Goal: Task Accomplishment & Management: Manage account settings

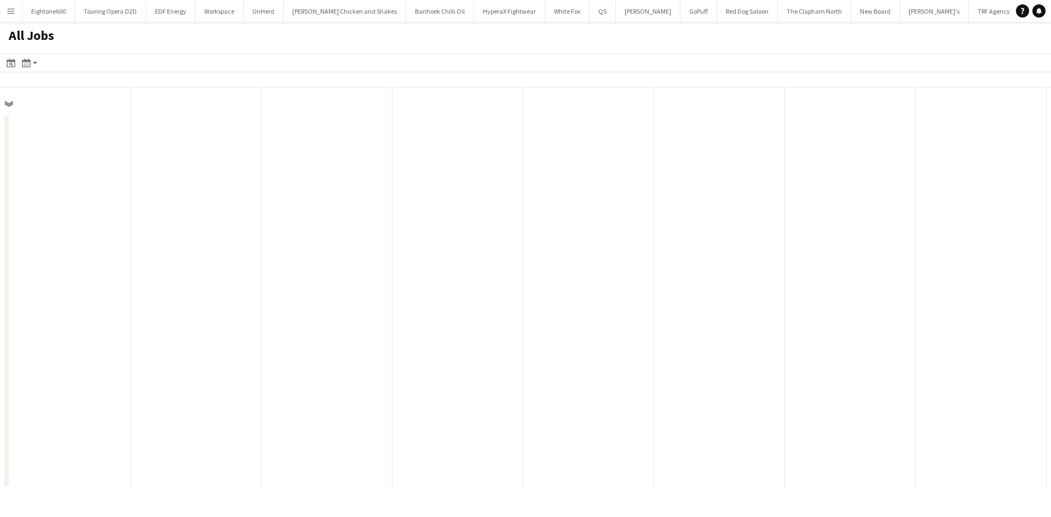
click at [15, 11] on button "Menu" at bounding box center [11, 11] width 22 height 22
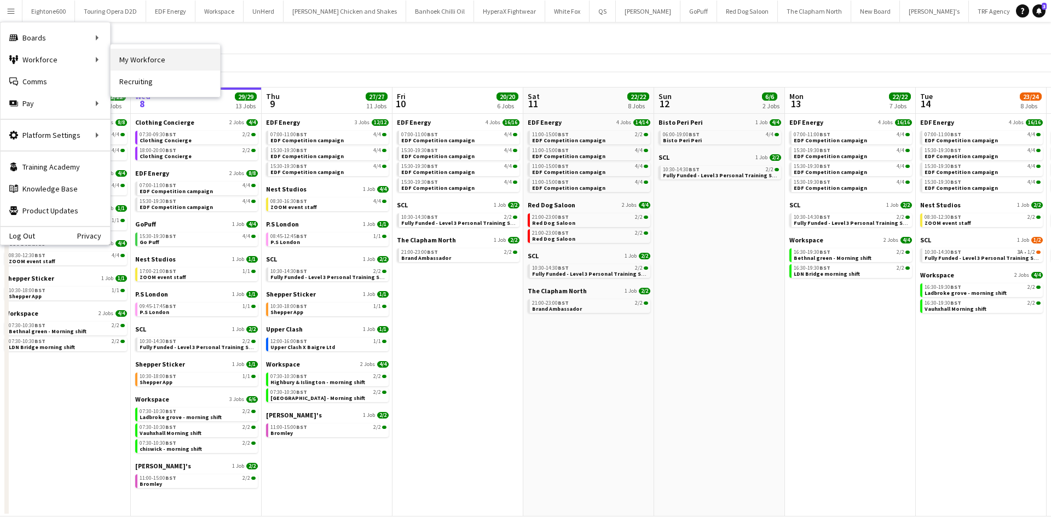
click at [128, 57] on link "My Workforce" at bounding box center [165, 60] width 109 height 22
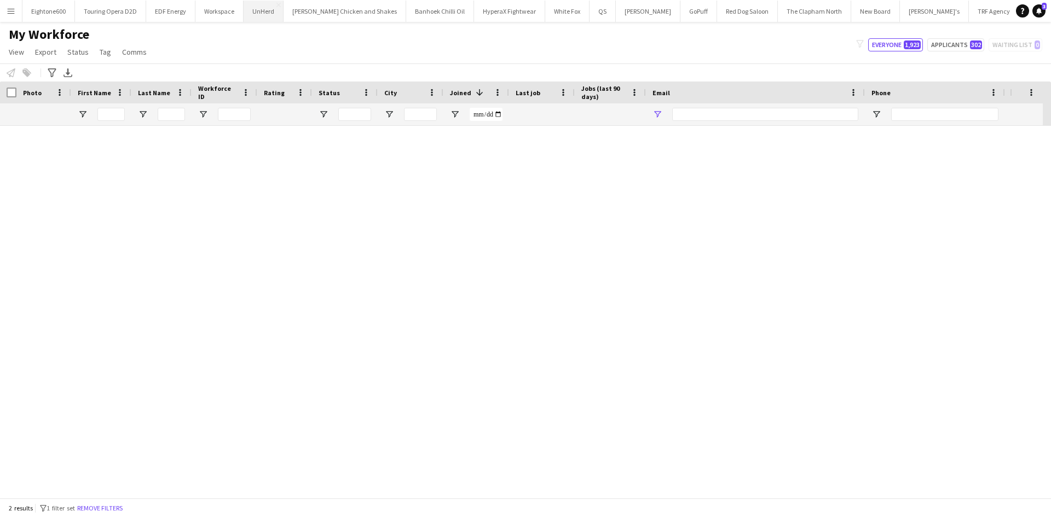
type input "******"
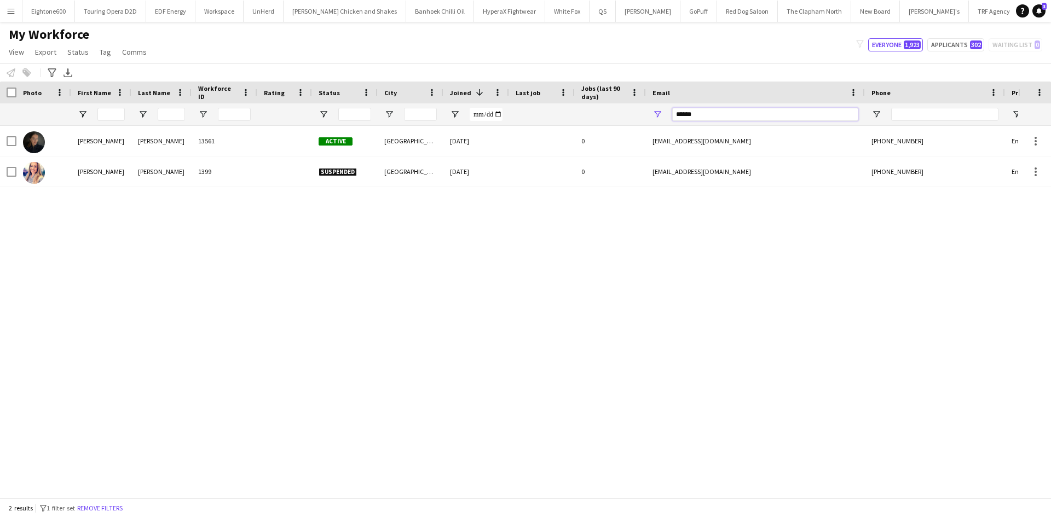
drag, startPoint x: 695, startPoint y: 116, endPoint x: 653, endPoint y: 113, distance: 41.7
click at [653, 113] on div "******" at bounding box center [755, 114] width 219 height 22
click at [112, 118] on input "First Name Filter Input" at bounding box center [110, 114] width 27 height 13
click at [112, 113] on input "First Name Filter Input" at bounding box center [110, 114] width 27 height 13
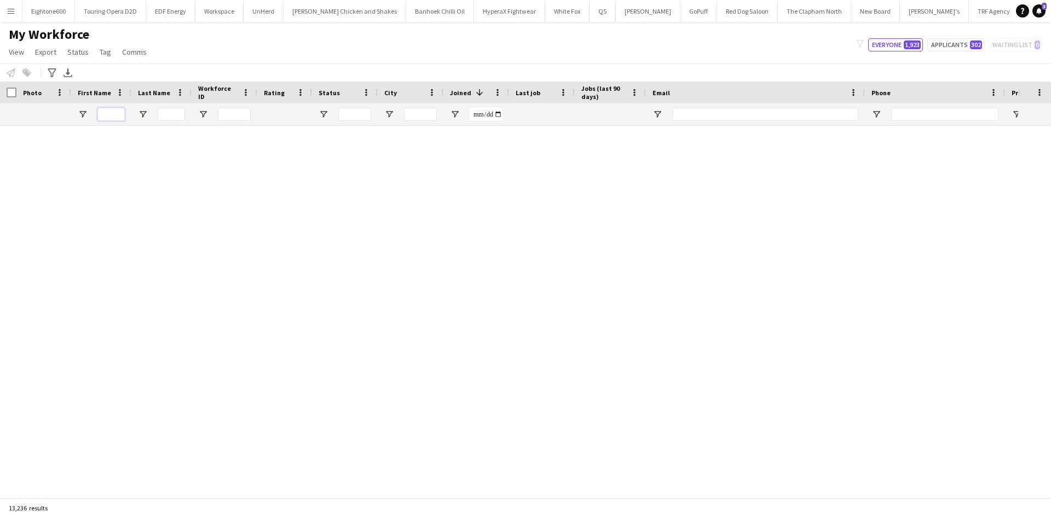
click at [112, 113] on input "First Name Filter Input" at bounding box center [110, 114] width 27 height 13
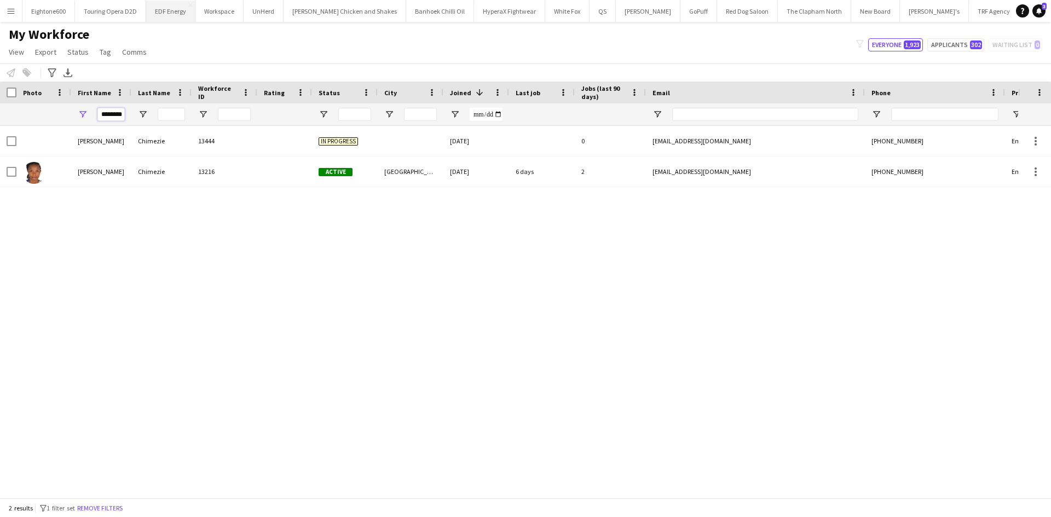
type input "********"
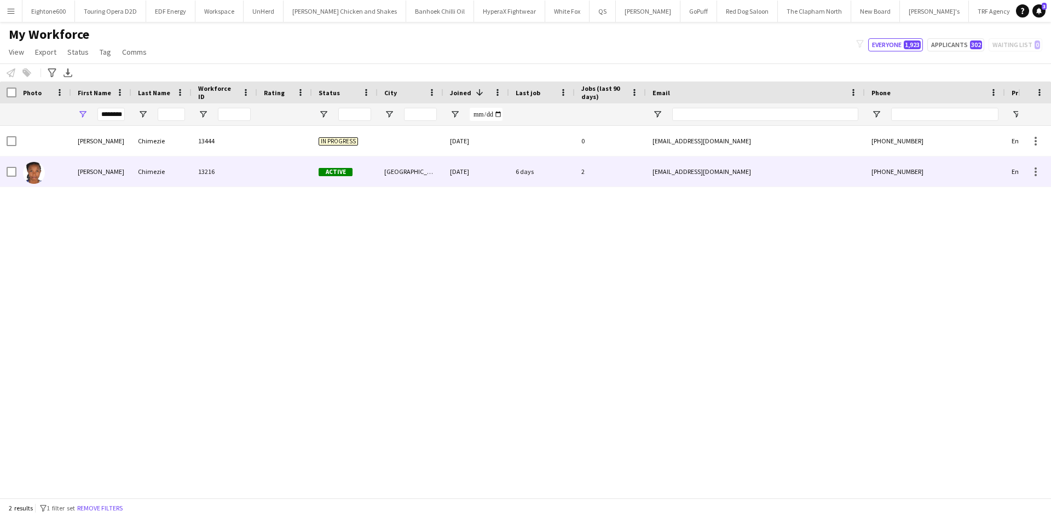
click at [187, 167] on div "Chimezie" at bounding box center [161, 172] width 60 height 30
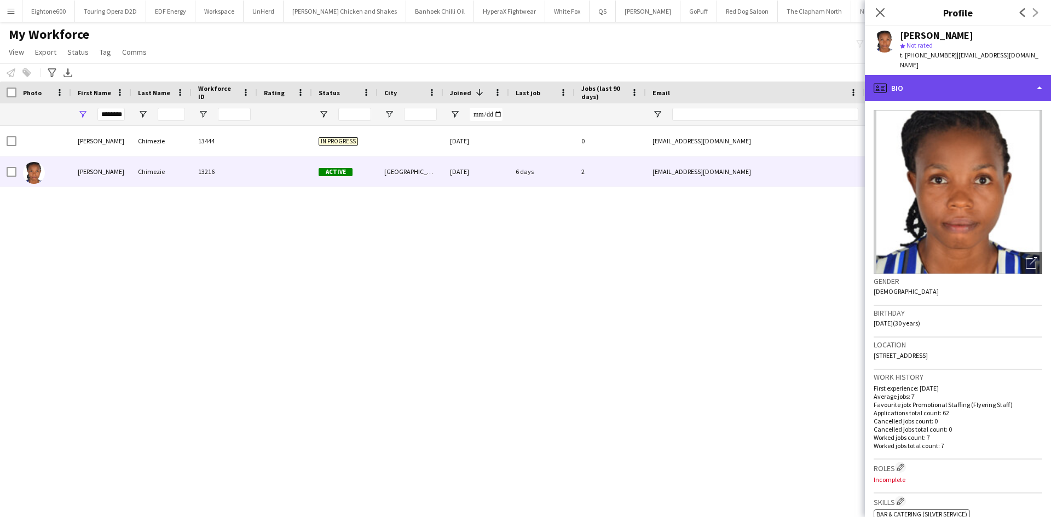
click at [947, 75] on div "profile Bio" at bounding box center [958, 88] width 186 height 26
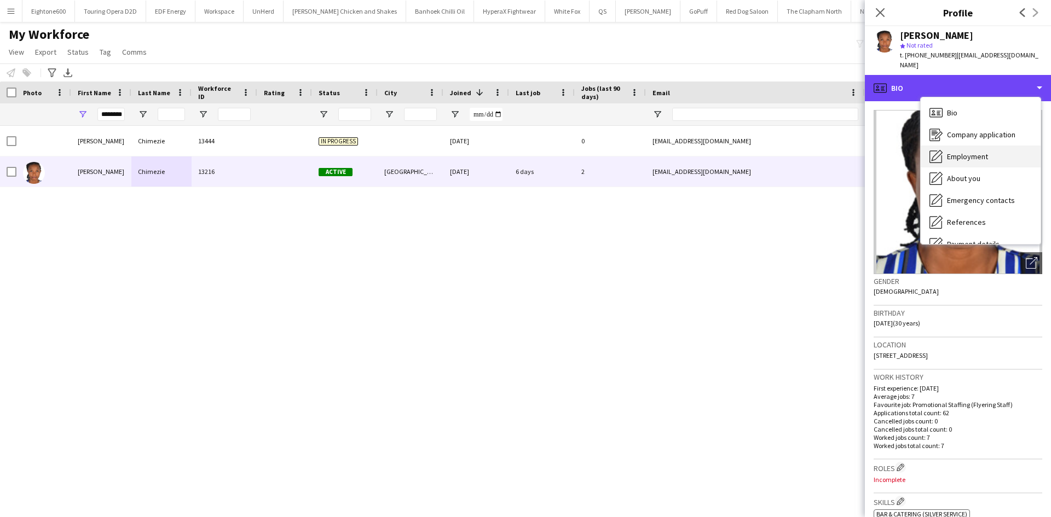
scroll to position [147, 0]
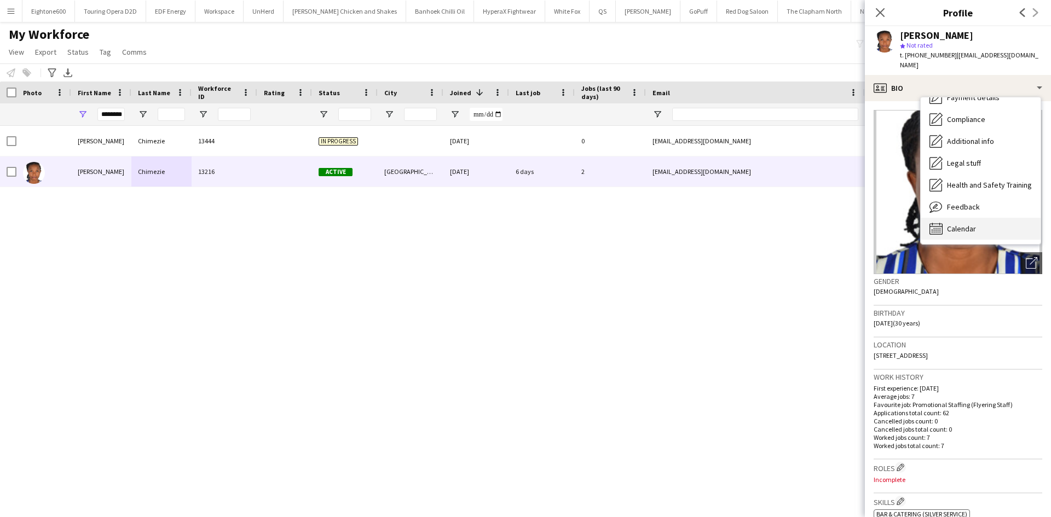
click at [967, 224] on span "Calendar" at bounding box center [961, 229] width 29 height 10
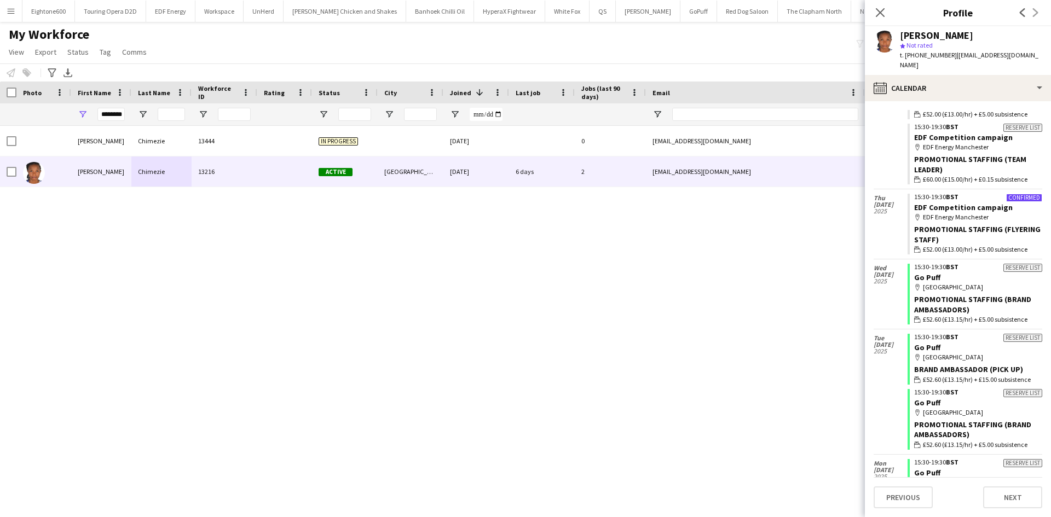
scroll to position [1463, 0]
click at [976, 202] on link "EDF Competition campaign" at bounding box center [963, 207] width 99 height 10
click at [879, 10] on icon "Close pop-in" at bounding box center [880, 12] width 10 height 10
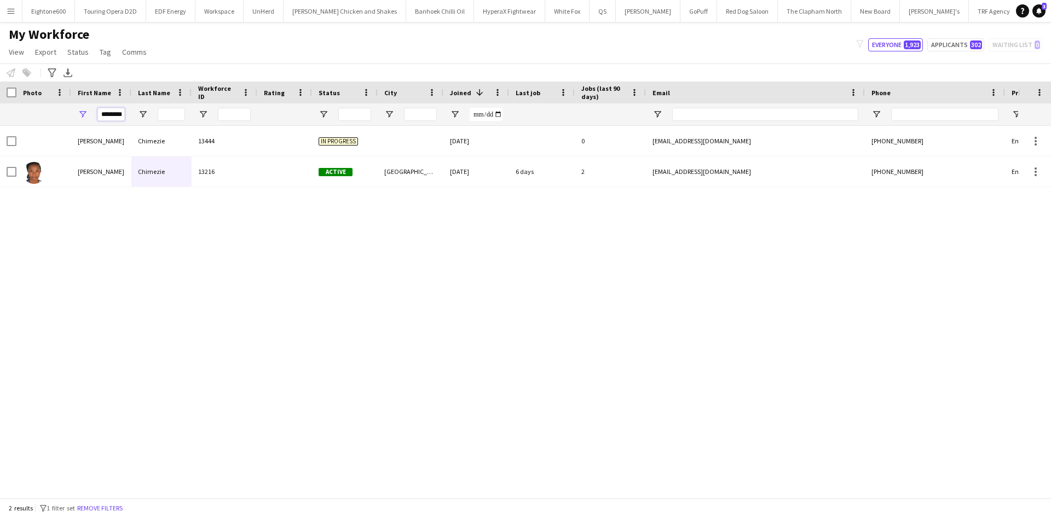
drag, startPoint x: 100, startPoint y: 113, endPoint x: 172, endPoint y: 116, distance: 72.3
click at [172, 116] on div "********" at bounding box center [593, 114] width 1187 height 22
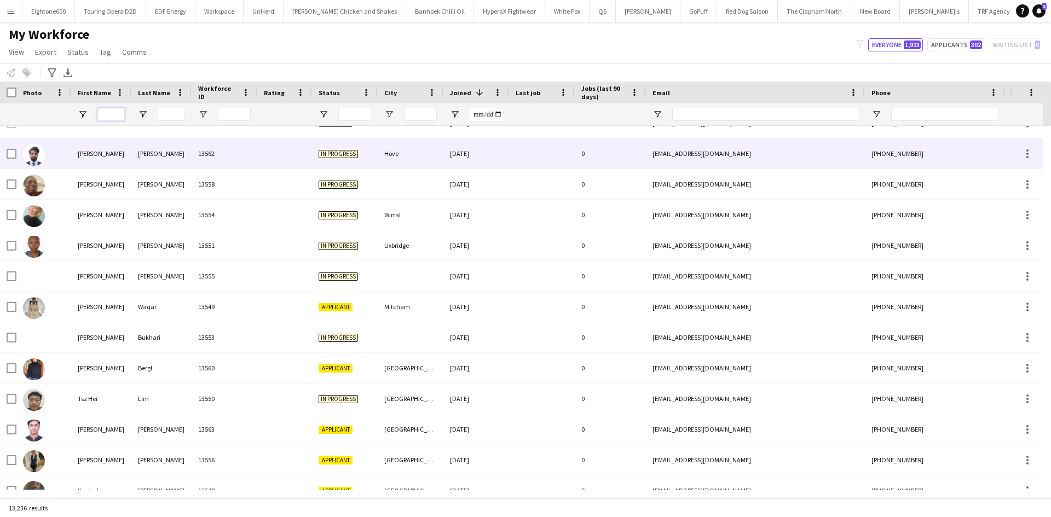
scroll to position [447, 0]
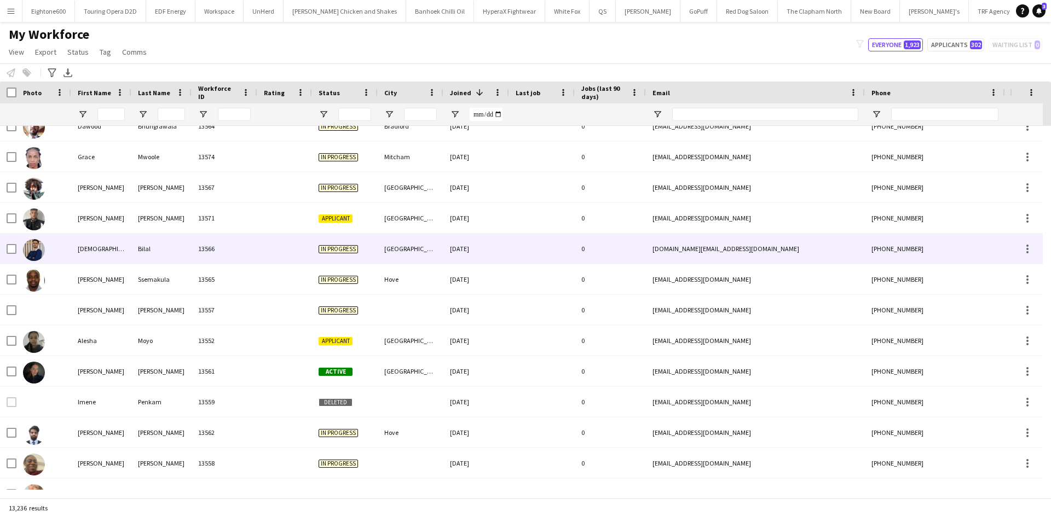
click at [425, 245] on div "[GEOGRAPHIC_DATA]" at bounding box center [411, 249] width 66 height 30
click at [365, 254] on div "In progress" at bounding box center [345, 249] width 66 height 30
click at [215, 250] on div "13566" at bounding box center [225, 249] width 66 height 30
click at [118, 252] on div "Muhammad" at bounding box center [101, 249] width 60 height 30
click at [900, 13] on button "Zizzi's Close" at bounding box center [934, 11] width 69 height 21
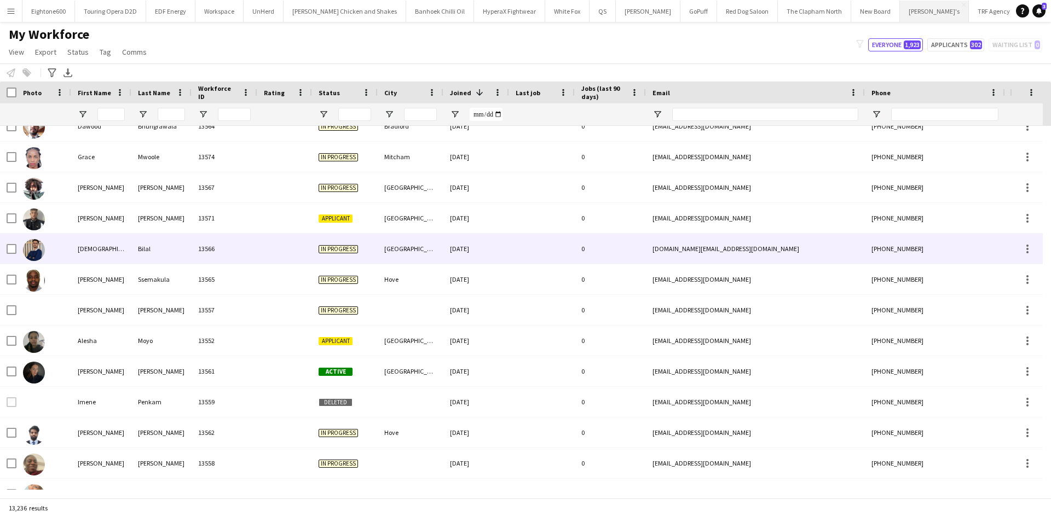
click at [900, 12] on button "Zizzi's Close" at bounding box center [934, 11] width 69 height 21
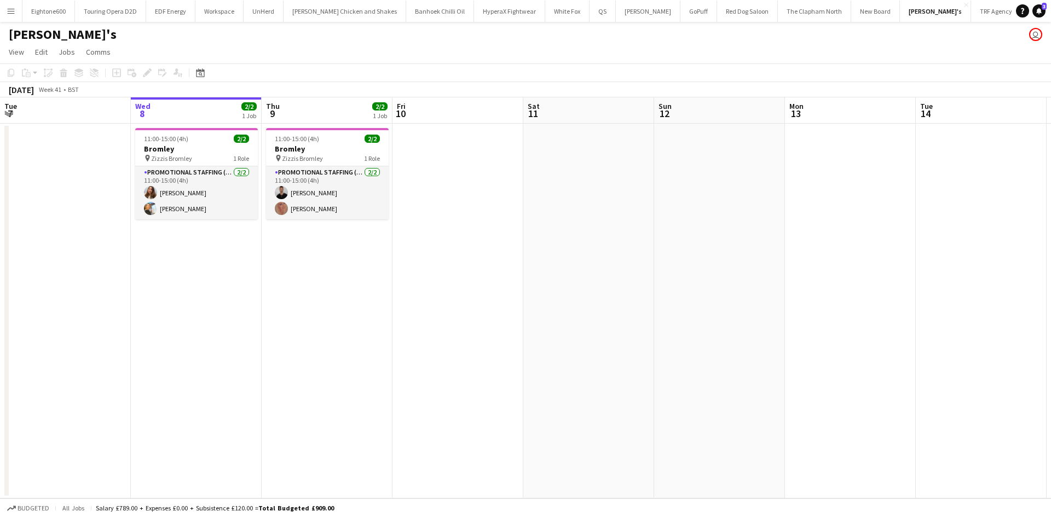
click at [8, 9] on app-icon "Menu" at bounding box center [11, 11] width 9 height 9
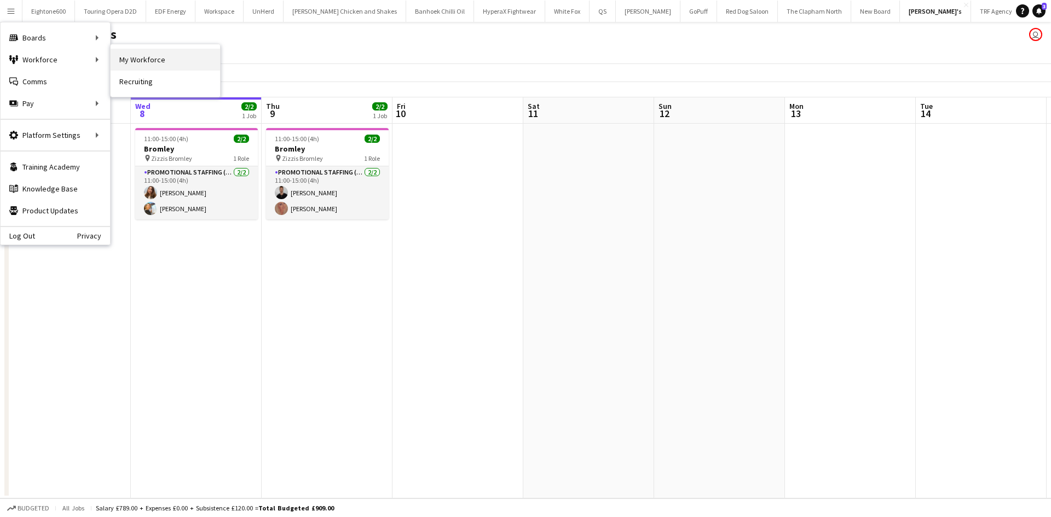
click at [134, 65] on link "My Workforce" at bounding box center [165, 60] width 109 height 22
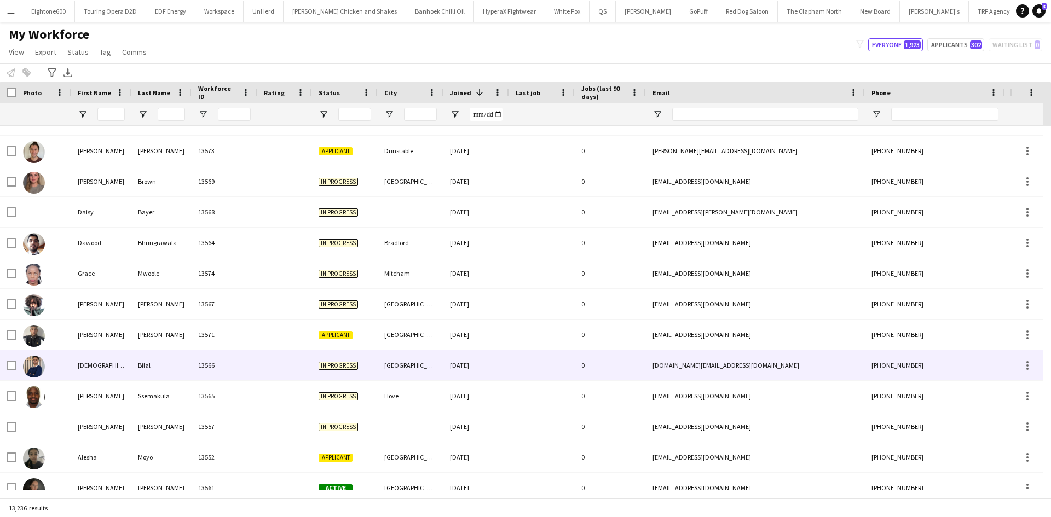
click at [397, 360] on div "[GEOGRAPHIC_DATA]" at bounding box center [411, 365] width 66 height 30
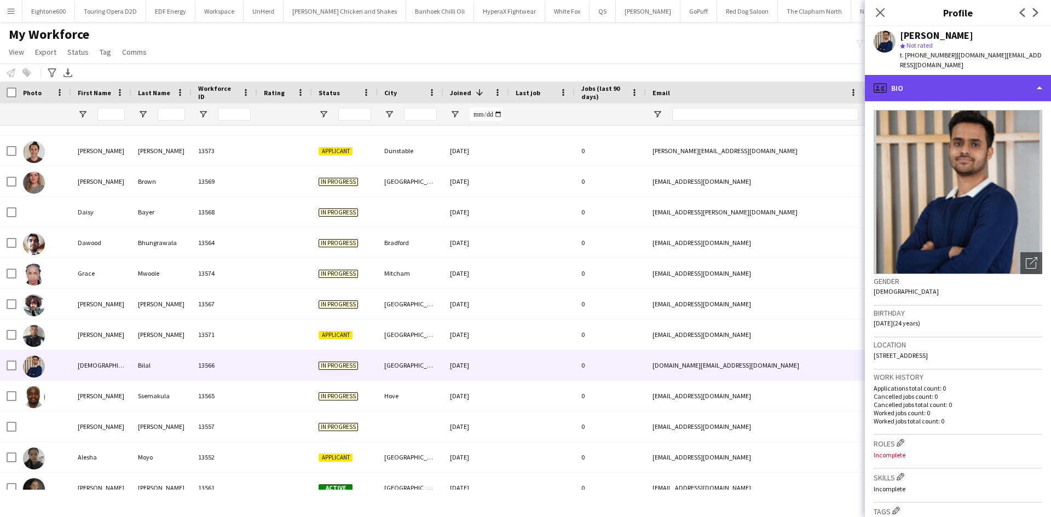
click at [956, 77] on div "profile Bio" at bounding box center [958, 88] width 186 height 26
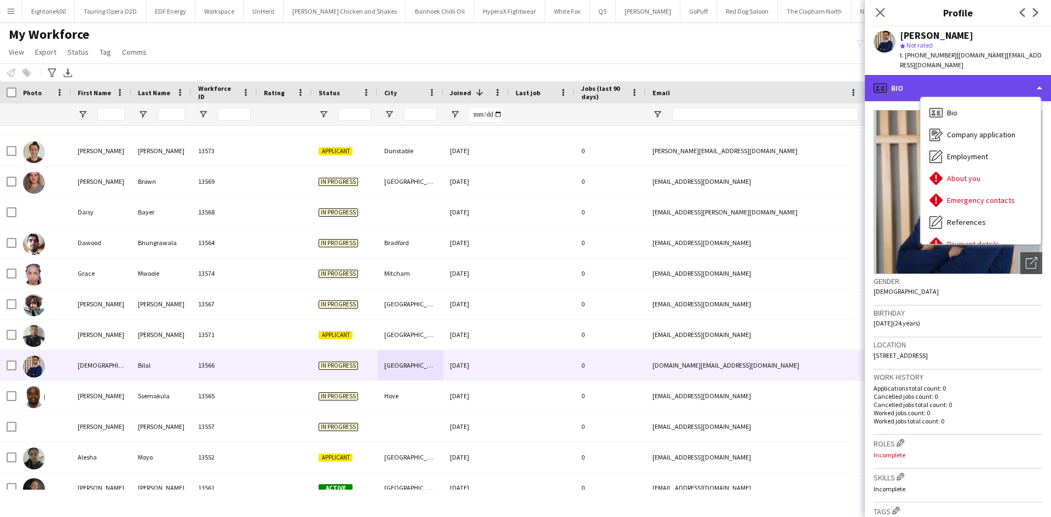
click at [960, 75] on div "profile Bio" at bounding box center [958, 88] width 186 height 26
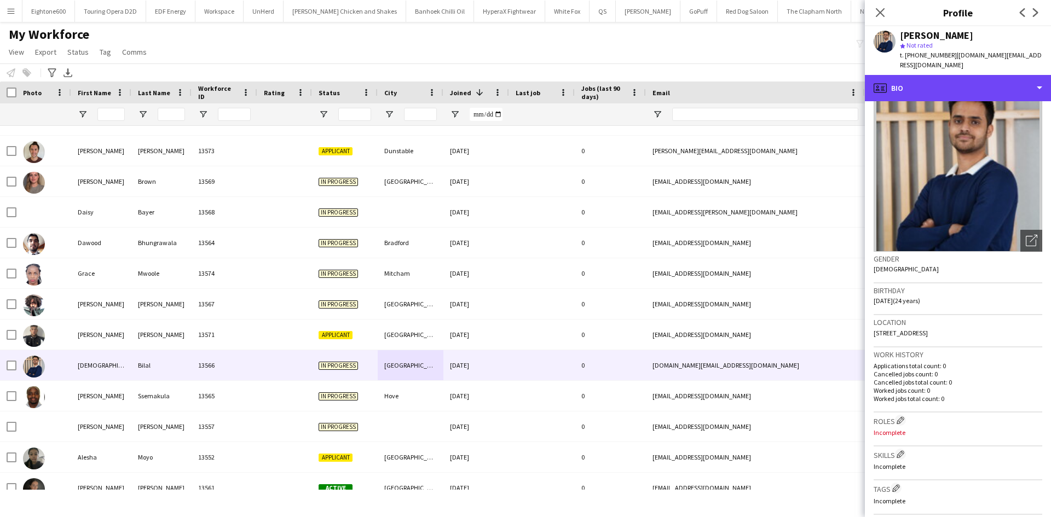
scroll to position [25, 0]
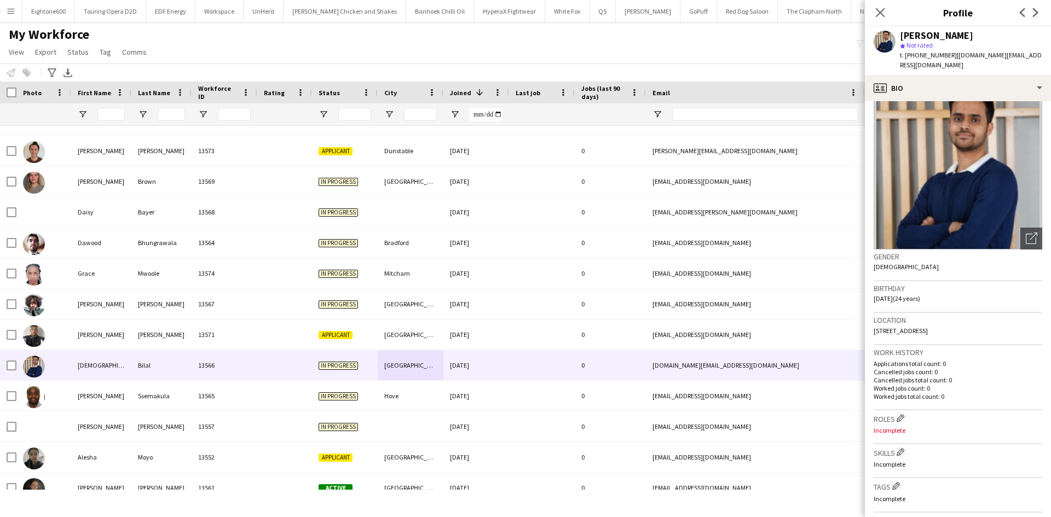
drag, startPoint x: 975, startPoint y: 318, endPoint x: 950, endPoint y: 322, distance: 25.0
click at [950, 322] on div "Location Park Village Road, Brighton, BN1 9RU" at bounding box center [958, 329] width 169 height 32
copy span "BN1 9RU"
drag, startPoint x: 914, startPoint y: 54, endPoint x: 931, endPoint y: 54, distance: 17.0
click at [931, 54] on span "t. +447919296557" at bounding box center [928, 55] width 57 height 8
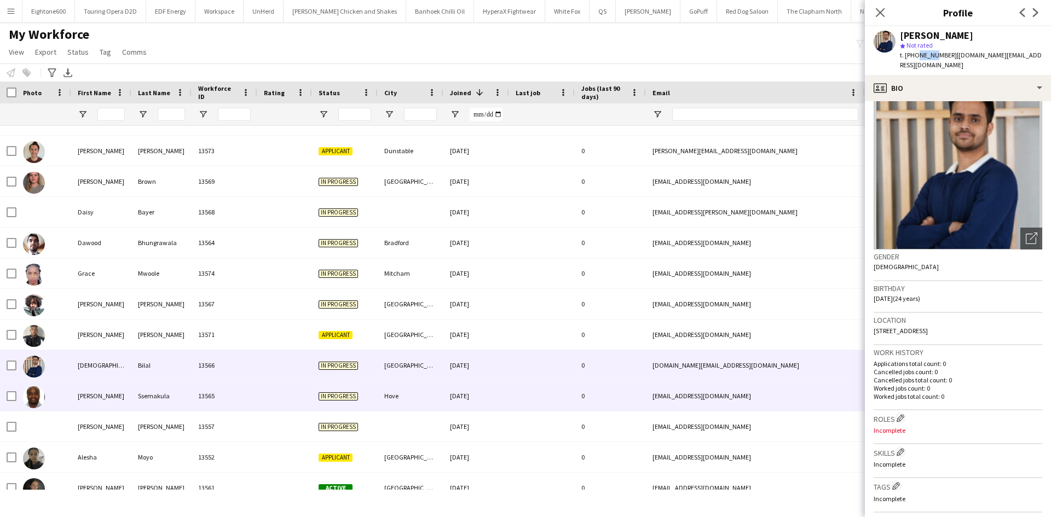
click at [416, 400] on div "Hove" at bounding box center [411, 396] width 66 height 30
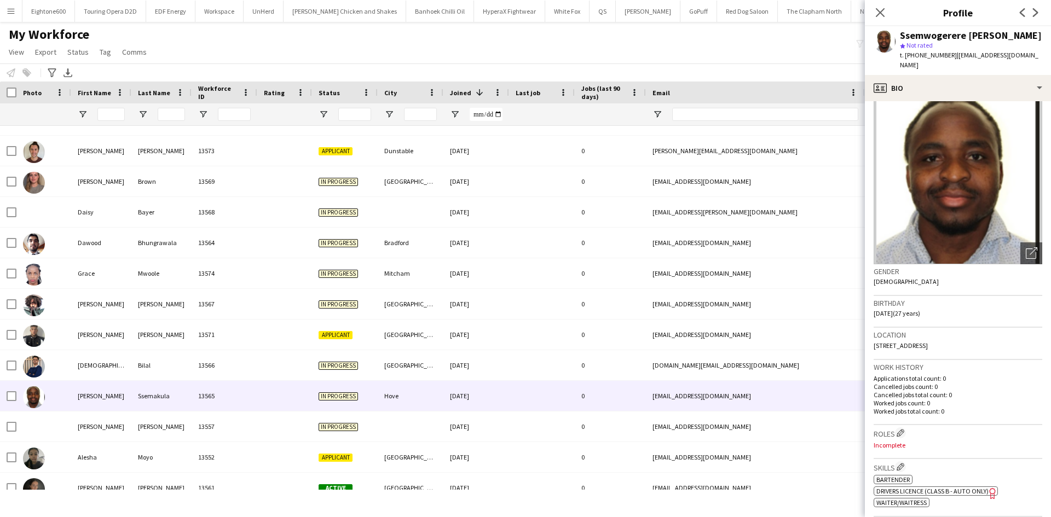
scroll to position [0, 0]
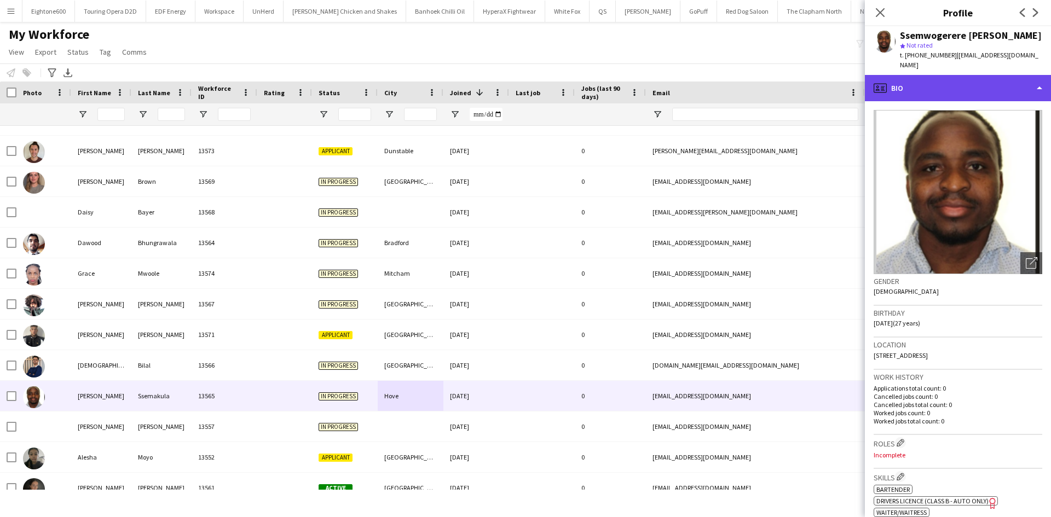
click at [972, 87] on div "profile Bio" at bounding box center [958, 88] width 186 height 26
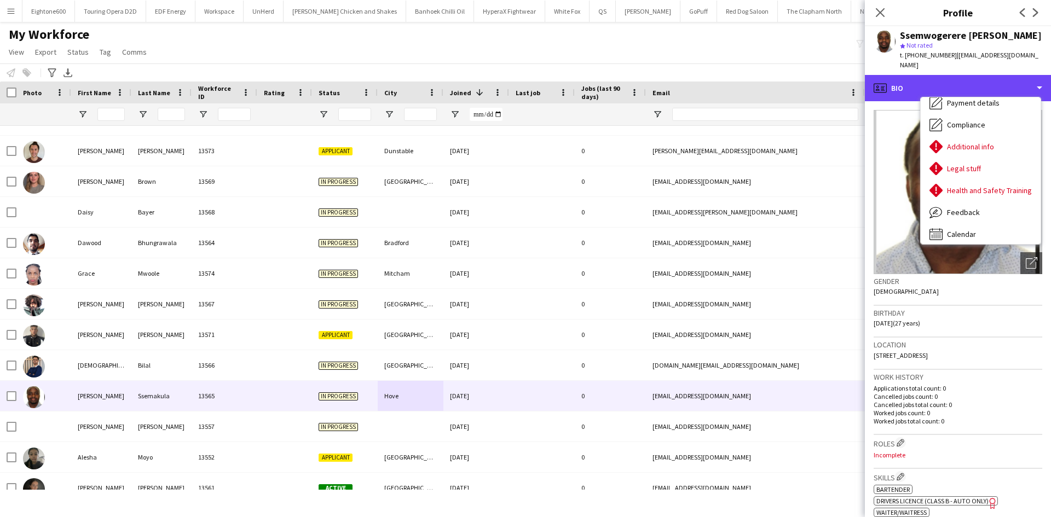
scroll to position [147, 0]
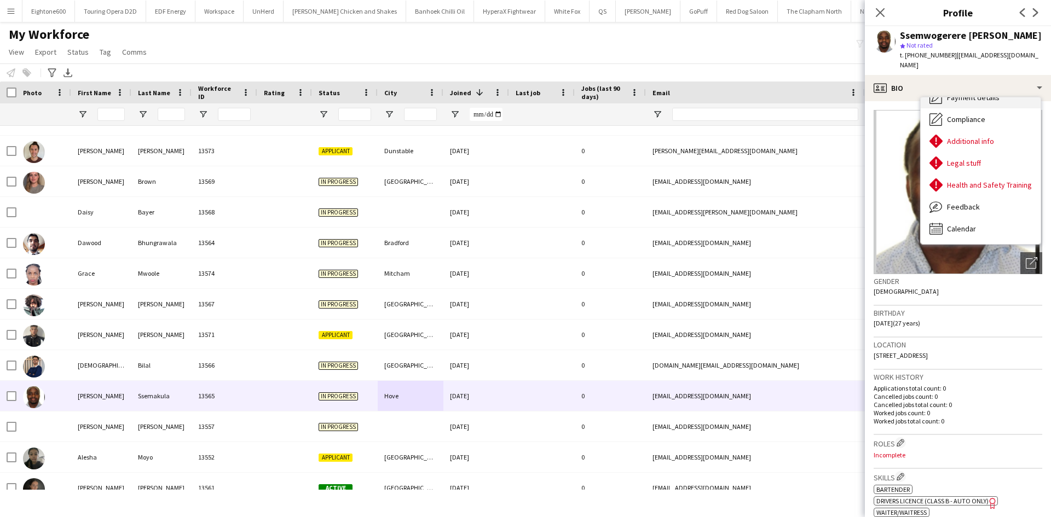
click at [991, 107] on div "Payment details Payment details" at bounding box center [981, 98] width 120 height 22
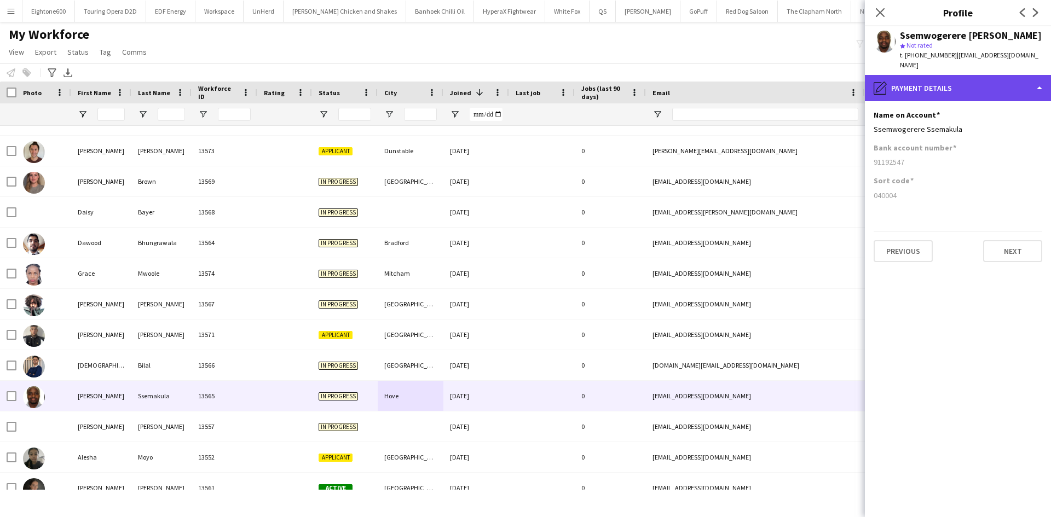
click at [972, 77] on div "pencil4 Payment details" at bounding box center [958, 88] width 186 height 26
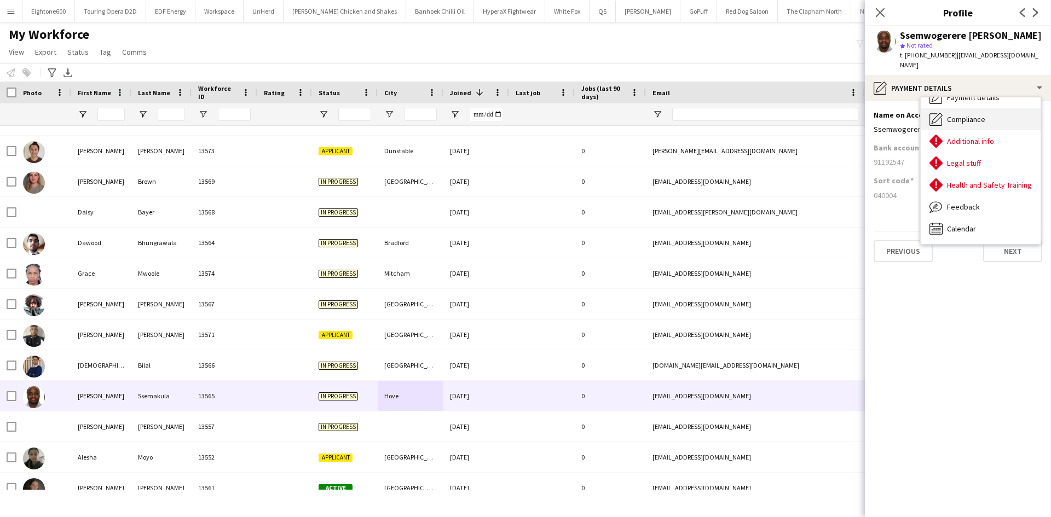
click at [975, 122] on span "Compliance" at bounding box center [966, 119] width 38 height 10
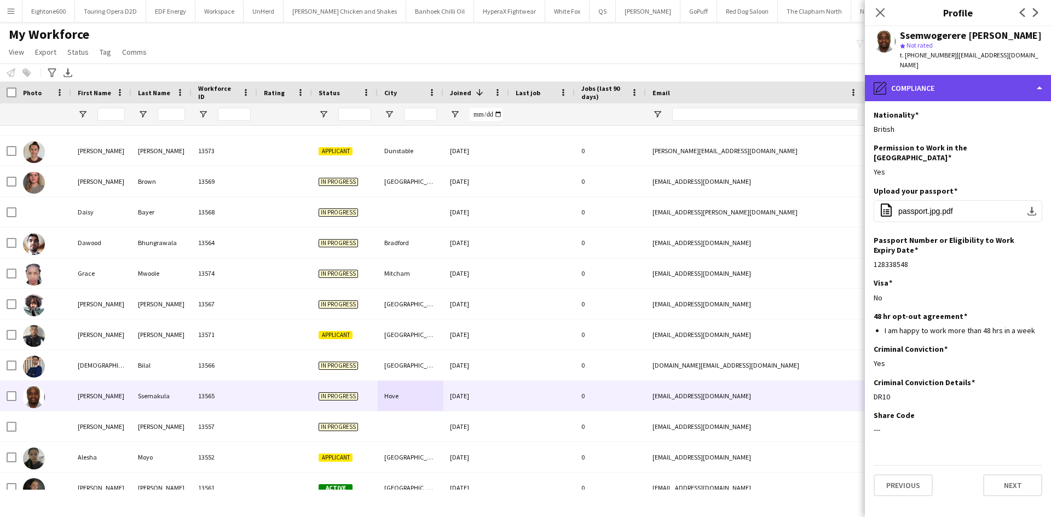
click at [957, 80] on div "pencil4 Compliance" at bounding box center [958, 88] width 186 height 26
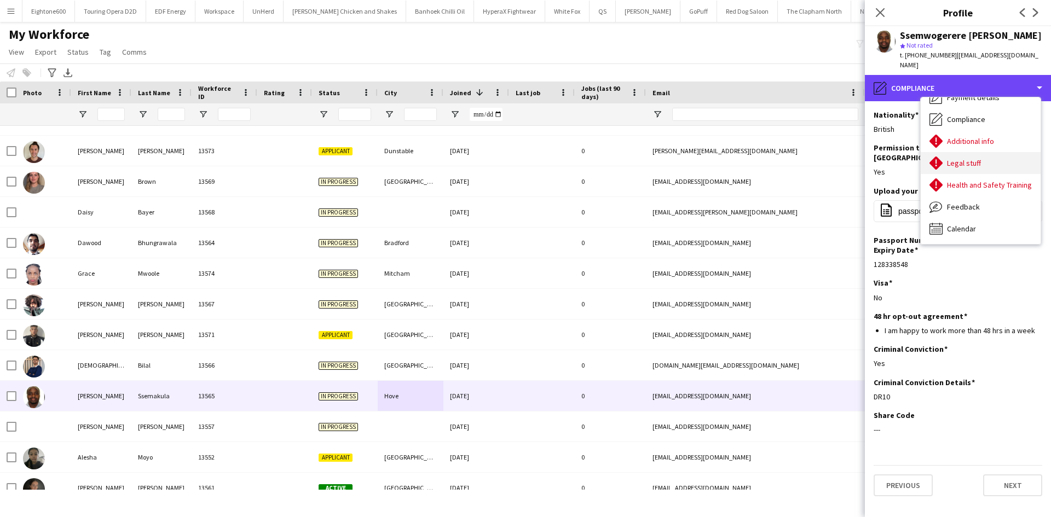
scroll to position [0, 0]
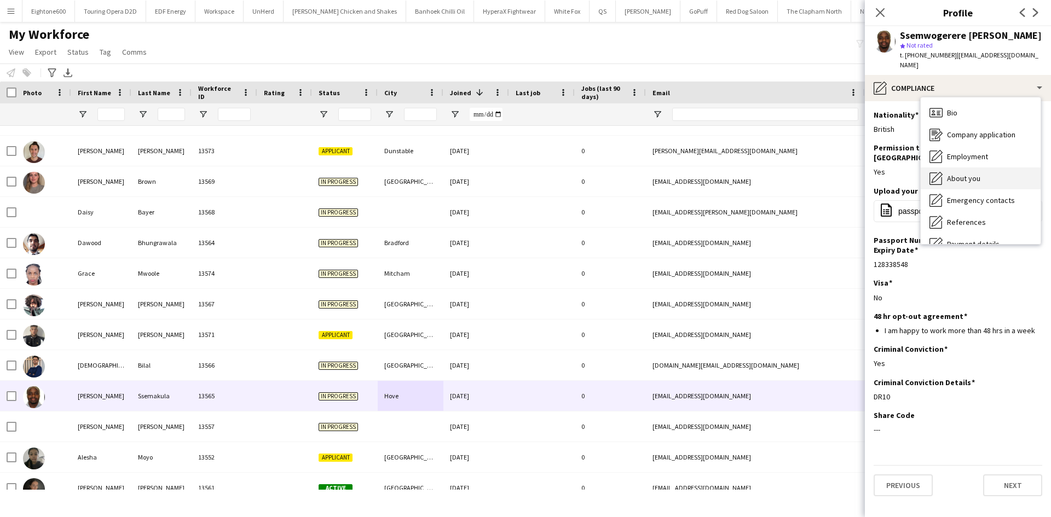
click at [967, 178] on span "About you" at bounding box center [963, 179] width 33 height 10
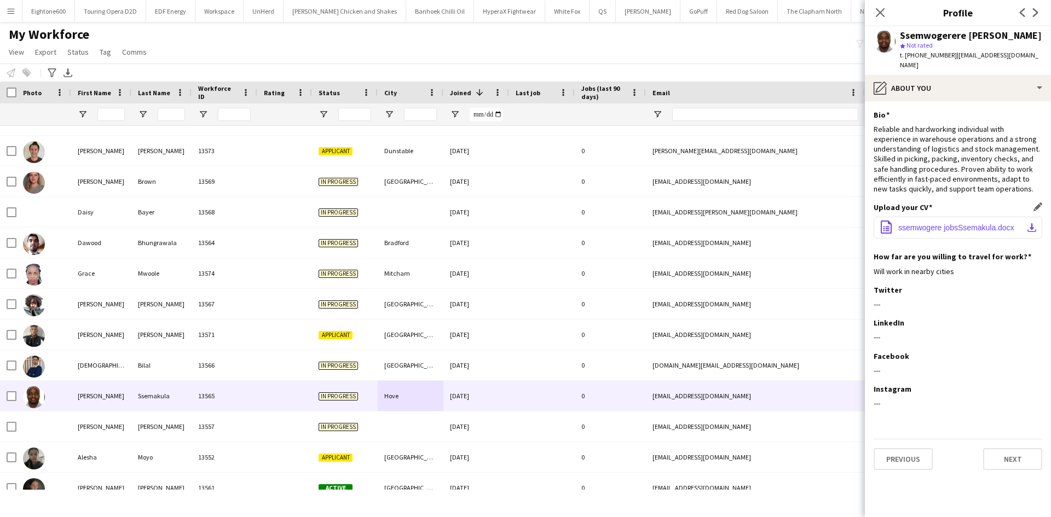
click at [938, 227] on span "ssemwogere jobsSsemakula.docx" at bounding box center [956, 227] width 116 height 9
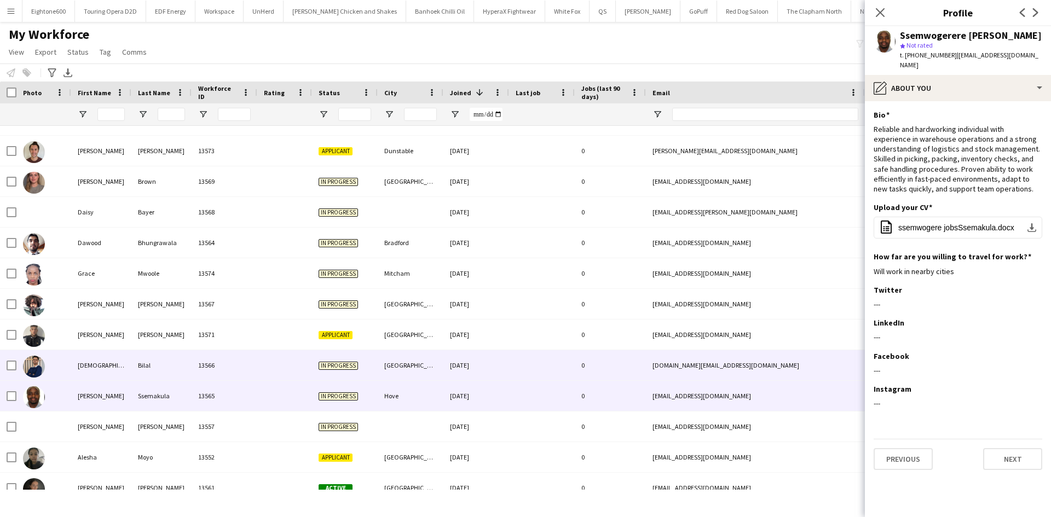
click at [233, 369] on div "13566" at bounding box center [225, 365] width 66 height 30
click at [257, 360] on div "13566" at bounding box center [225, 365] width 66 height 30
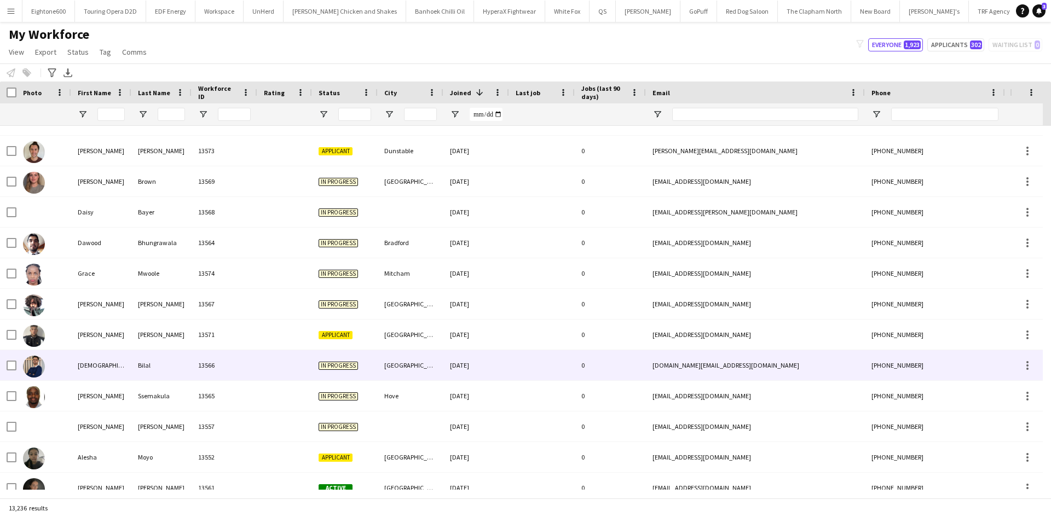
click at [281, 361] on div at bounding box center [284, 365] width 55 height 30
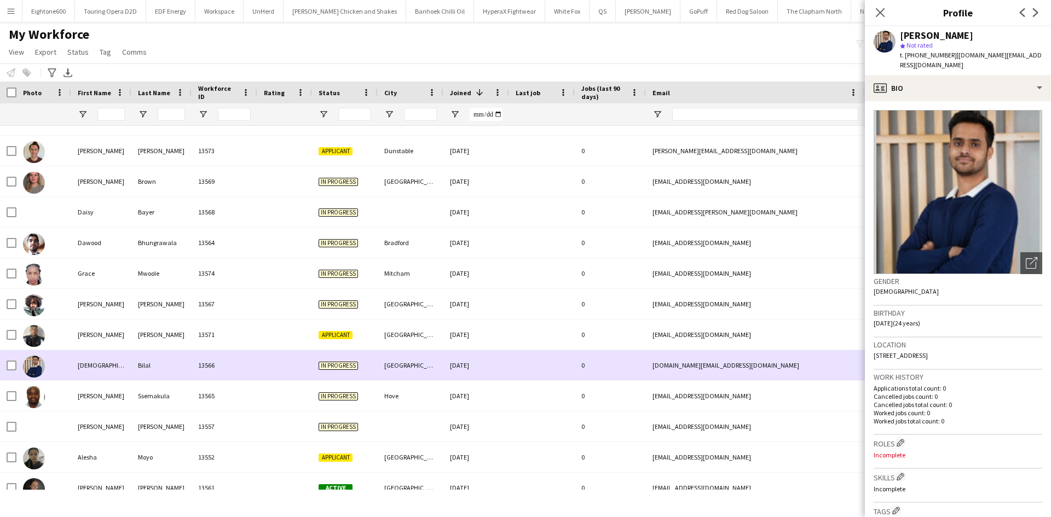
click at [292, 355] on div at bounding box center [284, 365] width 55 height 30
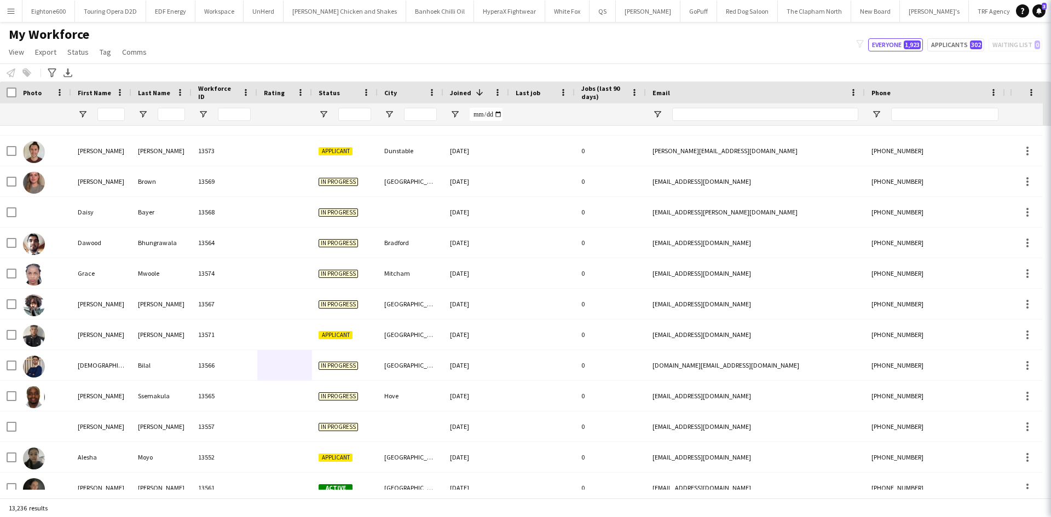
click at [913, 55] on div "My Workforce View Views Default view New view Update view Delete view Edit name…" at bounding box center [525, 44] width 1051 height 37
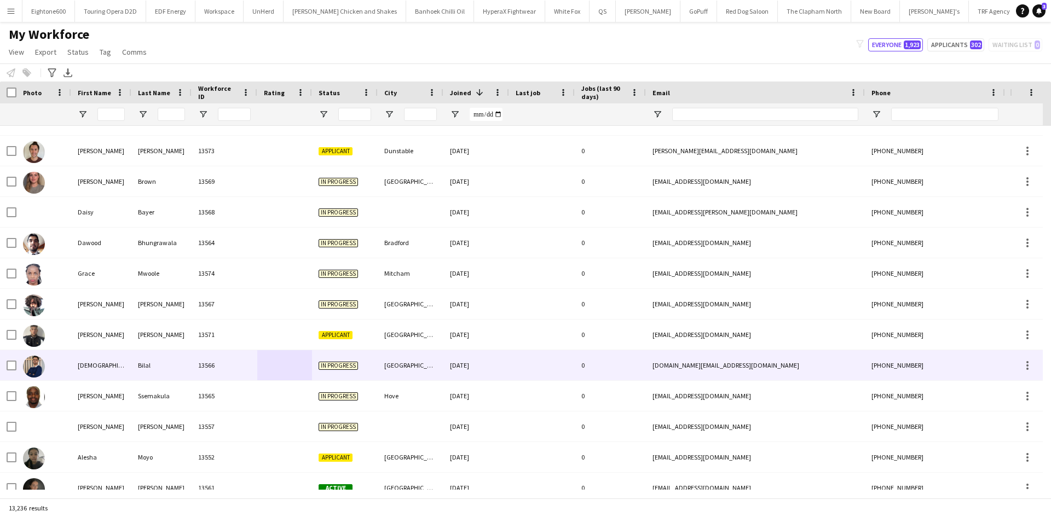
click at [395, 366] on div "[GEOGRAPHIC_DATA]" at bounding box center [411, 365] width 66 height 30
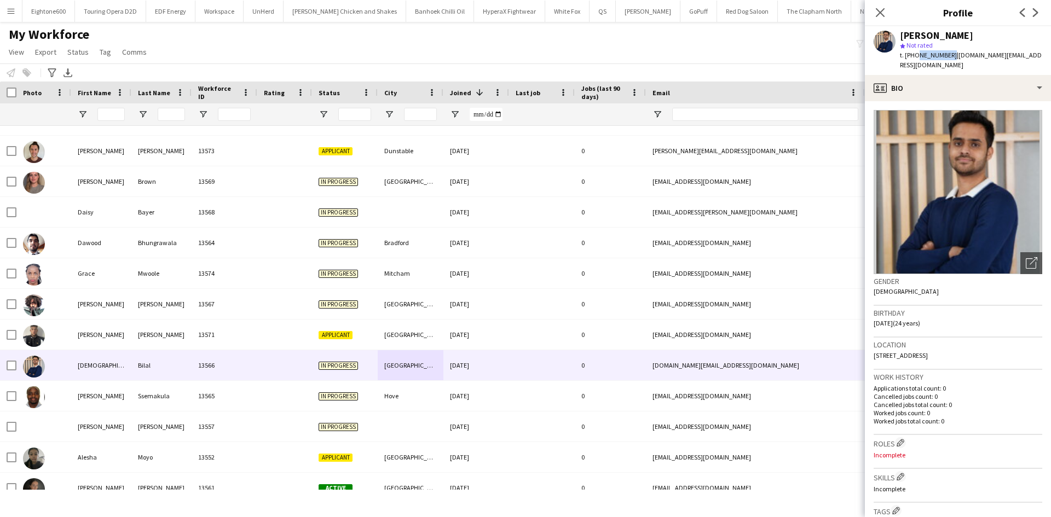
drag, startPoint x: 915, startPoint y: 56, endPoint x: 947, endPoint y: 57, distance: 31.8
click at [947, 57] on span "t. +447919296557" at bounding box center [928, 55] width 57 height 8
copy span "7919296557"
click at [249, 62] on div "My Workforce View Views Default view New view Update view Delete view Edit name…" at bounding box center [525, 44] width 1051 height 37
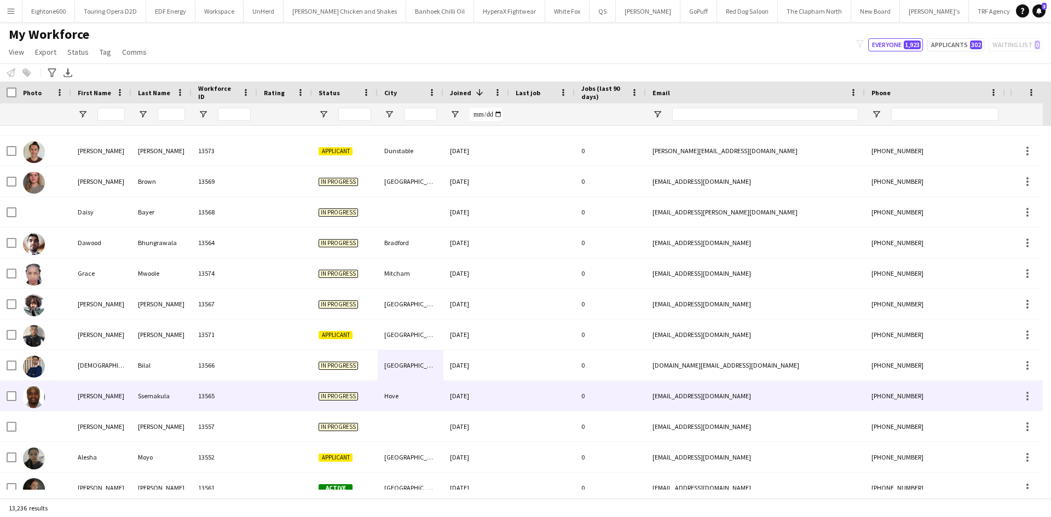
drag, startPoint x: 240, startPoint y: 406, endPoint x: 394, endPoint y: 393, distance: 154.4
click at [240, 406] on div "13565" at bounding box center [225, 396] width 66 height 30
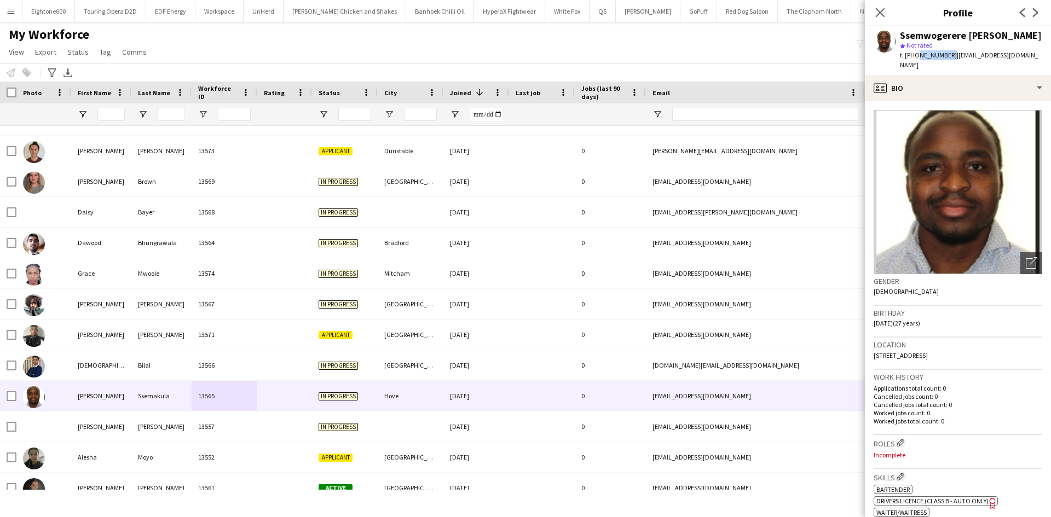
drag, startPoint x: 914, startPoint y: 63, endPoint x: 948, endPoint y: 62, distance: 33.9
click at [948, 59] on span "t. +447724913202" at bounding box center [928, 55] width 57 height 8
copy span "7724913202"
drag, startPoint x: 949, startPoint y: 44, endPoint x: 894, endPoint y: 32, distance: 56.5
click at [894, 32] on div "Ssemwogerere Derick Ssemakula star Not rated t. +447724913202 | semosdero@gmail…" at bounding box center [958, 50] width 186 height 49
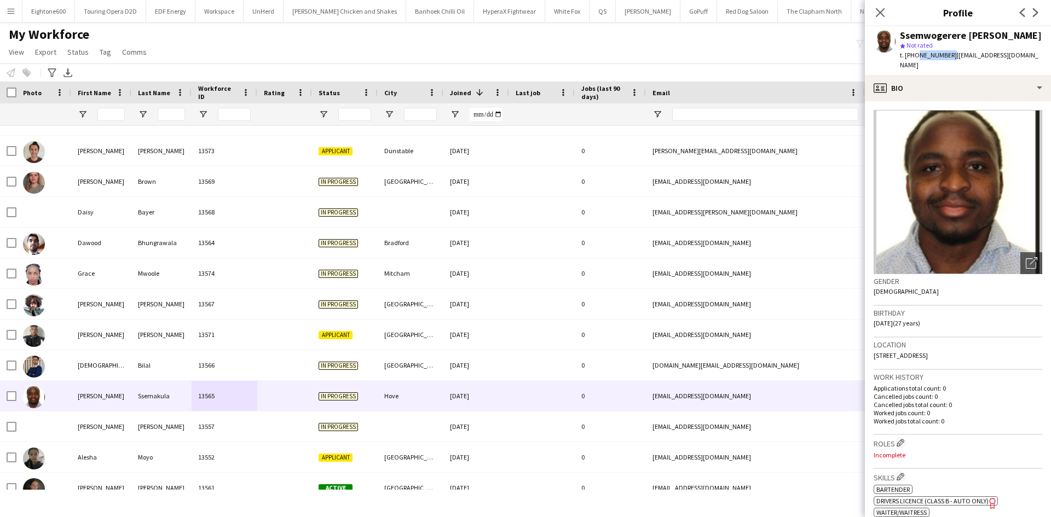
copy div "Ssemwogerere Derick Ssemakula"
drag, startPoint x: 914, startPoint y: 65, endPoint x: 948, endPoint y: 66, distance: 33.4
click at [948, 59] on span "t. +447724913202" at bounding box center [928, 55] width 57 height 8
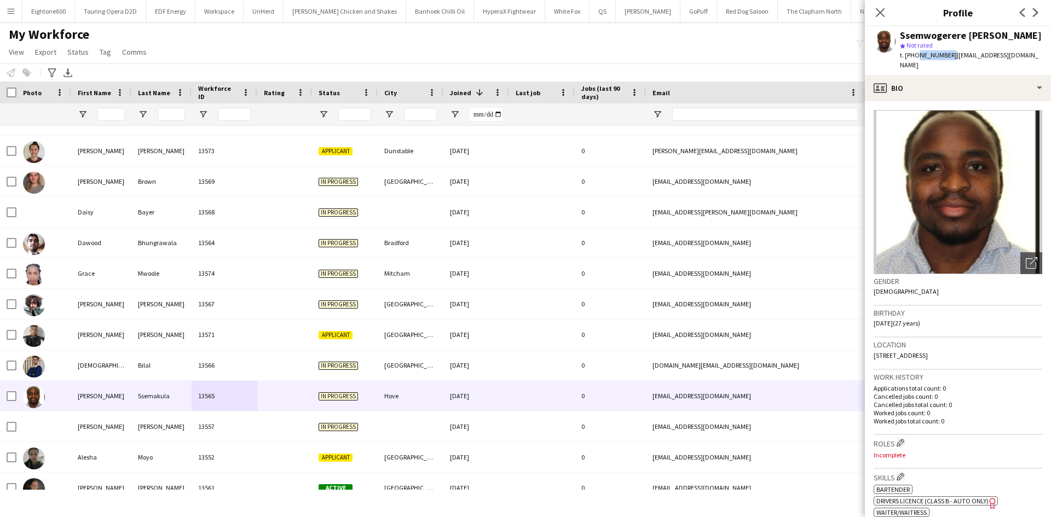
copy span "7724913202"
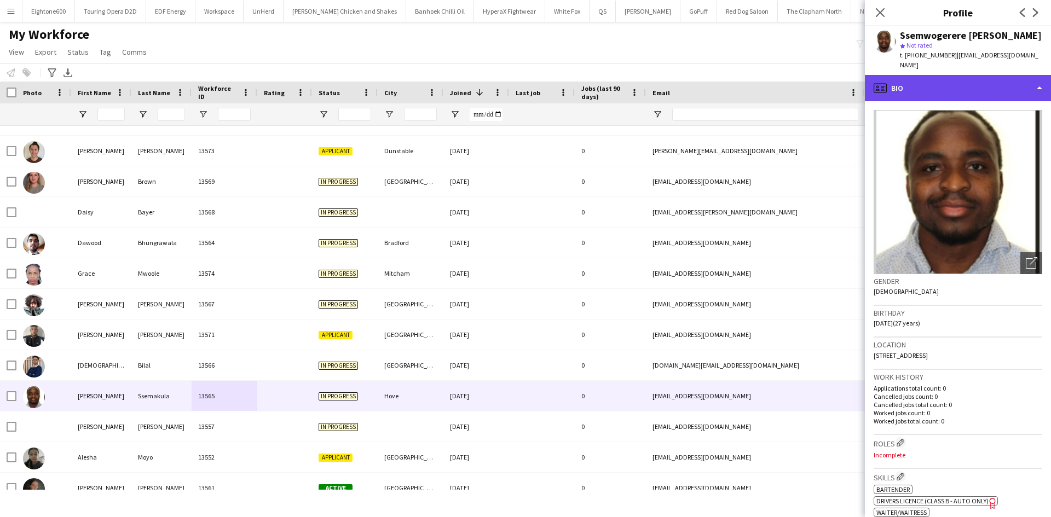
click at [967, 86] on div "profile Bio" at bounding box center [958, 88] width 186 height 26
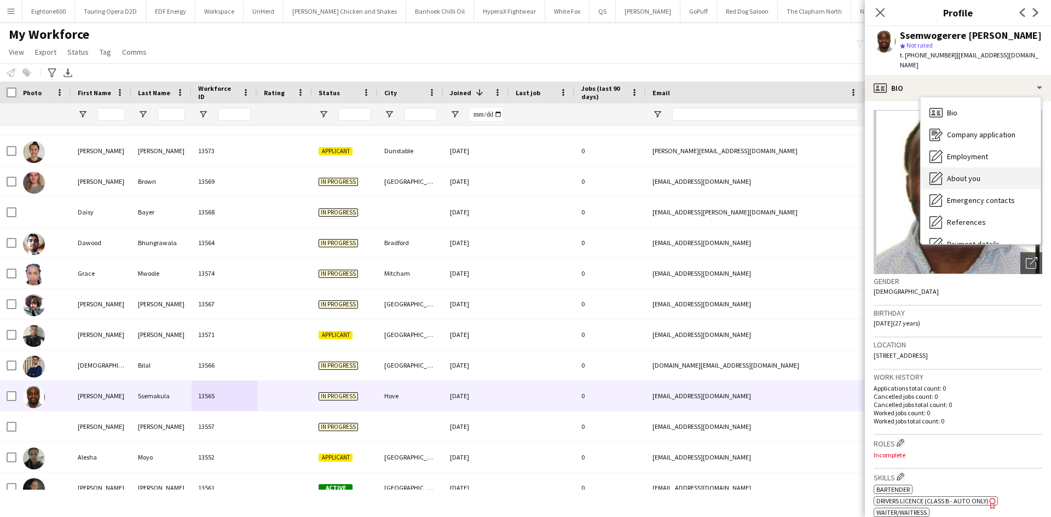
click at [973, 187] on div "About you About you" at bounding box center [981, 179] width 120 height 22
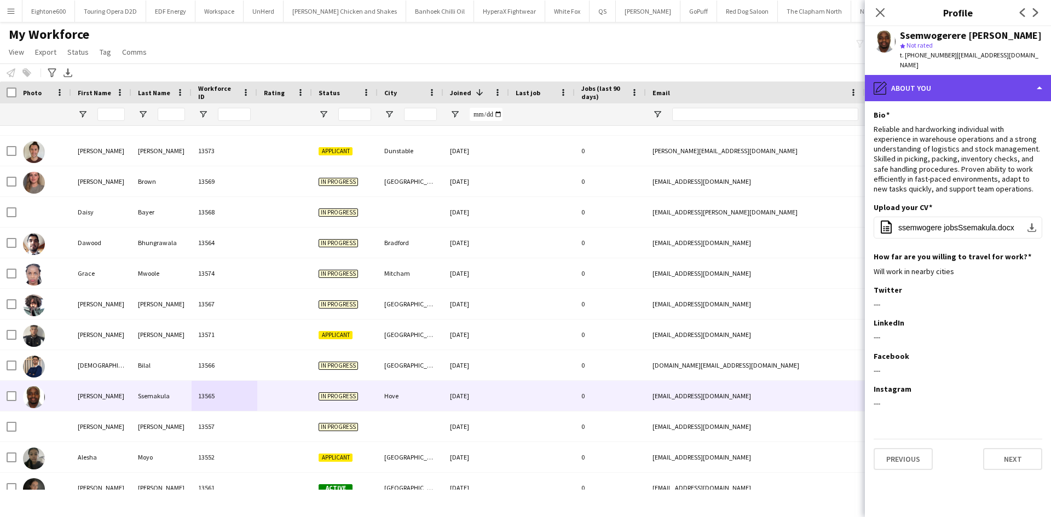
click at [929, 88] on div "pencil4 About you" at bounding box center [958, 88] width 186 height 26
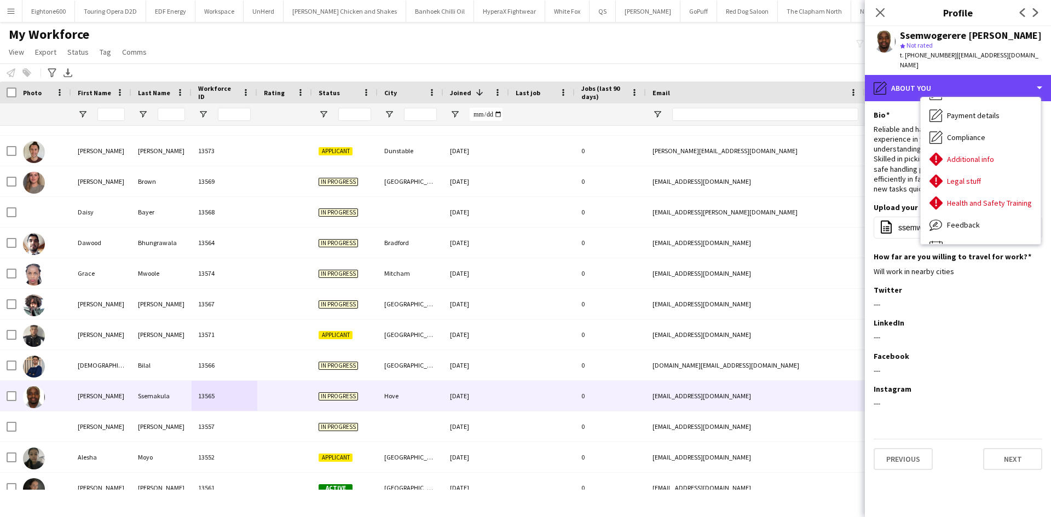
scroll to position [130, 0]
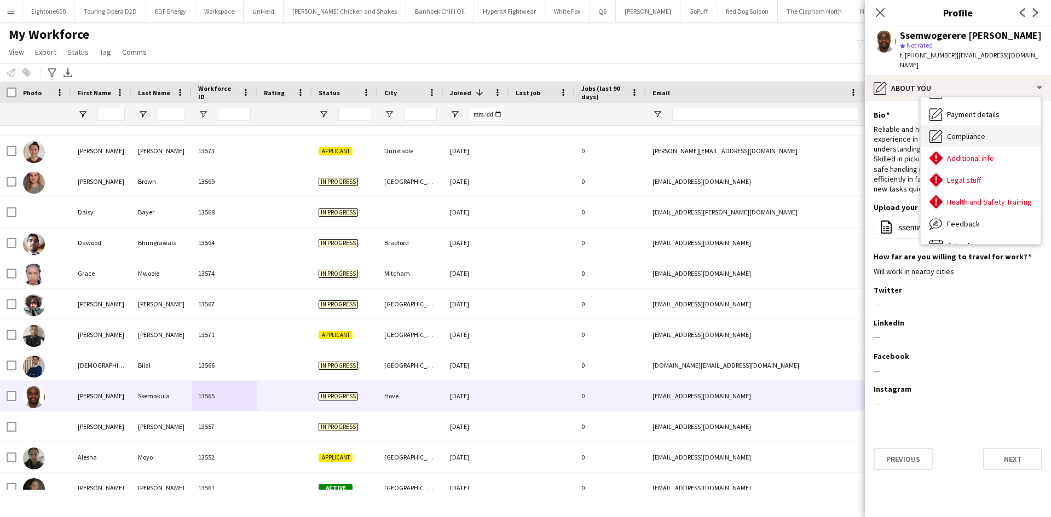
click at [968, 133] on span "Compliance" at bounding box center [966, 136] width 38 height 10
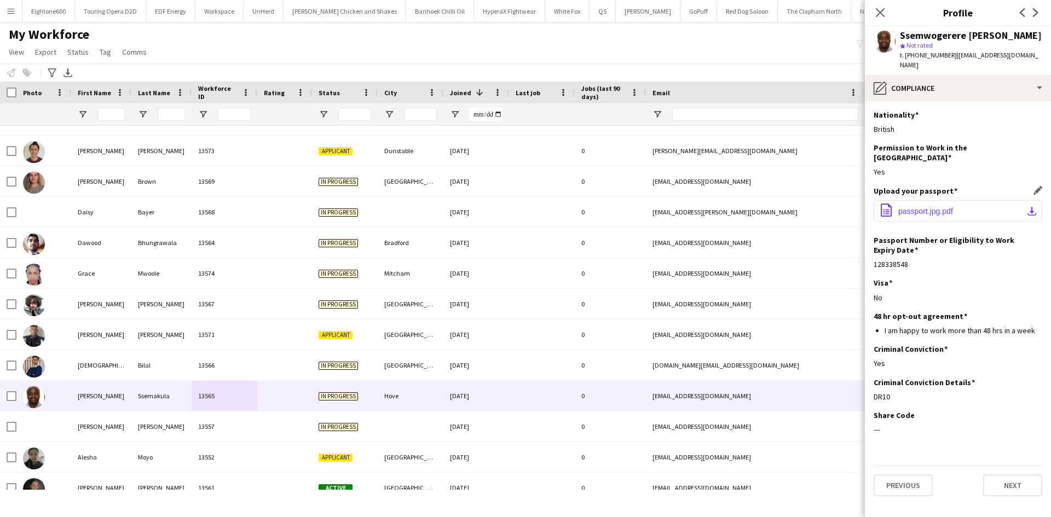
click at [920, 207] on button "office-file-sheet passport.jpg.pdf download-bottom" at bounding box center [958, 211] width 169 height 22
click at [881, 14] on icon "Close pop-in" at bounding box center [880, 12] width 10 height 10
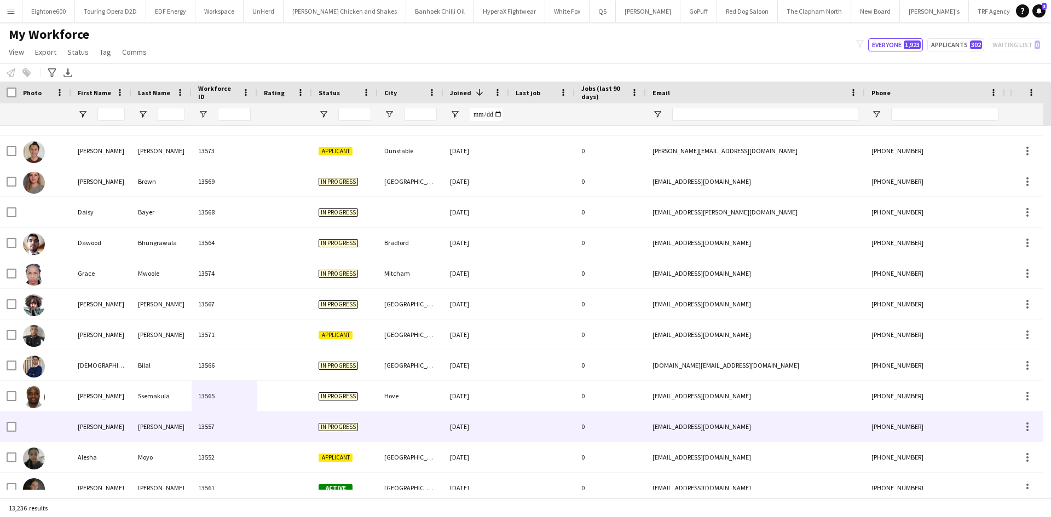
scroll to position [60, 0]
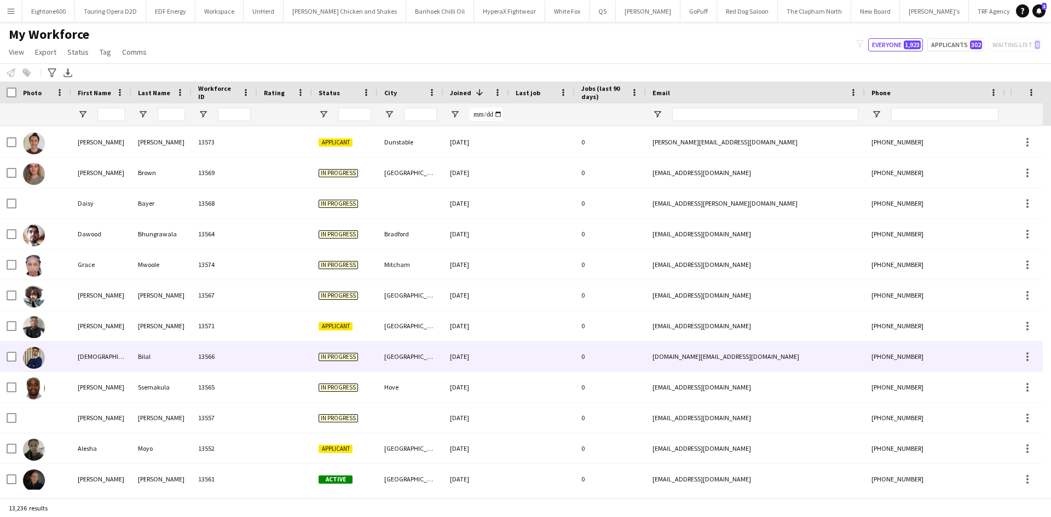
click at [196, 358] on div "13566" at bounding box center [225, 357] width 66 height 30
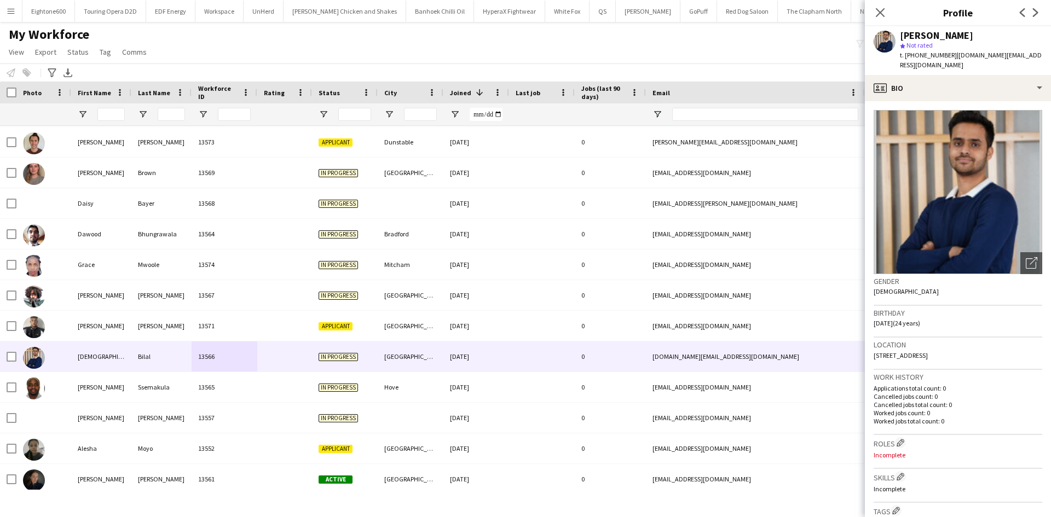
drag, startPoint x: 949, startPoint y: 55, endPoint x: 915, endPoint y: 56, distance: 33.4
click at [915, 56] on div "t. +447919296557 | bilal21.bh@gmail.com" at bounding box center [971, 60] width 142 height 20
click at [987, 56] on span "| bilal21.bh@gmail.com" at bounding box center [971, 60] width 142 height 18
drag, startPoint x: 914, startPoint y: 55, endPoint x: 937, endPoint y: 57, distance: 22.6
click at [937, 57] on span "t. +447919296557" at bounding box center [928, 55] width 57 height 8
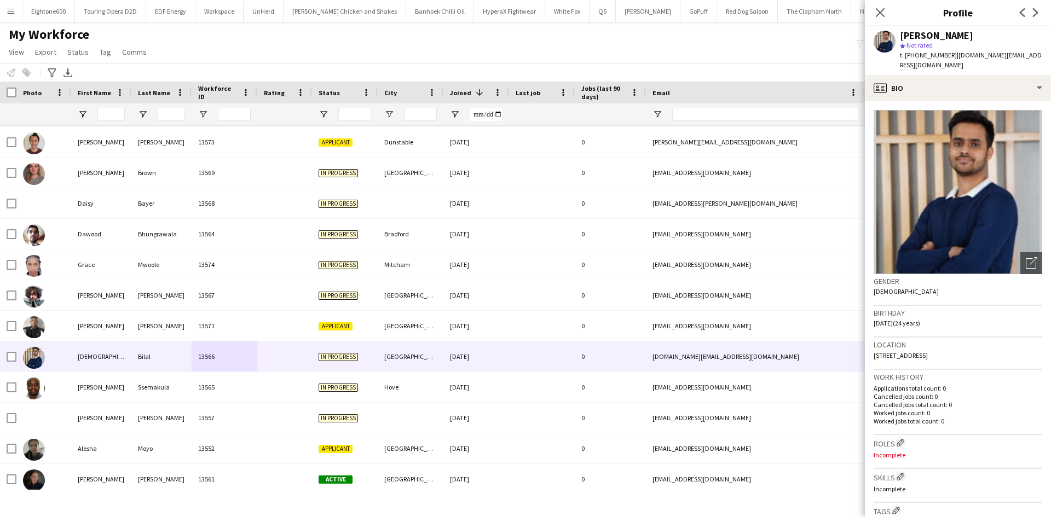
click at [979, 54] on span "| bilal21.bh@gmail.com" at bounding box center [971, 60] width 142 height 18
drag, startPoint x: 975, startPoint y: 344, endPoint x: 952, endPoint y: 346, distance: 22.5
click at [952, 346] on div "Location Park Village Road, Brighton, BN1 9RU" at bounding box center [958, 354] width 169 height 32
copy span "BN1 9RU"
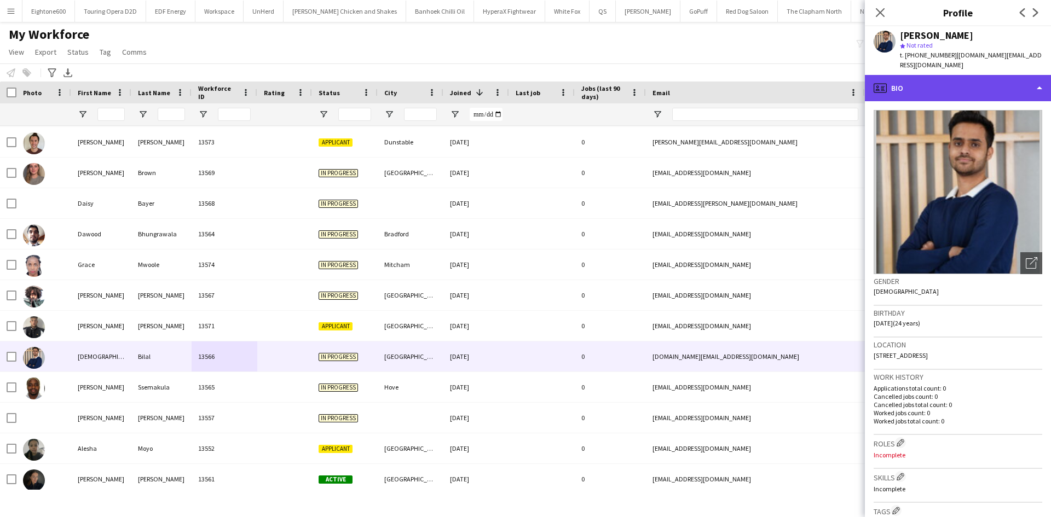
click at [904, 76] on div "profile Bio" at bounding box center [958, 88] width 186 height 26
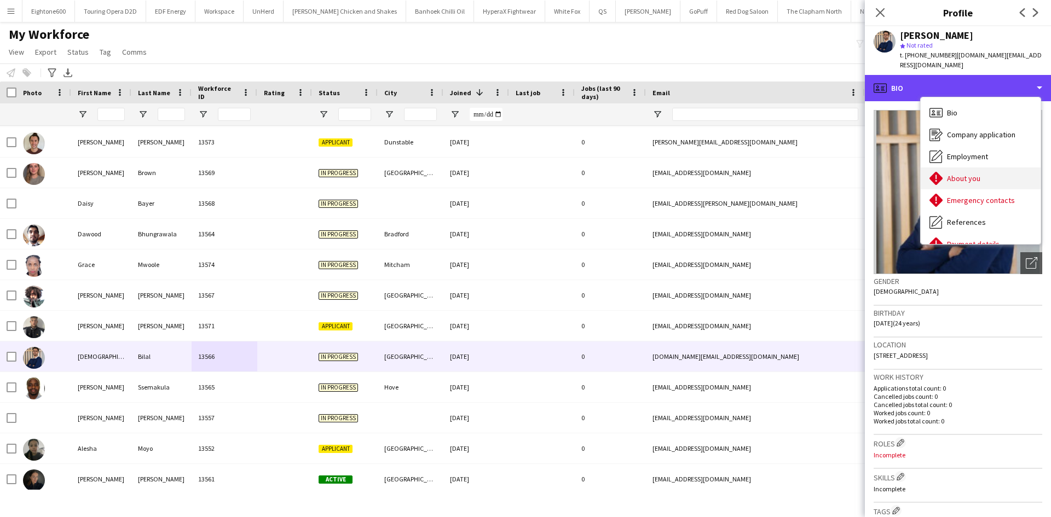
scroll to position [147, 0]
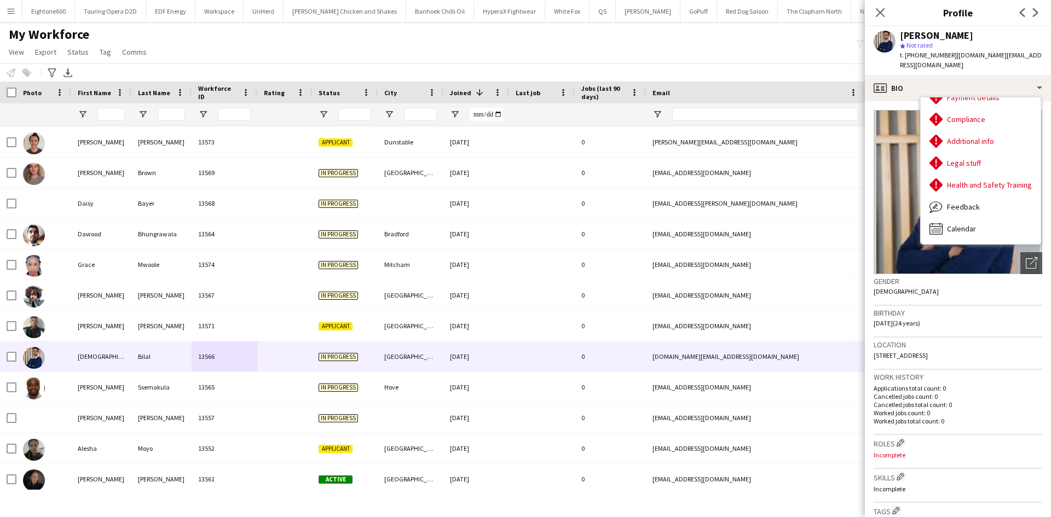
drag, startPoint x: 880, startPoint y: 15, endPoint x: 543, endPoint y: 53, distance: 339.4
click at [880, 15] on icon "Close pop-in" at bounding box center [880, 12] width 9 height 9
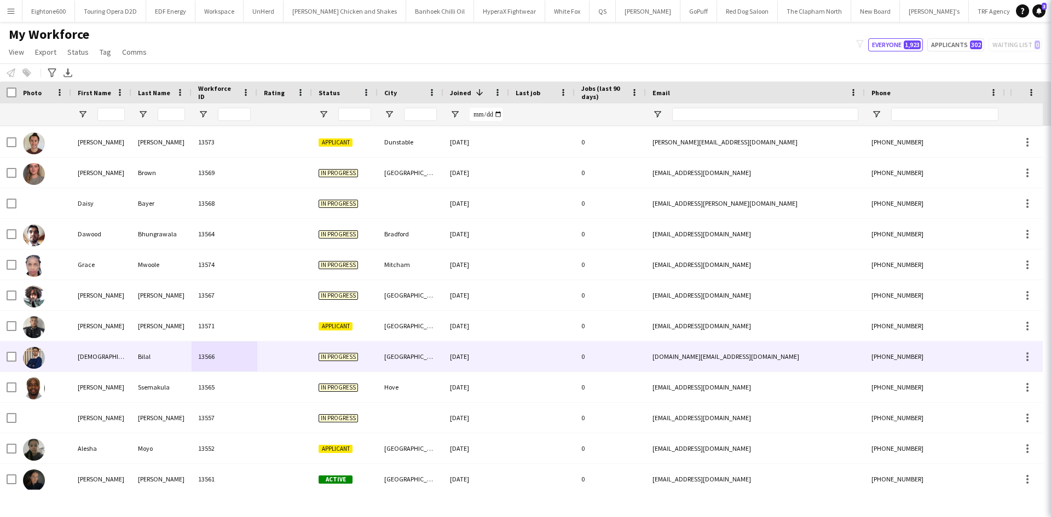
click at [1051, 10] on icon "Close pop-in" at bounding box center [1066, 12] width 9 height 9
click at [800, 43] on div "My Workforce View Views Default view New view Update view Delete view Edit name…" at bounding box center [525, 44] width 1051 height 37
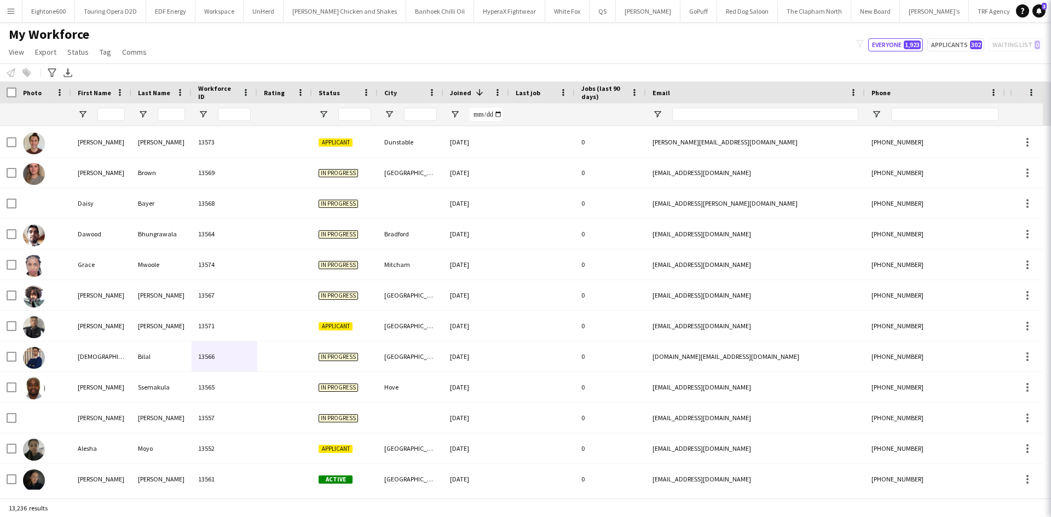
click at [543, 53] on div "My Workforce View Views Default view New view Update view Delete view Edit name…" at bounding box center [525, 44] width 1051 height 37
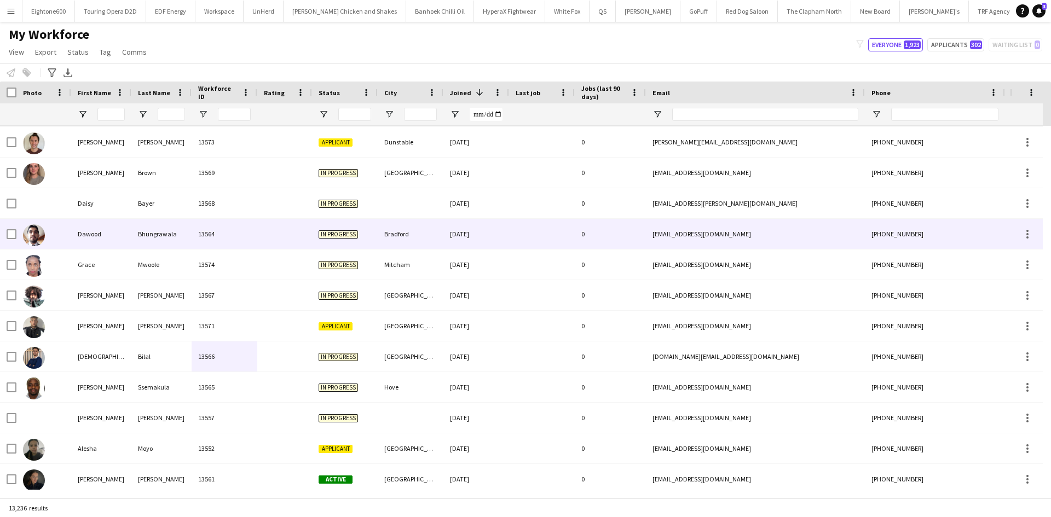
scroll to position [0, 0]
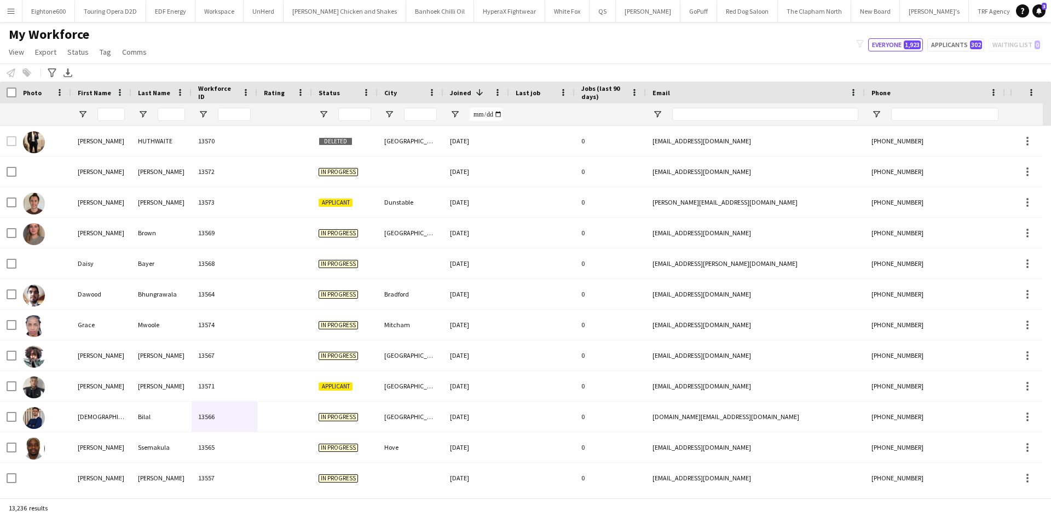
click at [476, 65] on div "Notify workforce Add to tag Select at least one crew to tag him or her. Advance…" at bounding box center [525, 73] width 1051 height 18
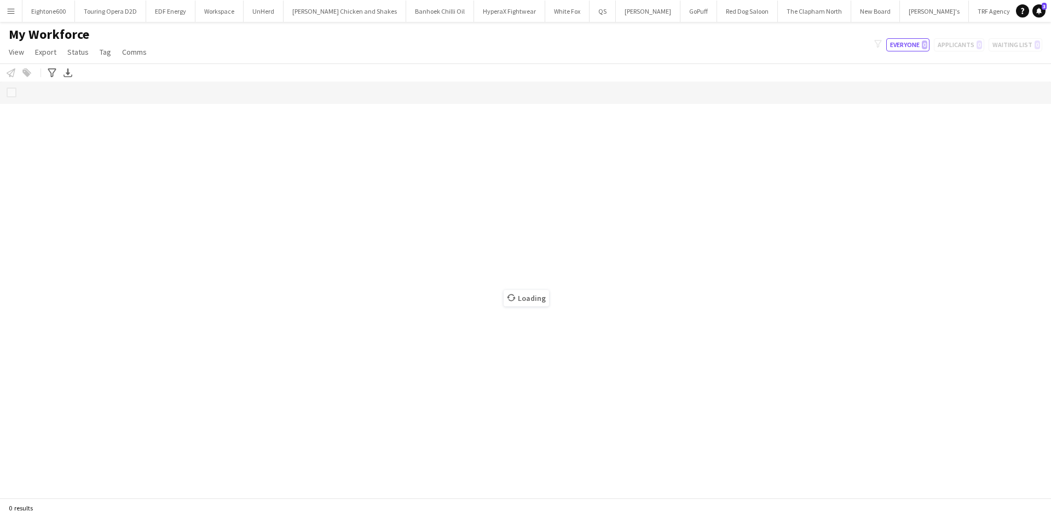
click at [11, 13] on app-icon "Menu" at bounding box center [11, 11] width 9 height 9
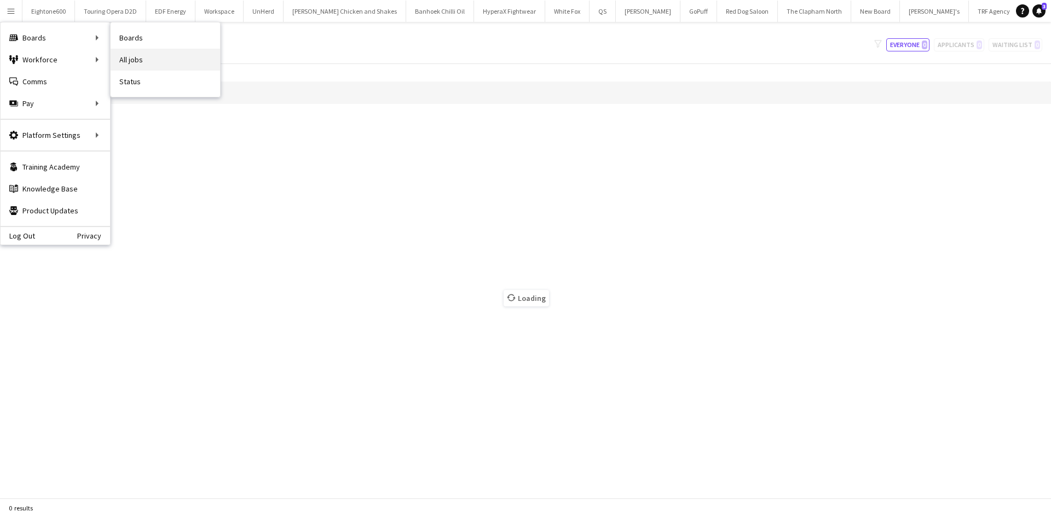
click at [141, 61] on link "All jobs" at bounding box center [165, 60] width 109 height 22
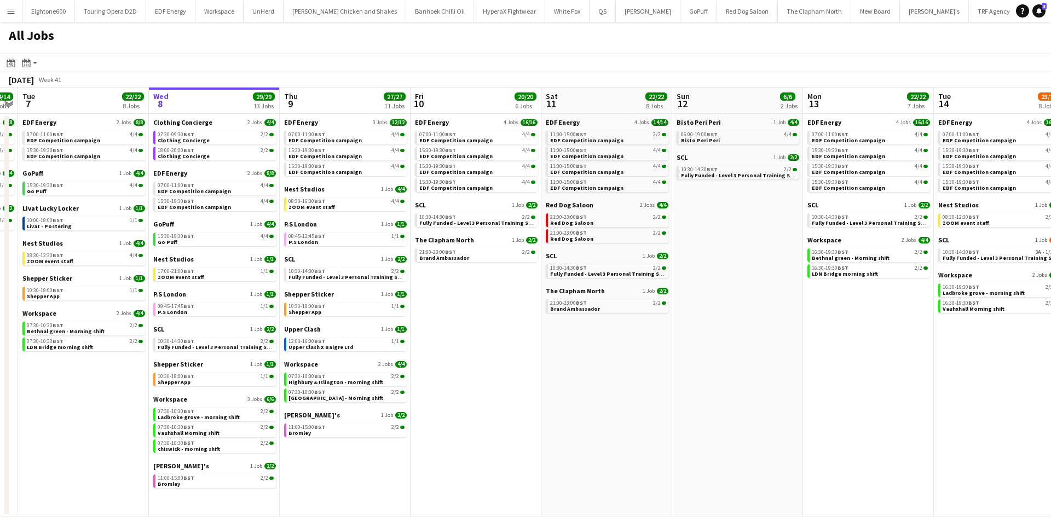
scroll to position [0, 243]
drag, startPoint x: 290, startPoint y: 258, endPoint x: 203, endPoint y: 289, distance: 91.8
click at [290, 258] on span "SCL" at bounding box center [290, 259] width 11 height 8
drag, startPoint x: 705, startPoint y: 11, endPoint x: 463, endPoint y: 3, distance: 242.1
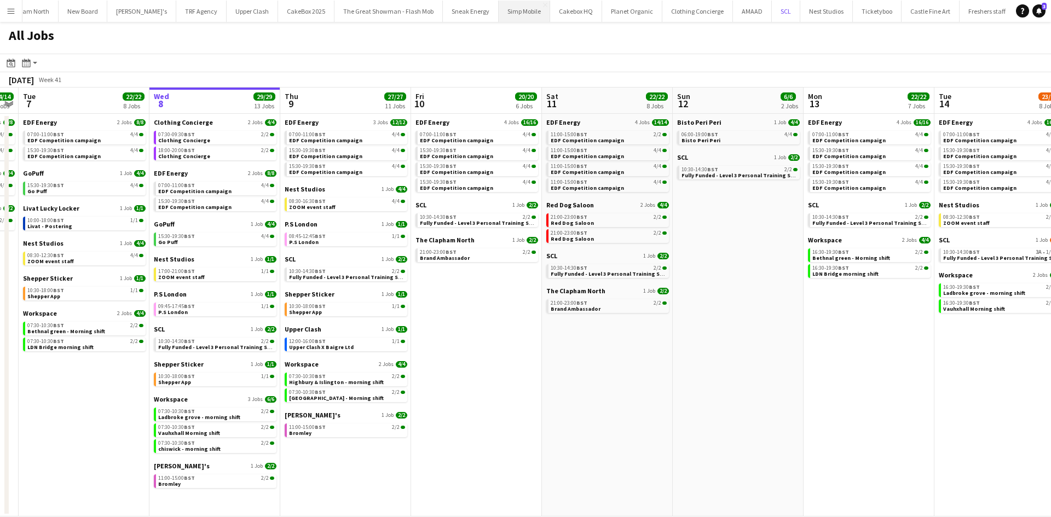
click at [772, 11] on button "SCL Close" at bounding box center [786, 11] width 28 height 21
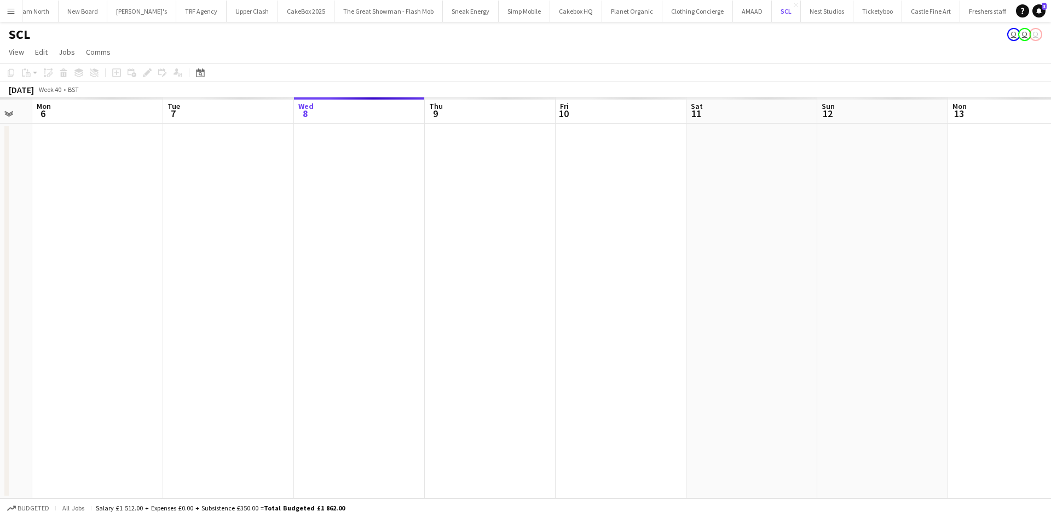
scroll to position [0, 220]
click at [772, 13] on button "SCL Close" at bounding box center [786, 11] width 29 height 21
click at [801, 11] on button "Nest Studios Close" at bounding box center [827, 11] width 53 height 21
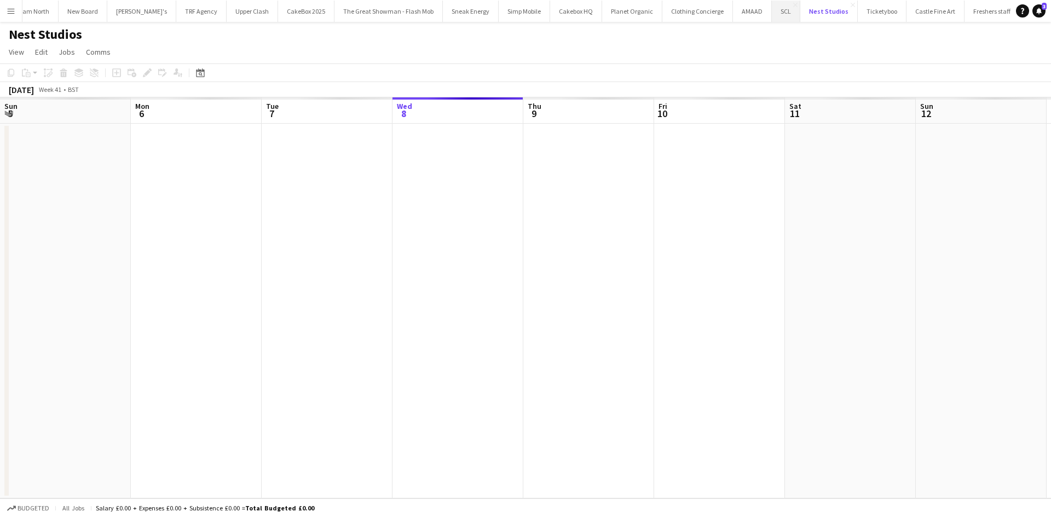
scroll to position [0, 262]
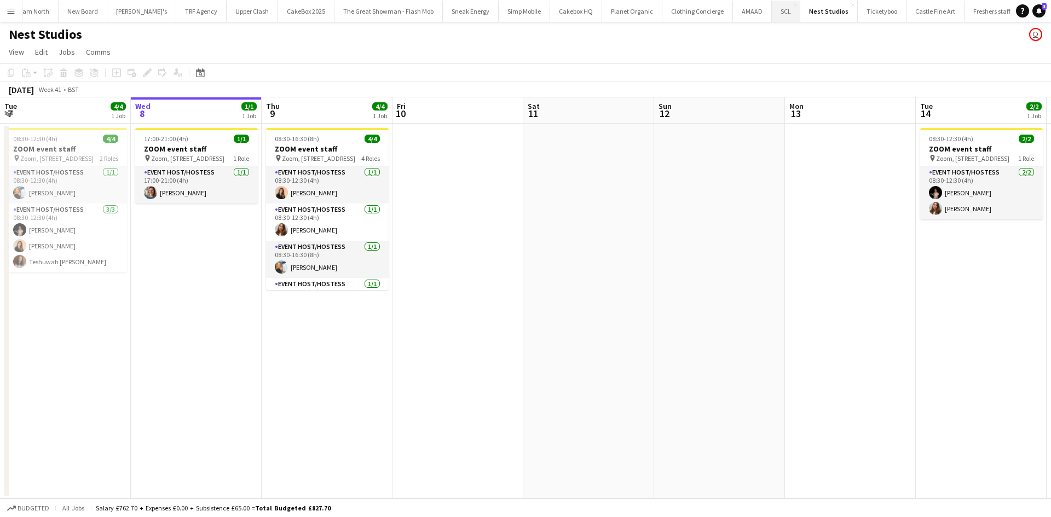
click at [772, 11] on button "SCL Close" at bounding box center [786, 11] width 28 height 21
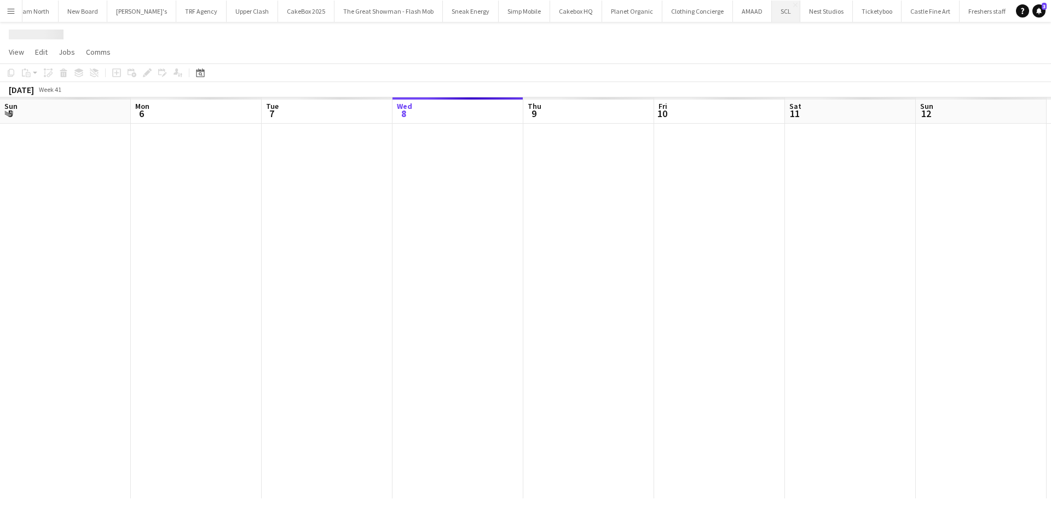
scroll to position [0, 262]
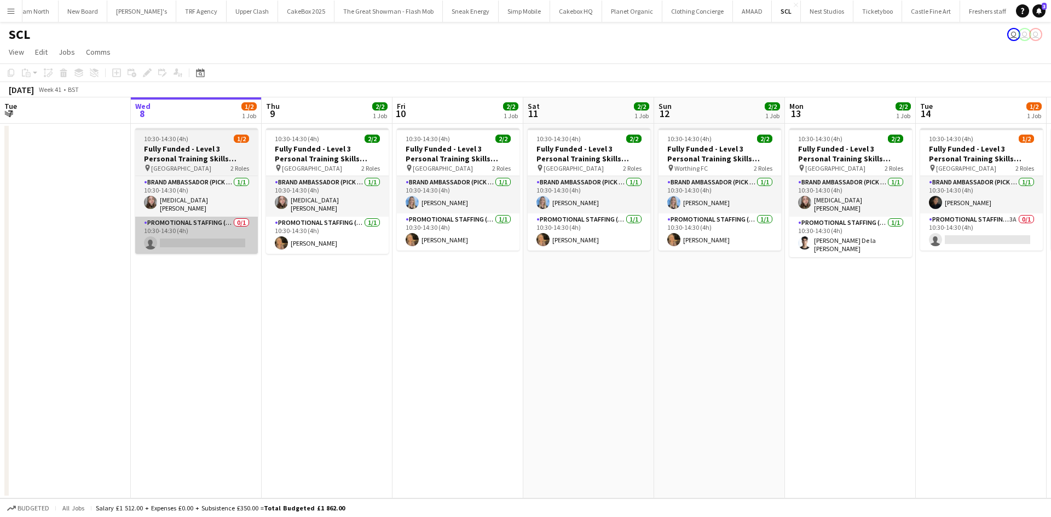
click at [178, 237] on app-card-role "Promotional Staffing (Brand Ambassadors) 0/1 10:30-14:30 (4h) single-neutral-ac…" at bounding box center [196, 235] width 123 height 37
click at [186, 235] on app-card-role "Promotional Staffing (Brand Ambassadors) 0/1 10:30-14:30 (4h) single-neutral-ac…" at bounding box center [196, 235] width 123 height 37
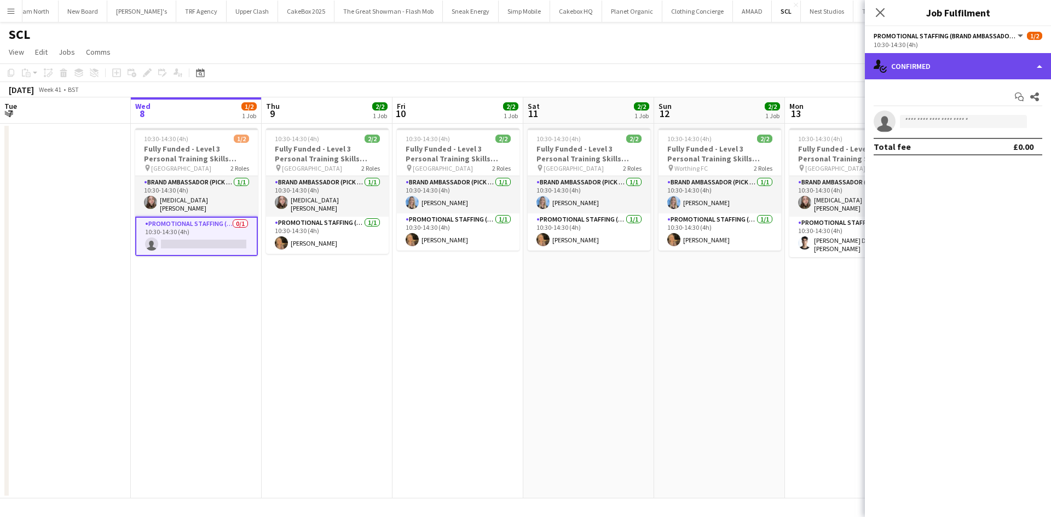
click at [960, 57] on div "single-neutral-actions-check-2 Confirmed" at bounding box center [958, 66] width 186 height 26
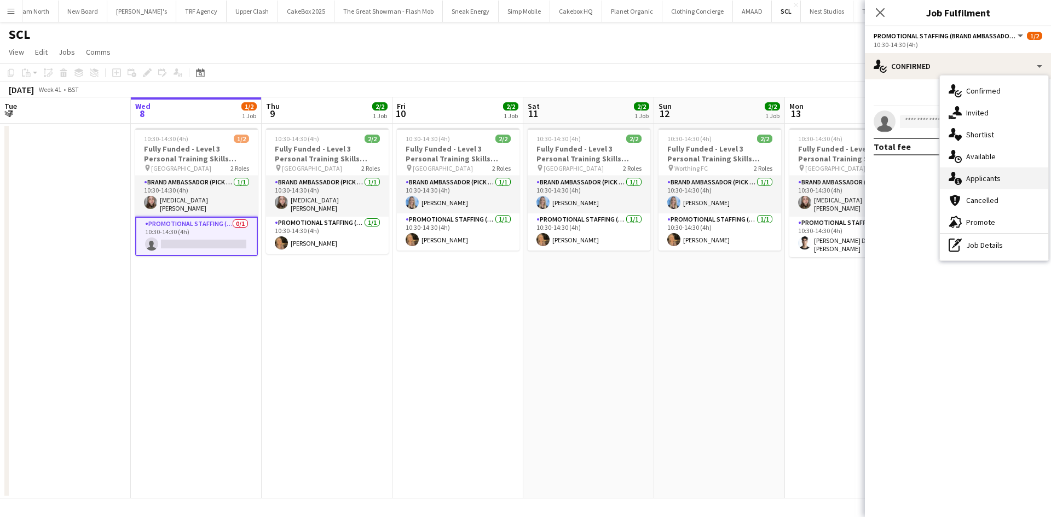
click at [982, 180] on span "Applicants" at bounding box center [983, 179] width 34 height 10
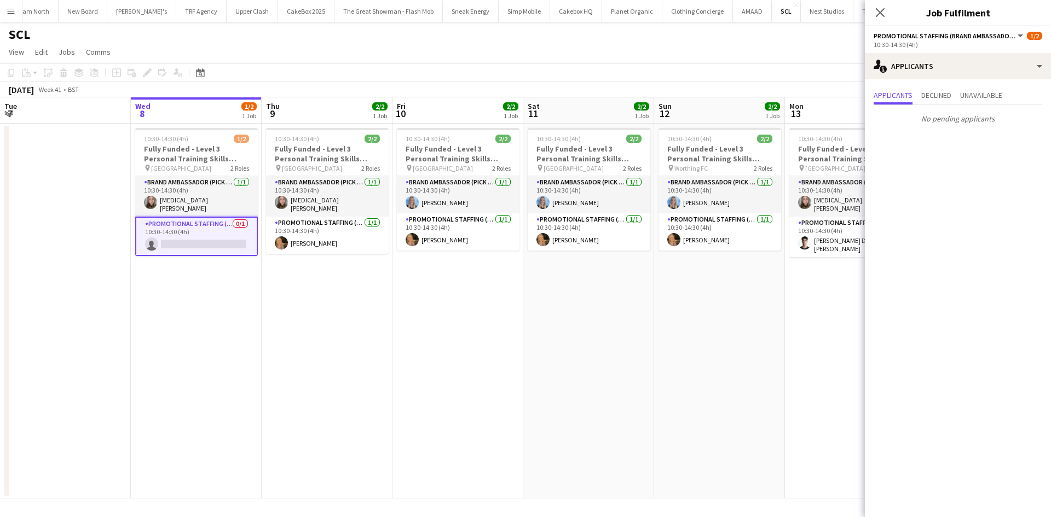
click at [475, 319] on app-date-cell "10:30-14:30 (4h) 2/2 Fully Funded - Level 3 Personal Training Skills Bootcamp p…" at bounding box center [458, 311] width 131 height 375
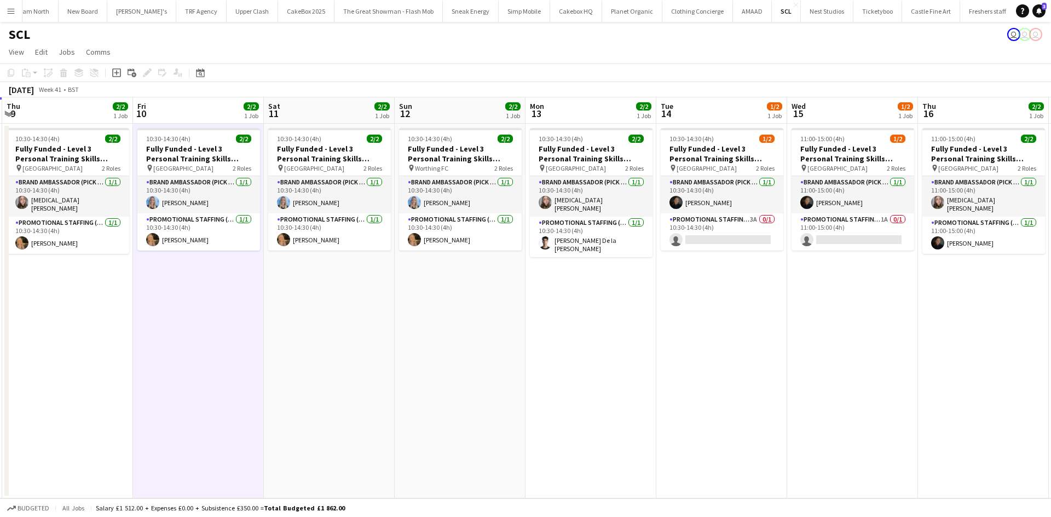
scroll to position [0, 390]
click at [721, 199] on app-card-role "Brand Ambassador (Pick up) 1/1 10:30-14:30 (4h) Darcie Kane" at bounding box center [722, 194] width 123 height 37
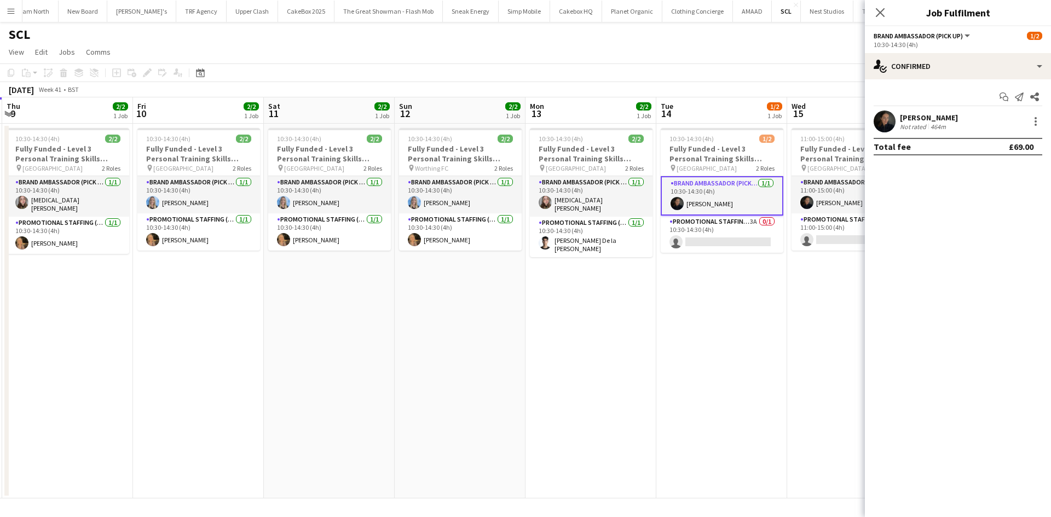
click at [892, 121] on app-user-avatar at bounding box center [885, 122] width 22 height 22
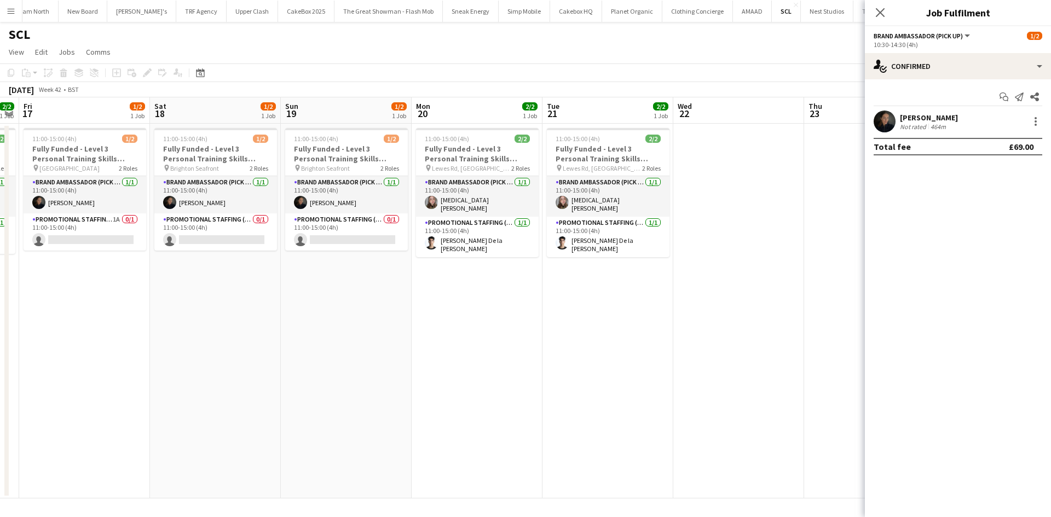
scroll to position [0, 374]
click at [878, 11] on icon "Close pop-in" at bounding box center [880, 12] width 10 height 10
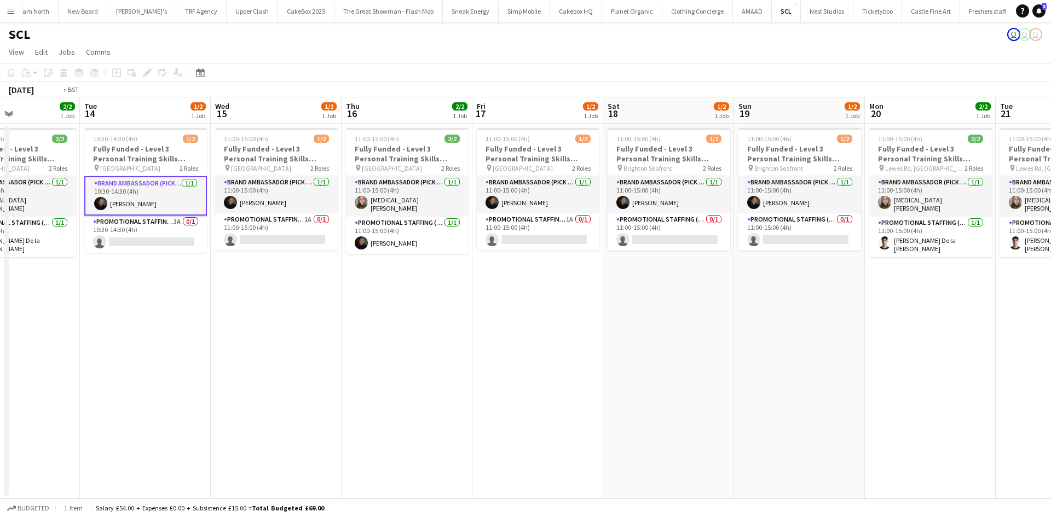
scroll to position [0, 343]
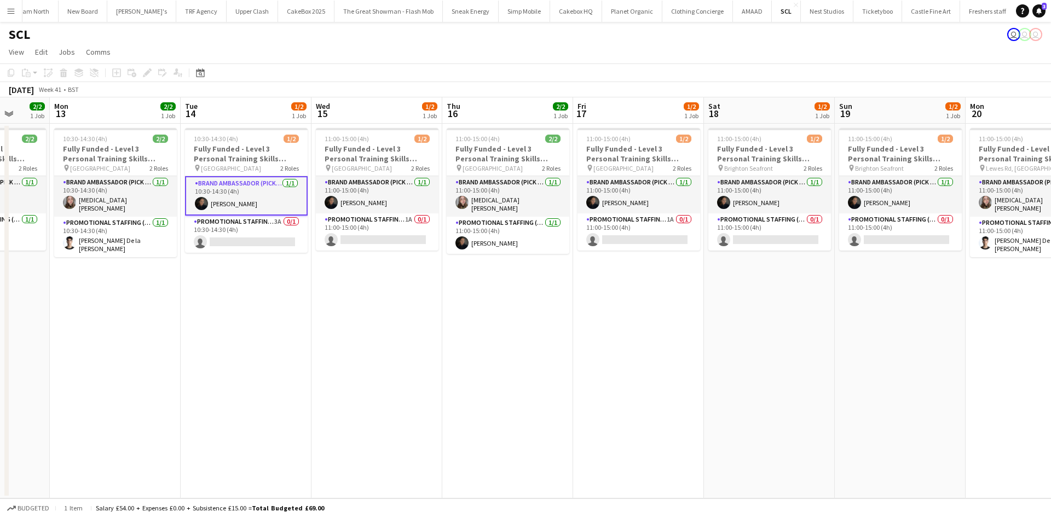
drag, startPoint x: 408, startPoint y: 316, endPoint x: 1012, endPoint y: 523, distance: 638.9
click at [1012, 517] on html "Menu Boards Boards Boards All jobs Status Workforce Workforce My Workforce Recr…" at bounding box center [525, 258] width 1051 height 517
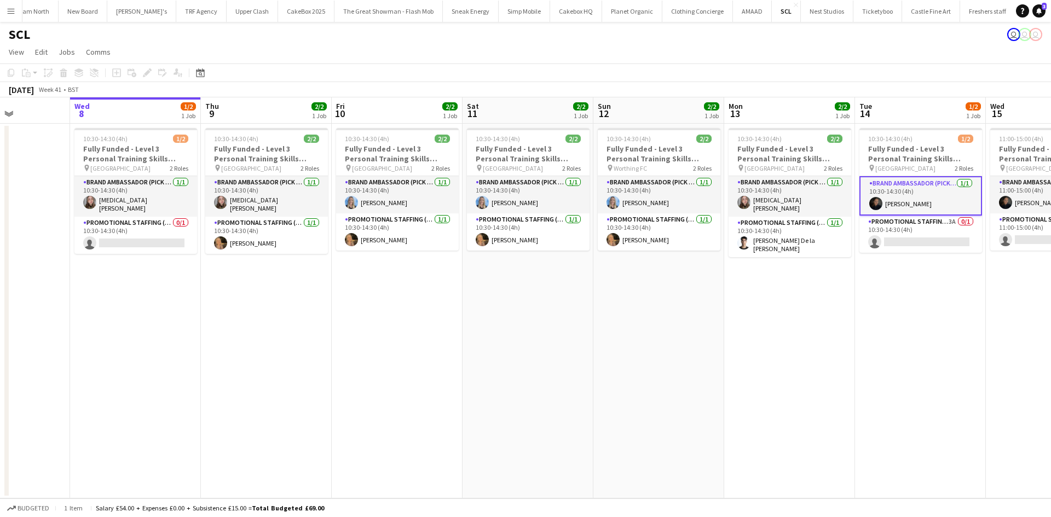
scroll to position [0, 322]
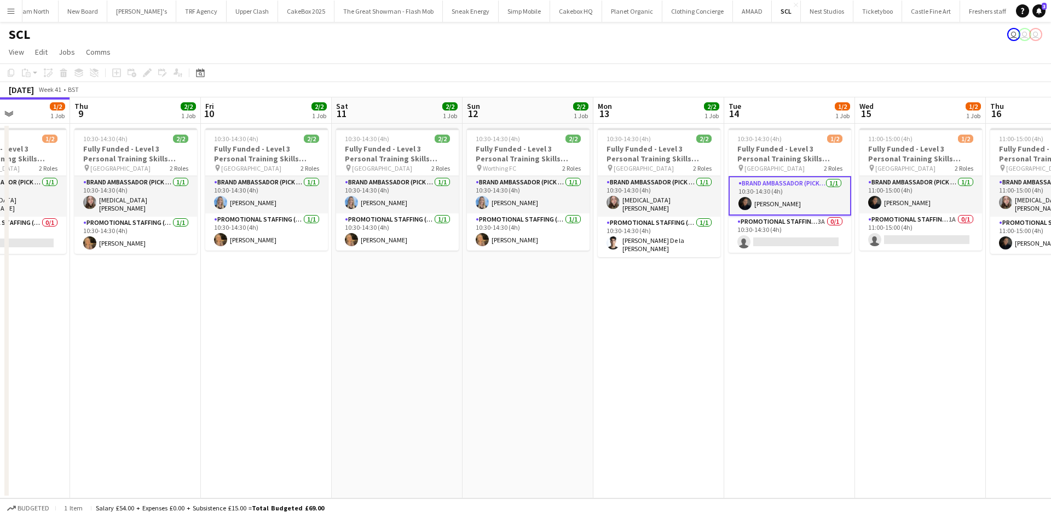
drag, startPoint x: 145, startPoint y: 303, endPoint x: 689, endPoint y: 489, distance: 574.6
click at [689, 489] on app-calendar-viewport "Mon 6 Tue 7 Wed 8 1/2 1 Job Thu 9 2/2 1 Job Fri 10 2/2 1 Job Sat 11 2/2 1 Job S…" at bounding box center [525, 297] width 1051 height 401
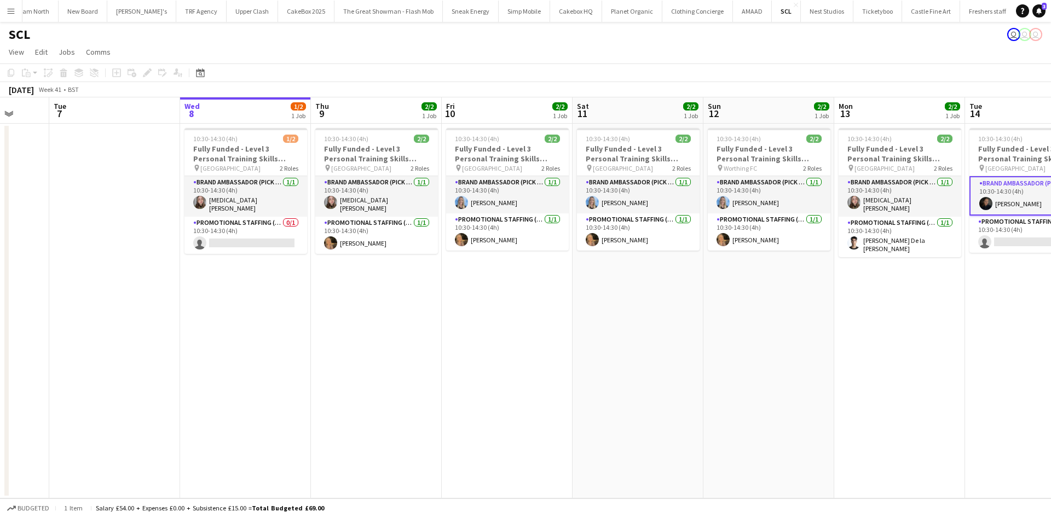
scroll to position [0, 360]
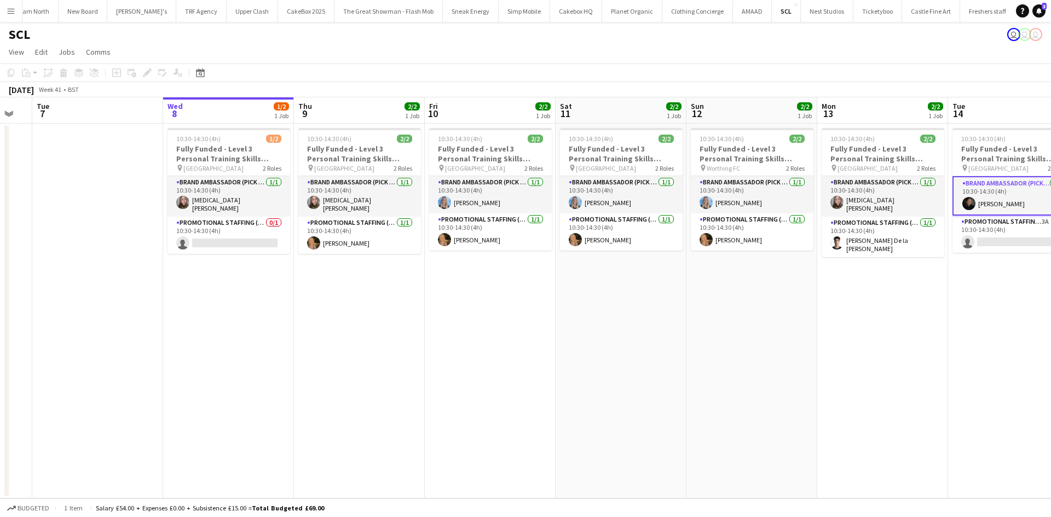
drag, startPoint x: 274, startPoint y: 405, endPoint x: 498, endPoint y: 470, distance: 233.2
click at [498, 470] on app-calendar-viewport "Sat 4 Sun 5 Mon 6 Tue 7 Wed 8 1/2 1 Job Thu 9 2/2 1 Job Fri 10 2/2 1 Job Sat 11…" at bounding box center [525, 297] width 1051 height 401
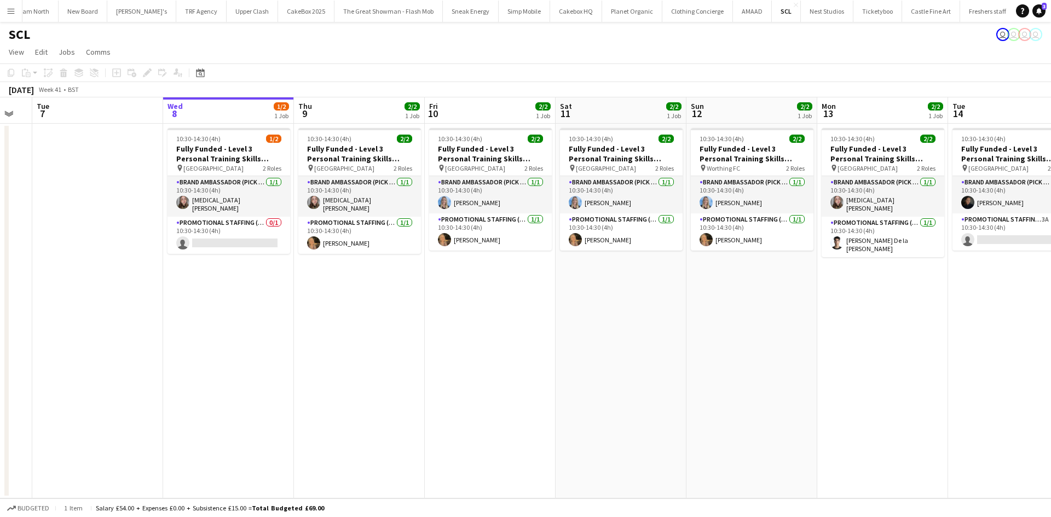
click at [248, 311] on app-date-cell "10:30-14:30 (4h) 1/2 Fully Funded - Level 3 Personal Training Skills Bootcamp p…" at bounding box center [228, 311] width 131 height 375
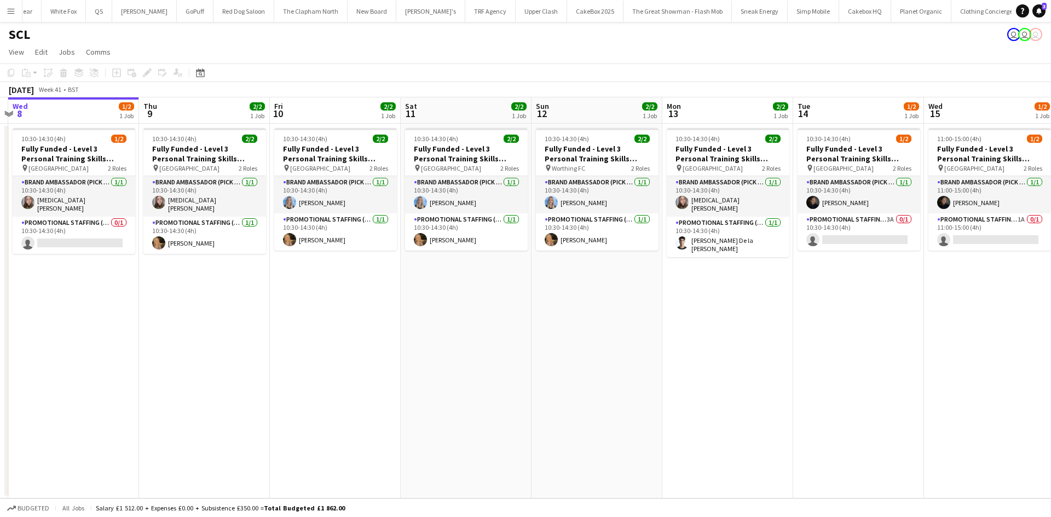
scroll to position [0, 370]
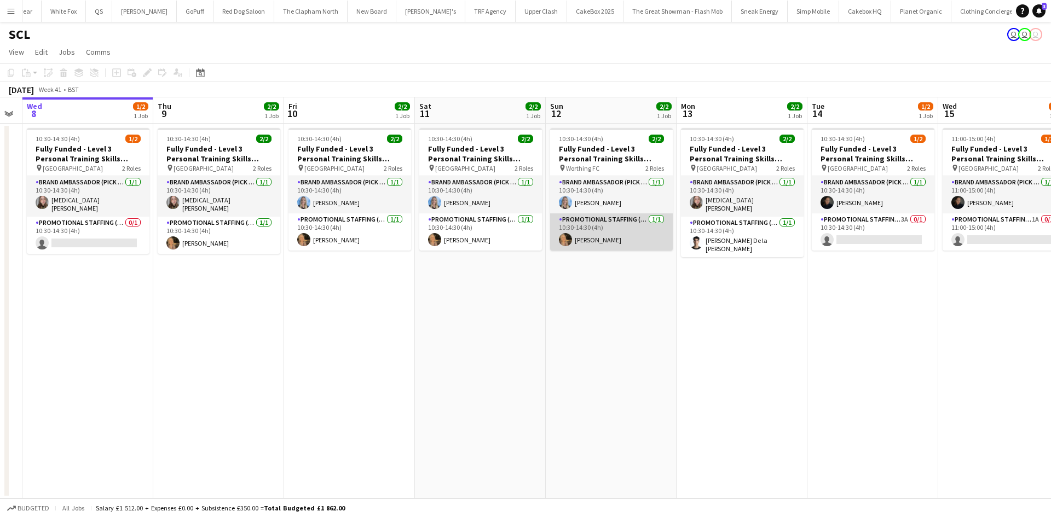
click at [582, 240] on app-card-role "Promotional Staffing (Brand Ambassadors) 1/1 10:30-14:30 (4h) Hannah Vine" at bounding box center [611, 232] width 123 height 37
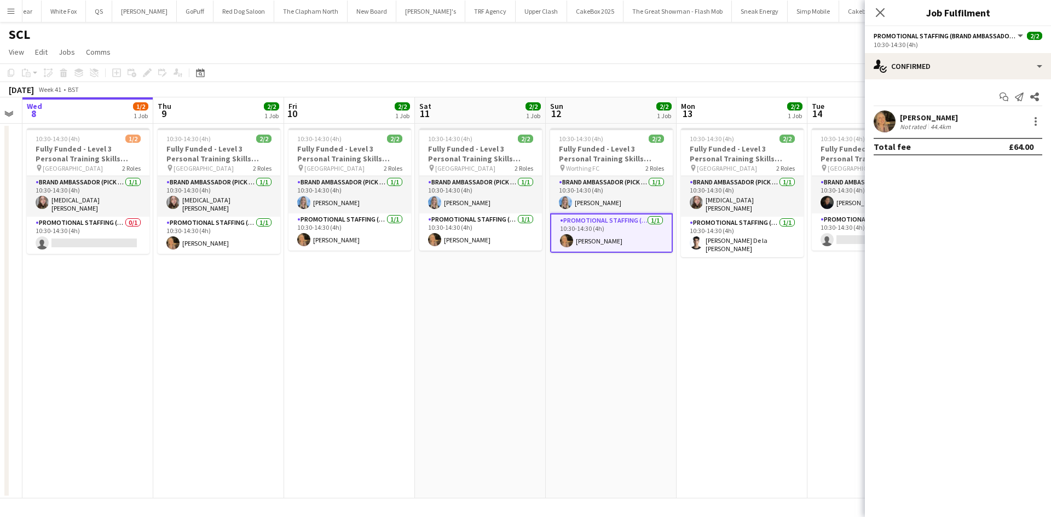
click at [888, 120] on app-user-avatar at bounding box center [885, 122] width 22 height 22
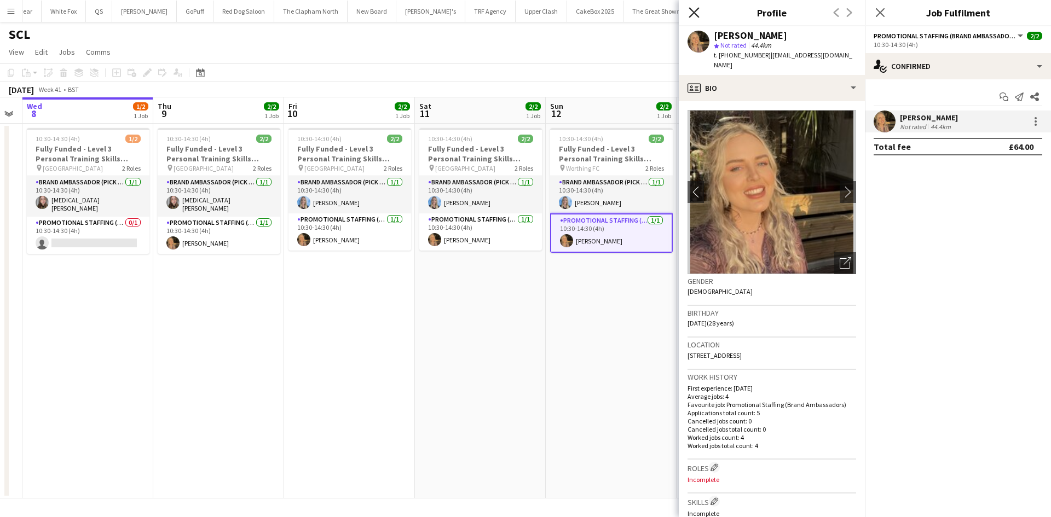
click at [691, 14] on icon "Close pop-in" at bounding box center [694, 12] width 10 height 10
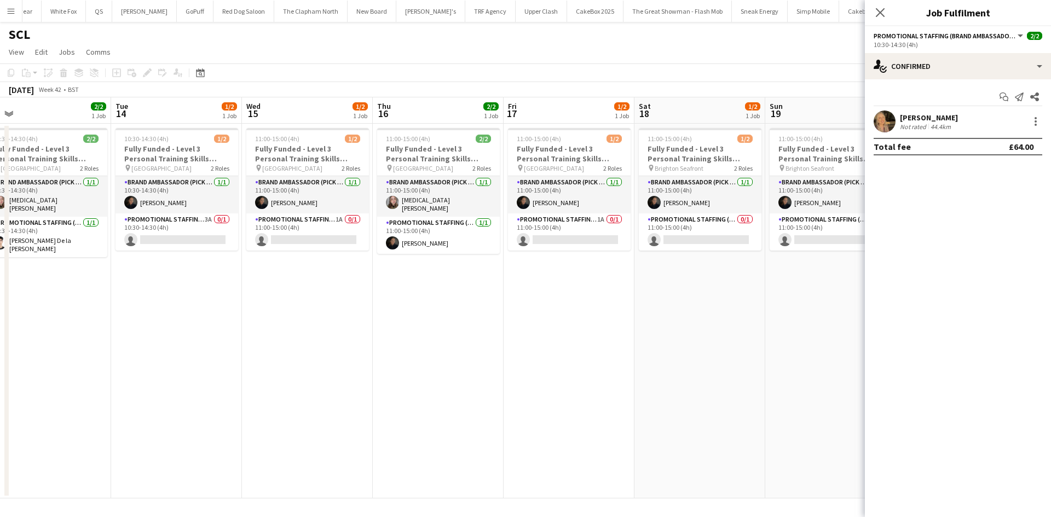
scroll to position [0, 281]
click at [877, 11] on icon "Close pop-in" at bounding box center [880, 12] width 10 height 10
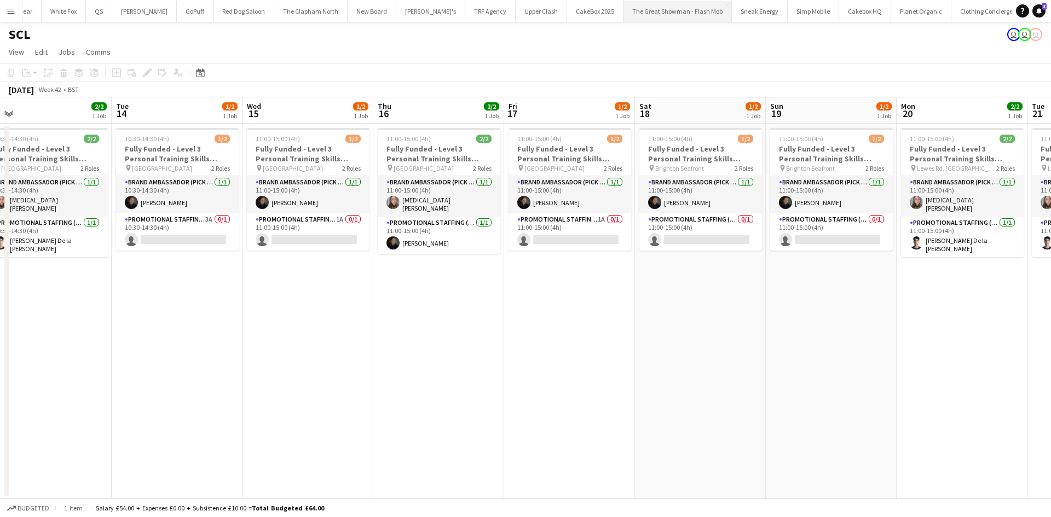
scroll to position [0, 793]
click at [14, 10] on app-icon "Menu" at bounding box center [11, 11] width 9 height 9
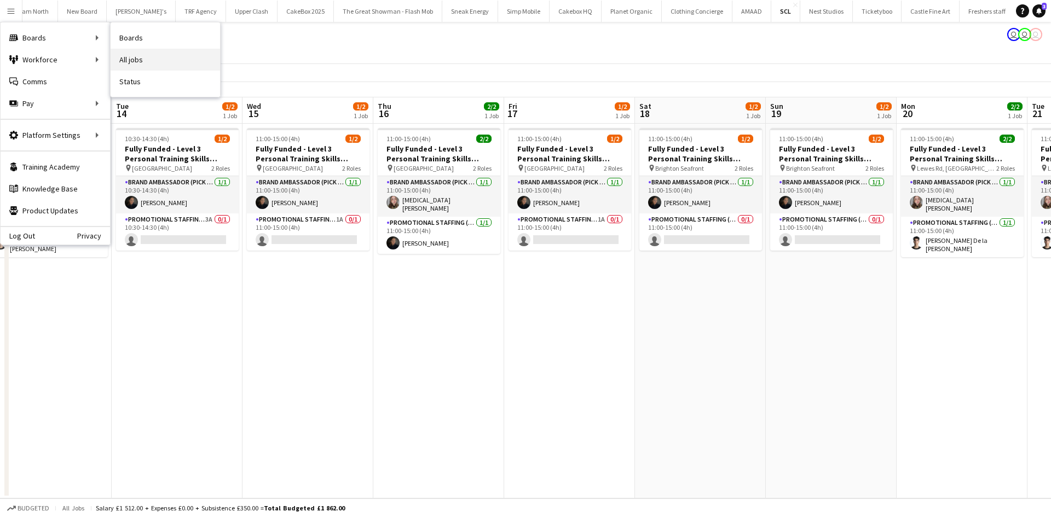
click at [136, 56] on link "All jobs" at bounding box center [165, 60] width 109 height 22
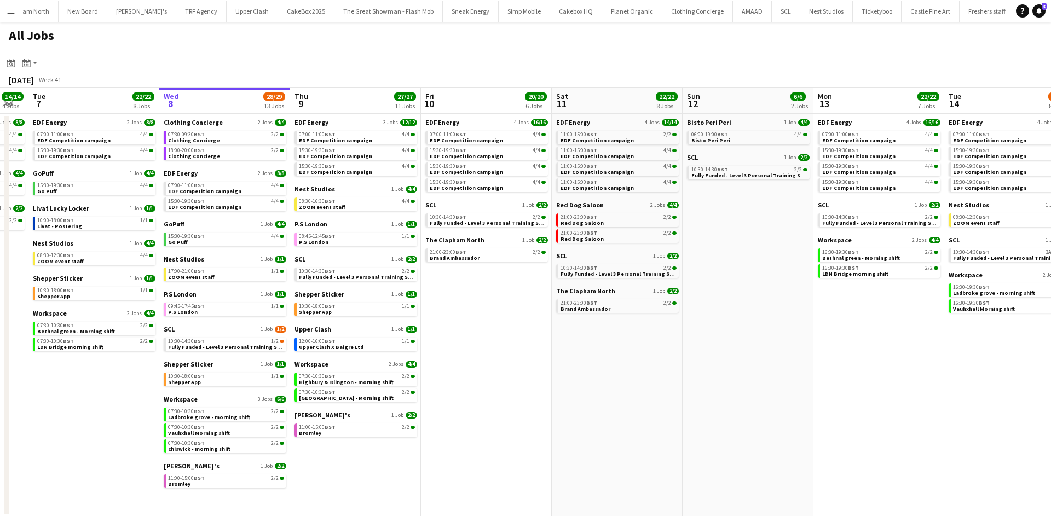
scroll to position [0, 233]
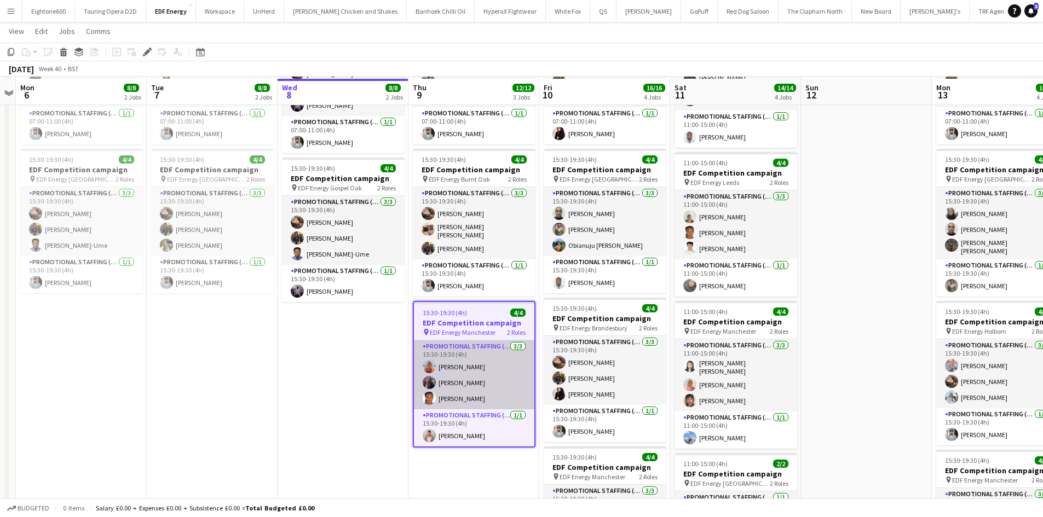
scroll to position [129, 0]
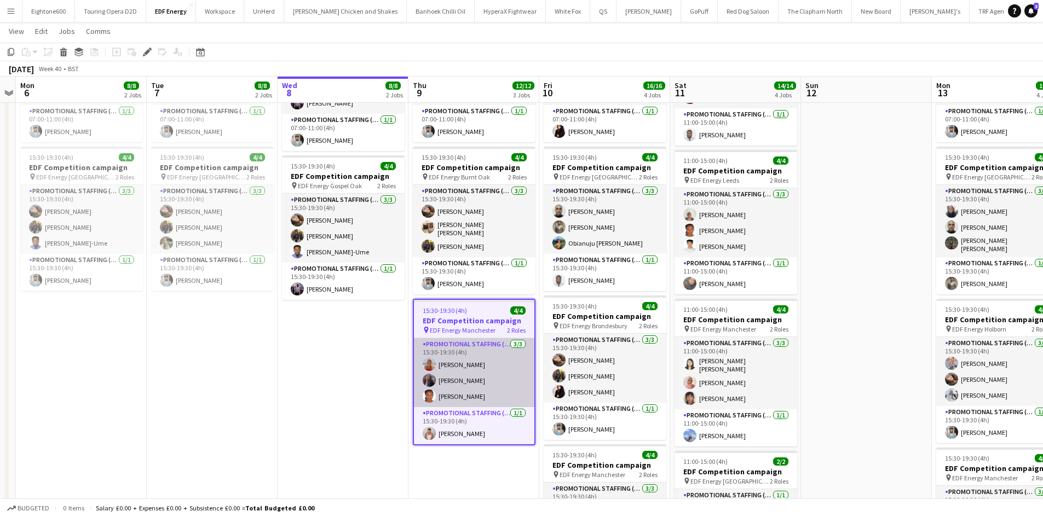
click at [476, 392] on app-card-role "Promotional Staffing (Flyering Staff) 3/3 15:30-19:30 (4h) Tallulah Kerrigan Am…" at bounding box center [474, 372] width 120 height 69
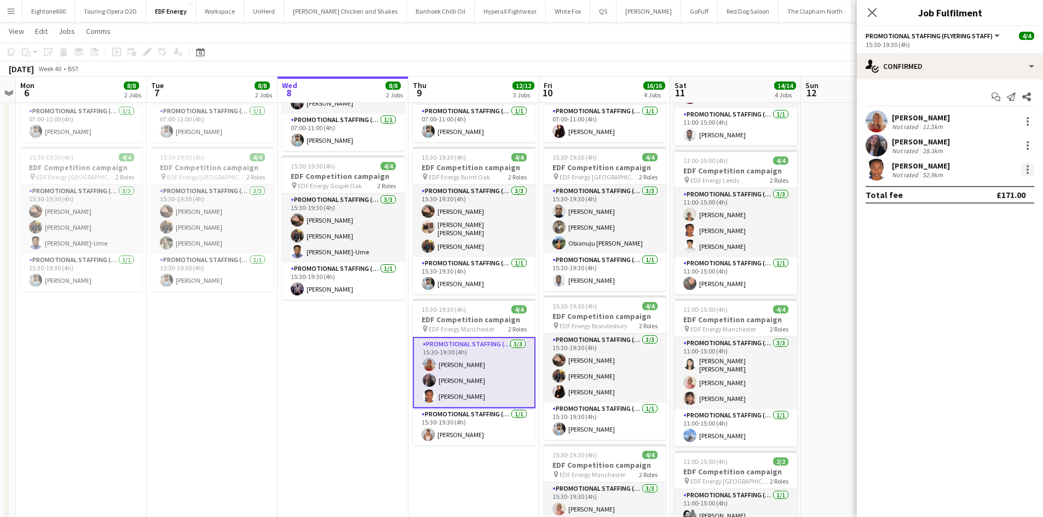
click at [1033, 167] on div at bounding box center [1027, 169] width 13 height 13
click at [977, 291] on span "Remove" at bounding box center [974, 294] width 33 height 9
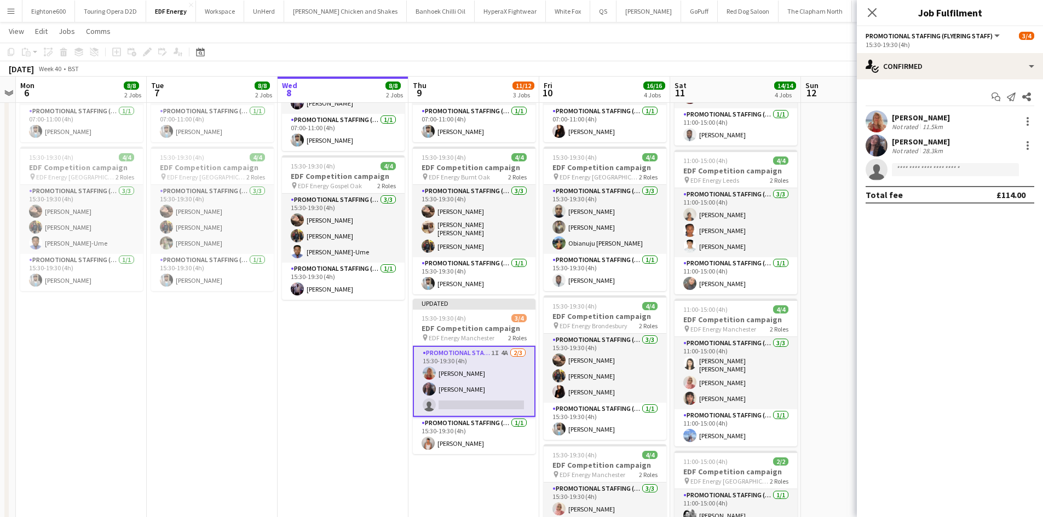
click at [791, 34] on app-page-menu "View Day view expanded Day view collapsed Month view Date picker Jump to today …" at bounding box center [521, 32] width 1043 height 21
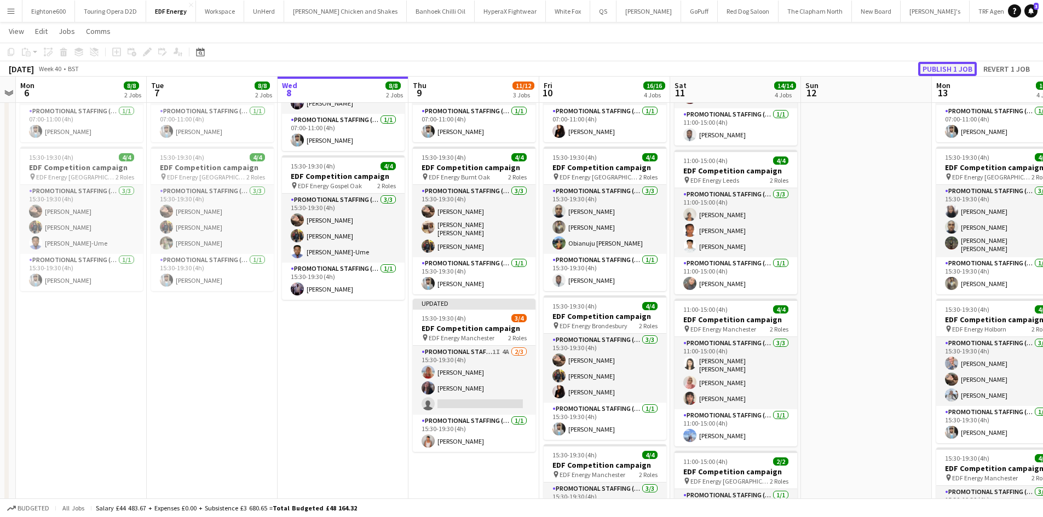
click at [952, 70] on button "Publish 1 job" at bounding box center [947, 69] width 59 height 14
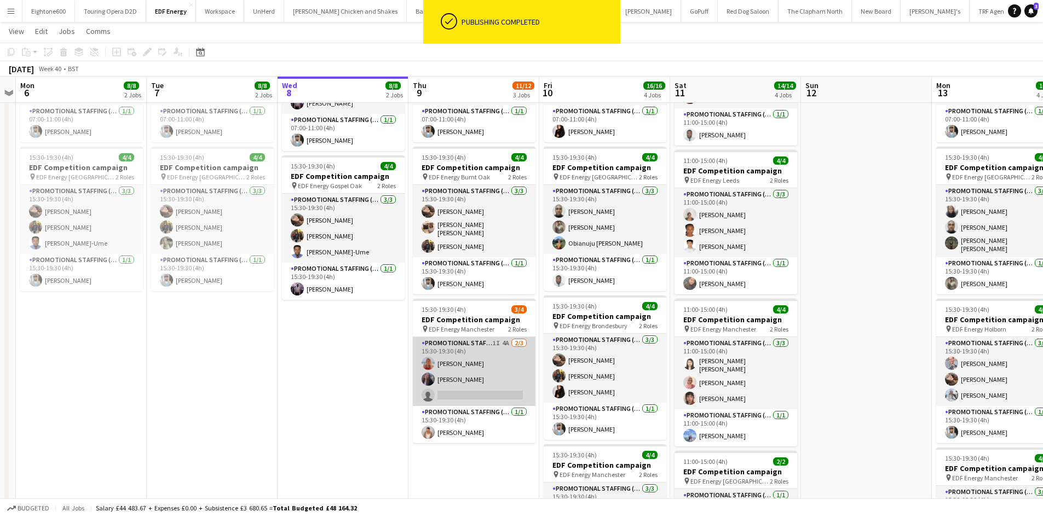
click at [435, 381] on app-card-role "Promotional Staffing (Flyering Staff) 1I 4A 2/3 15:30-19:30 (4h) Tallulah Kerri…" at bounding box center [474, 371] width 123 height 69
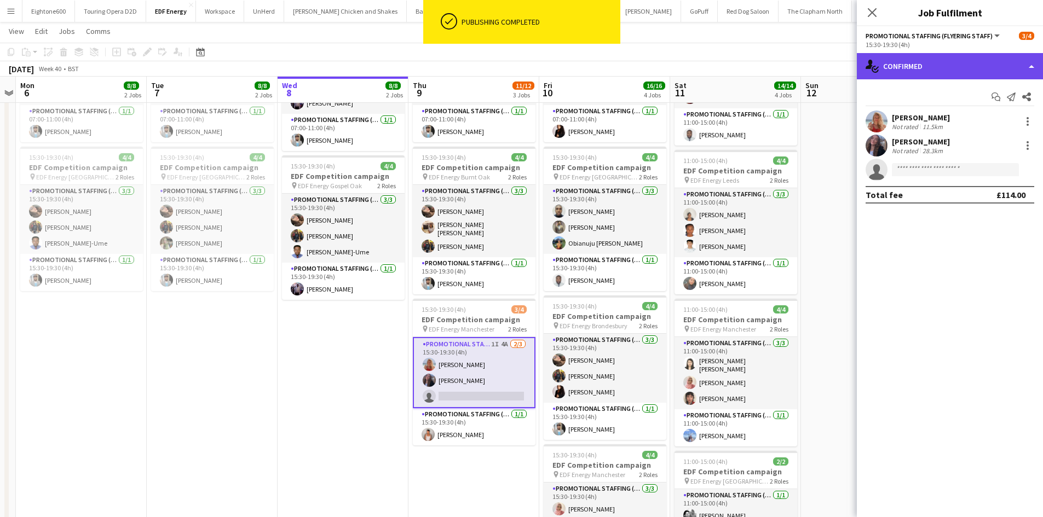
click at [988, 66] on div "single-neutral-actions-check-2 Confirmed" at bounding box center [950, 66] width 186 height 26
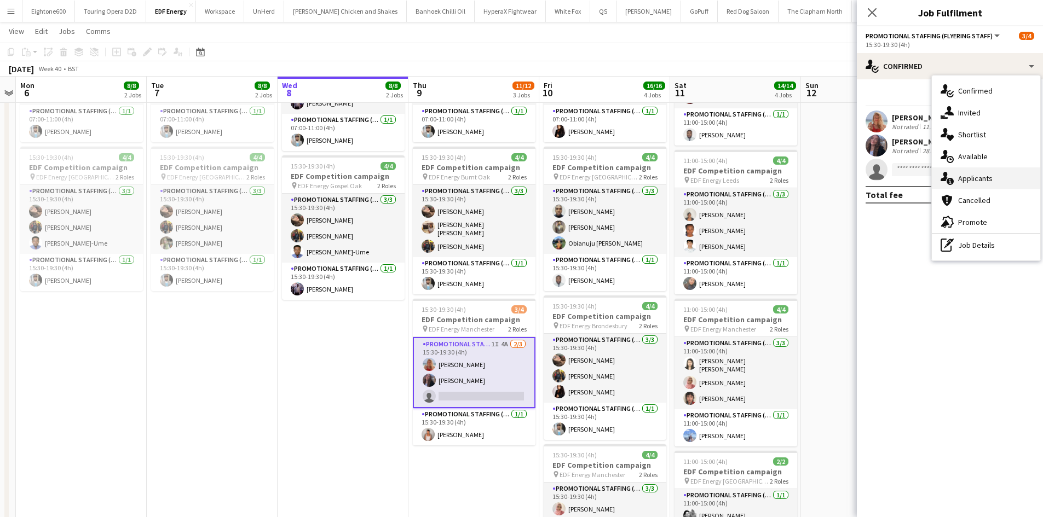
click at [982, 184] on div "single-neutral-actions-information Applicants" at bounding box center [986, 179] width 108 height 22
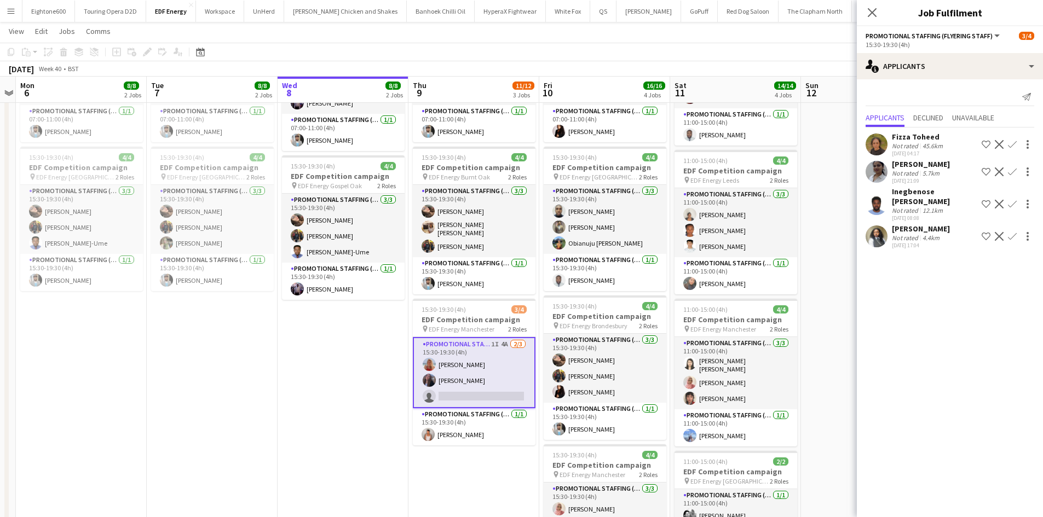
click at [875, 234] on app-user-avatar at bounding box center [877, 237] width 22 height 22
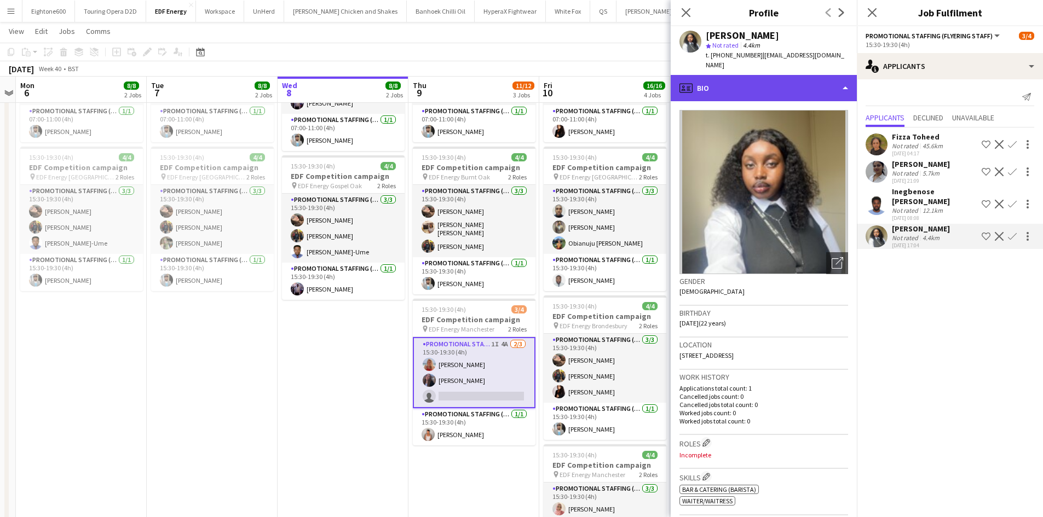
click at [773, 85] on div "profile Bio" at bounding box center [764, 88] width 186 height 26
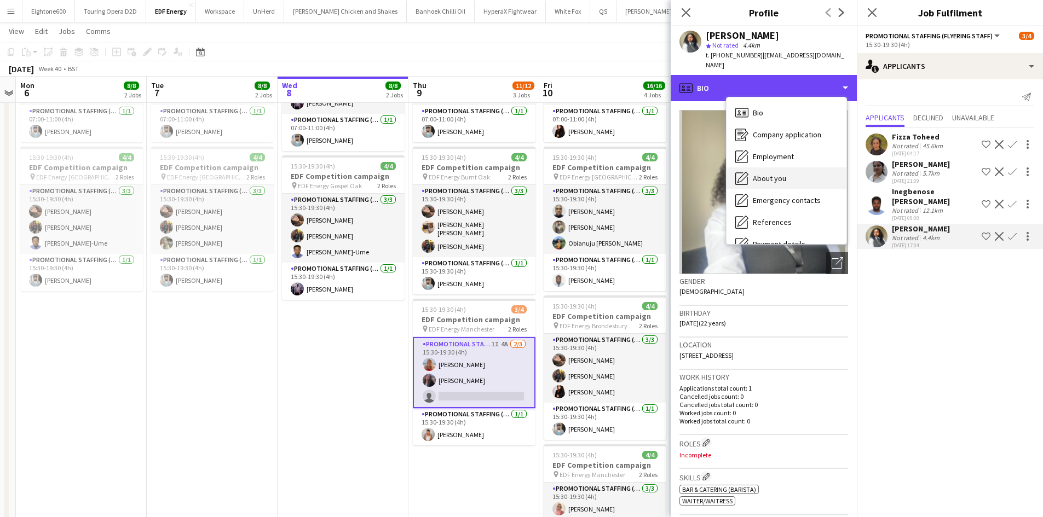
scroll to position [147, 0]
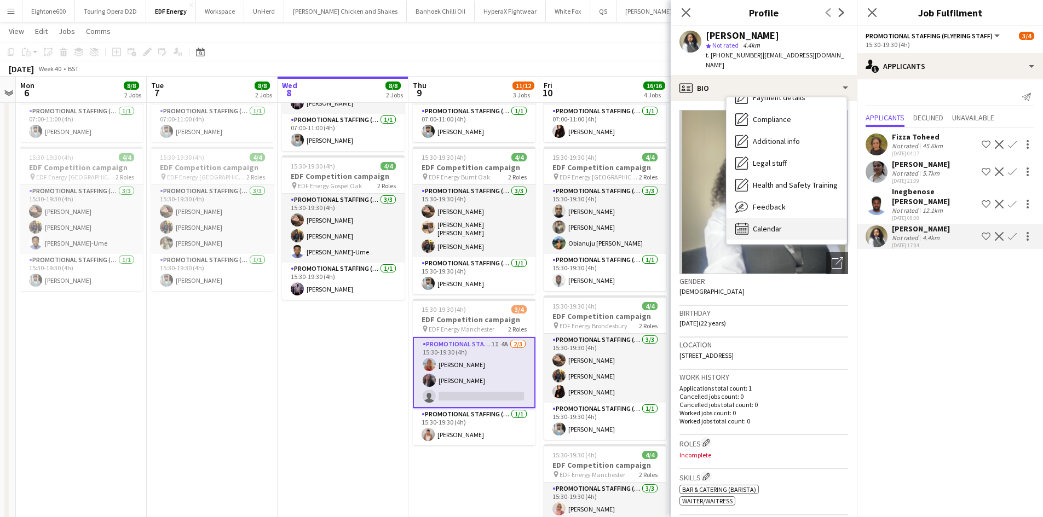
click at [765, 224] on span "Calendar" at bounding box center [767, 229] width 29 height 10
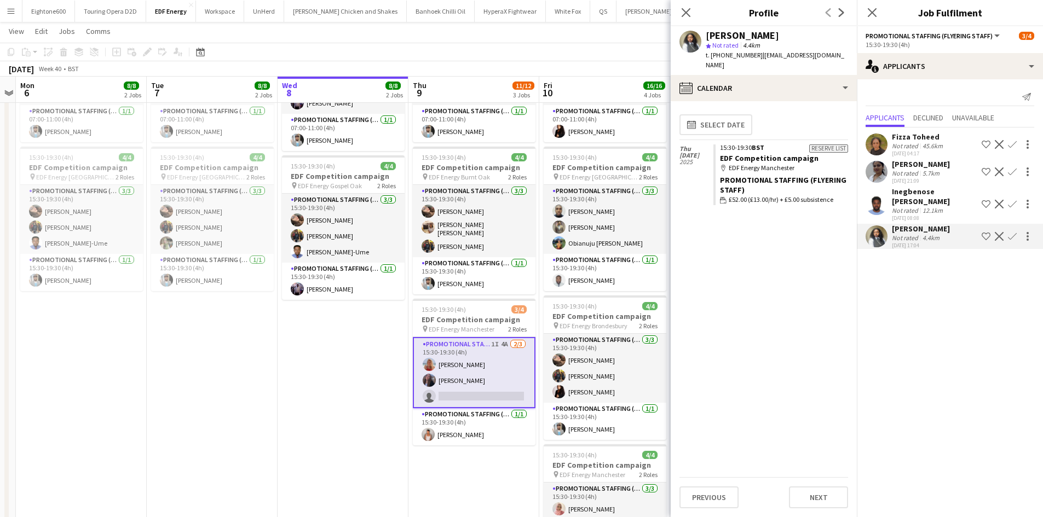
click at [892, 194] on div "Inegbenose Ehi-Douglas" at bounding box center [934, 197] width 85 height 20
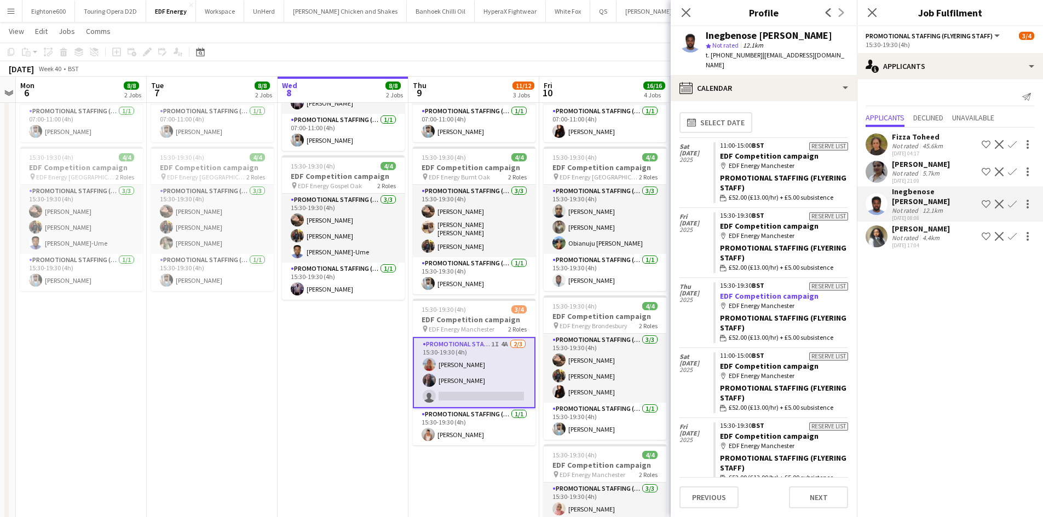
scroll to position [0, 0]
click at [883, 168] on app-user-avatar at bounding box center [877, 172] width 22 height 22
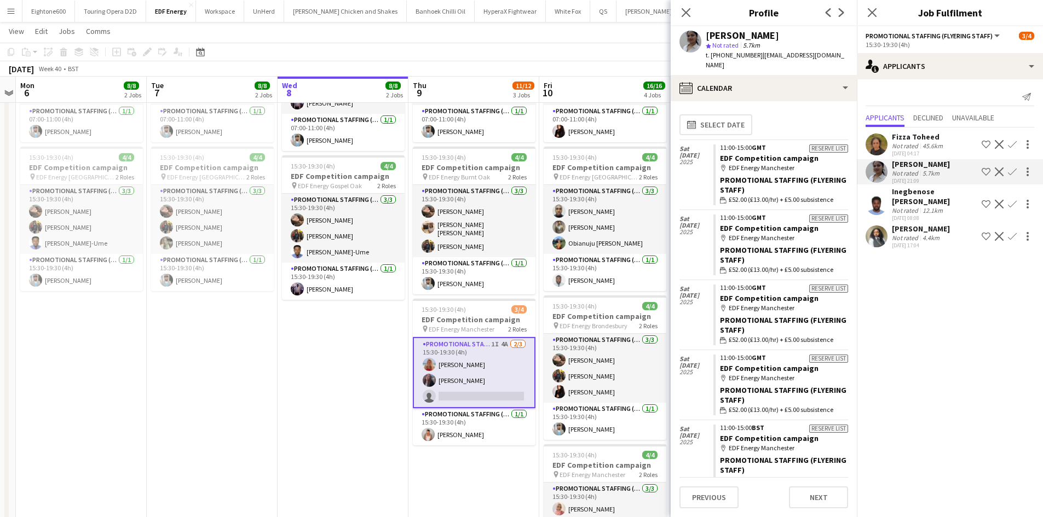
scroll to position [1, 0]
click at [681, 9] on icon "Close pop-in" at bounding box center [686, 12] width 10 height 10
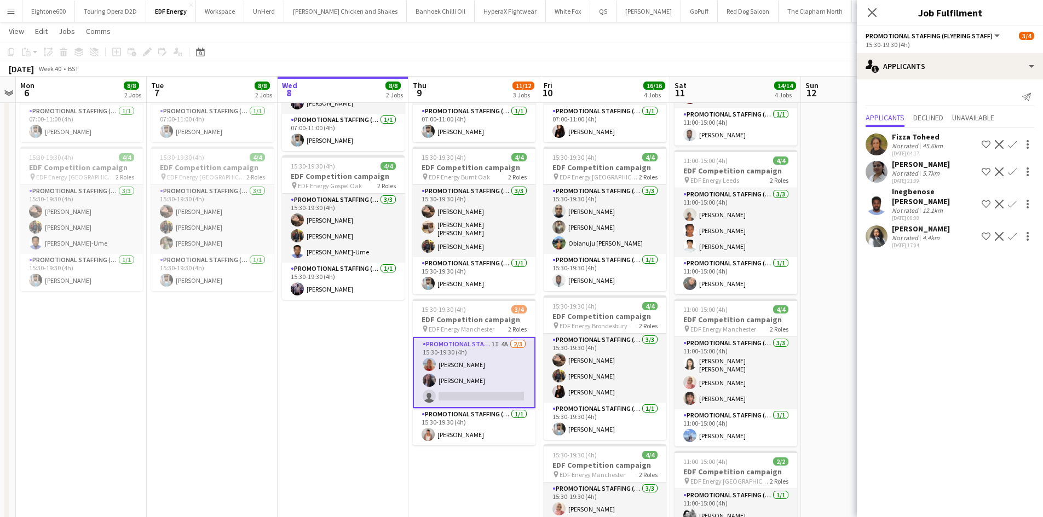
click at [287, 406] on app-date-cell "In progress 07:00-11:00 (4h) 4/4 EDF Competition campaign pin EDF Energy Fulham…" at bounding box center [343, 323] width 131 height 660
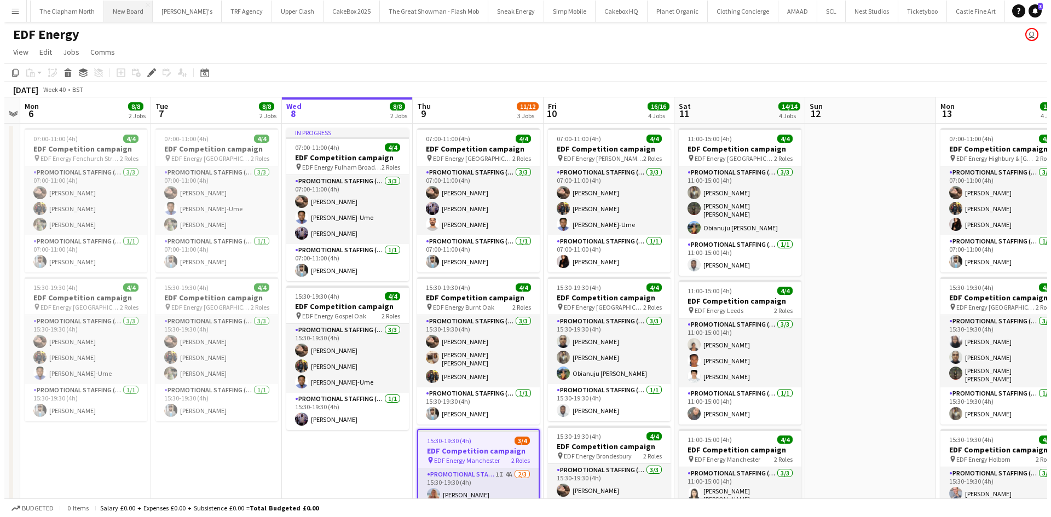
scroll to position [0, 802]
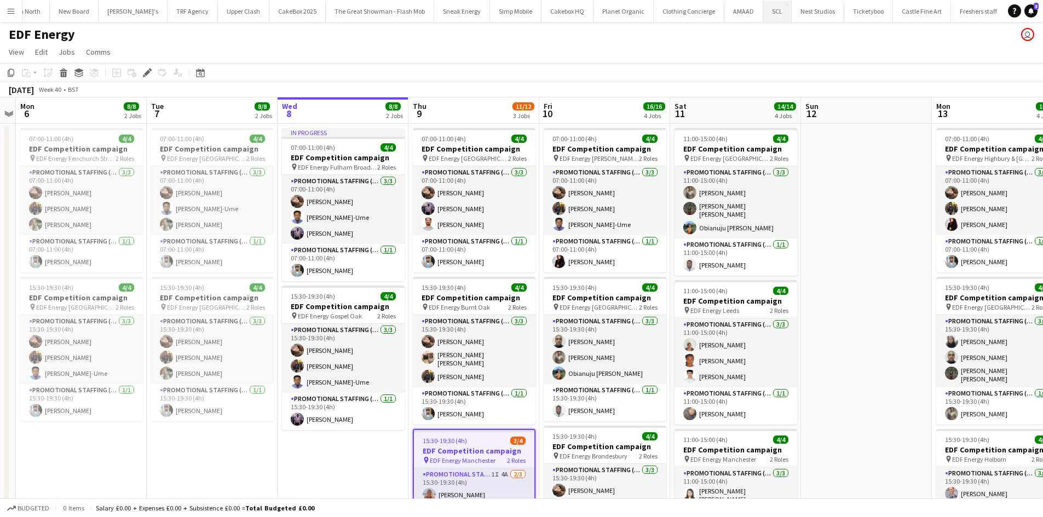
click at [763, 10] on button "SCL Close" at bounding box center [777, 11] width 28 height 21
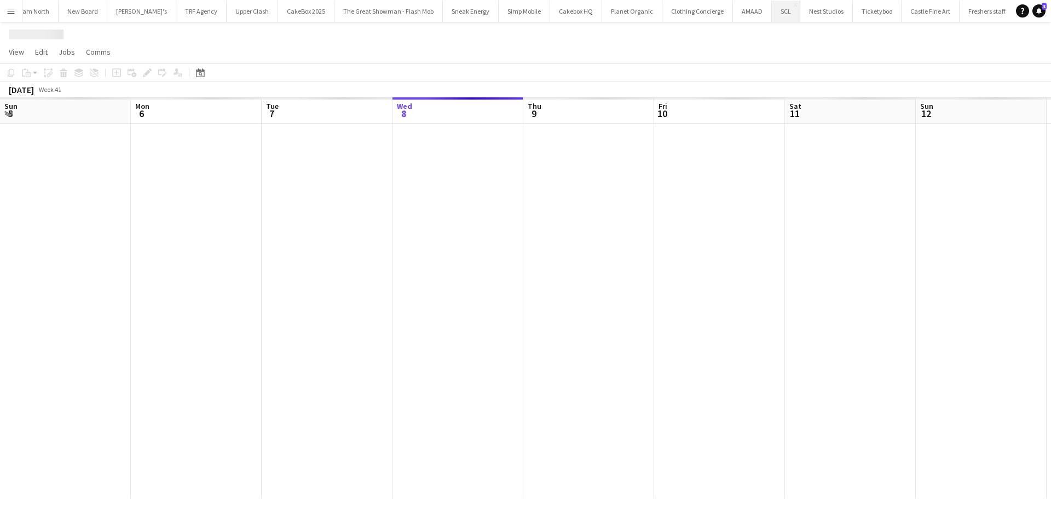
scroll to position [0, 262]
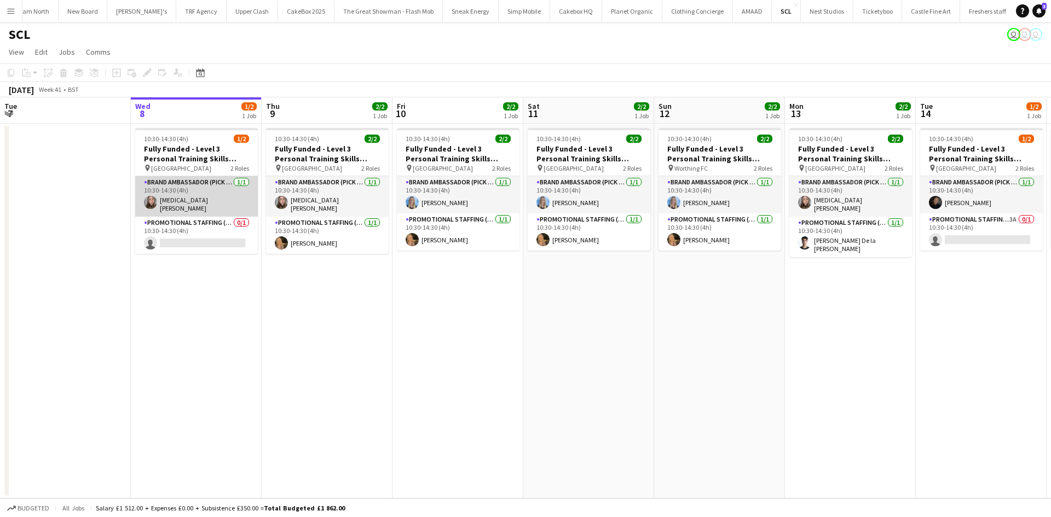
click at [217, 185] on app-card-role "Brand Ambassador (Pick up) [DATE] 10:30-14:30 (4h) [MEDICAL_DATA][PERSON_NAME]" at bounding box center [196, 196] width 123 height 41
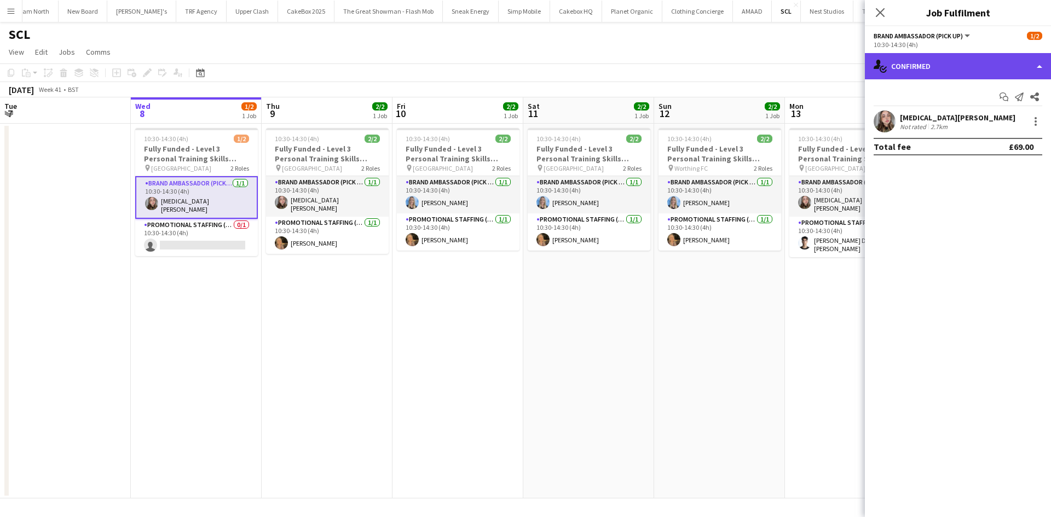
click at [948, 57] on div "single-neutral-actions-check-2 Confirmed" at bounding box center [958, 66] width 186 height 26
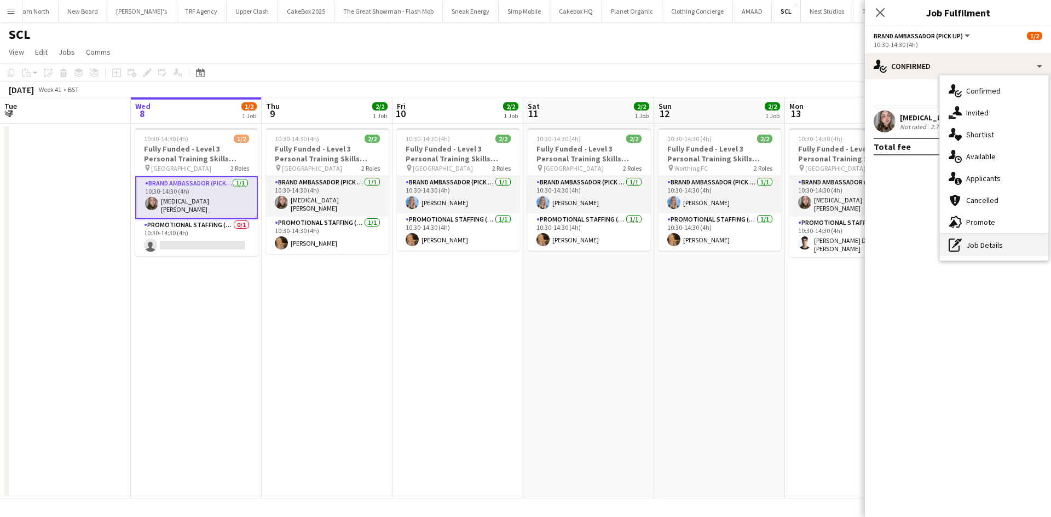
click at [985, 246] on div "pen-write Job Details" at bounding box center [994, 245] width 108 height 22
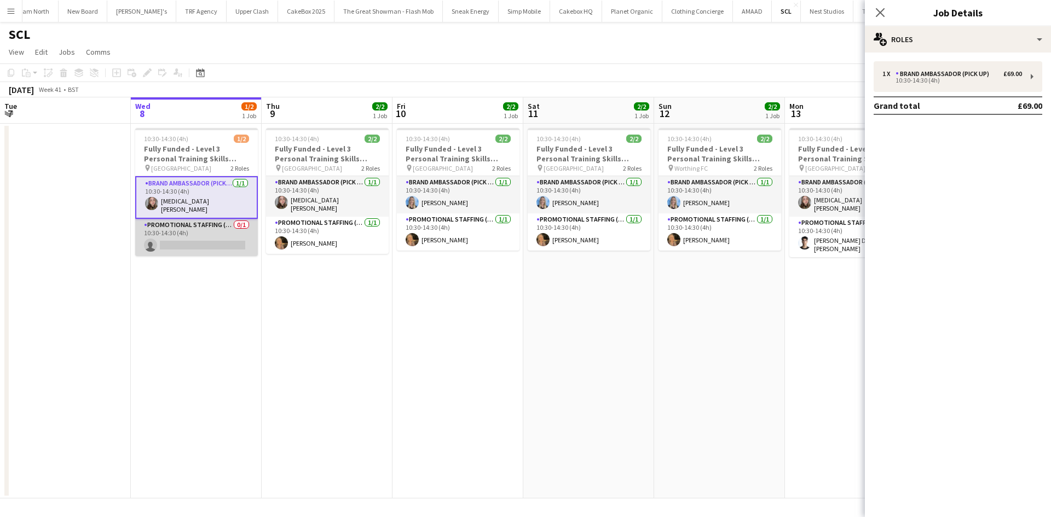
click at [193, 241] on app-card-role "Promotional Staffing (Brand Ambassadors) 0/1 10:30-14:30 (4h) single-neutral-ac…" at bounding box center [196, 237] width 123 height 37
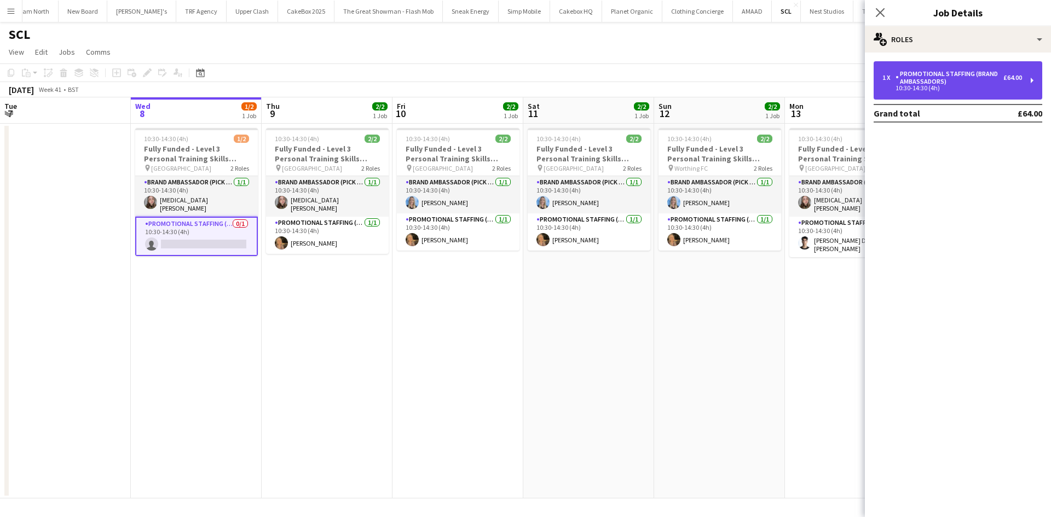
click at [926, 94] on div "1 x Promotional Staffing (Brand Ambassadors) £64.00 10:30-14:30 (4h)" at bounding box center [958, 80] width 169 height 38
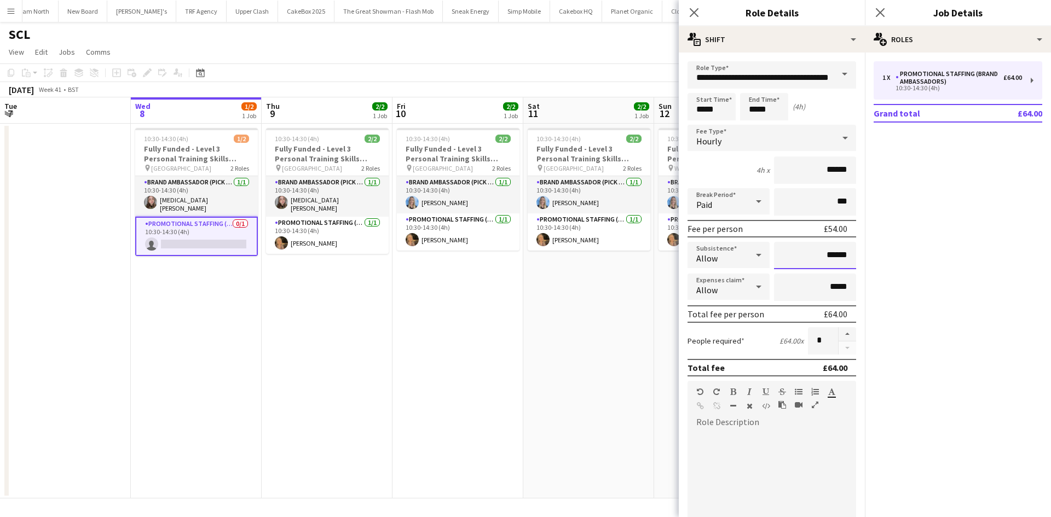
drag, startPoint x: 814, startPoint y: 258, endPoint x: 838, endPoint y: 257, distance: 23.6
click at [838, 257] on input "******" at bounding box center [815, 255] width 82 height 27
click at [812, 253] on input "******" at bounding box center [815, 255] width 82 height 27
drag, startPoint x: 812, startPoint y: 253, endPoint x: 860, endPoint y: 258, distance: 47.8
click at [860, 258] on mat-expansion-panel "**********" at bounding box center [772, 285] width 186 height 465
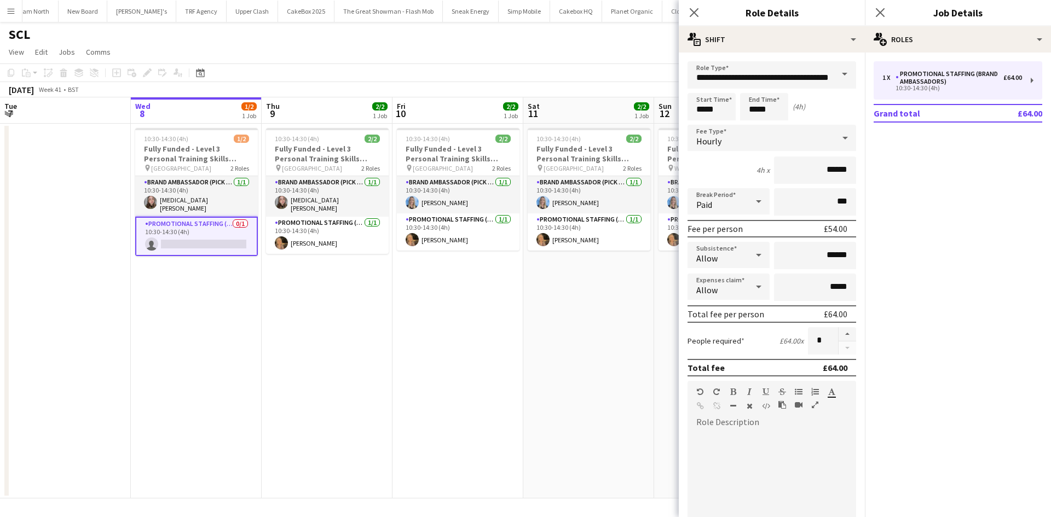
click at [539, 295] on app-date-cell "10:30-14:30 (4h) 2/2 Fully Funded - Level 3 Personal Training Skills Bootcamp p…" at bounding box center [588, 311] width 131 height 375
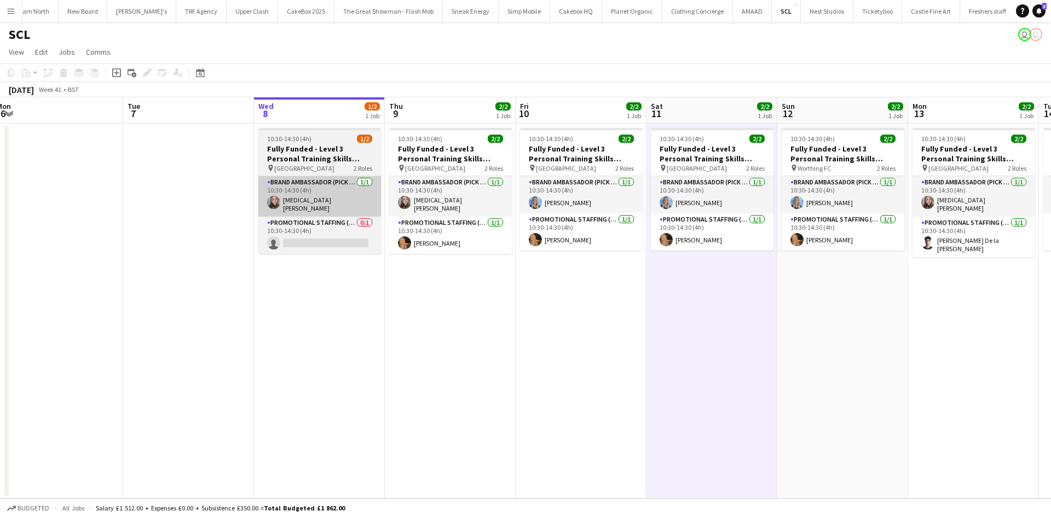
scroll to position [0, 269]
click at [293, 163] on h3 "Fully Funded - Level 3 Personal Training Skills Bootcamp" at bounding box center [320, 154] width 123 height 20
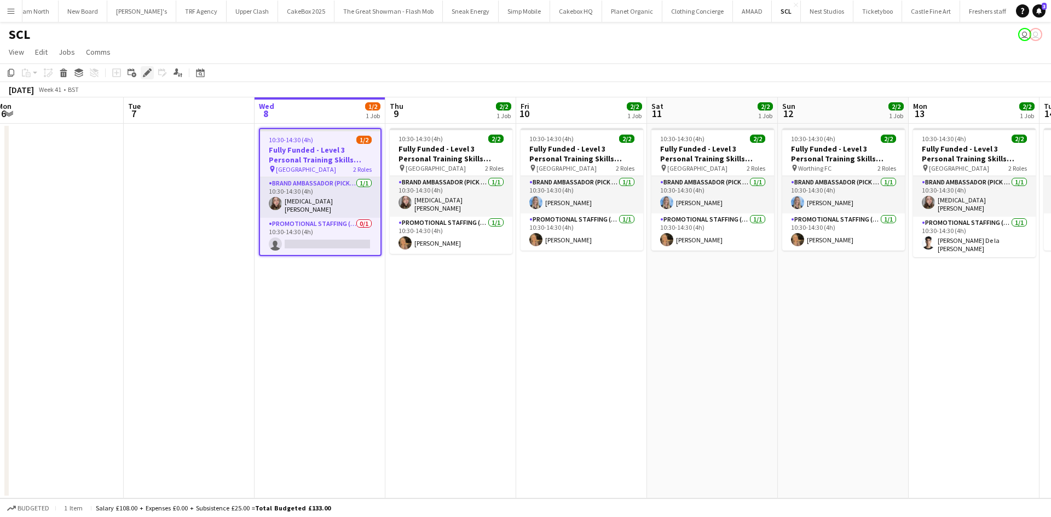
click at [145, 73] on icon at bounding box center [147, 73] width 6 height 6
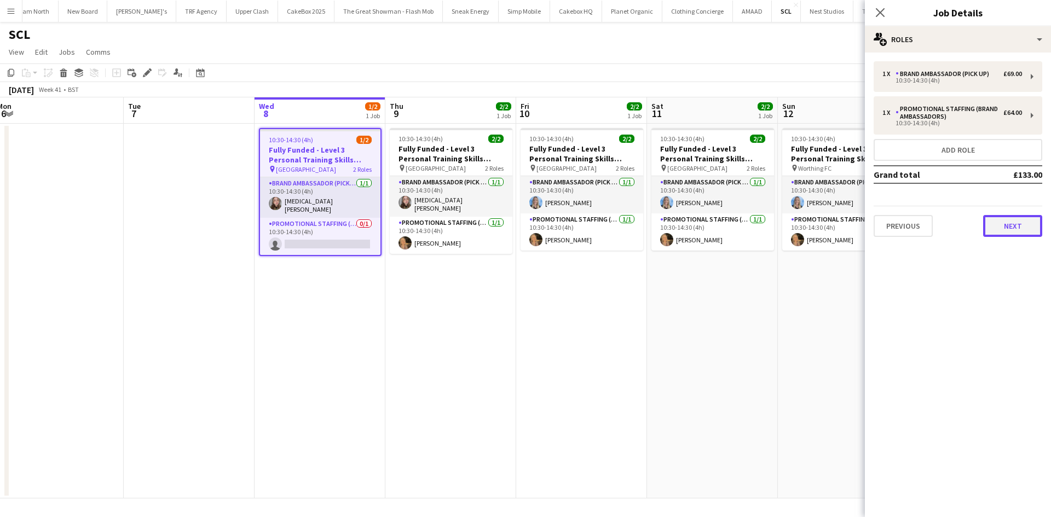
click at [1011, 228] on button "Next" at bounding box center [1012, 226] width 59 height 22
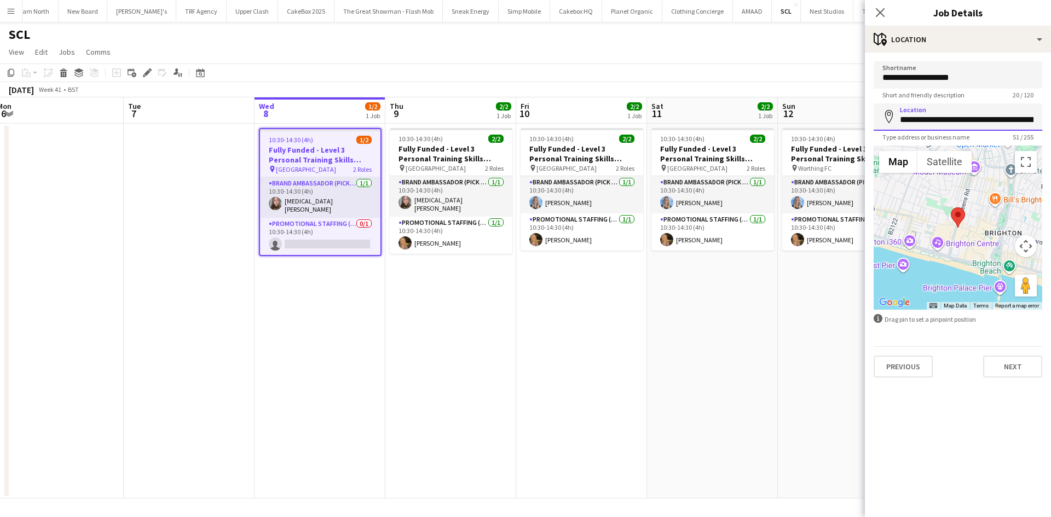
scroll to position [0, 59]
drag, startPoint x: 899, startPoint y: 121, endPoint x: 1051, endPoint y: 108, distance: 152.2
click at [1051, 108] on form "**********" at bounding box center [958, 219] width 186 height 316
drag, startPoint x: 972, startPoint y: 74, endPoint x: 846, endPoint y: 71, distance: 126.0
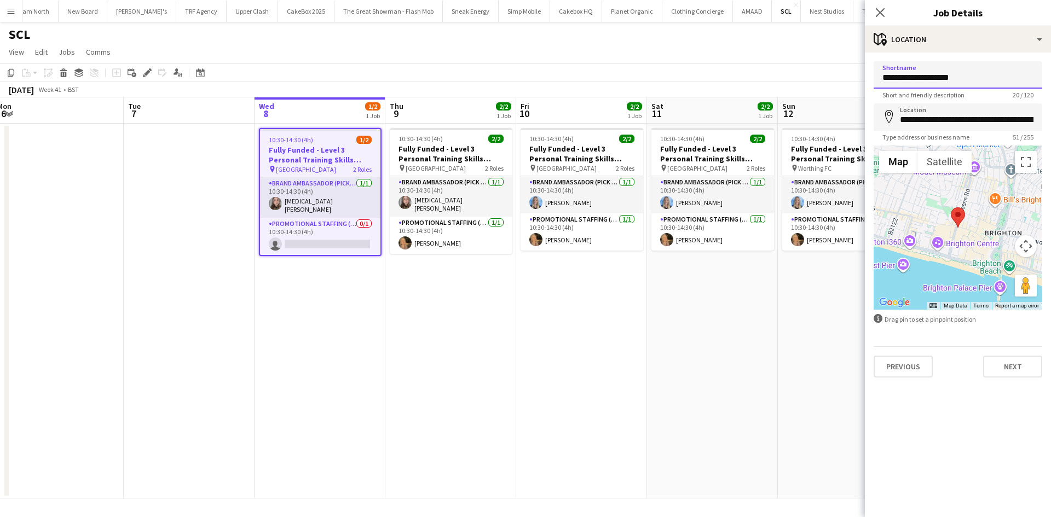
click at [846, 71] on body "Menu Boards Boards Boards All jobs Status Workforce Workforce My Workforce Recr…" at bounding box center [525, 258] width 1051 height 517
click at [1013, 365] on button "Next" at bounding box center [1012, 367] width 59 height 22
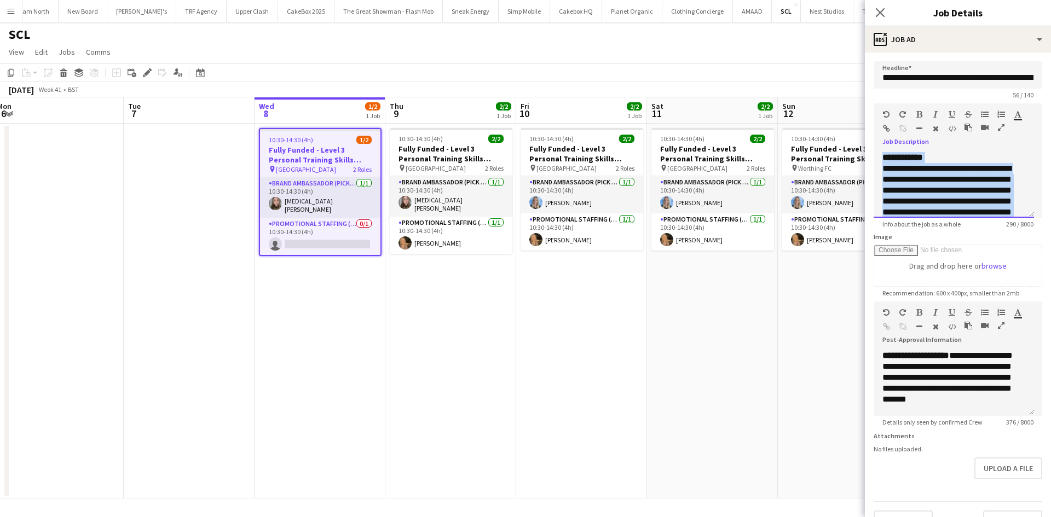
scroll to position [53, 0]
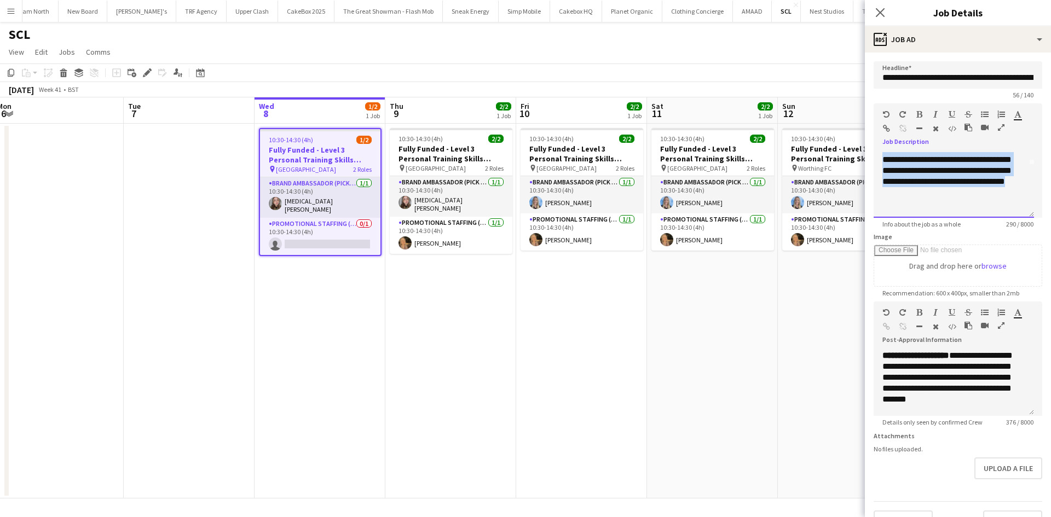
drag, startPoint x: 883, startPoint y: 156, endPoint x: 1006, endPoint y: 230, distance: 143.7
click at [1006, 230] on form "**********" at bounding box center [958, 296] width 186 height 471
copy div "**********"
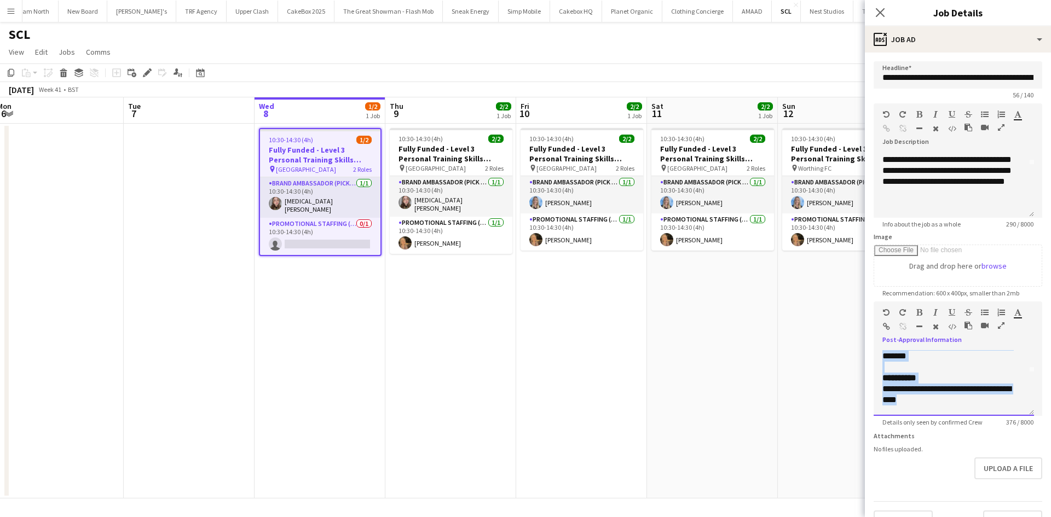
scroll to position [0, 0]
drag, startPoint x: 928, startPoint y: 375, endPoint x: 882, endPoint y: 355, distance: 50.3
click at [882, 355] on div "**********" at bounding box center [954, 383] width 160 height 66
drag, startPoint x: 883, startPoint y: 361, endPoint x: 974, endPoint y: 411, distance: 104.1
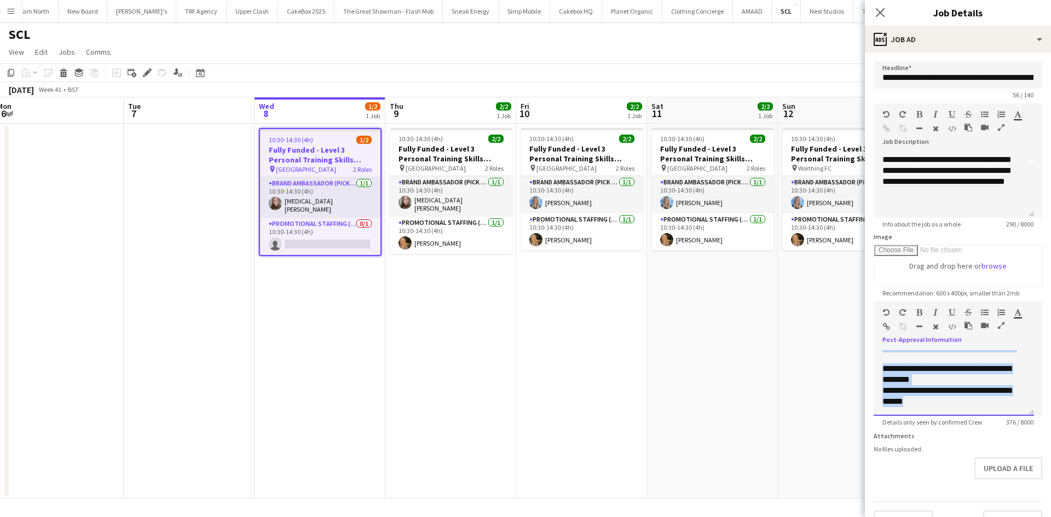
click at [974, 411] on div "**********" at bounding box center [954, 383] width 160 height 66
copy div "**********"
click at [879, 10] on icon at bounding box center [880, 12] width 10 height 10
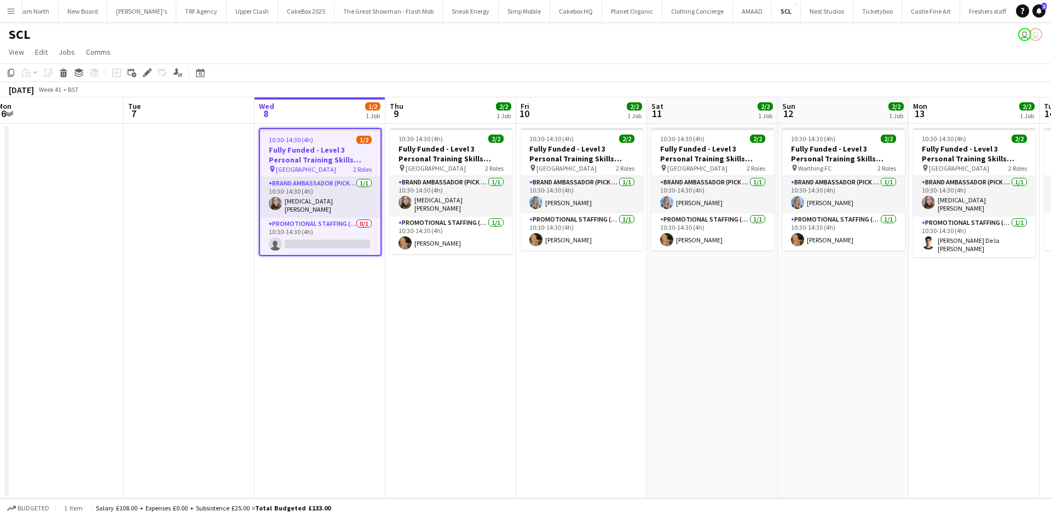
click at [602, 73] on app-toolbar "Copy Paste Paste Ctrl+V Paste with crew Ctrl+Shift+V Paste linked Job Delete Gr…" at bounding box center [525, 73] width 1051 height 19
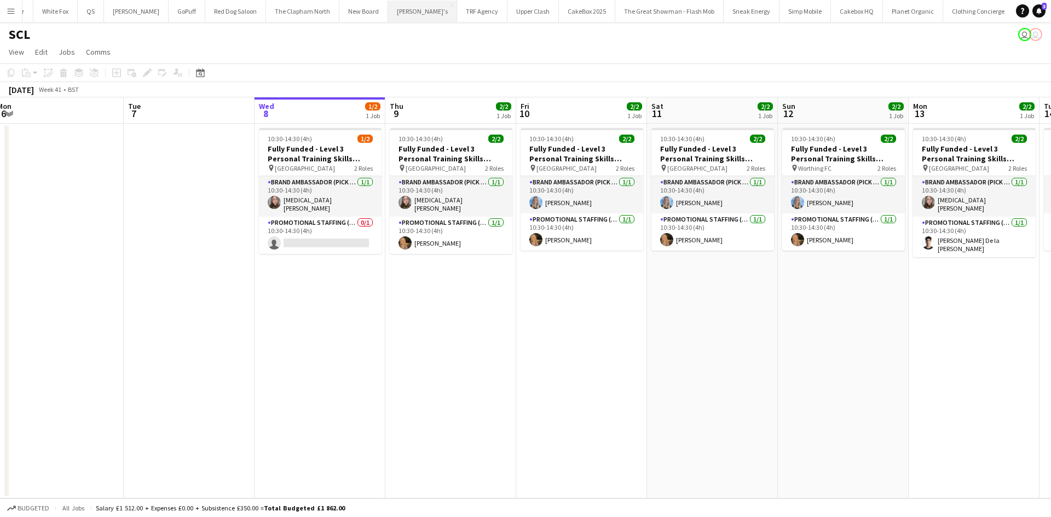
scroll to position [0, 509]
click at [4, 3] on button "Menu" at bounding box center [11, 11] width 22 height 22
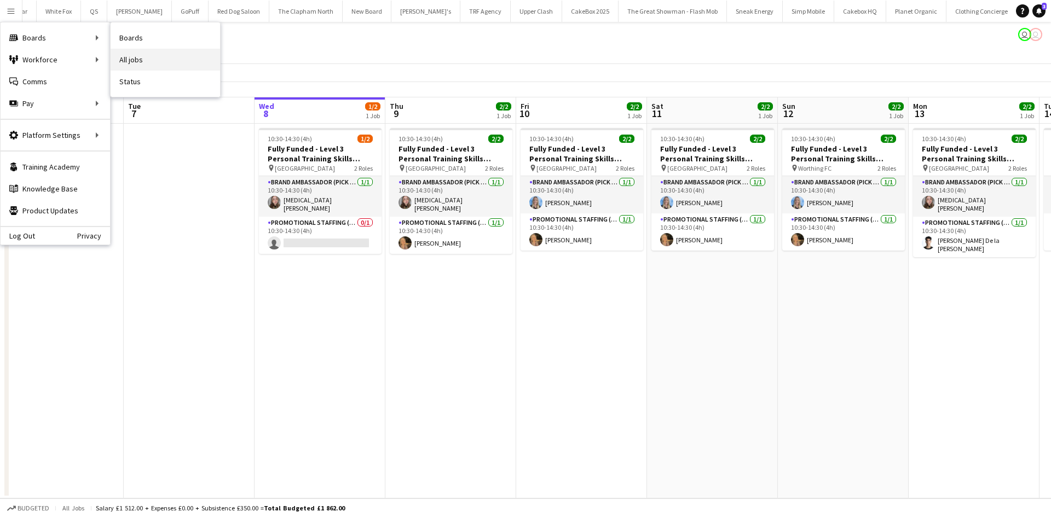
click at [129, 55] on link "All jobs" at bounding box center [165, 60] width 109 height 22
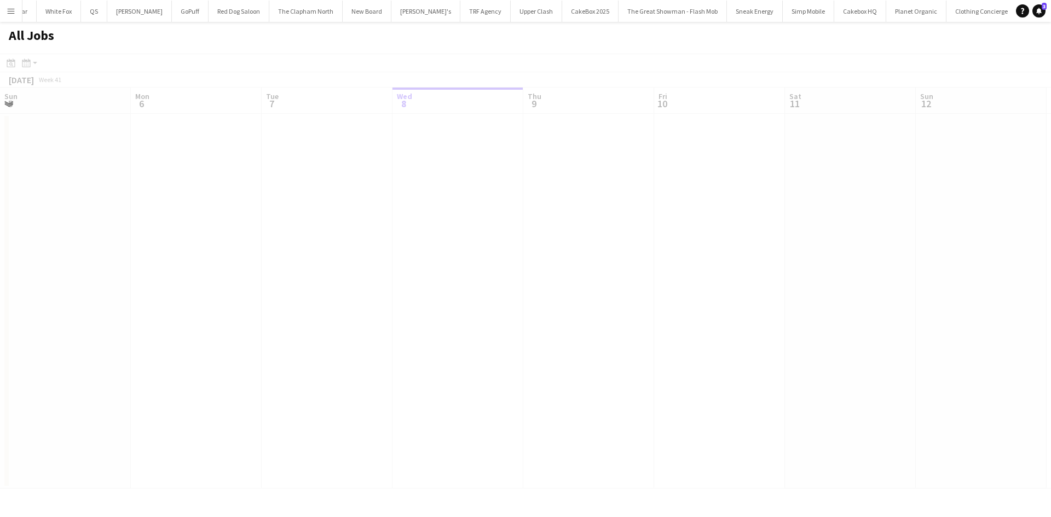
scroll to position [0, 262]
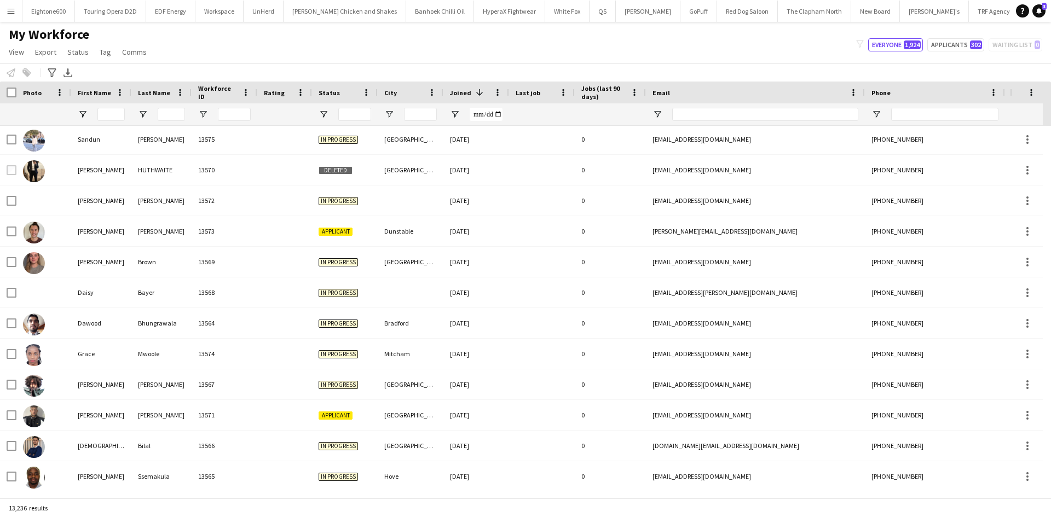
scroll to position [2, 0]
click at [178, 114] on input "Last Name Filter Input" at bounding box center [171, 114] width 27 height 13
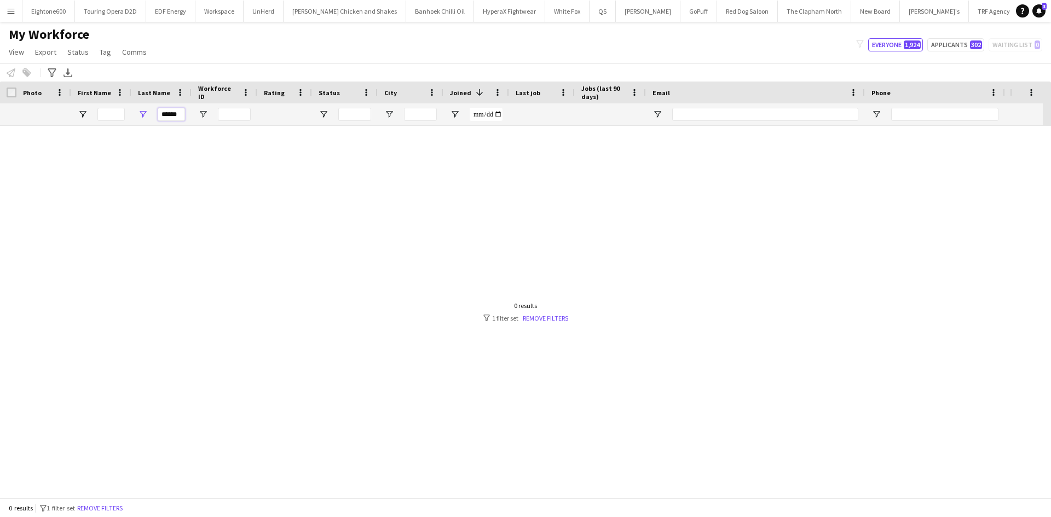
scroll to position [0, 0]
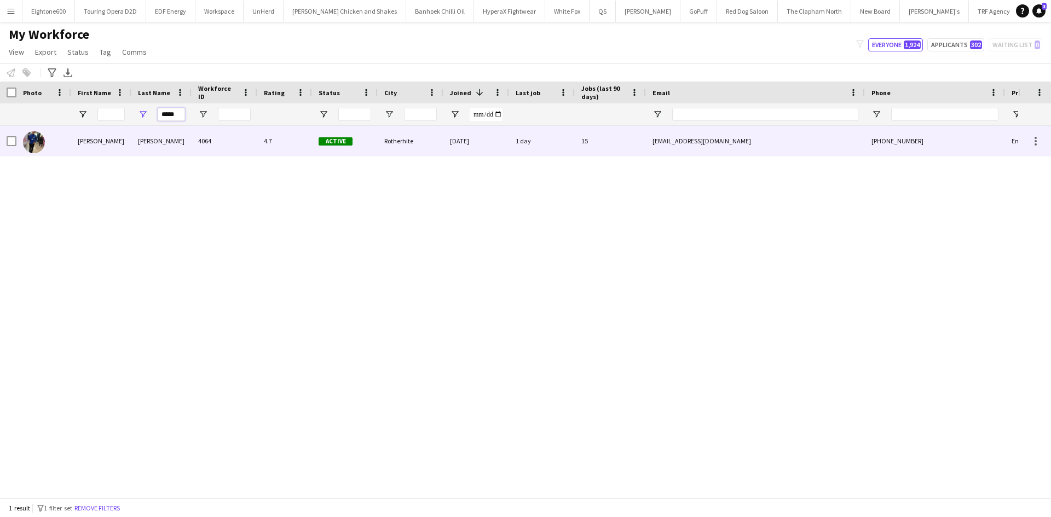
type input "*****"
click at [196, 139] on div "4064" at bounding box center [225, 141] width 66 height 30
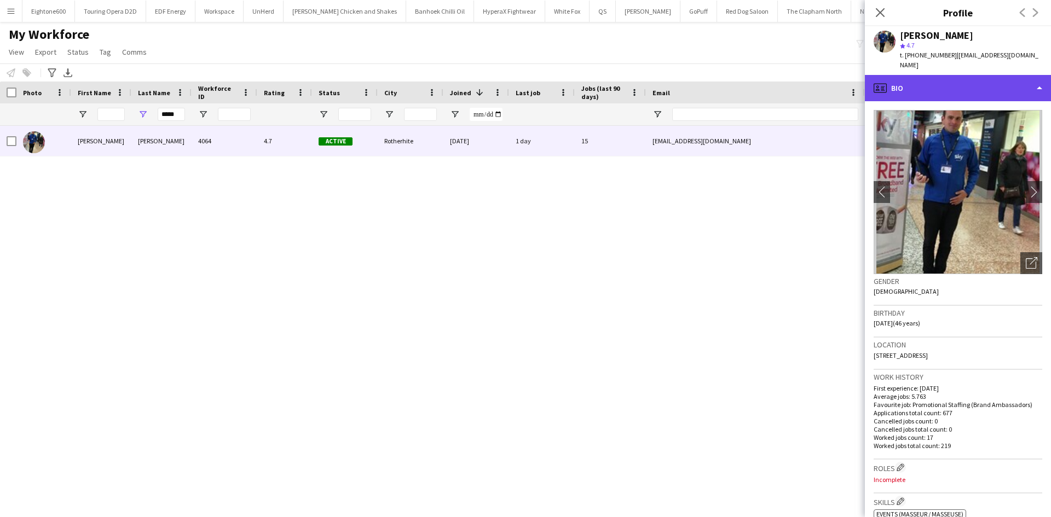
click at [924, 77] on div "profile Bio" at bounding box center [958, 88] width 186 height 26
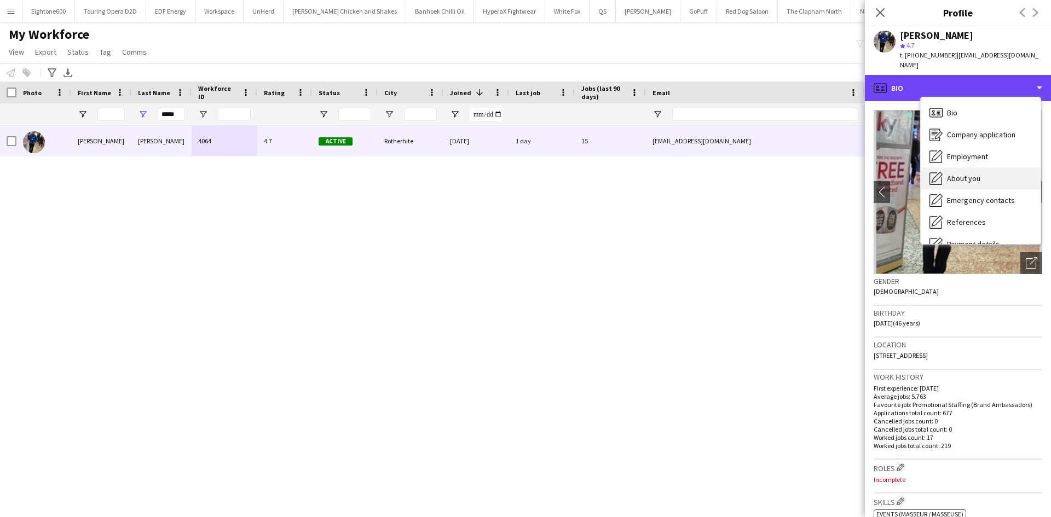
scroll to position [147, 0]
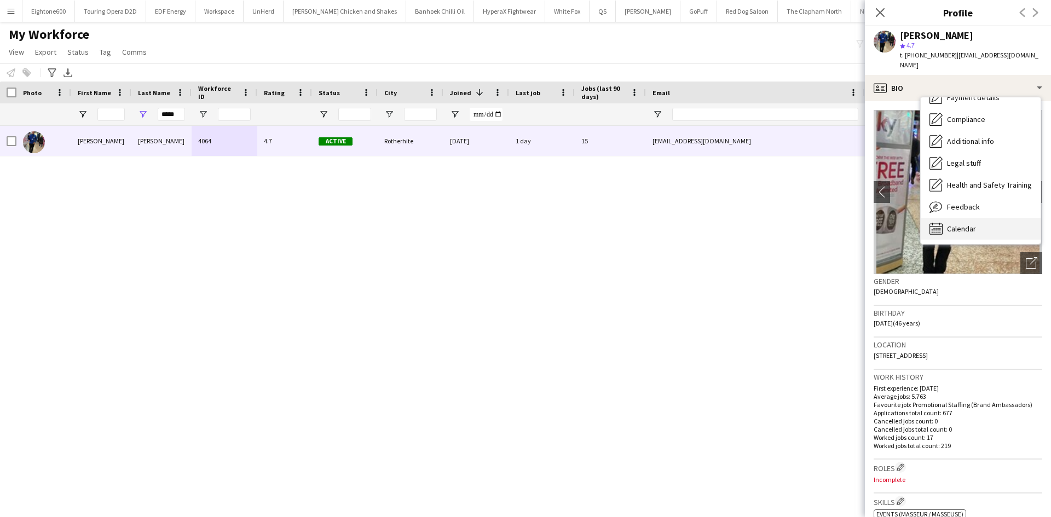
click at [971, 224] on div "Calendar Calendar" at bounding box center [981, 229] width 120 height 22
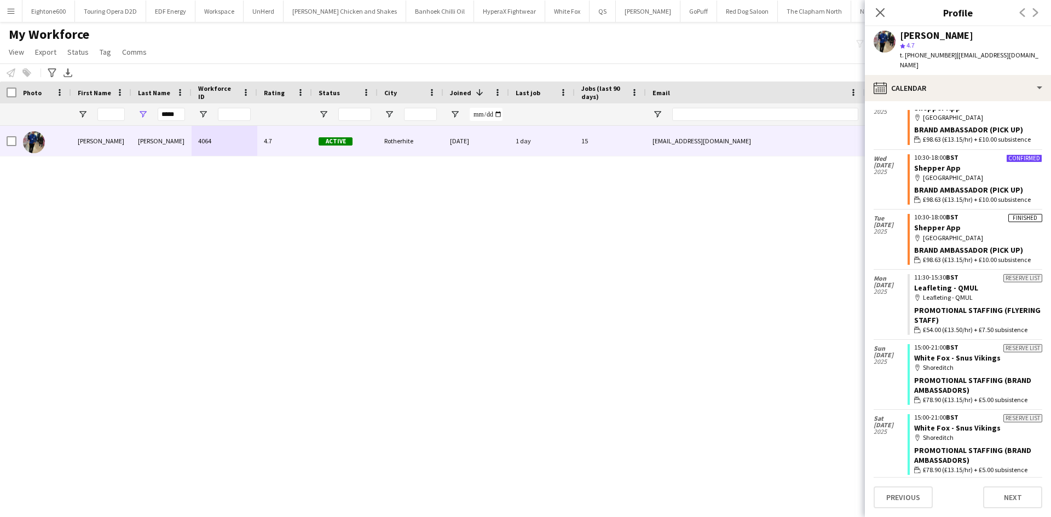
scroll to position [457, 0]
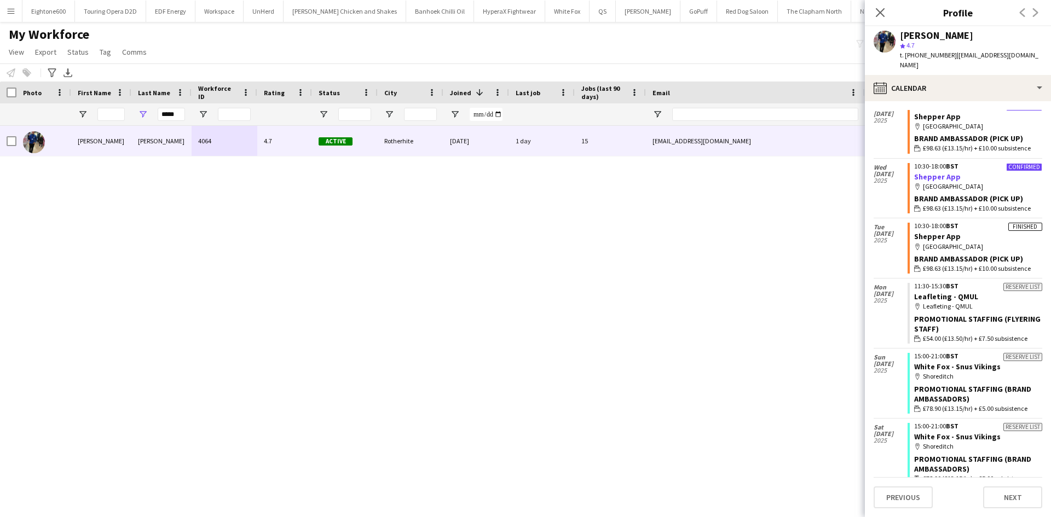
click at [932, 172] on link "Shepper App" at bounding box center [937, 177] width 47 height 10
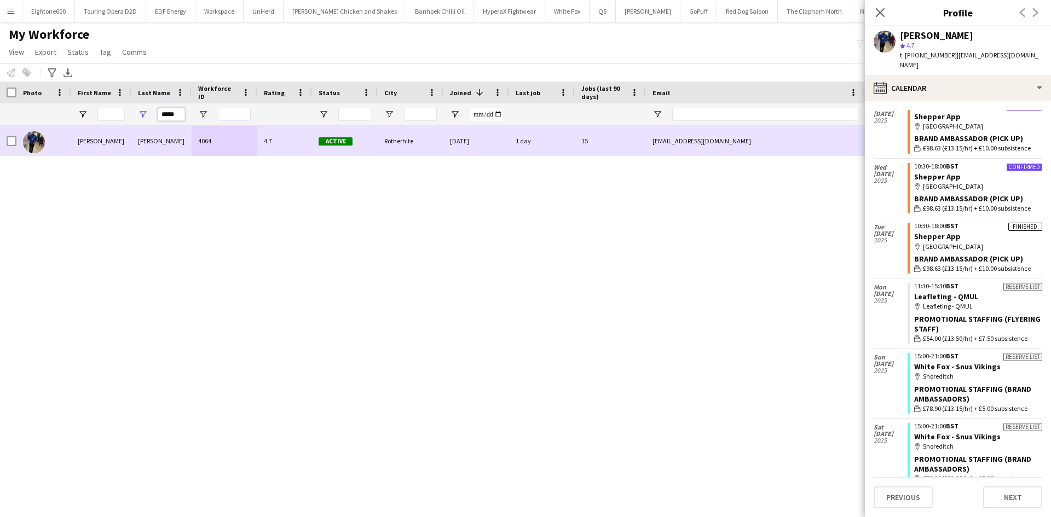
drag, startPoint x: 181, startPoint y: 117, endPoint x: 119, endPoint y: 129, distance: 62.9
click at [119, 129] on div "Workforce Details Photo First Name" at bounding box center [525, 290] width 1051 height 417
click at [880, 13] on icon at bounding box center [880, 12] width 10 height 10
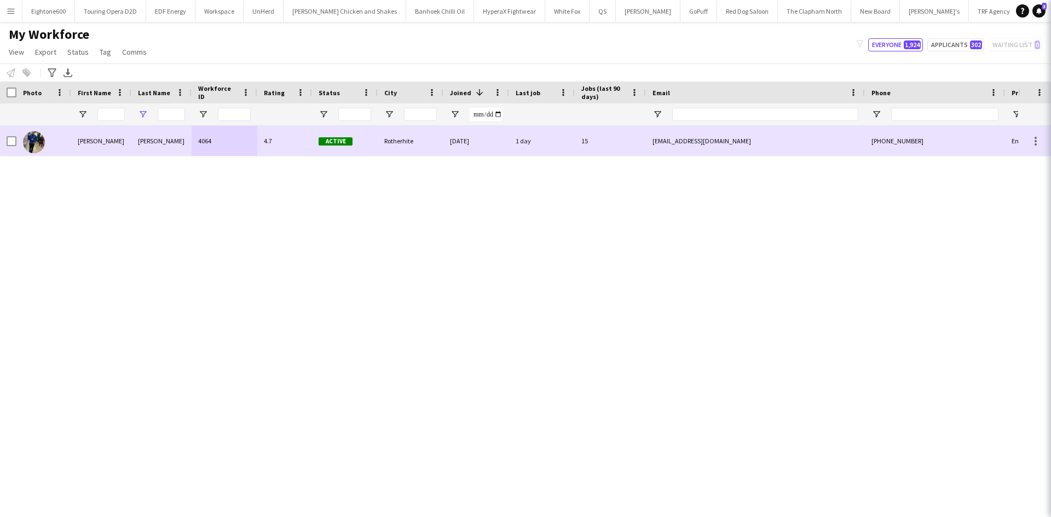
click at [1051, 12] on icon "Close pop-in" at bounding box center [1066, 12] width 10 height 10
click at [1051, 14] on icon at bounding box center [1066, 12] width 10 height 10
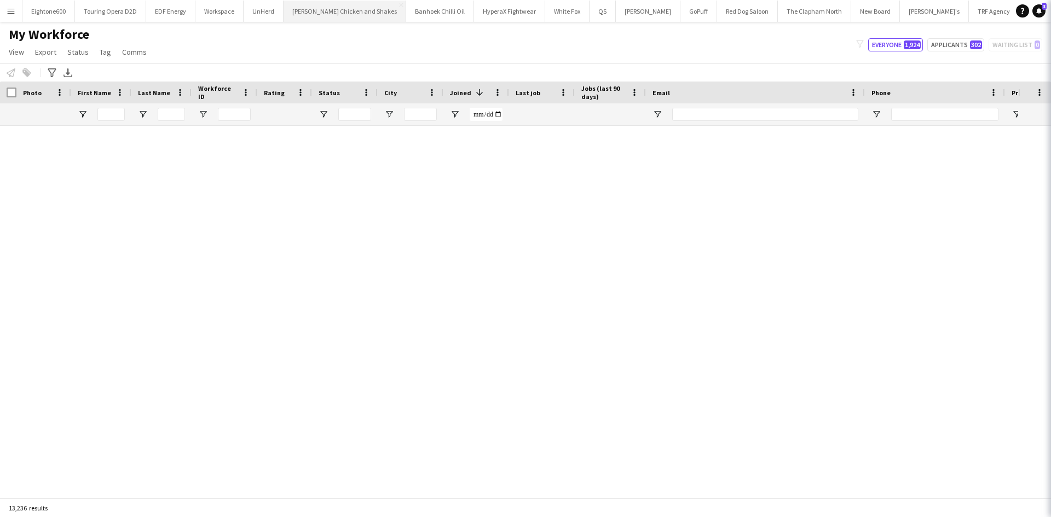
click at [479, 311] on div "07-10-2025" at bounding box center [476, 325] width 66 height 30
click at [1051, 14] on icon at bounding box center [1066, 12] width 9 height 9
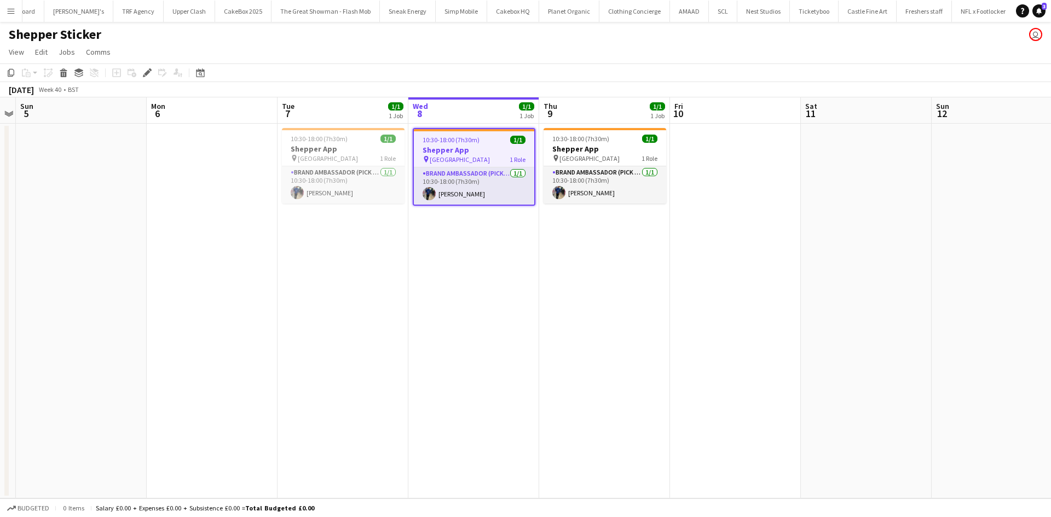
click at [180, 220] on app-date-cell at bounding box center [212, 311] width 131 height 375
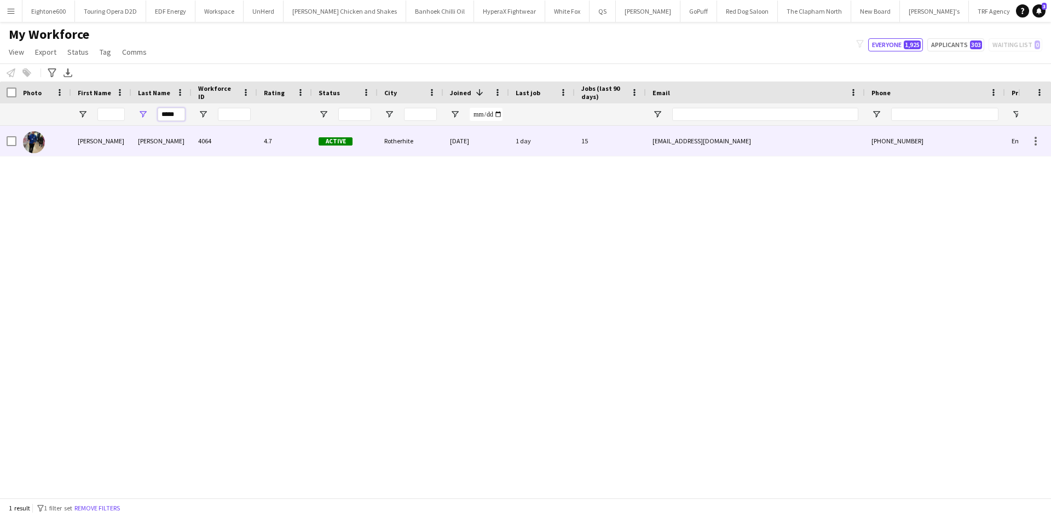
drag, startPoint x: 180, startPoint y: 118, endPoint x: 122, endPoint y: 127, distance: 58.7
click at [122, 127] on div "Workforce Details Photo First Name" at bounding box center [525, 290] width 1051 height 417
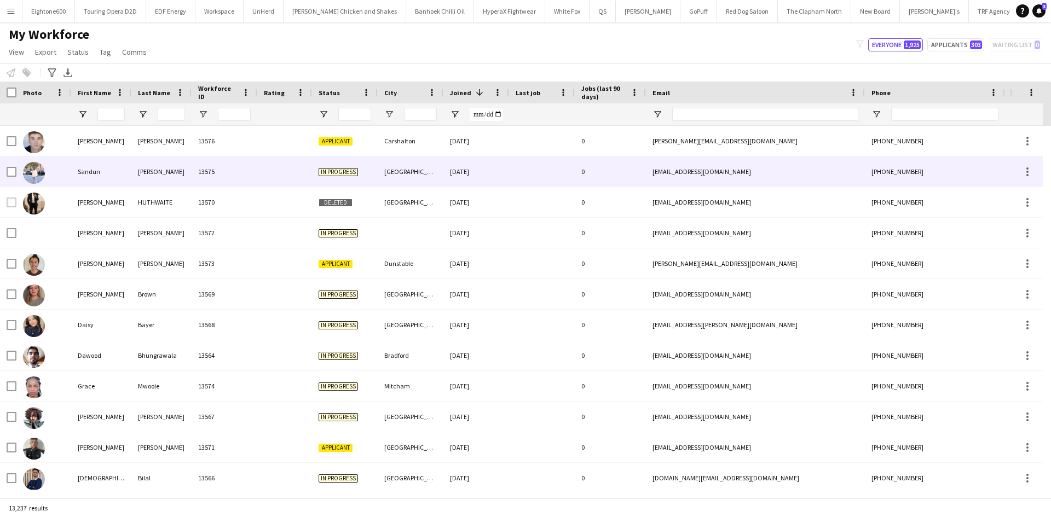
click at [222, 170] on div "13575" at bounding box center [225, 172] width 66 height 30
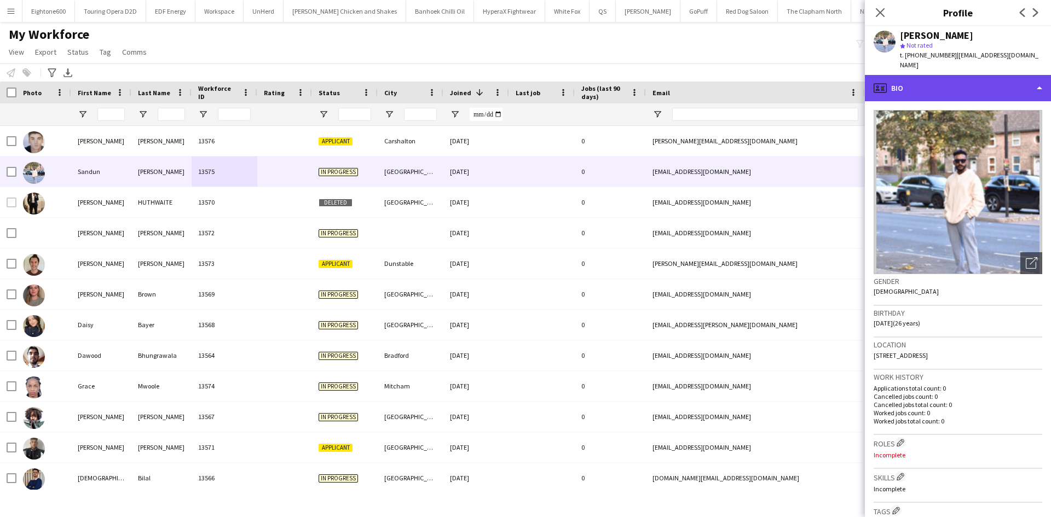
click at [958, 93] on div "profile Bio" at bounding box center [958, 88] width 186 height 26
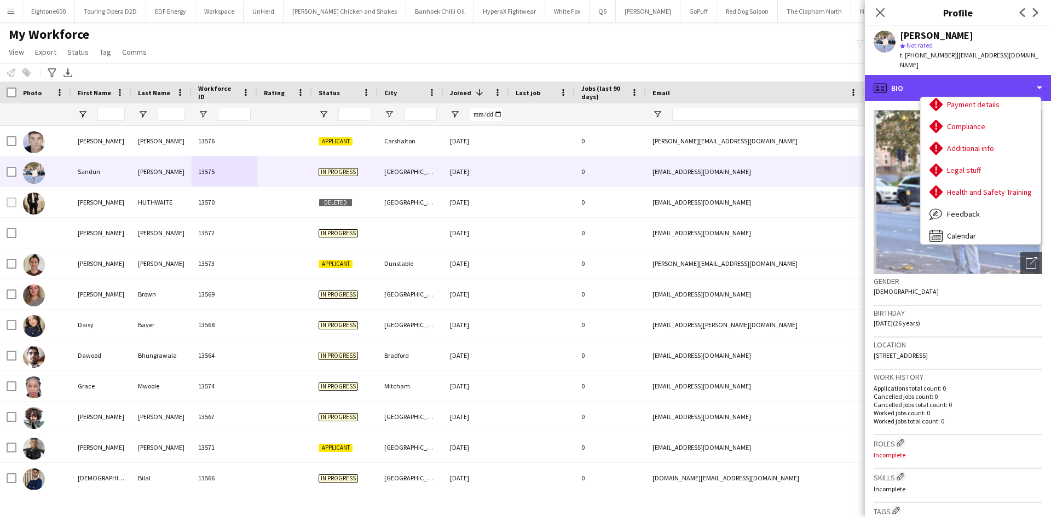
scroll to position [147, 0]
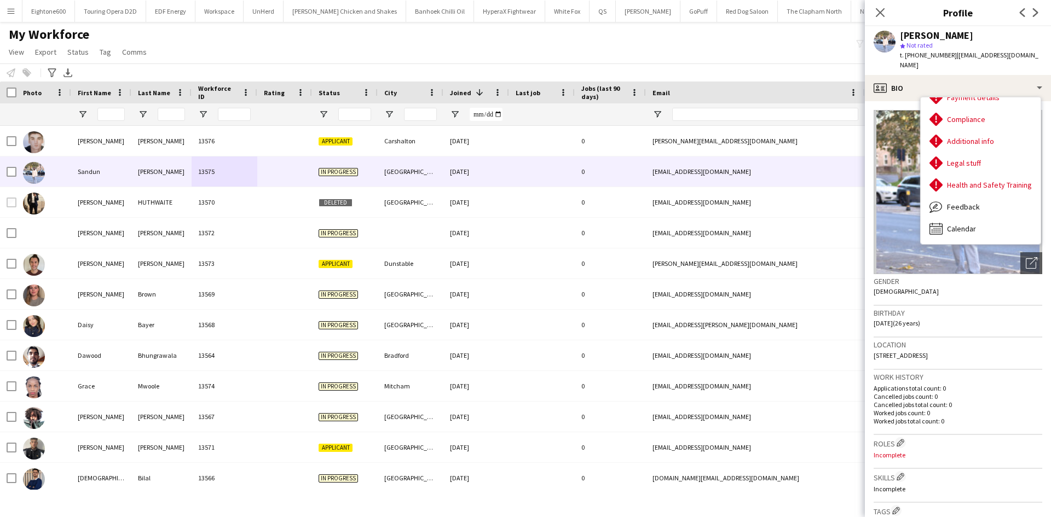
click at [768, 46] on div "My Workforce View Views Default view New view Update view Delete view Edit name…" at bounding box center [525, 44] width 1051 height 37
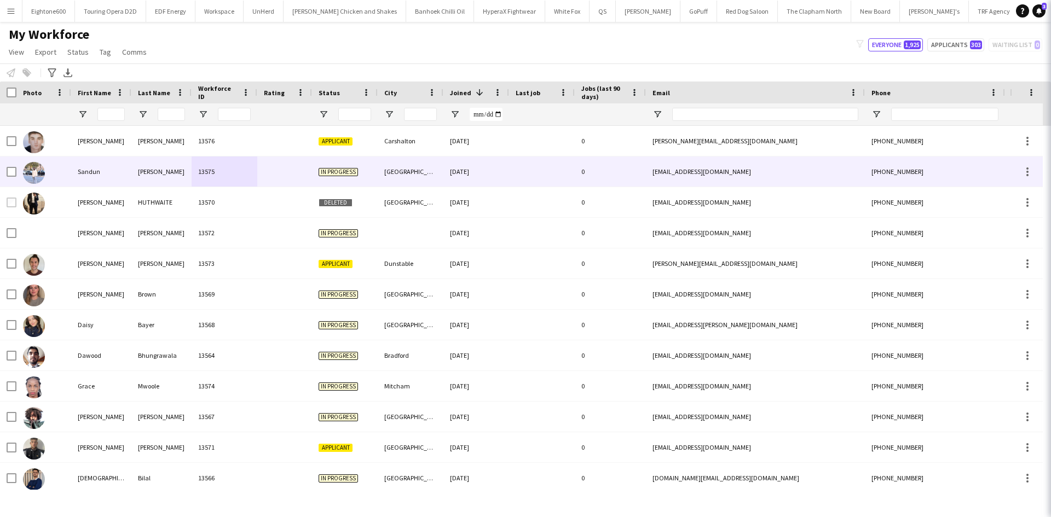
click at [1051, 14] on icon at bounding box center [1066, 12] width 9 height 9
click at [1051, 6] on app-icon "Close pop-in" at bounding box center [1066, 12] width 13 height 13
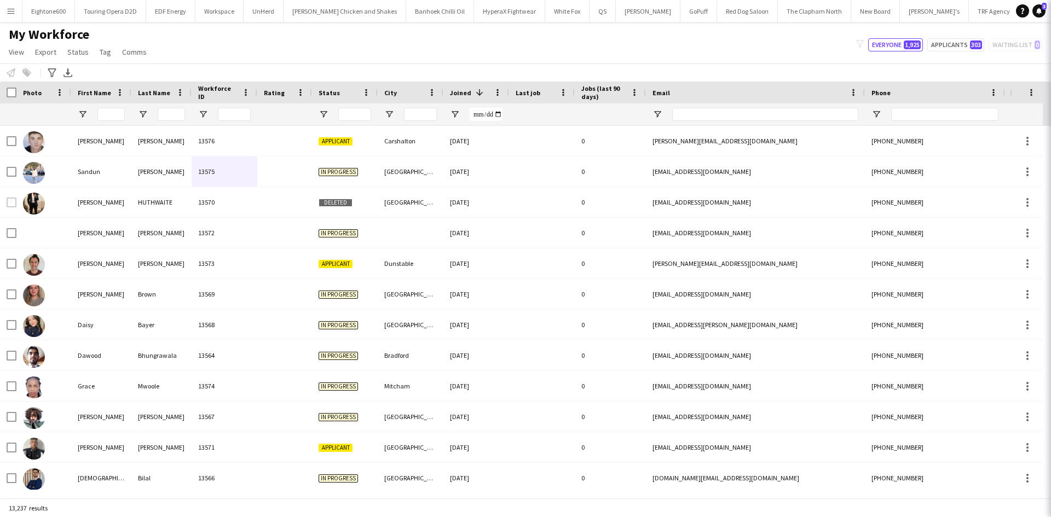
click at [764, 59] on div "My Workforce View Views Default view New view Update view Delete view Edit name…" at bounding box center [525, 44] width 1051 height 37
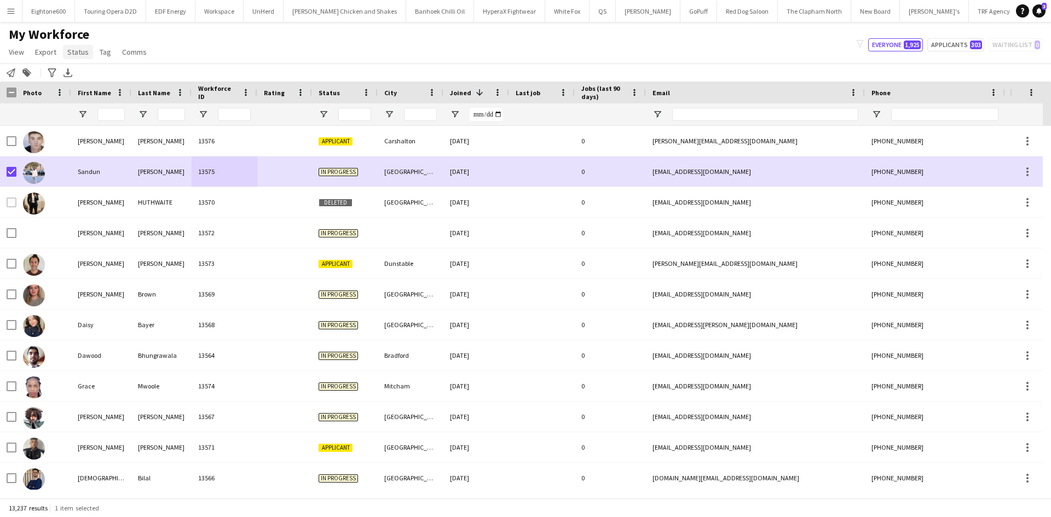
click at [73, 58] on link "Status" at bounding box center [78, 52] width 30 height 14
click at [79, 73] on span "Edit" at bounding box center [78, 76] width 13 height 10
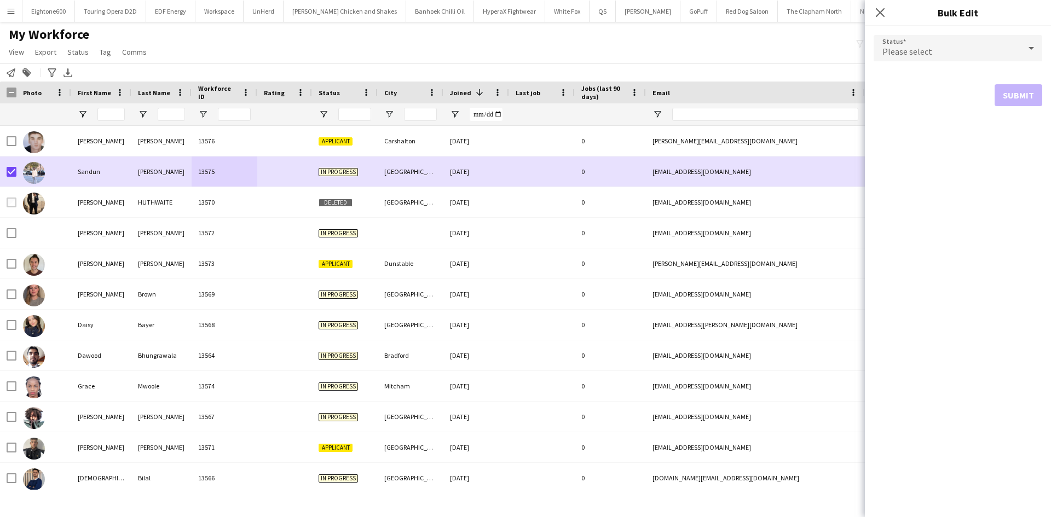
click at [923, 46] on span "Please select" at bounding box center [908, 51] width 50 height 11
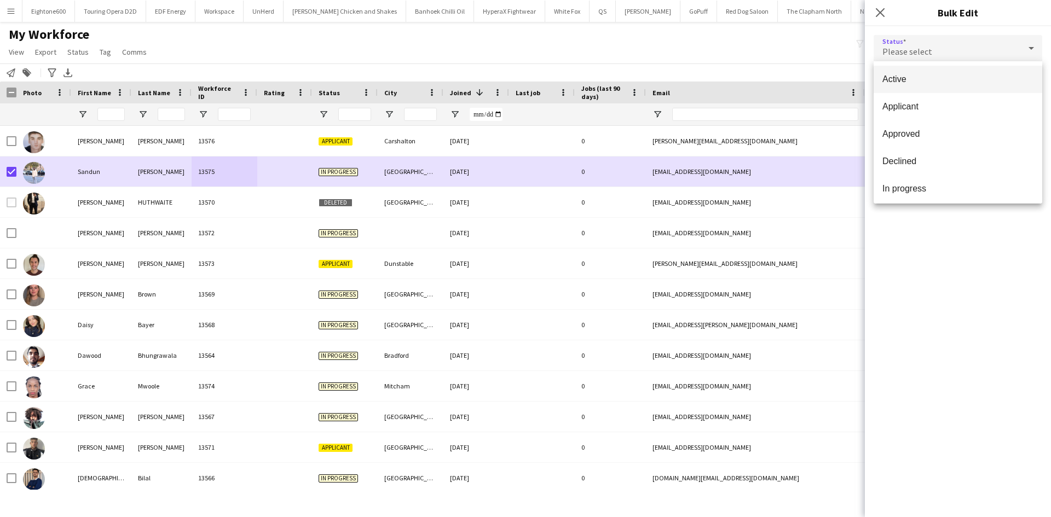
click at [932, 78] on span "Active" at bounding box center [958, 79] width 151 height 10
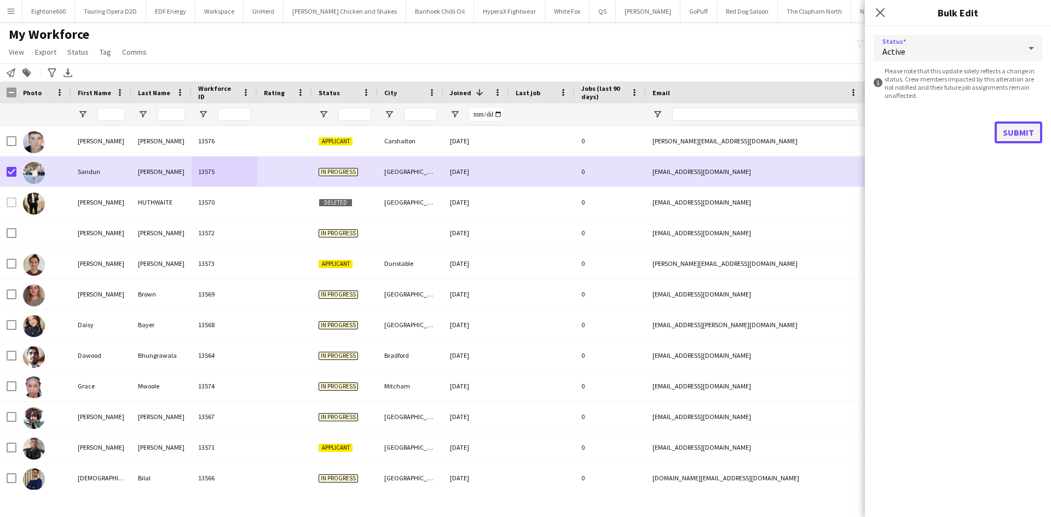
click at [1002, 130] on button "Submit" at bounding box center [1019, 133] width 48 height 22
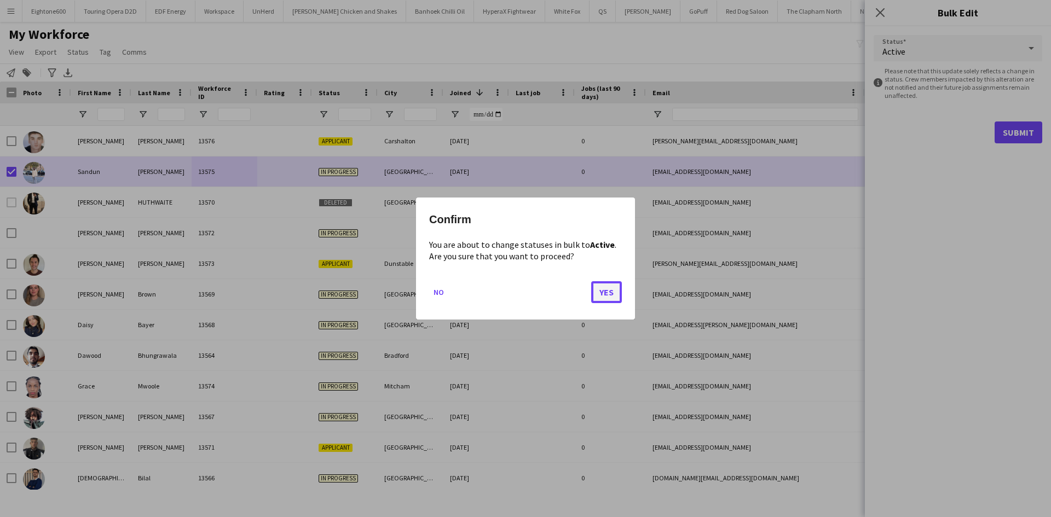
click at [605, 295] on button "Yes" at bounding box center [606, 292] width 31 height 22
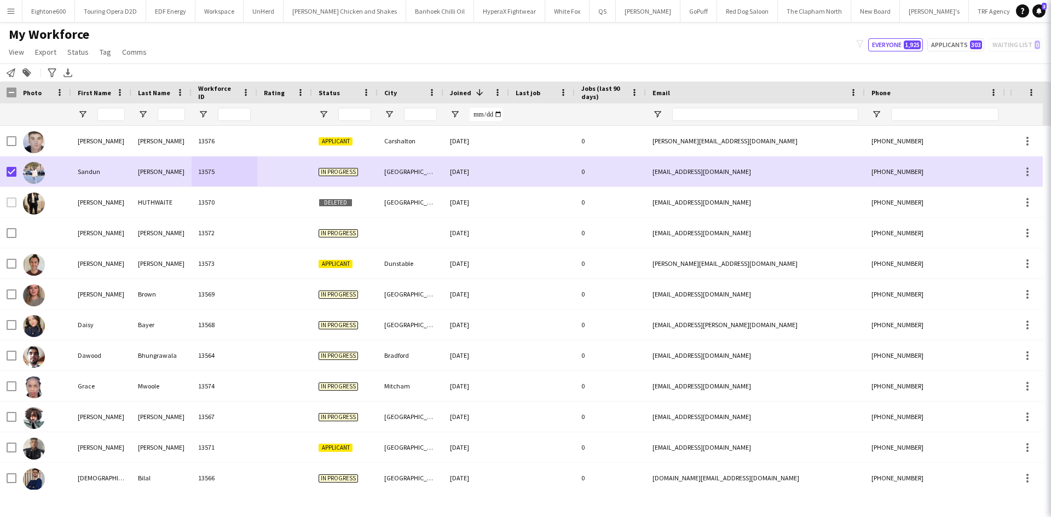
click at [178, 114] on input "Last Name Filter Input" at bounding box center [171, 114] width 27 height 13
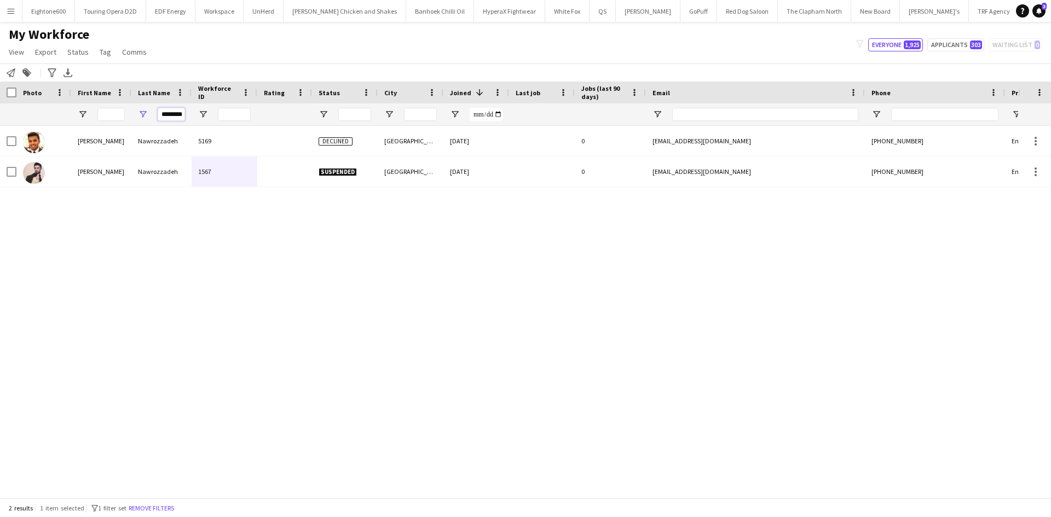
scroll to position [0, 4]
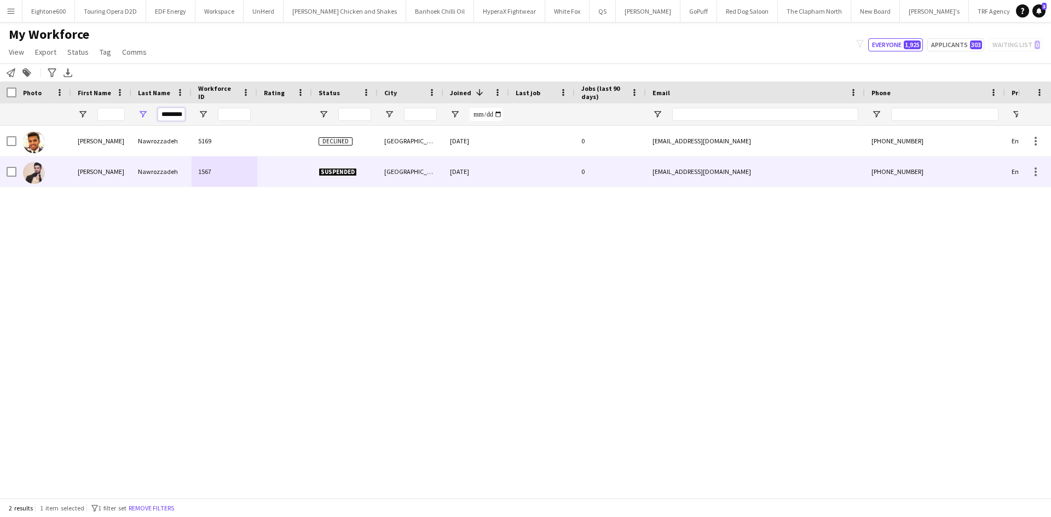
type input "********"
click at [308, 177] on div at bounding box center [284, 172] width 55 height 30
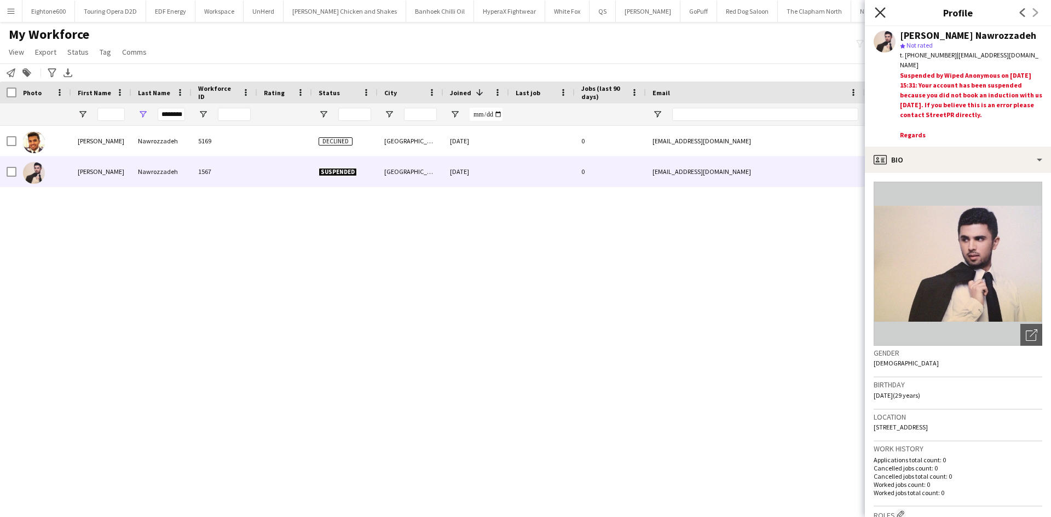
click at [881, 12] on icon at bounding box center [880, 12] width 10 height 10
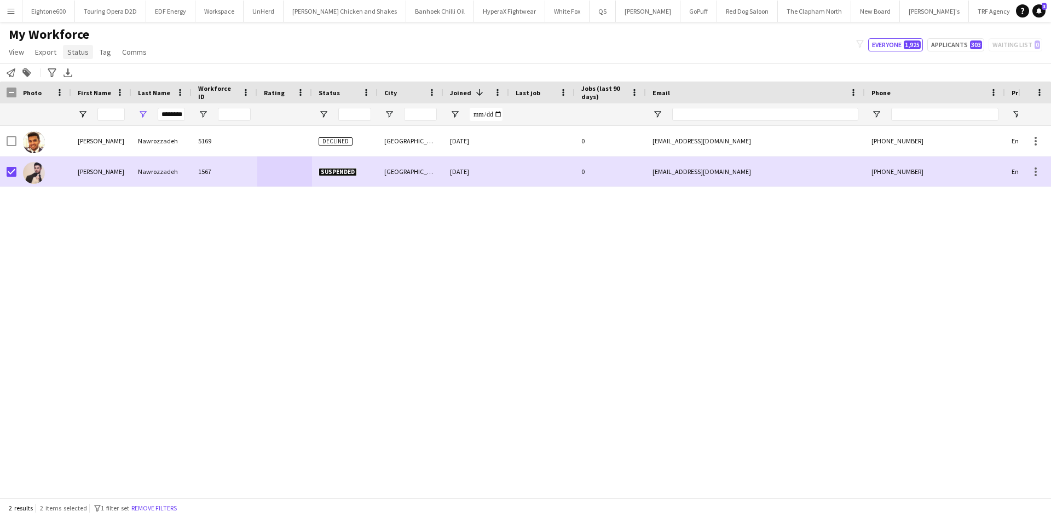
click at [76, 53] on span "Status" at bounding box center [77, 52] width 21 height 10
click at [109, 84] on link "Edit" at bounding box center [101, 75] width 77 height 23
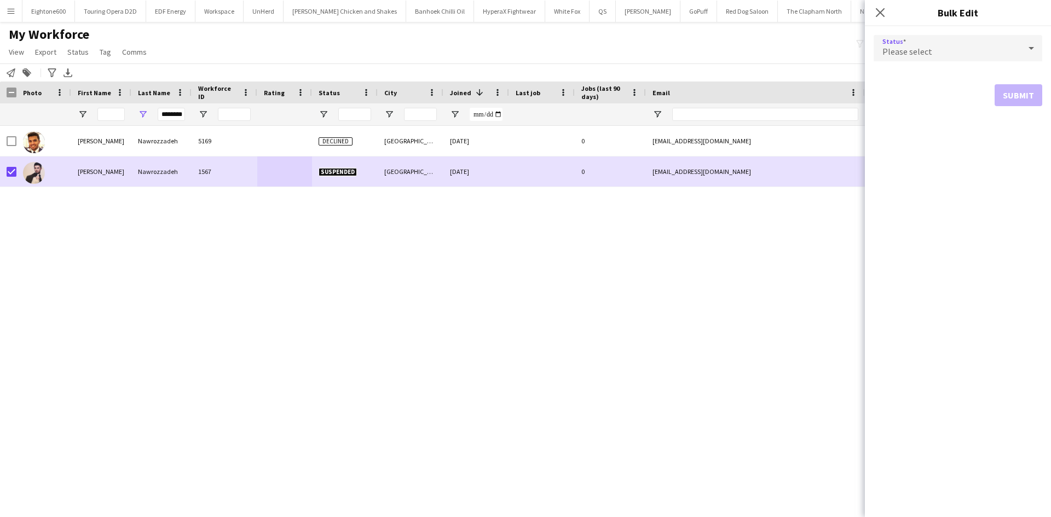
click at [943, 52] on div "Please select" at bounding box center [947, 48] width 147 height 26
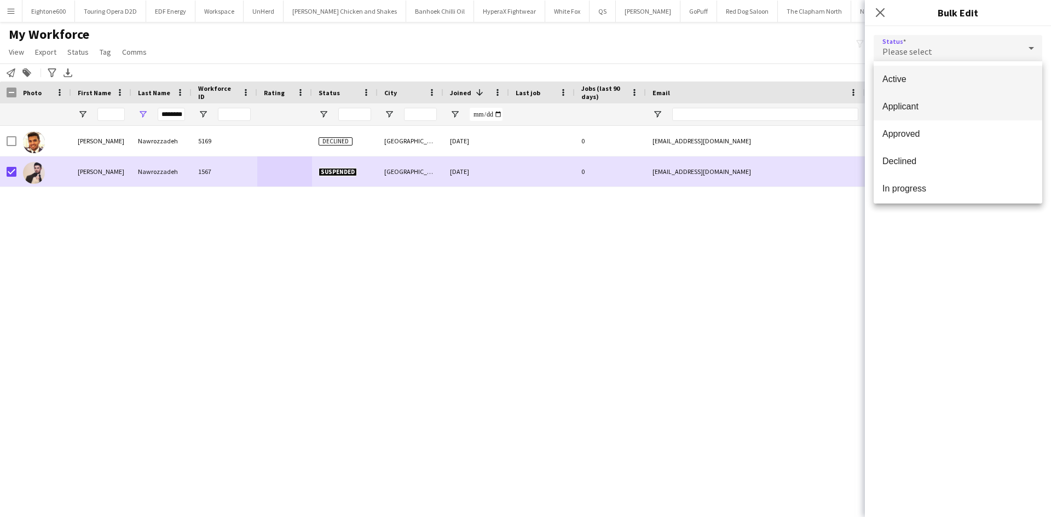
click at [926, 109] on span "Applicant" at bounding box center [958, 106] width 151 height 10
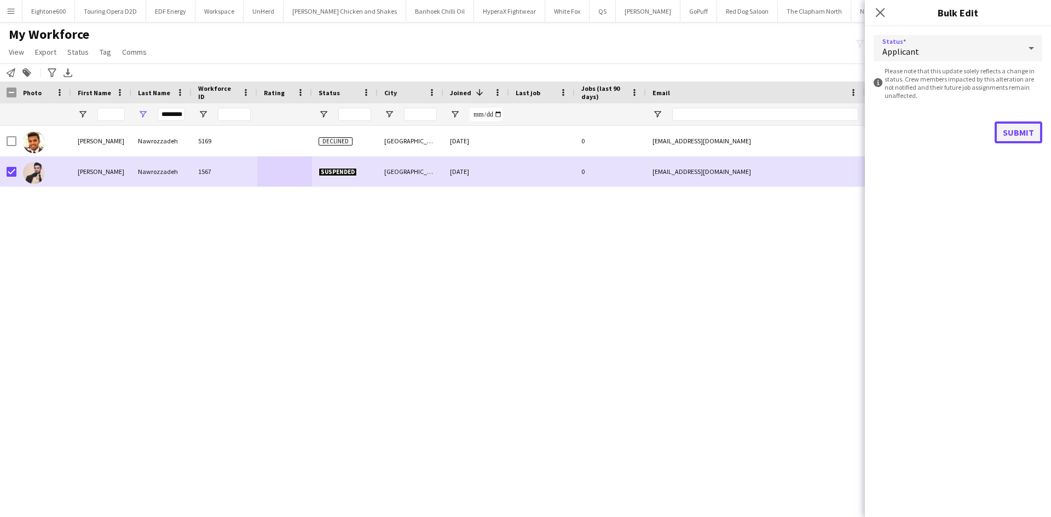
click at [1007, 131] on button "Submit" at bounding box center [1019, 133] width 48 height 22
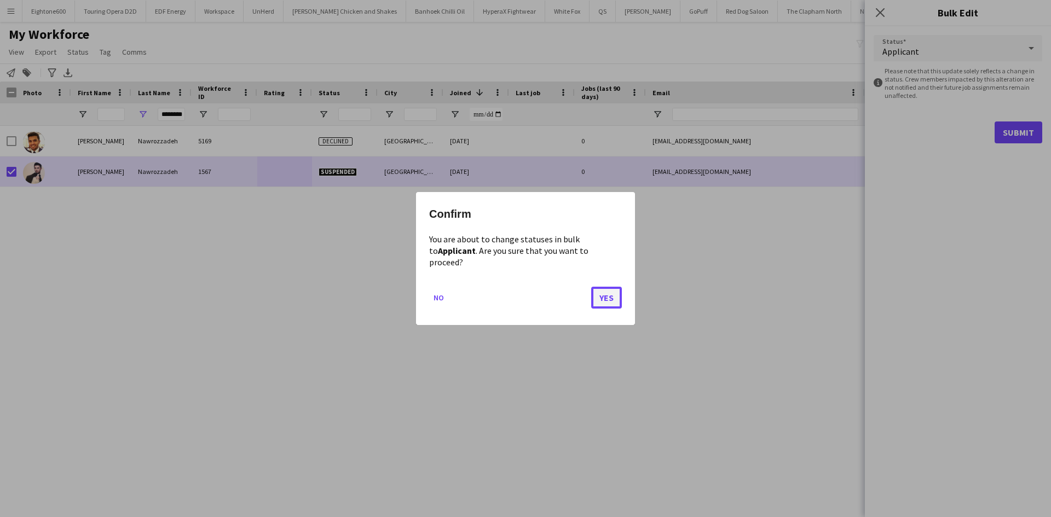
click at [608, 287] on button "Yes" at bounding box center [606, 298] width 31 height 22
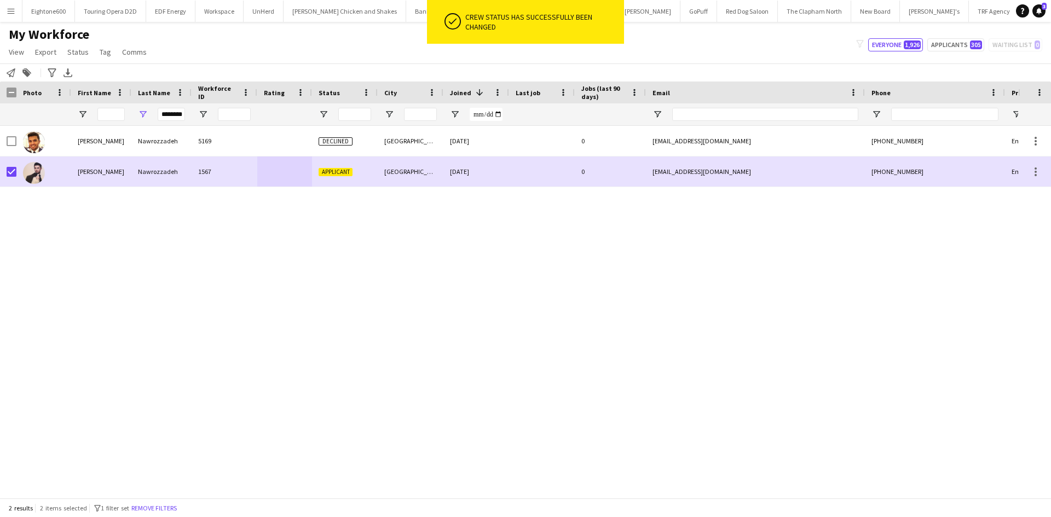
click at [445, 295] on div "Sobhan Nawrozzadeh 5169 Declined London 23-03-2023 0 sob_bond@hotmail.co.uk +44…" at bounding box center [509, 308] width 1018 height 364
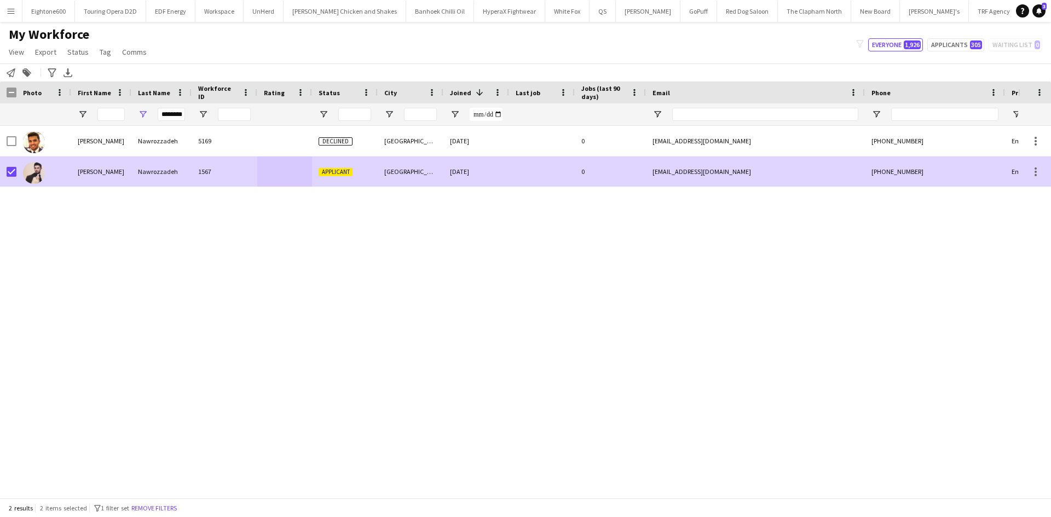
click at [203, 175] on div "1567" at bounding box center [225, 172] width 66 height 30
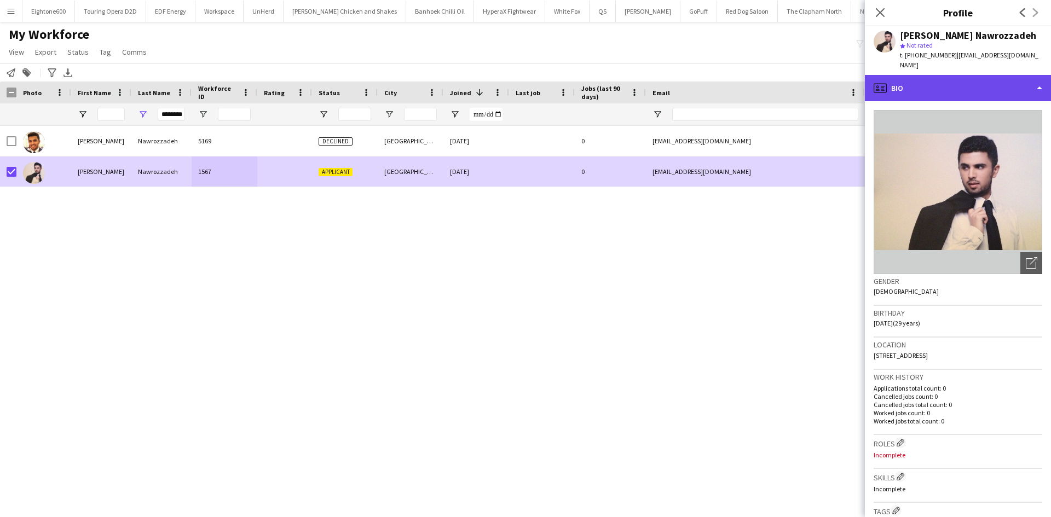
click at [947, 78] on div "profile Bio" at bounding box center [958, 88] width 186 height 26
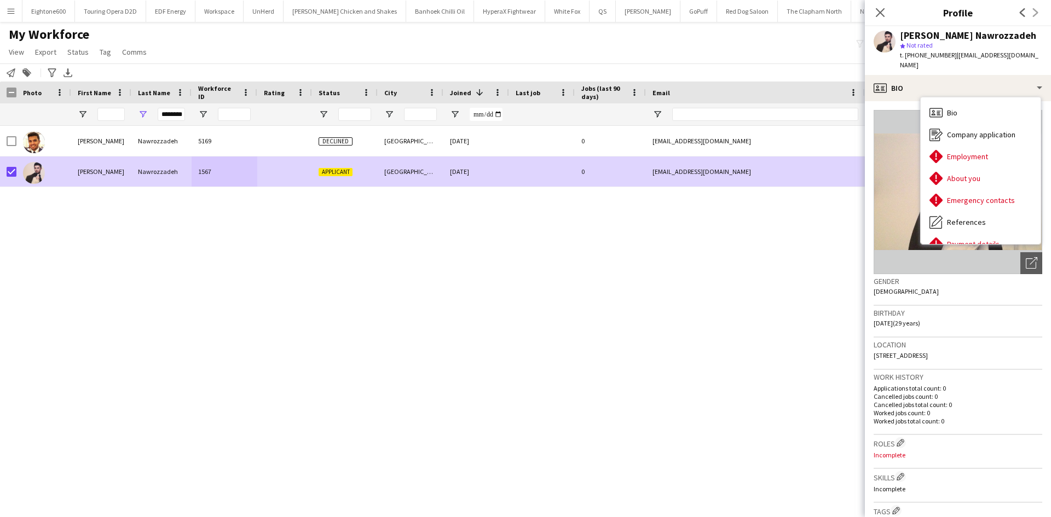
click at [590, 388] on div "Sobhan Nawrozzadeh 5169 Declined London 23-03-2023 0 sob_bond@hotmail.co.uk +44…" at bounding box center [509, 308] width 1018 height 364
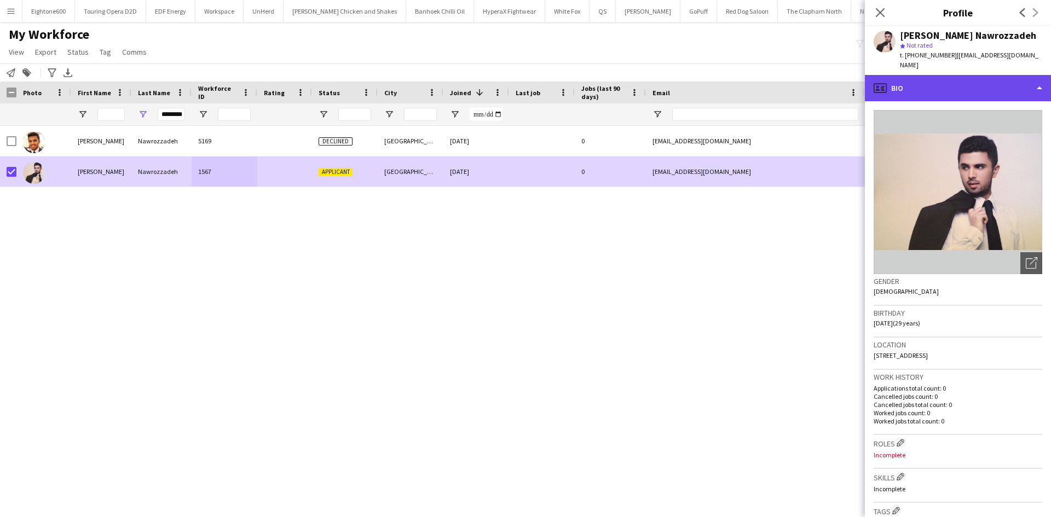
click at [920, 85] on div "profile Bio" at bounding box center [958, 88] width 186 height 26
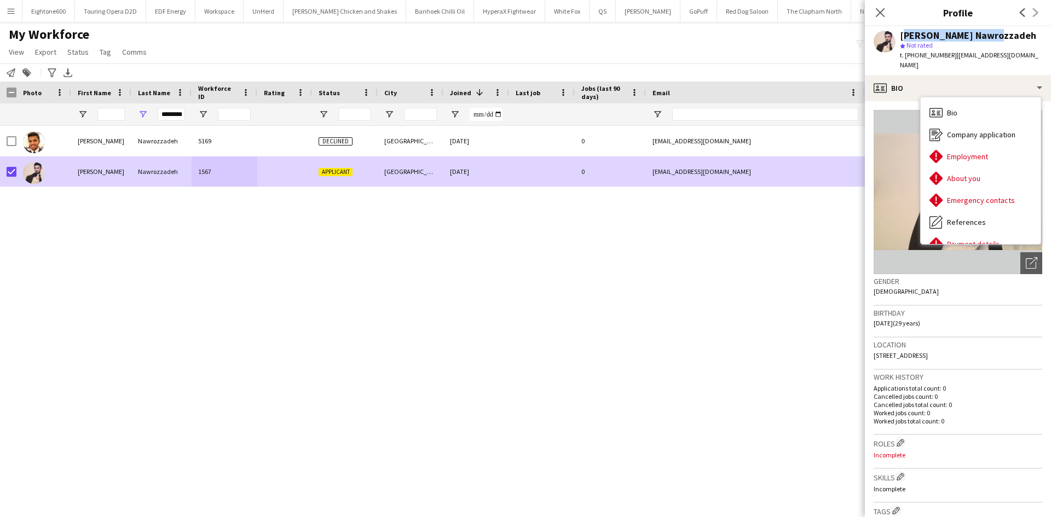
drag, startPoint x: 994, startPoint y: 33, endPoint x: 902, endPoint y: 36, distance: 92.0
click at [902, 36] on div "Sobhan Nawrozzadeh" at bounding box center [968, 36] width 136 height 10
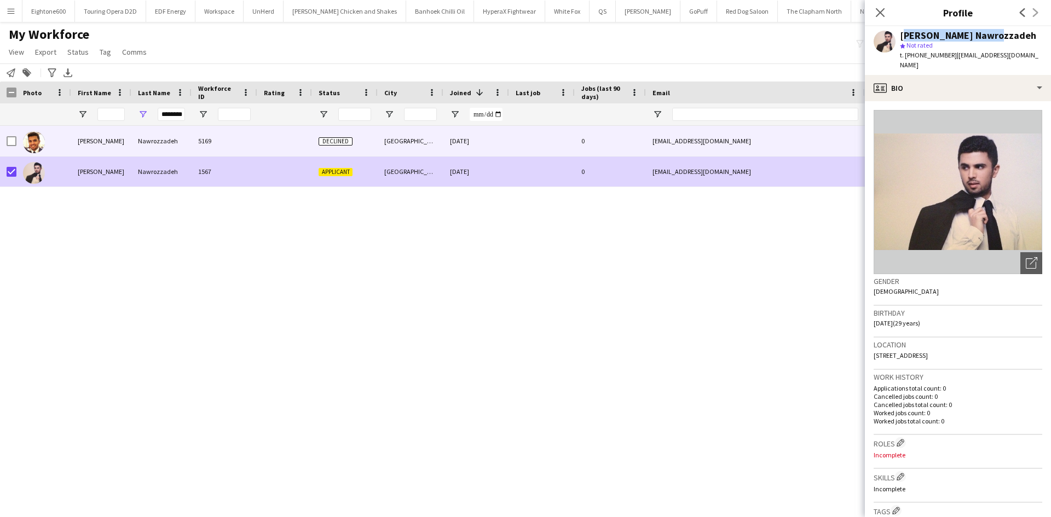
click at [552, 144] on div at bounding box center [542, 141] width 66 height 30
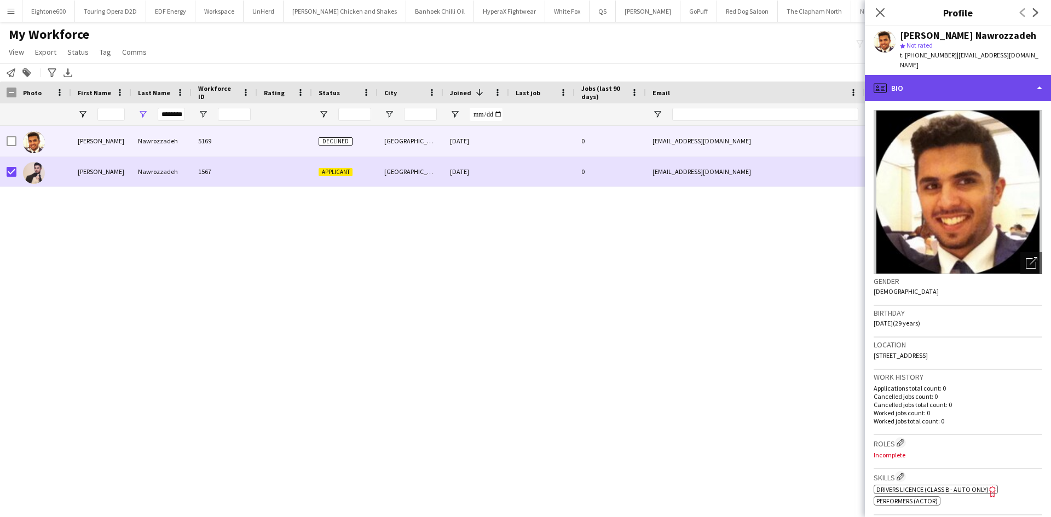
click at [943, 85] on div "profile Bio" at bounding box center [958, 88] width 186 height 26
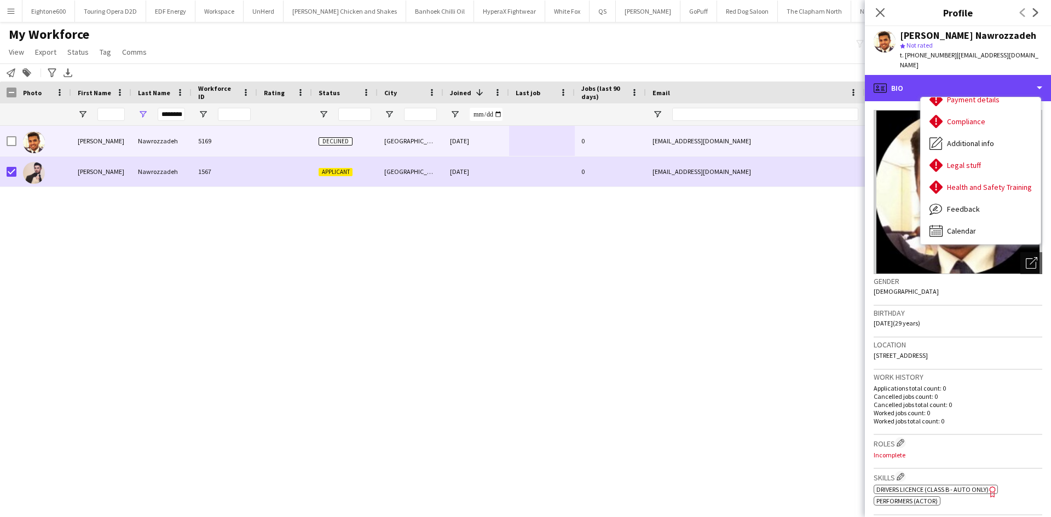
scroll to position [145, 0]
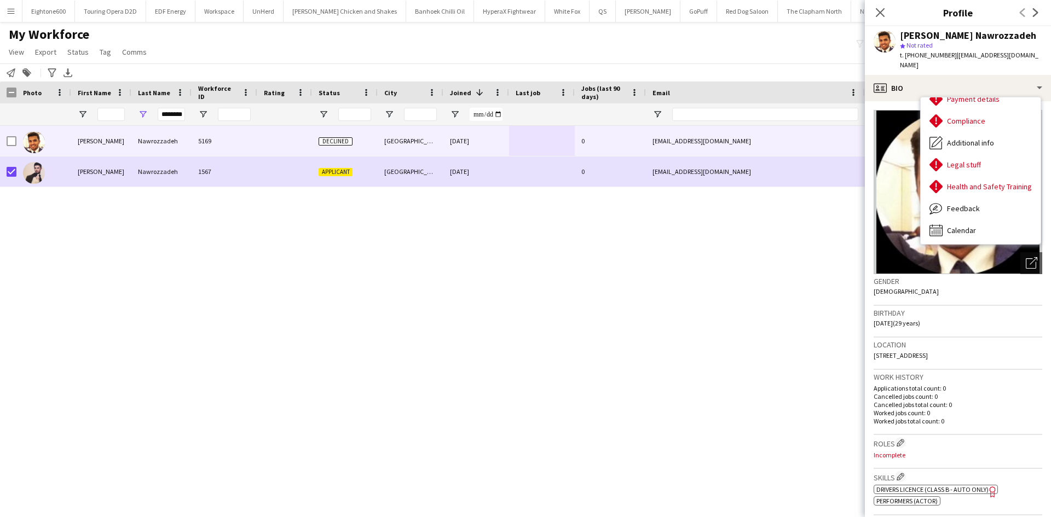
click at [590, 218] on div "Sobhan Nawrozzadeh 5169 Declined London 23-03-2023 0 sob_bond@hotmail.co.uk +44…" at bounding box center [509, 308] width 1018 height 364
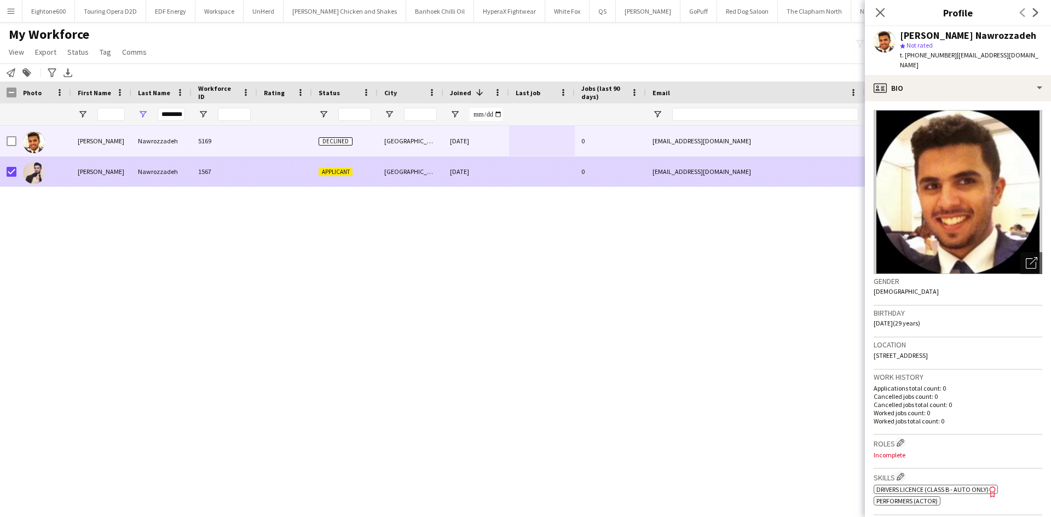
click at [517, 174] on div at bounding box center [542, 172] width 66 height 30
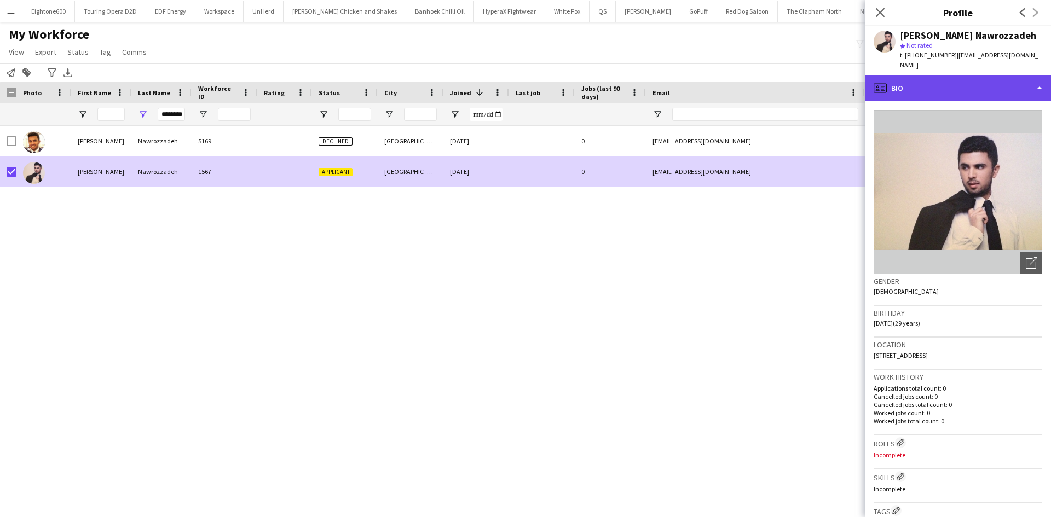
click at [943, 83] on div "profile Bio" at bounding box center [958, 88] width 186 height 26
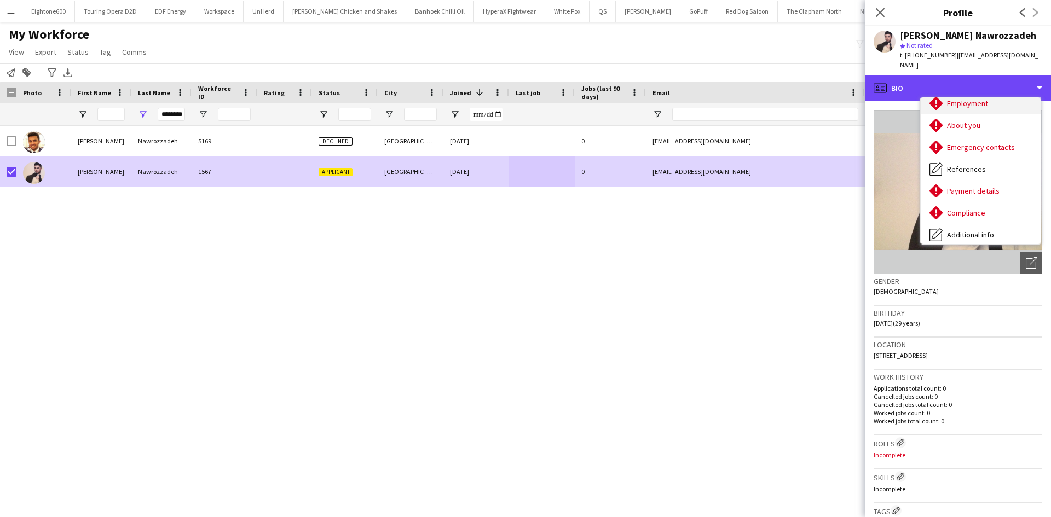
scroll to position [54, 0]
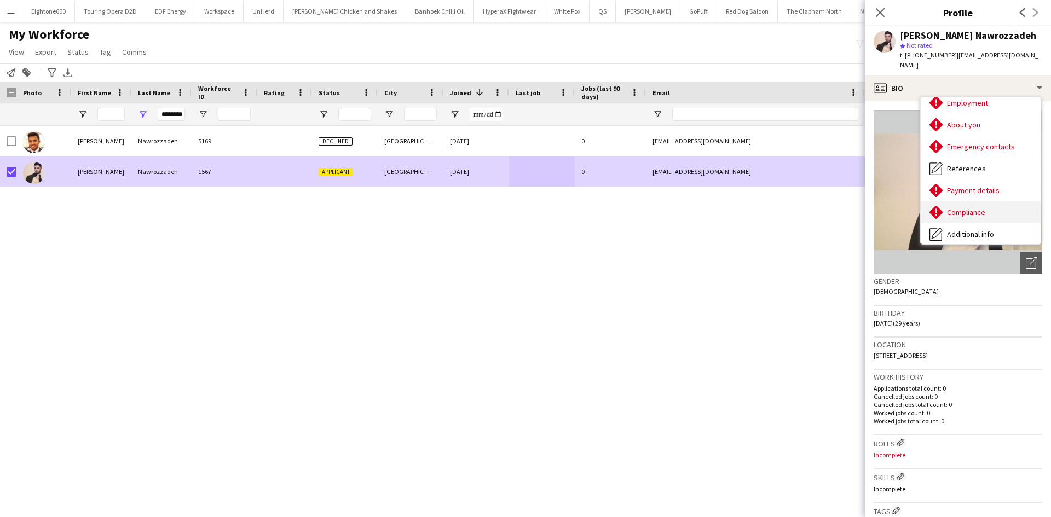
click at [974, 201] on div "Compliance Compliance" at bounding box center [981, 212] width 120 height 22
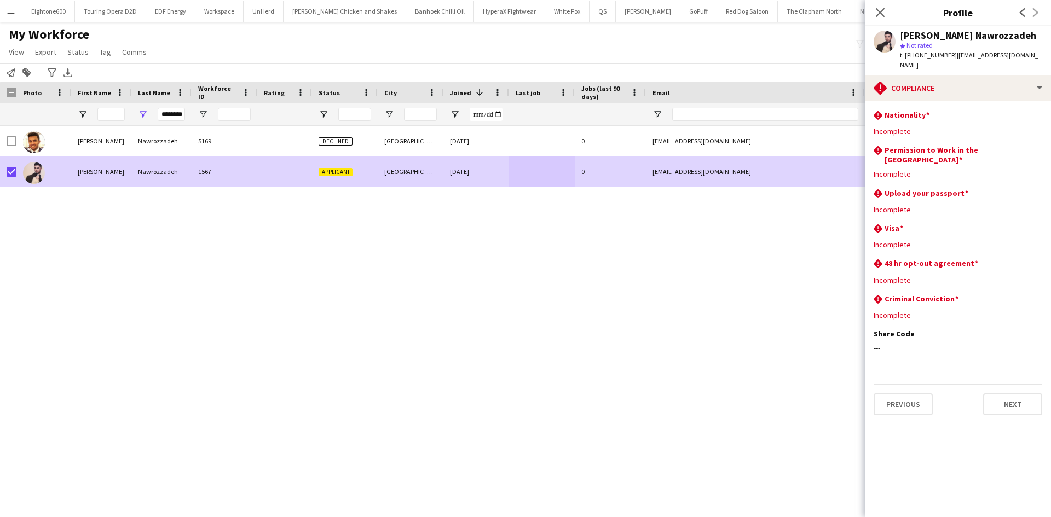
click at [760, 259] on div "Sobhan Nawrozzadeh 5169 Declined London 23-03-2023 0 sob_bond@hotmail.co.uk +44…" at bounding box center [509, 308] width 1018 height 364
click at [878, 10] on icon at bounding box center [880, 12] width 10 height 10
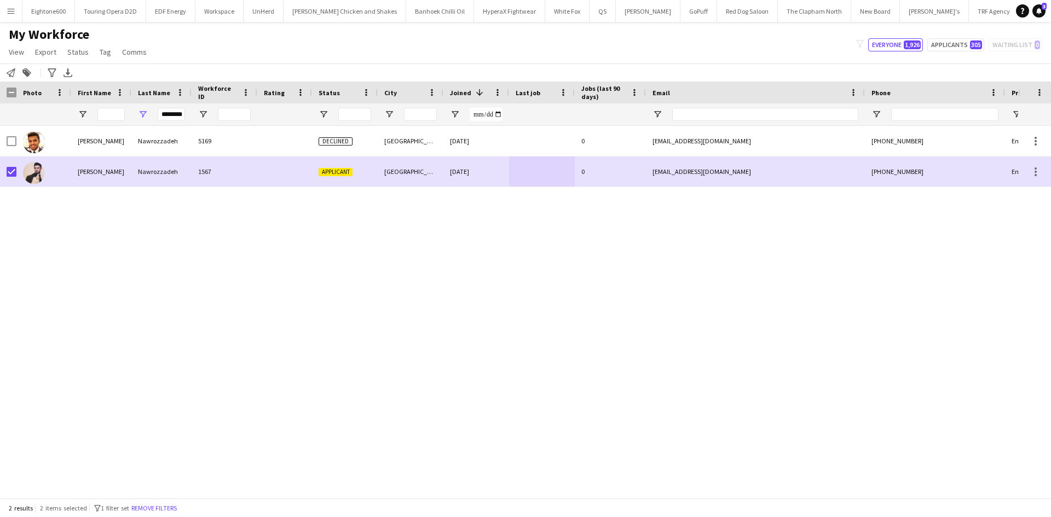
click at [386, 340] on div "Sobhan Nawrozzadeh 5169 Declined London 23-03-2023 0 sob_bond@hotmail.co.uk +44…" at bounding box center [509, 308] width 1018 height 364
drag, startPoint x: 164, startPoint y: 115, endPoint x: 237, endPoint y: 120, distance: 73.6
click at [237, 120] on div "********" at bounding box center [593, 114] width 1187 height 22
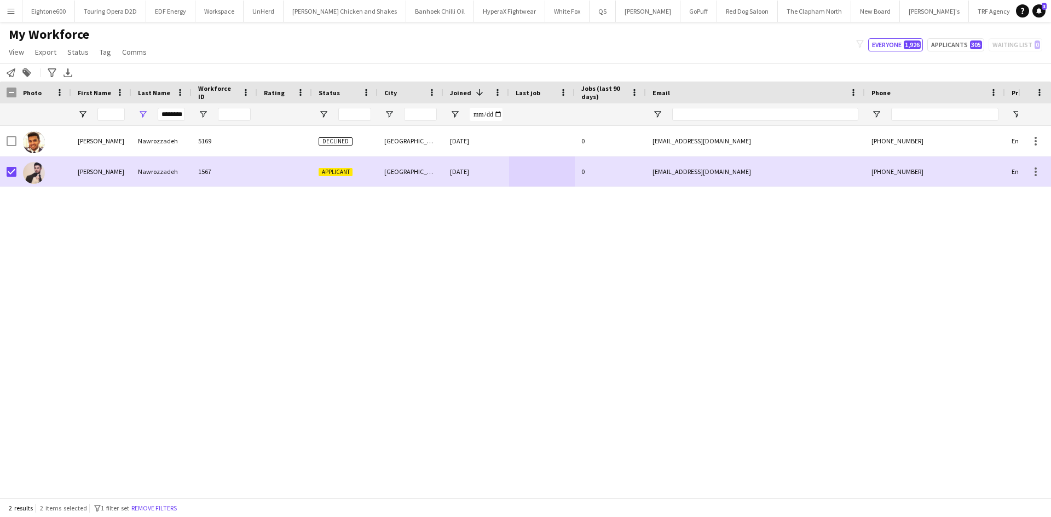
click at [234, 247] on div "Sobhan Nawrozzadeh 5169 Declined London 23-03-2023 0 sob_bond@hotmail.co.uk +44…" at bounding box center [509, 308] width 1018 height 364
click at [246, 245] on div "Sobhan Nawrozzadeh 5169 Declined London 23-03-2023 0 sob_bond@hotmail.co.uk +44…" at bounding box center [509, 308] width 1018 height 364
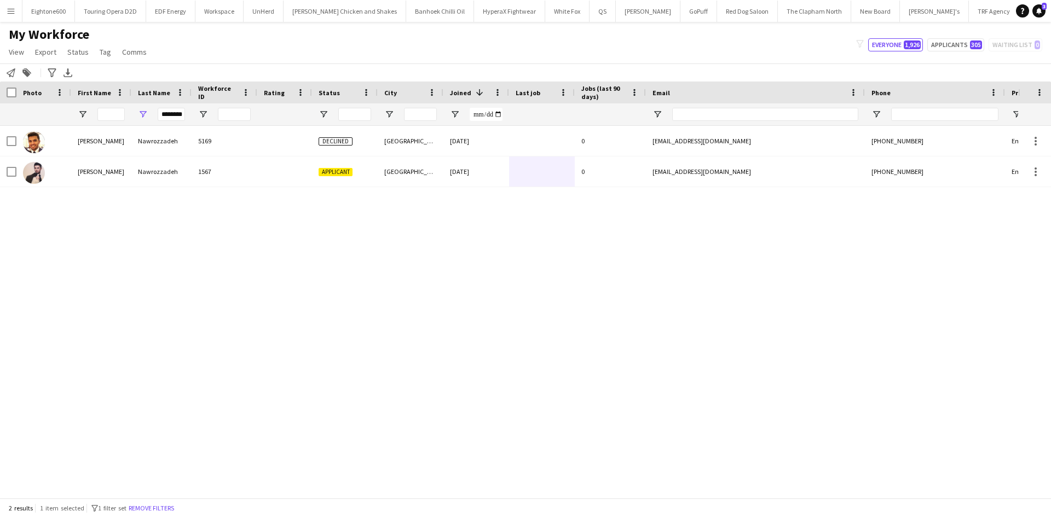
click at [90, 229] on div "Sobhan Nawrozzadeh 5169 Declined London 23-03-2023 0 sob_bond@hotmail.co.uk +44…" at bounding box center [509, 308] width 1018 height 364
drag, startPoint x: 162, startPoint y: 115, endPoint x: 251, endPoint y: 113, distance: 89.8
click at [251, 113] on div "********" at bounding box center [593, 114] width 1187 height 22
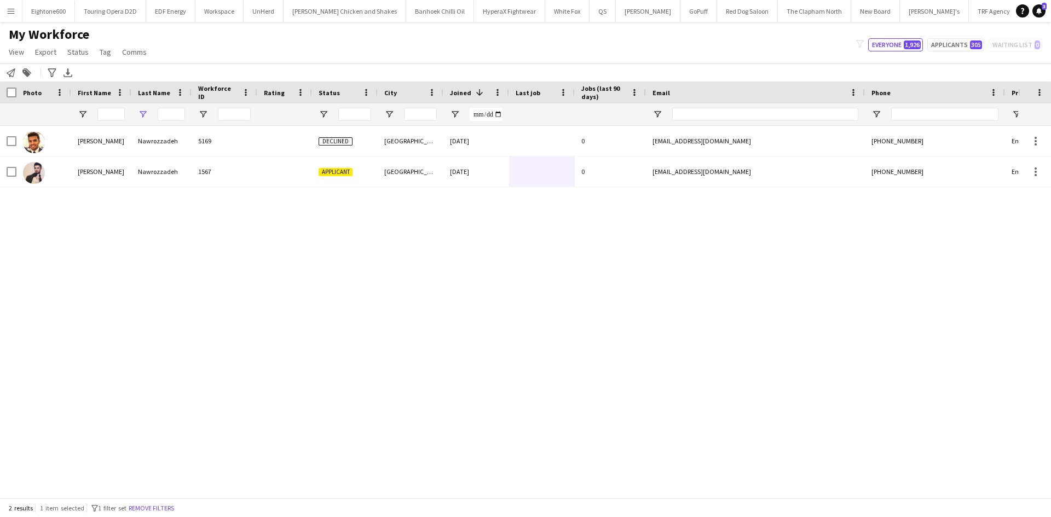
click at [9, 13] on app-icon "Menu" at bounding box center [11, 11] width 9 height 9
click at [9, 9] on app-icon "Menu" at bounding box center [11, 11] width 9 height 9
click at [10, 10] on app-icon "Menu" at bounding box center [11, 11] width 9 height 9
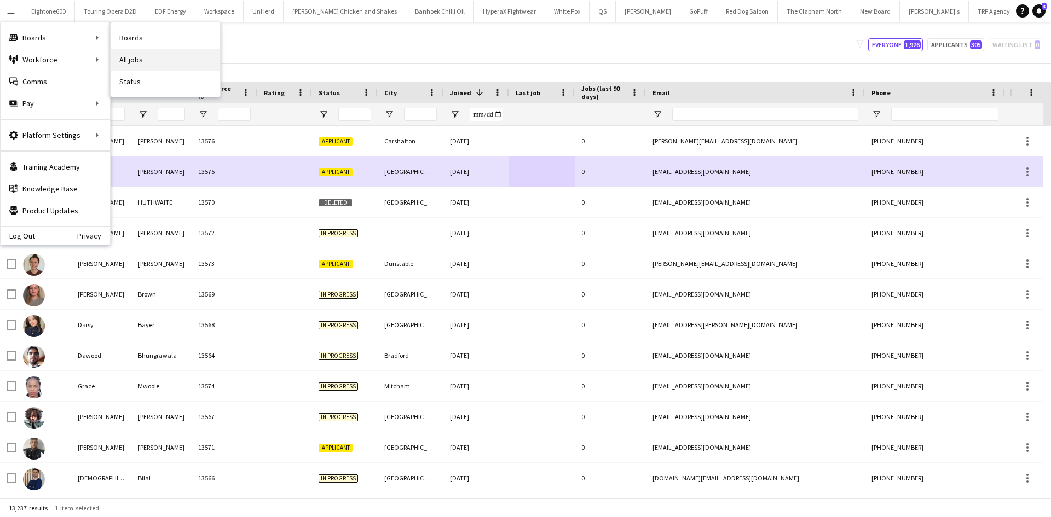
click at [151, 59] on link "All jobs" at bounding box center [165, 60] width 109 height 22
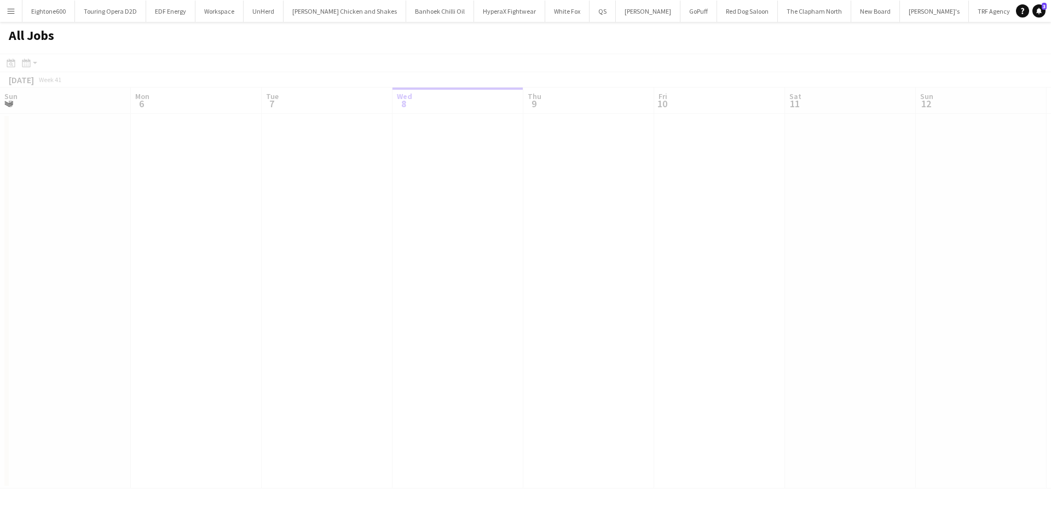
scroll to position [0, 262]
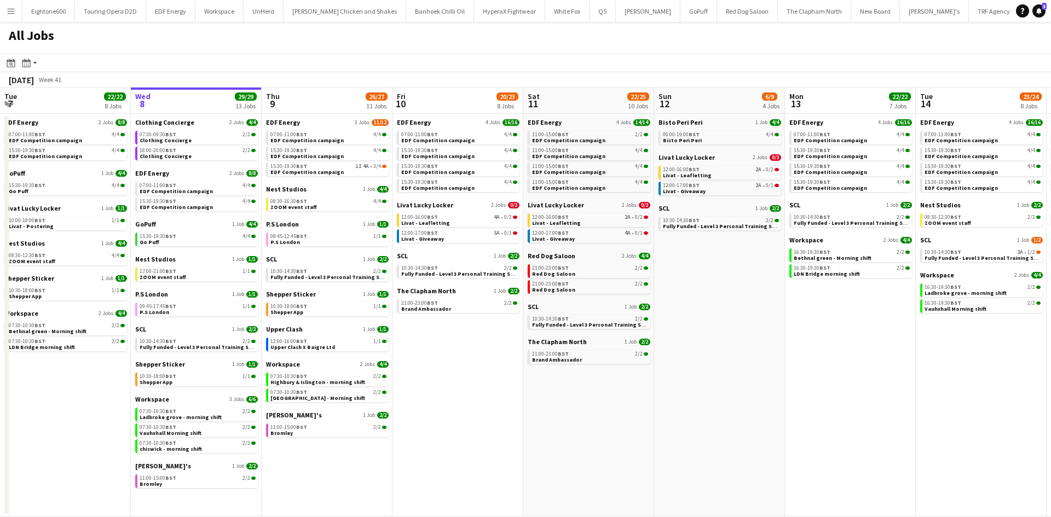
click at [9, 14] on app-icon "Menu" at bounding box center [11, 11] width 9 height 9
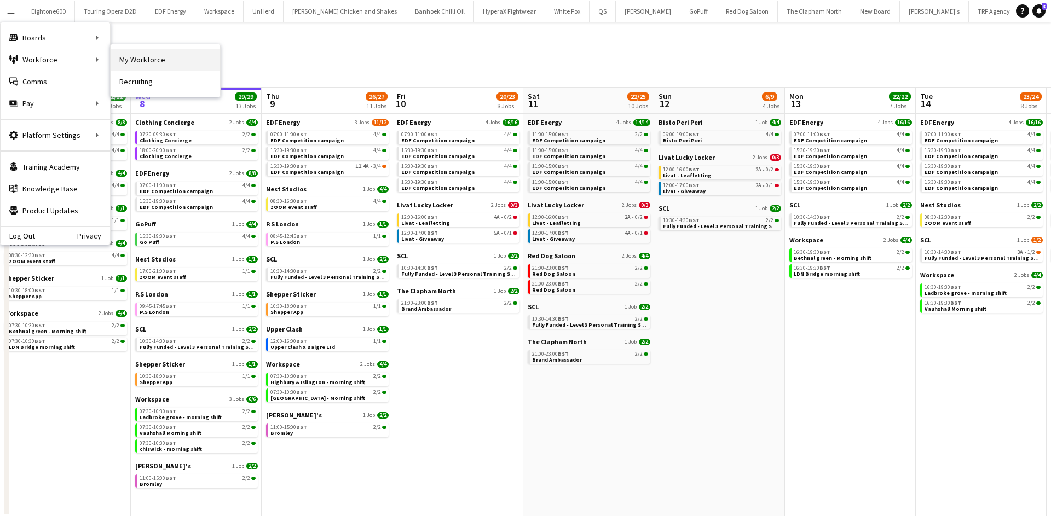
click at [132, 63] on link "My Workforce" at bounding box center [165, 60] width 109 height 22
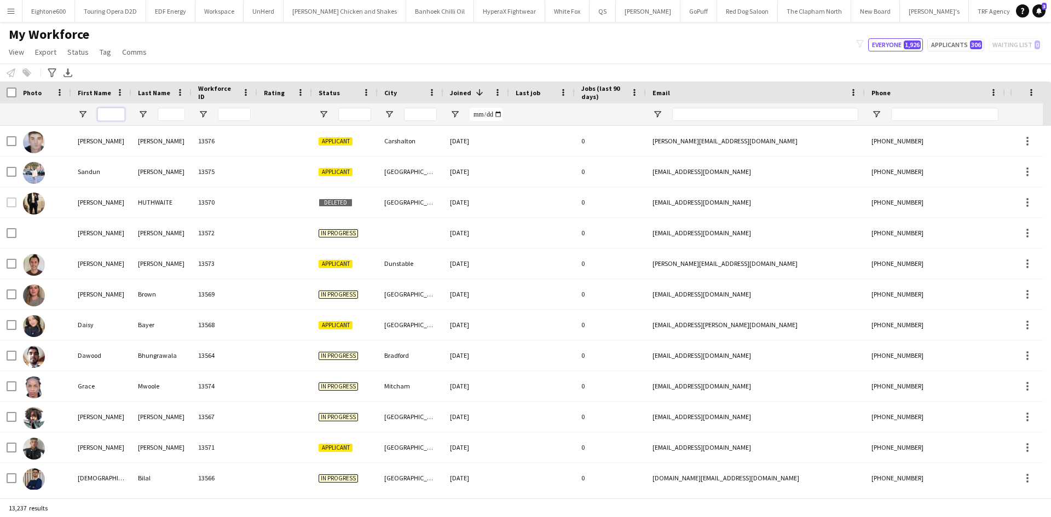
click at [114, 115] on input "First Name Filter Input" at bounding box center [110, 114] width 27 height 13
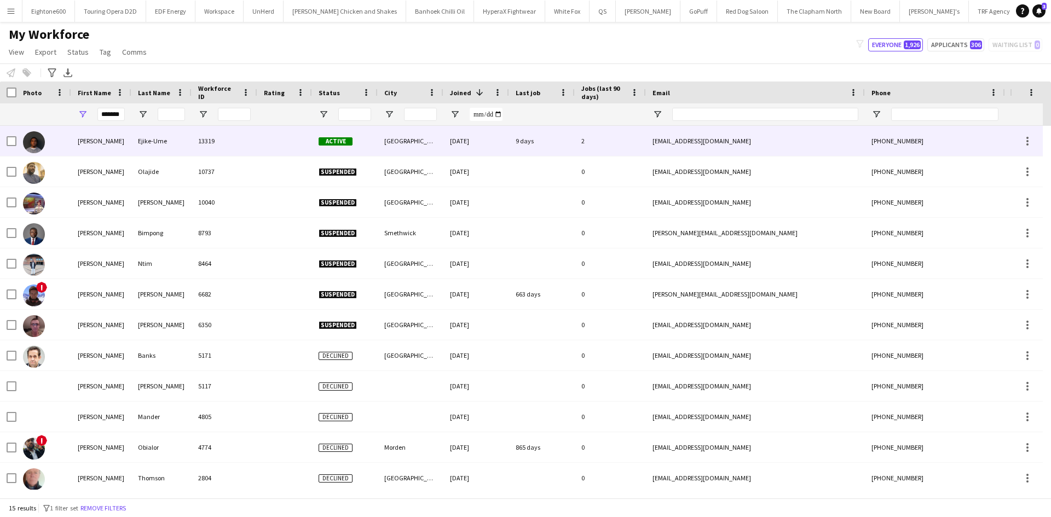
click at [180, 144] on div "Ejike-Ume" at bounding box center [161, 141] width 60 height 30
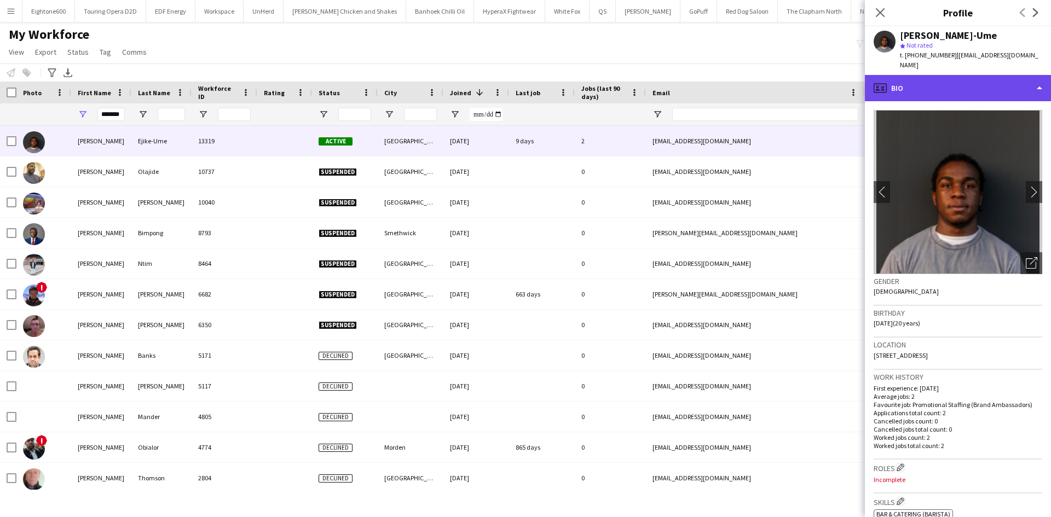
click at [947, 75] on div "profile Bio" at bounding box center [958, 88] width 186 height 26
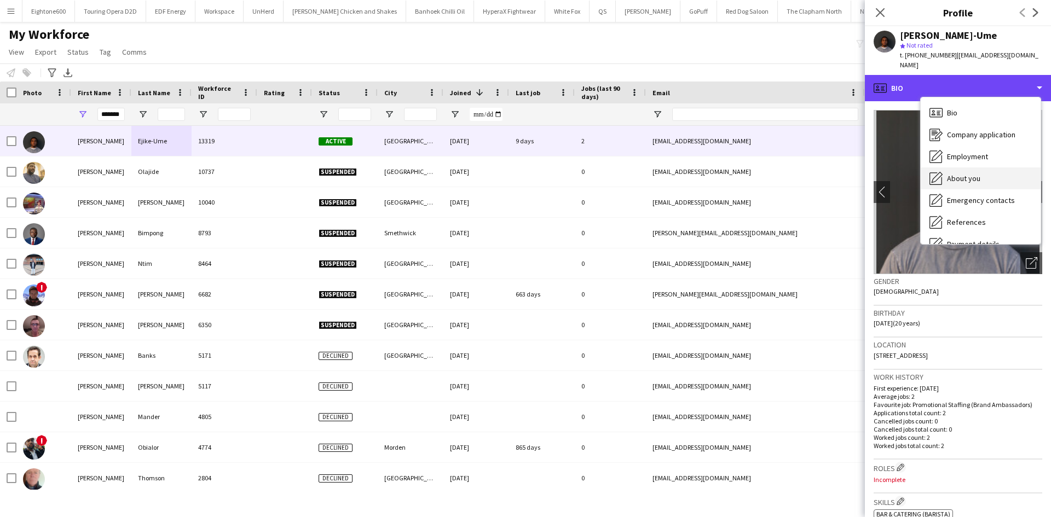
scroll to position [147, 0]
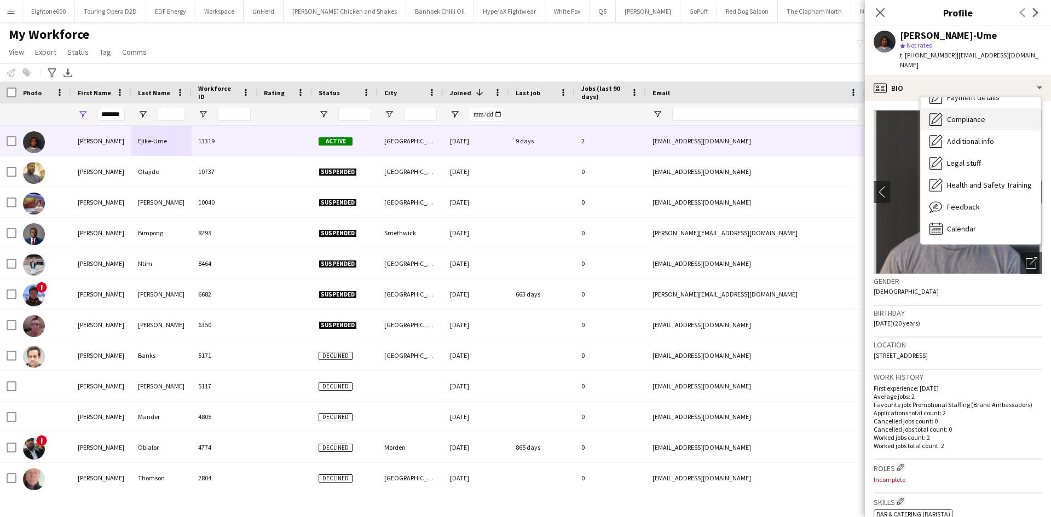
click at [974, 114] on span "Compliance" at bounding box center [966, 119] width 38 height 10
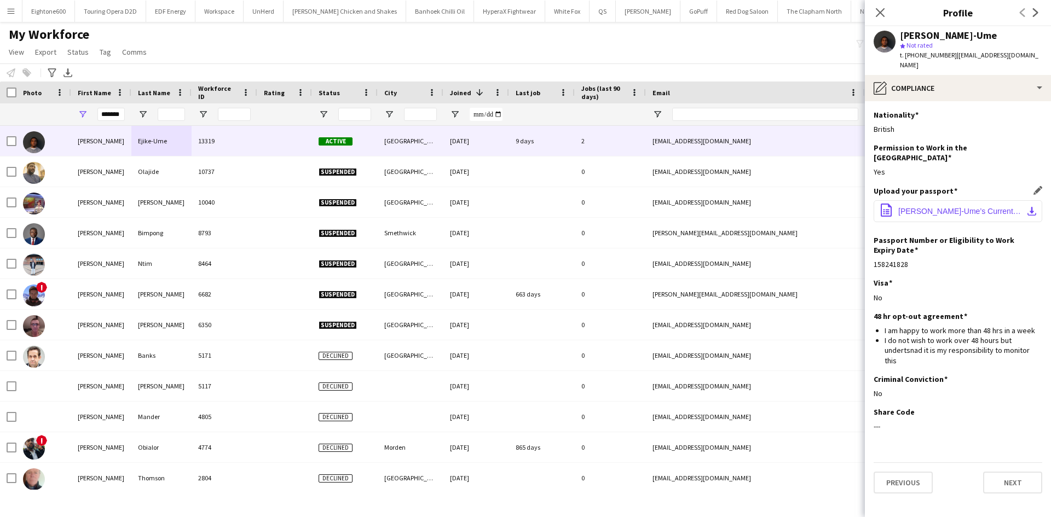
click at [956, 207] on span "Richard Ejike-Ume’s Current British Passport .pdf" at bounding box center [960, 211] width 124 height 9
drag, startPoint x: 875, startPoint y: 11, endPoint x: 880, endPoint y: 14, distance: 5.6
click at [875, 11] on icon "Close pop-in" at bounding box center [880, 12] width 10 height 10
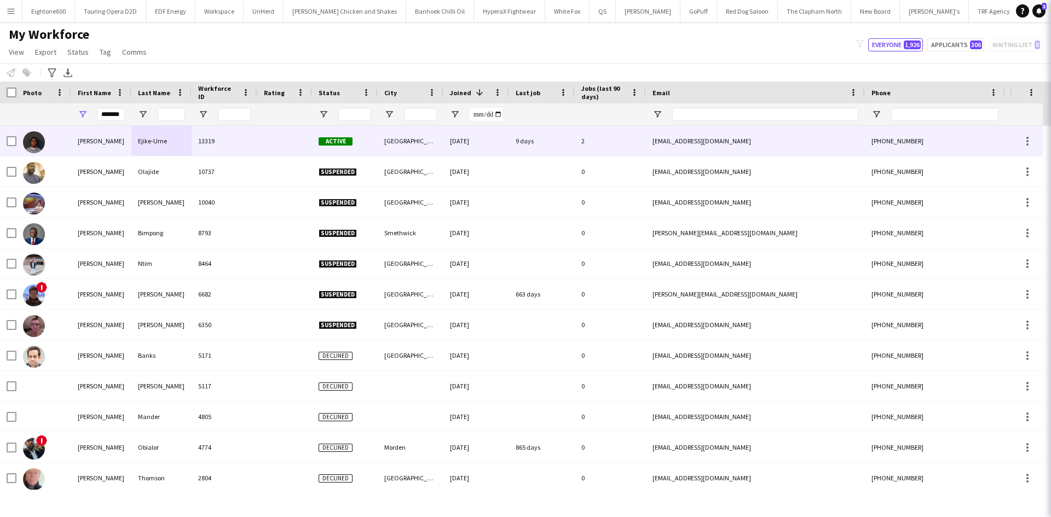
click at [1051, 14] on icon "Close pop-in" at bounding box center [1066, 12] width 10 height 10
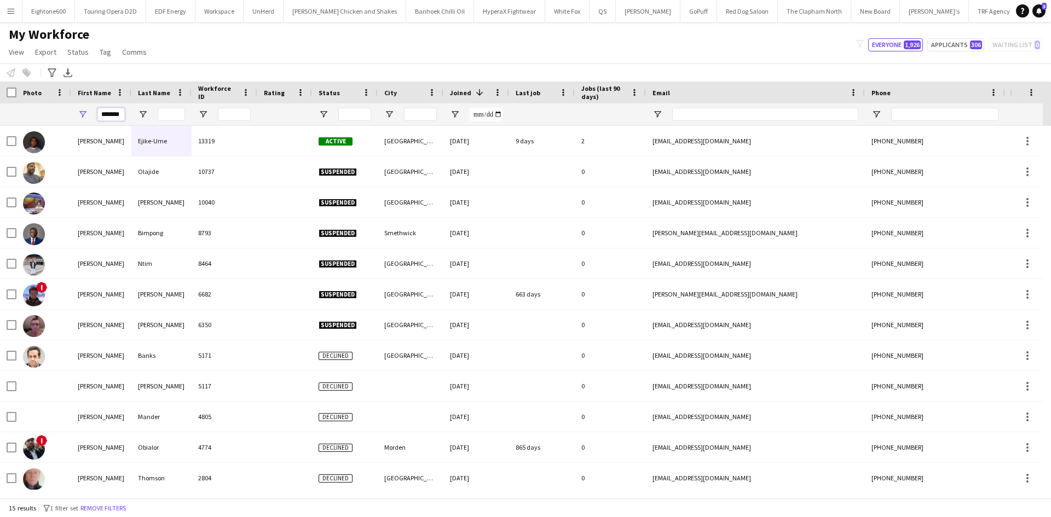
drag, startPoint x: 121, startPoint y: 118, endPoint x: 53, endPoint y: 120, distance: 67.9
click at [53, 120] on div "*******" at bounding box center [593, 114] width 1187 height 22
type input "*"
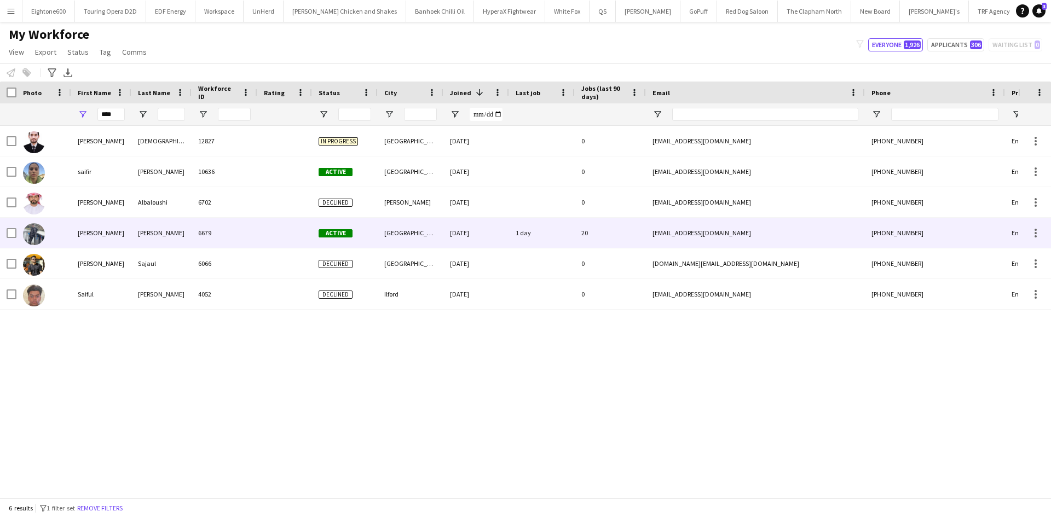
click at [165, 244] on div "Hassan" at bounding box center [161, 233] width 60 height 30
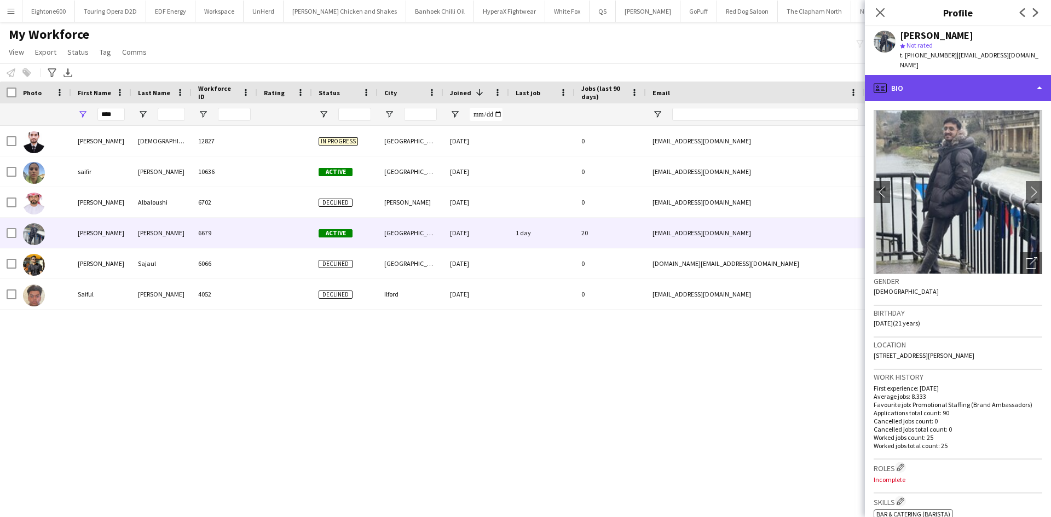
click at [958, 83] on div "profile Bio" at bounding box center [958, 88] width 186 height 26
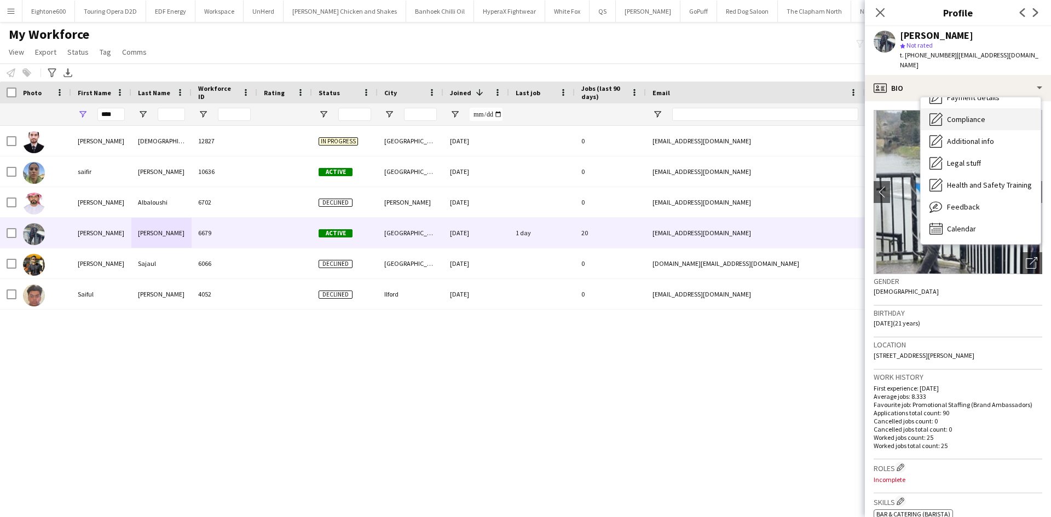
click at [985, 114] on span "Compliance" at bounding box center [966, 119] width 38 height 10
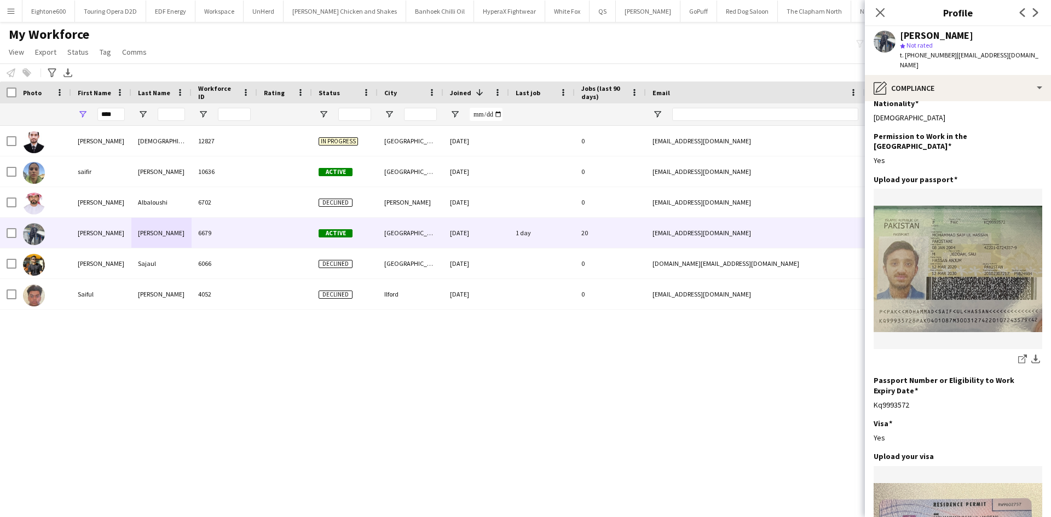
scroll to position [0, 0]
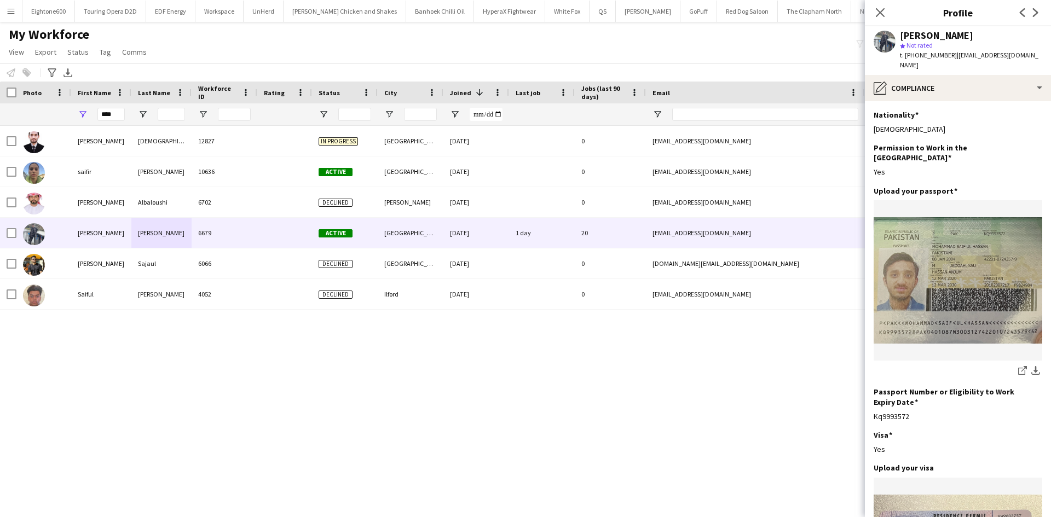
drag, startPoint x: 141, startPoint y: 50, endPoint x: 224, endPoint y: 59, distance: 83.1
click at [141, 50] on span "Comms" at bounding box center [134, 52] width 25 height 10
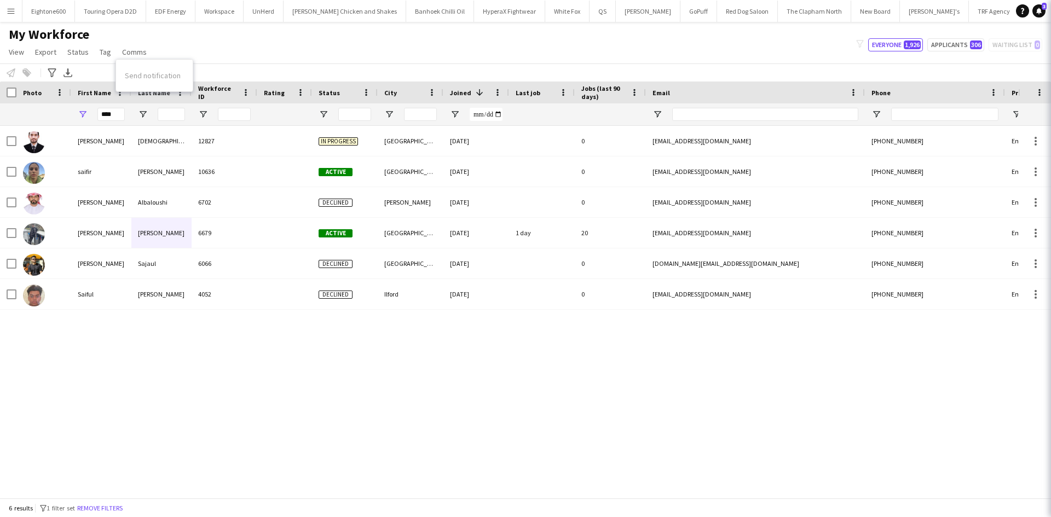
click at [224, 59] on div "My Workforce View Views Default view New view Update view Delete view Edit name…" at bounding box center [525, 44] width 1051 height 37
drag, startPoint x: 95, startPoint y: 113, endPoint x: 66, endPoint y: 112, distance: 29.0
click at [66, 112] on div "****" at bounding box center [593, 114] width 1187 height 22
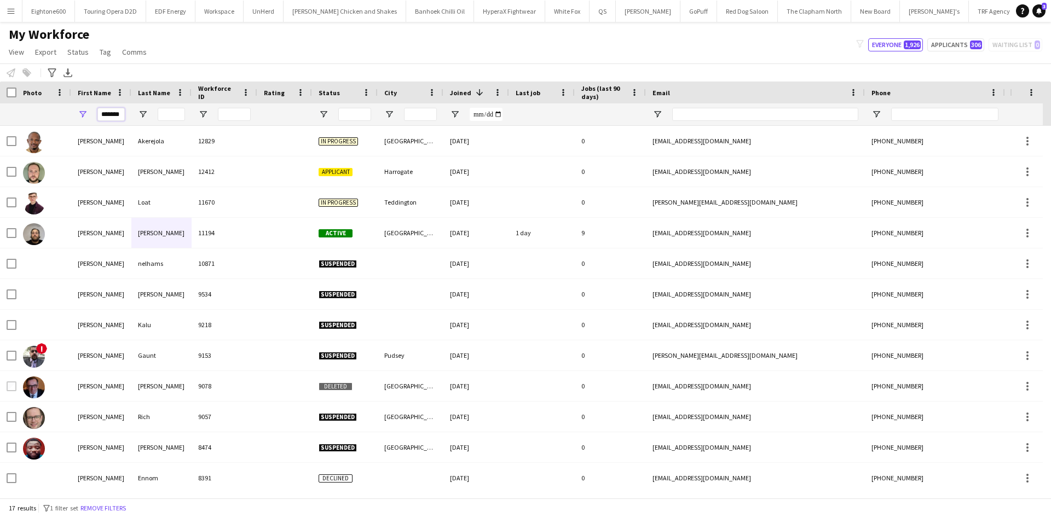
type input "*******"
click at [176, 116] on input "Last Name Filter Input" at bounding box center [171, 114] width 27 height 13
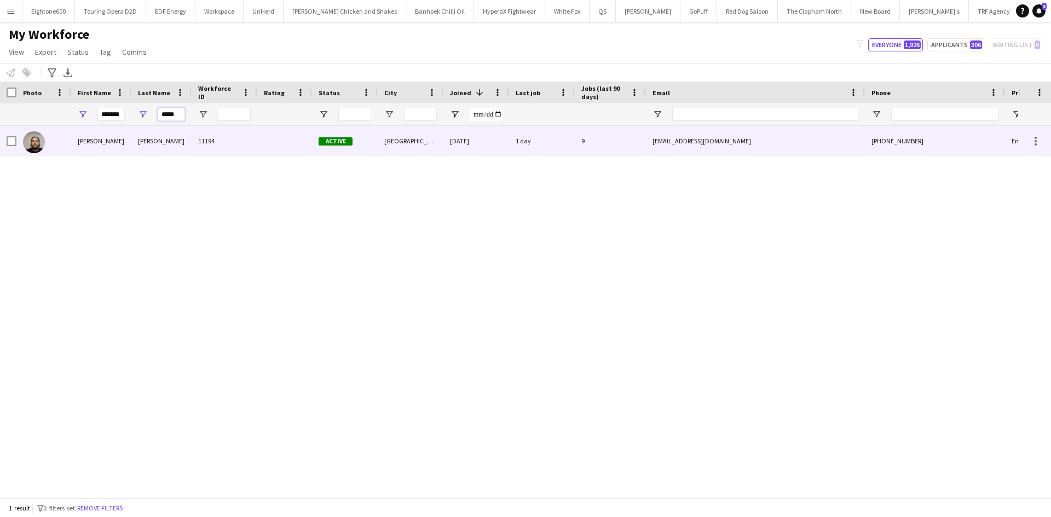
type input "*****"
click at [172, 141] on div "harrison" at bounding box center [161, 141] width 60 height 30
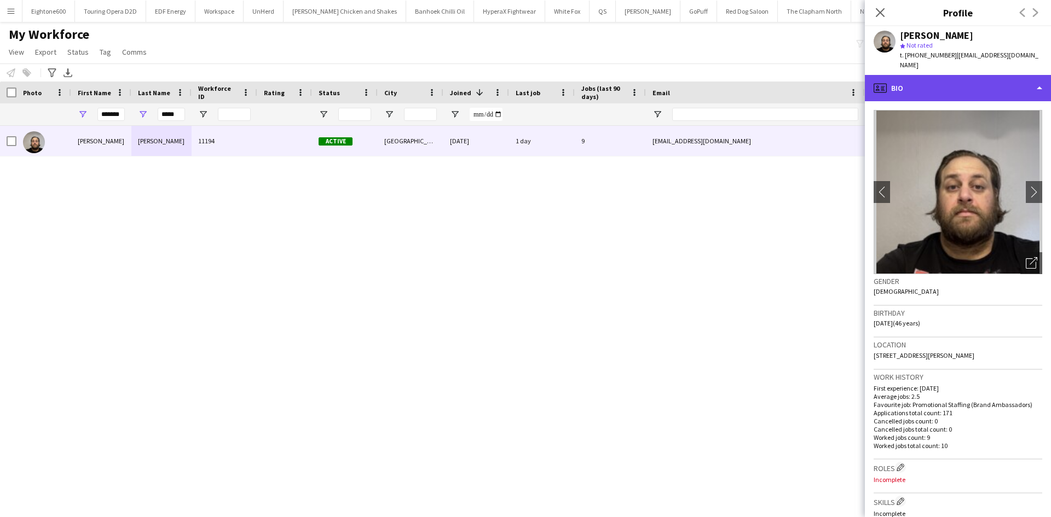
click at [912, 83] on div "profile Bio" at bounding box center [958, 88] width 186 height 26
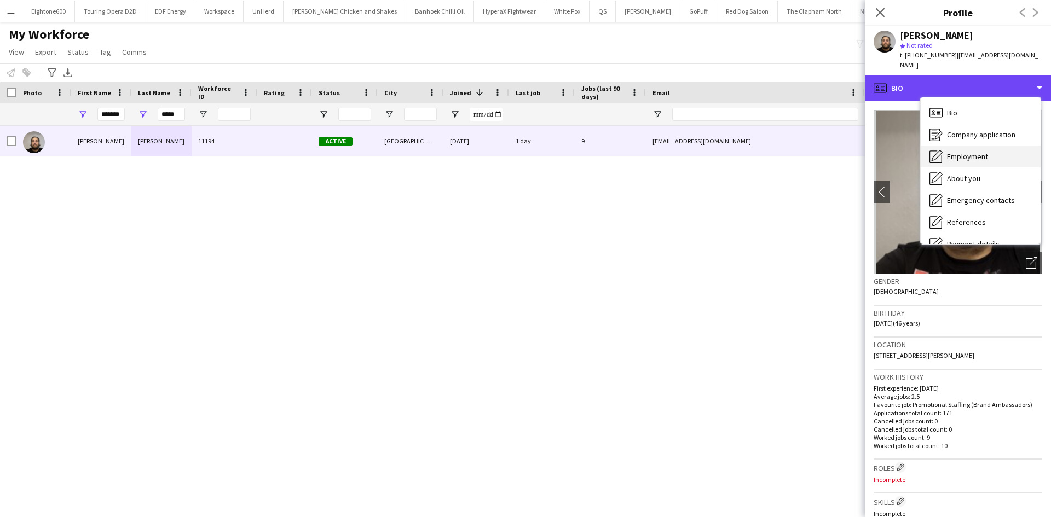
scroll to position [147, 0]
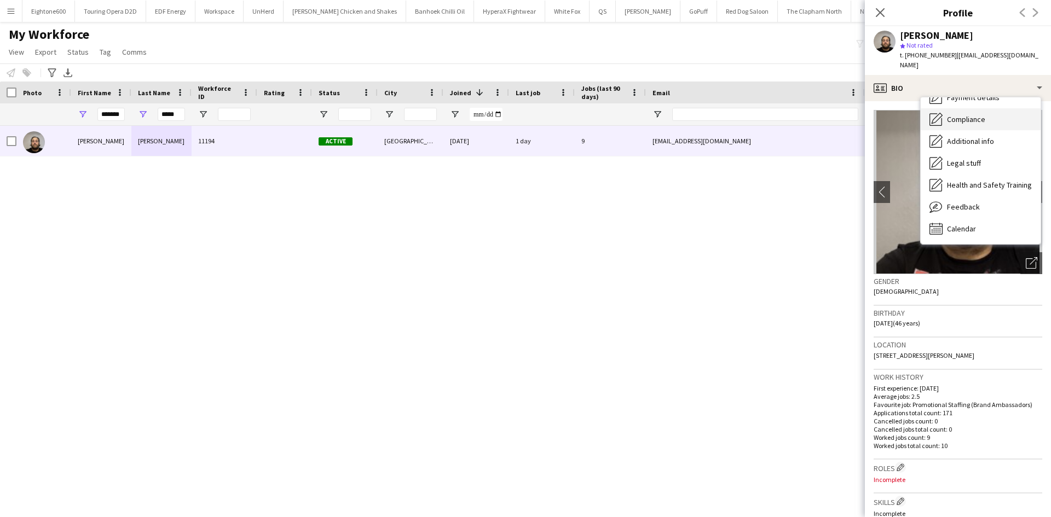
click at [972, 123] on span "Compliance" at bounding box center [966, 119] width 38 height 10
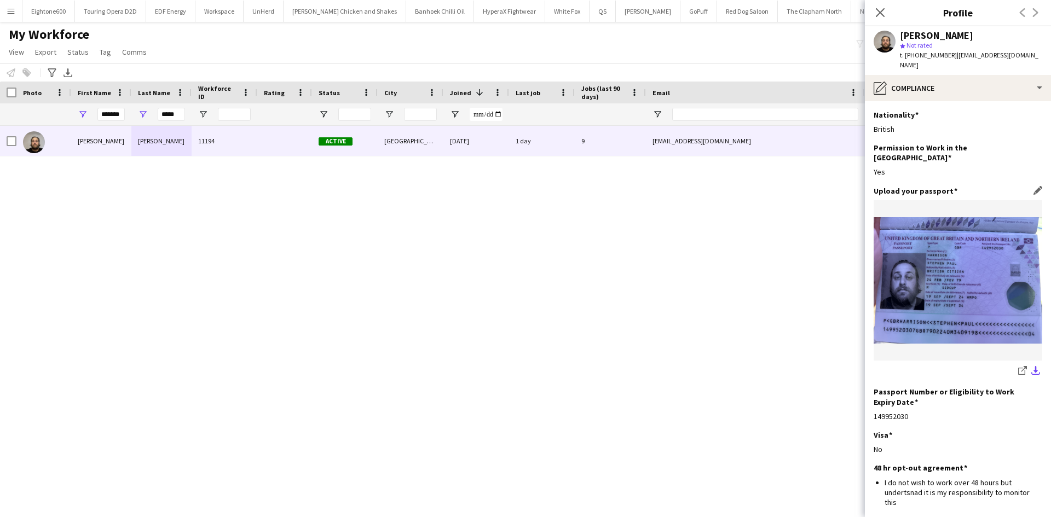
click at [1031, 366] on app-icon "download-bottom" at bounding box center [1035, 371] width 9 height 10
click at [878, 10] on icon at bounding box center [880, 12] width 10 height 10
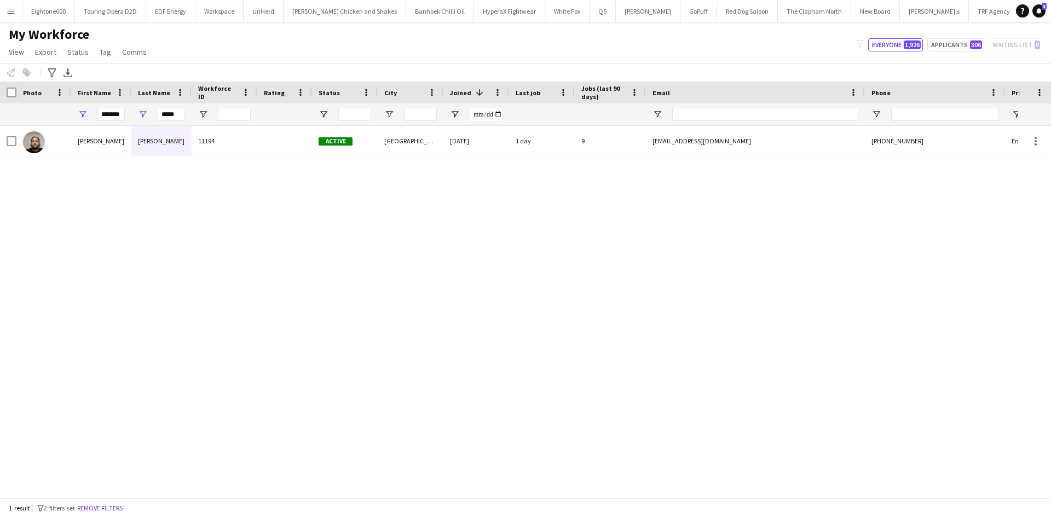
click at [508, 188] on div "stephen harrison 11194 Active London 24-04-2025 1 day 9 harrison_stephen79@hotm…" at bounding box center [509, 308] width 1018 height 364
drag, startPoint x: 177, startPoint y: 114, endPoint x: 120, endPoint y: 119, distance: 56.6
click at [120, 119] on div "******* *****" at bounding box center [593, 114] width 1187 height 22
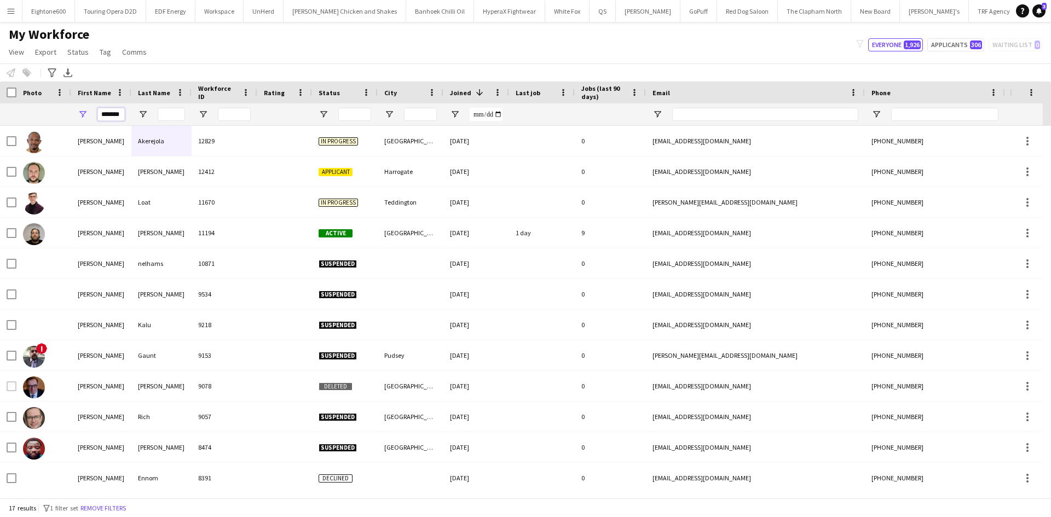
drag, startPoint x: 100, startPoint y: 116, endPoint x: 166, endPoint y: 129, distance: 67.6
click at [166, 129] on div "Workforce Details Photo First Name" at bounding box center [525, 290] width 1051 height 417
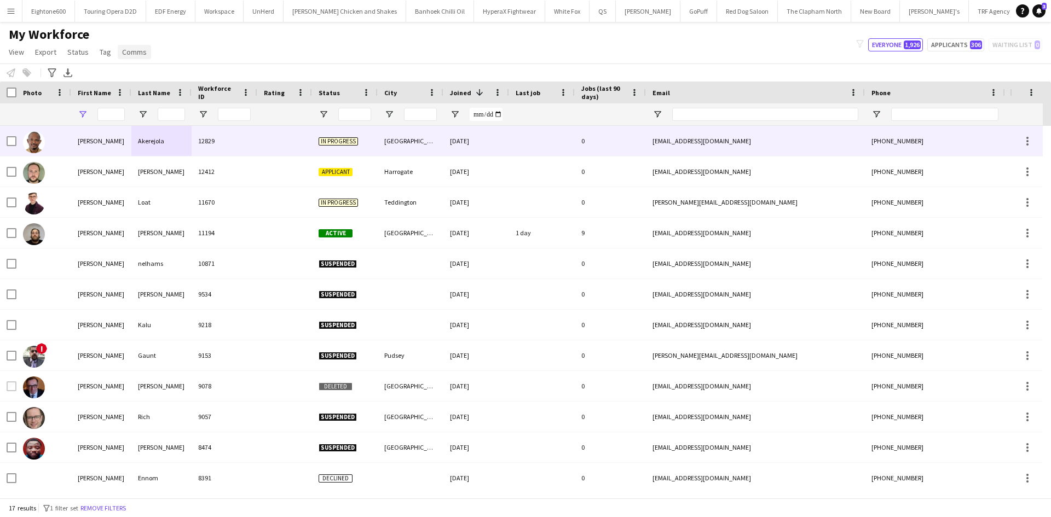
click at [249, 34] on div "My Workforce View Views Default view New view Update view Delete view Edit name…" at bounding box center [525, 44] width 1051 height 37
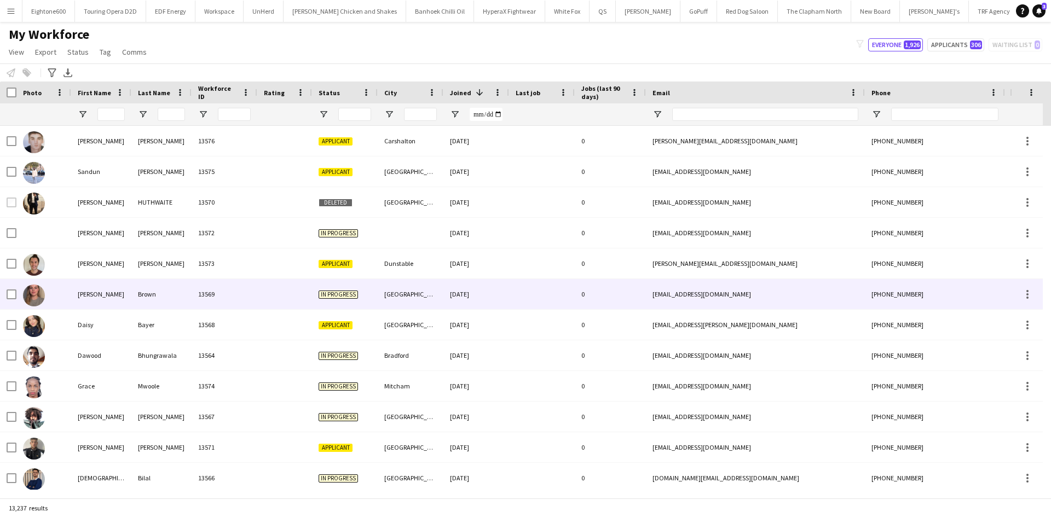
click at [148, 286] on div "Brown" at bounding box center [161, 294] width 60 height 30
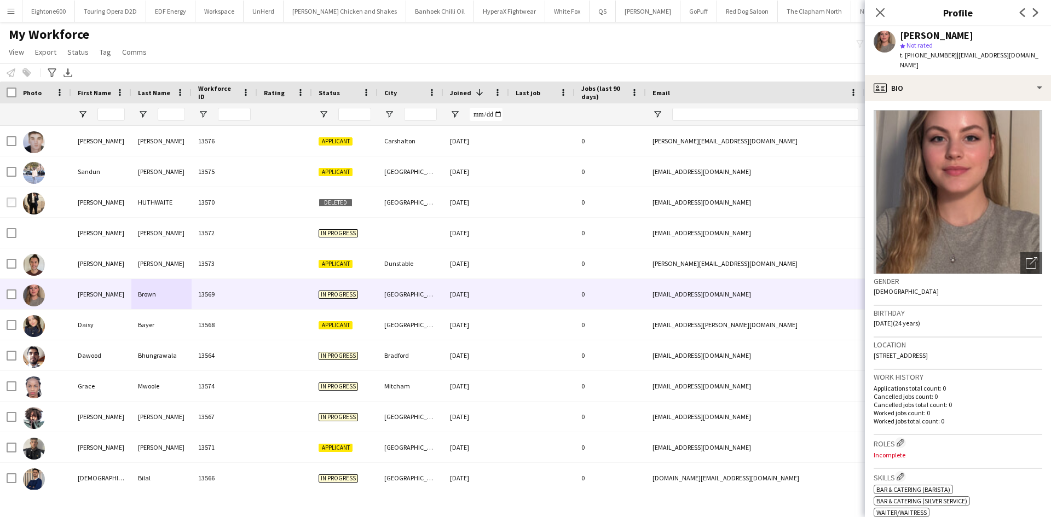
drag, startPoint x: 186, startPoint y: 45, endPoint x: 173, endPoint y: 115, distance: 71.3
click at [186, 45] on div "My Workforce View Views Default view New view Update view Delete view Edit name…" at bounding box center [525, 44] width 1051 height 37
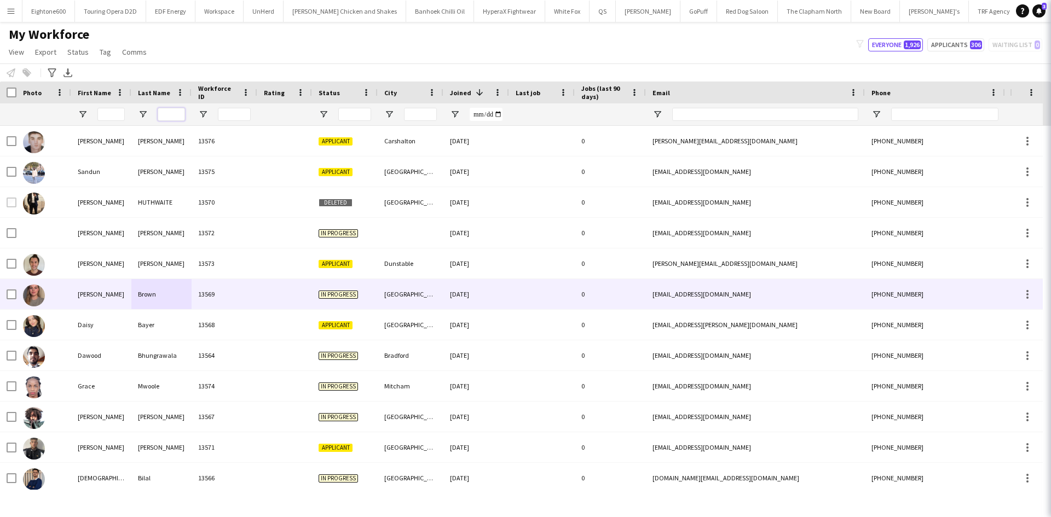
click at [172, 112] on input "Last Name Filter Input" at bounding box center [171, 114] width 27 height 13
click at [173, 115] on input "Last Name Filter Input" at bounding box center [171, 114] width 27 height 13
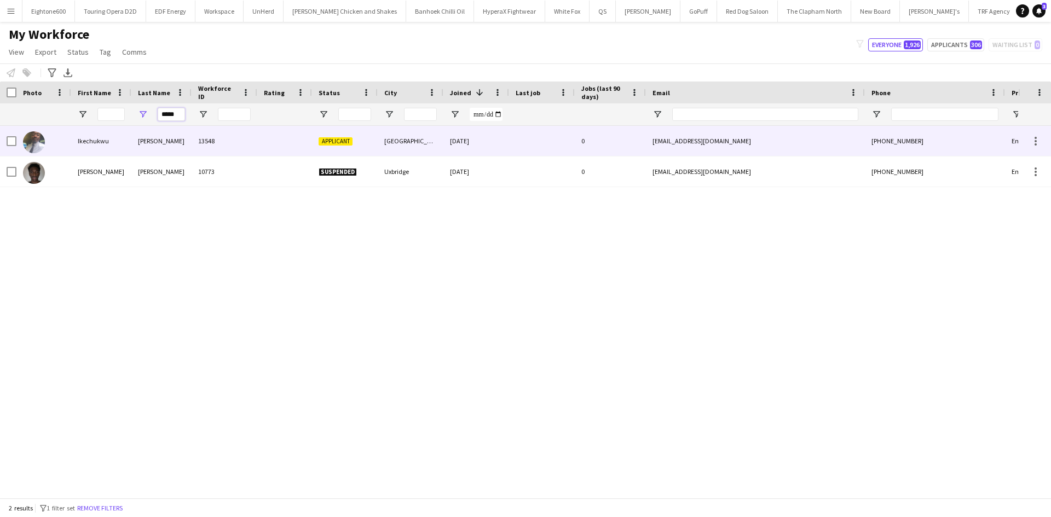
type input "*****"
click at [185, 136] on div "Denis" at bounding box center [161, 141] width 60 height 30
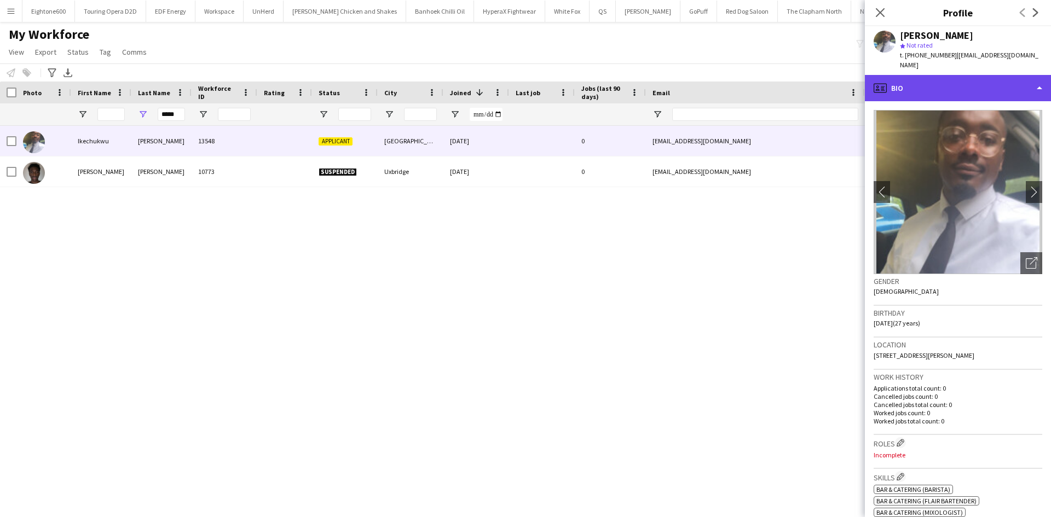
click at [956, 83] on div "profile Bio" at bounding box center [958, 88] width 186 height 26
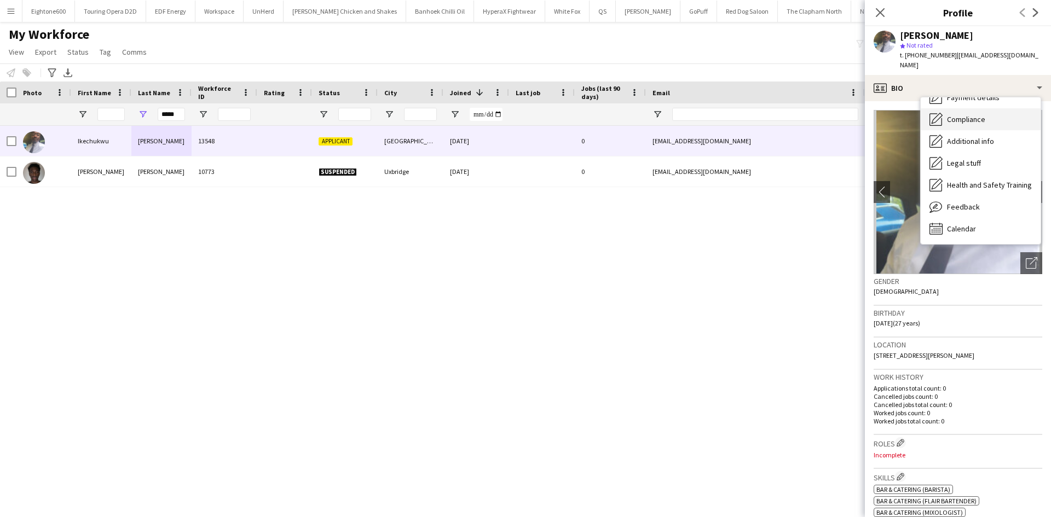
click at [971, 114] on span "Compliance" at bounding box center [966, 119] width 38 height 10
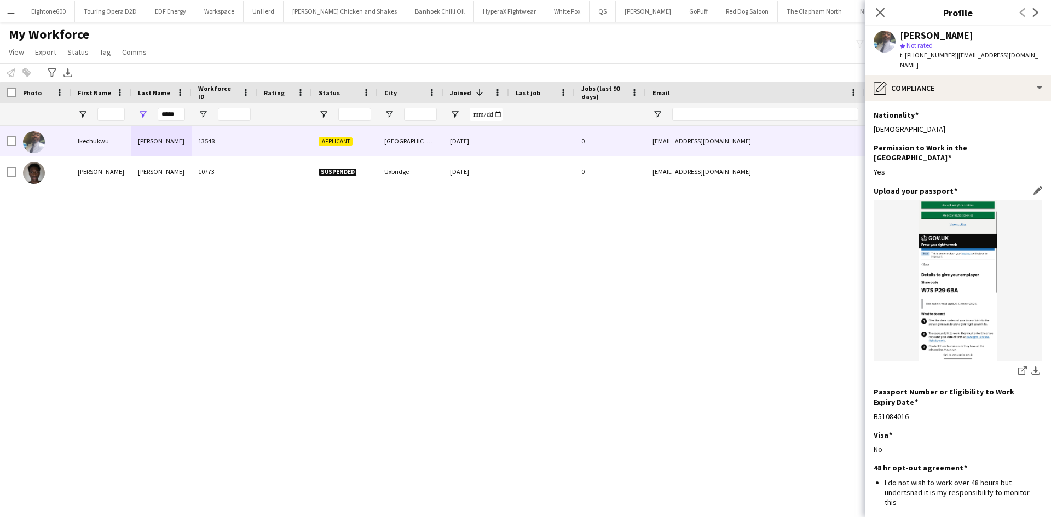
scroll to position [107, 0]
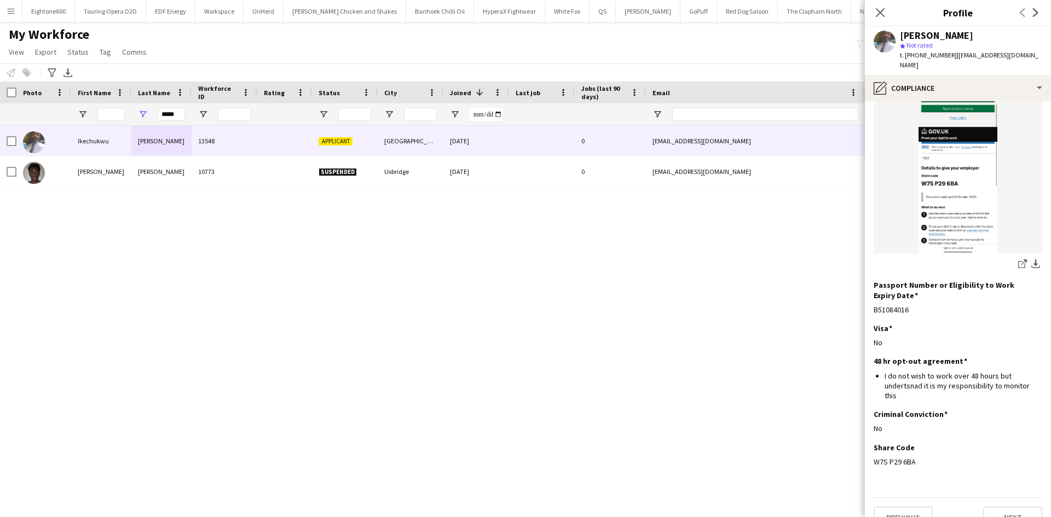
click at [951, 155] on img at bounding box center [958, 174] width 169 height 160
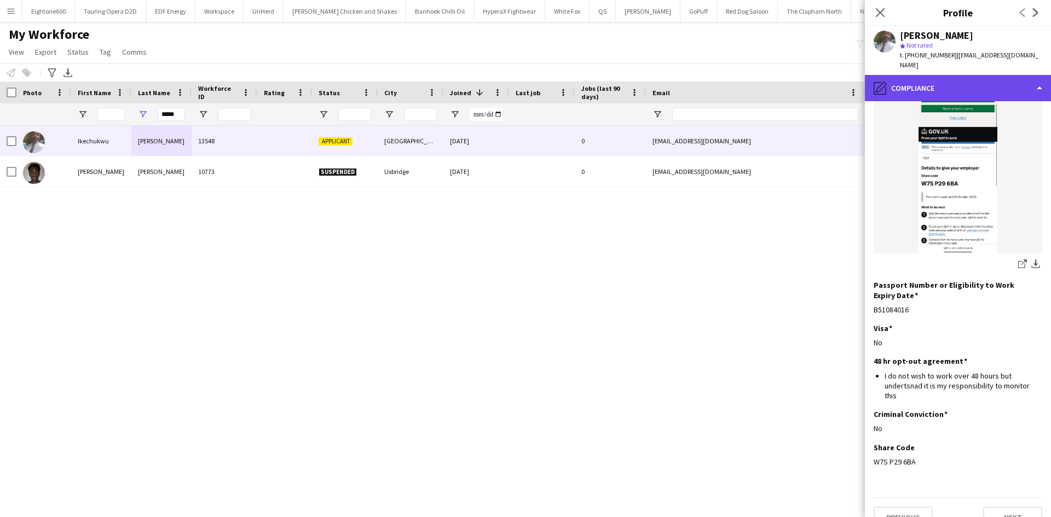
click at [947, 78] on div "pencil4 Compliance" at bounding box center [958, 88] width 186 height 26
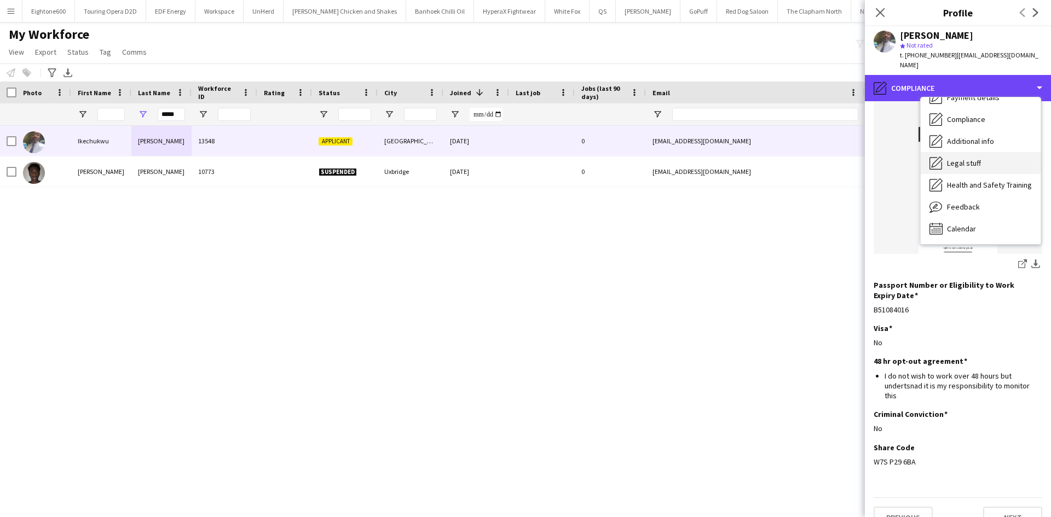
scroll to position [0, 0]
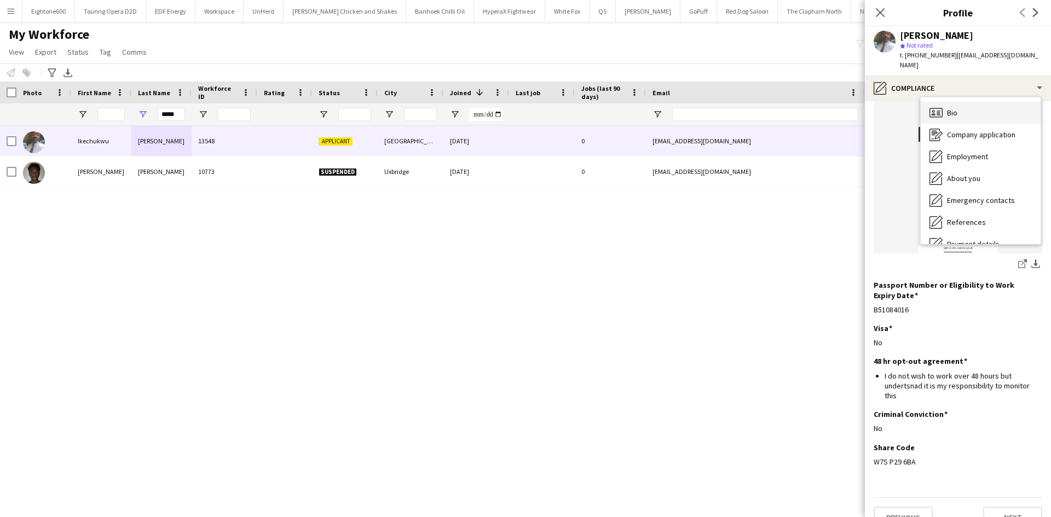
click at [979, 102] on div "Bio Bio" at bounding box center [981, 113] width 120 height 22
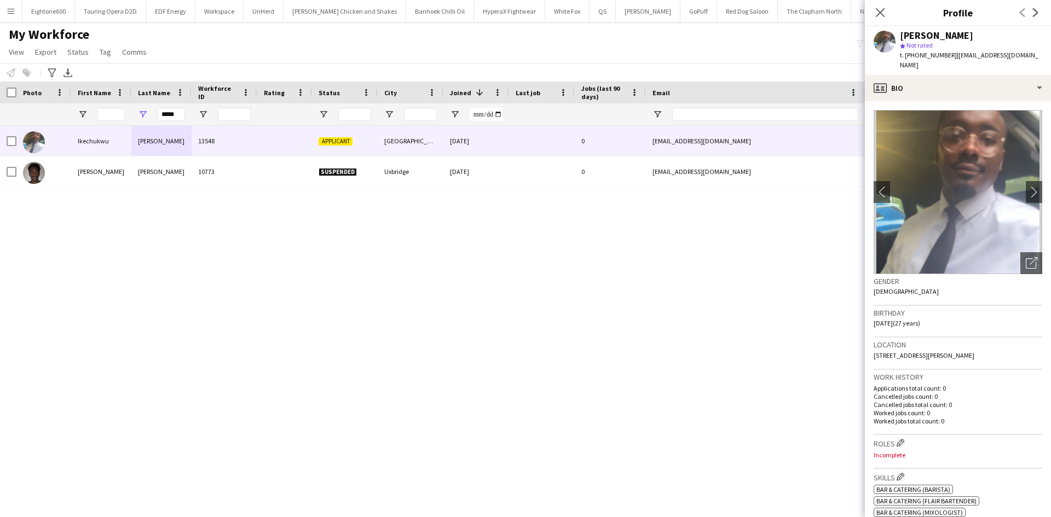
click at [568, 245] on div "Ikechukwu Denis 13548 Applicant Leeds 05-10-2025 0 iykedenis9@gmail.com +447846…" at bounding box center [509, 308] width 1018 height 364
drag, startPoint x: 970, startPoint y: 36, endPoint x: 901, endPoint y: 40, distance: 69.1
click at [901, 40] on div "Ikechukwu Denis" at bounding box center [971, 36] width 142 height 10
copy div "Ikechukwu Denis"
click at [633, 482] on div "Ikechukwu Denis 13548 Applicant Leeds 05-10-2025 0 iykedenis9@gmail.com +447846…" at bounding box center [509, 308] width 1018 height 364
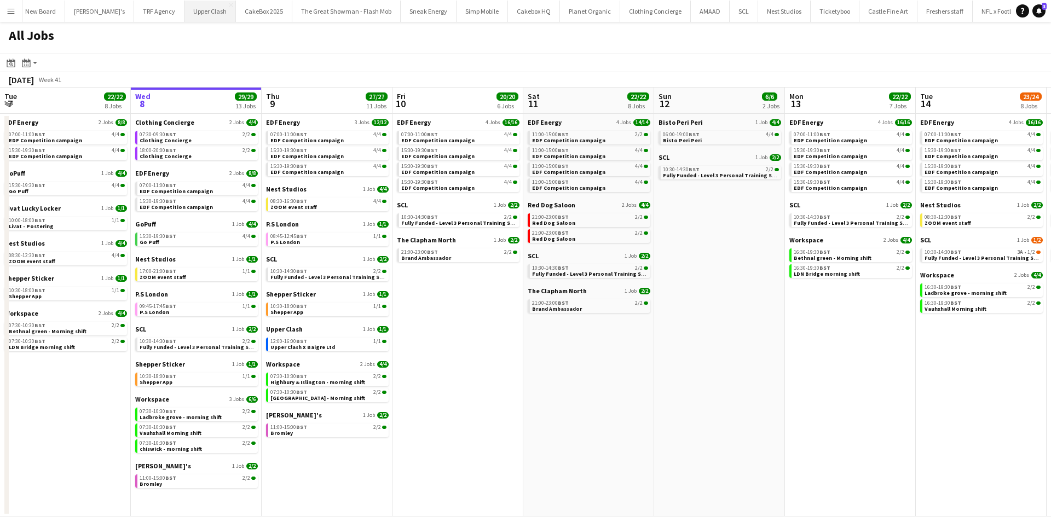
scroll to position [0, 854]
click at [711, 7] on button "SCL Close" at bounding box center [725, 11] width 28 height 21
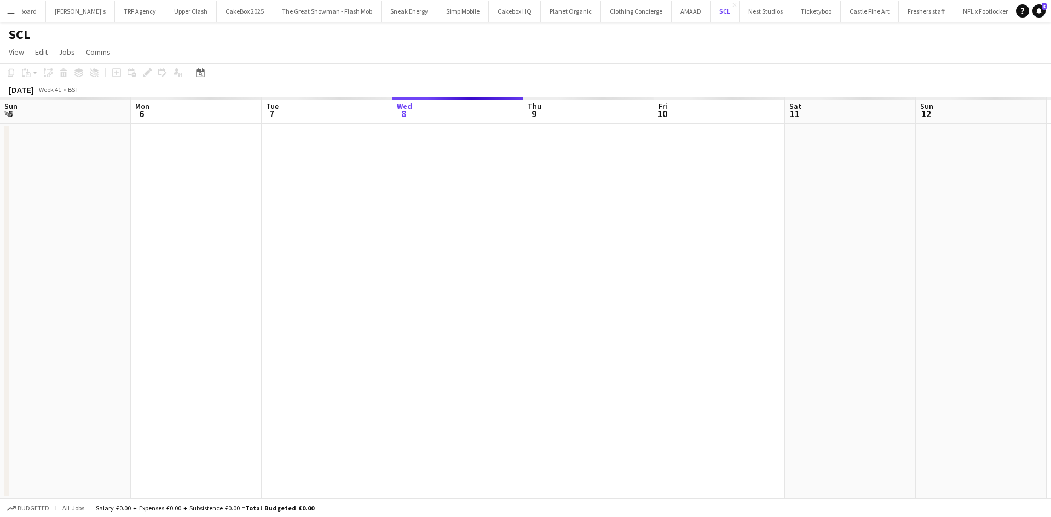
scroll to position [0, 262]
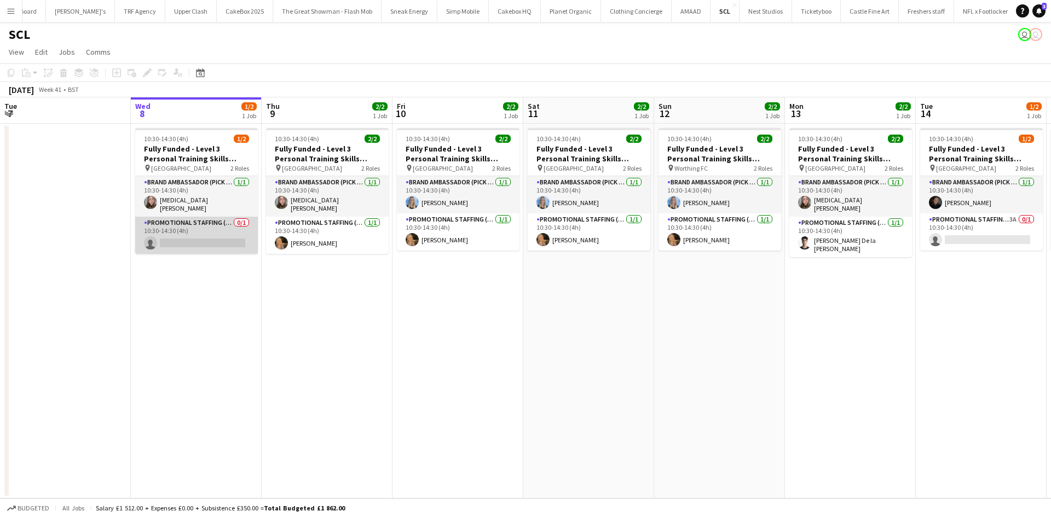
click at [210, 237] on app-card-role "Promotional Staffing (Brand Ambassadors) 0/1 10:30-14:30 (4h) single-neutral-ac…" at bounding box center [196, 235] width 123 height 37
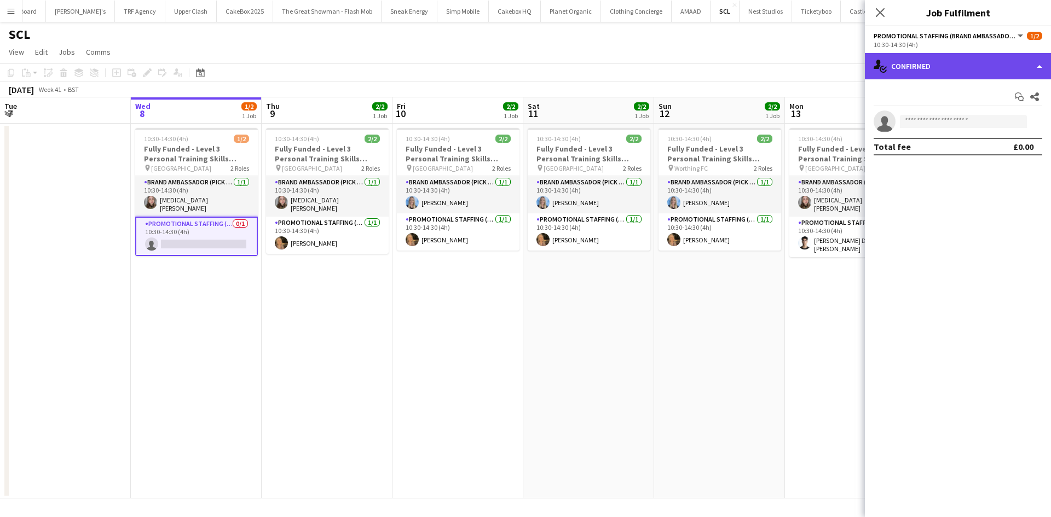
click at [940, 60] on div "single-neutral-actions-check-2 Confirmed" at bounding box center [958, 66] width 186 height 26
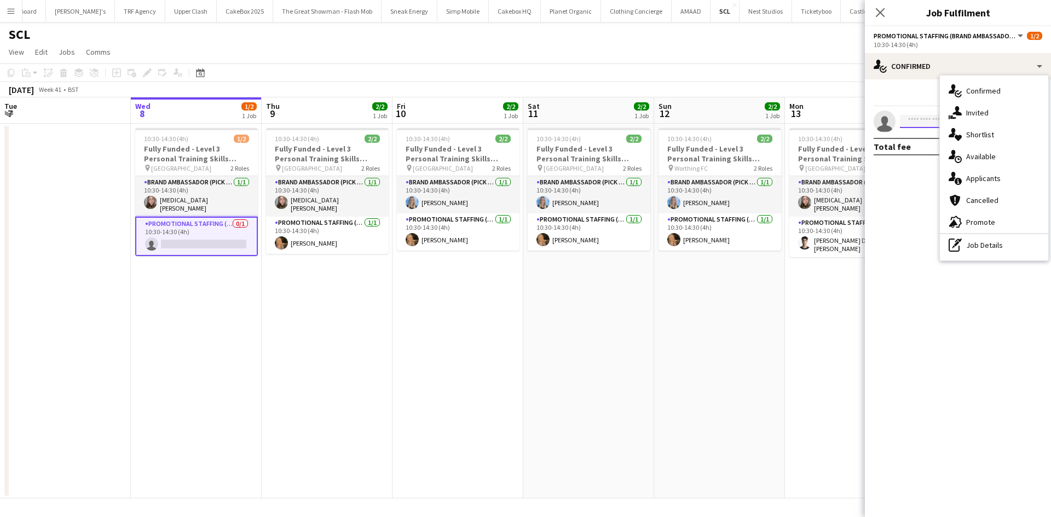
click at [901, 124] on input at bounding box center [963, 121] width 127 height 13
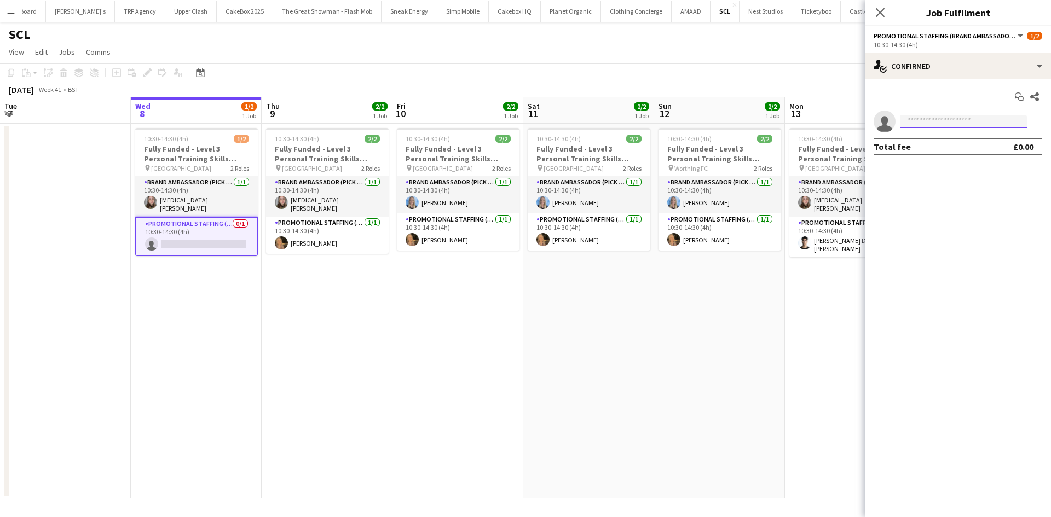
click at [911, 123] on input at bounding box center [963, 121] width 127 height 13
type input "*"
type input "****"
click at [947, 151] on span "+447404466129" at bounding box center [963, 155] width 109 height 9
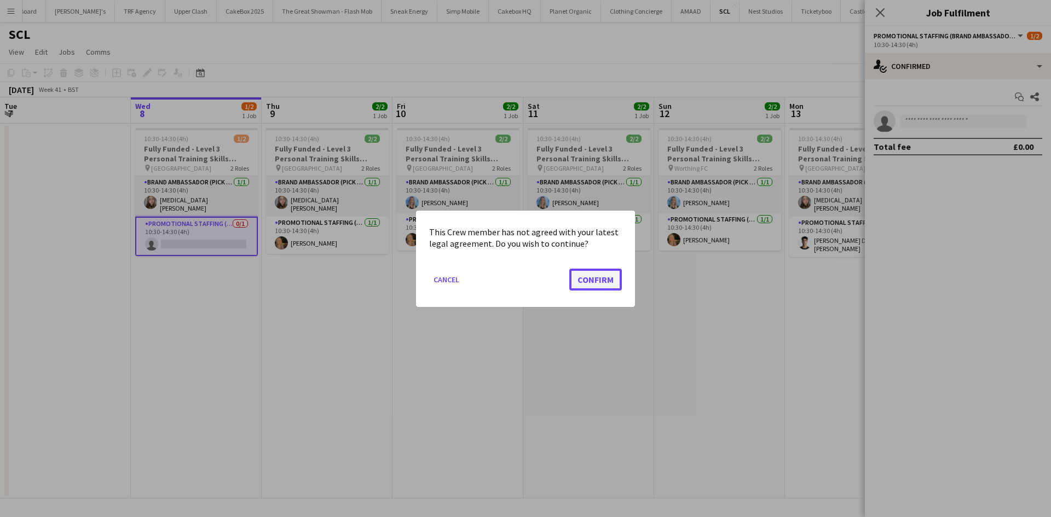
click at [599, 281] on button "Confirm" at bounding box center [595, 279] width 53 height 22
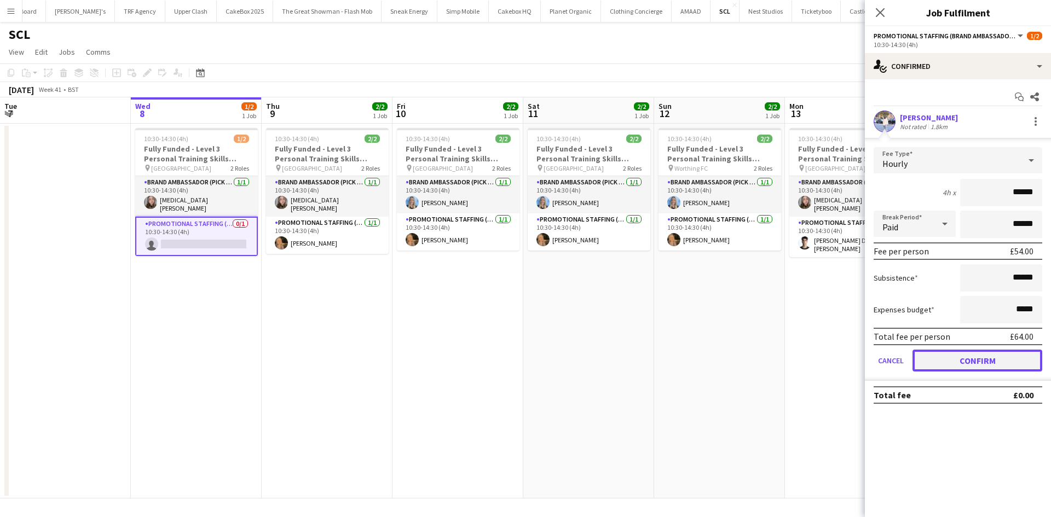
click at [980, 364] on button "Confirm" at bounding box center [978, 361] width 130 height 22
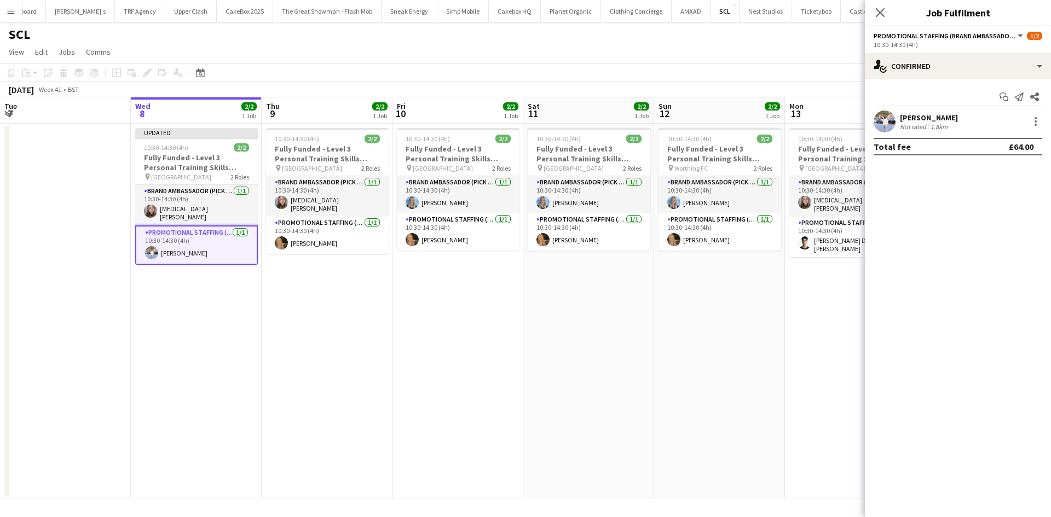
click at [529, 361] on app-date-cell "10:30-14:30 (4h) 2/2 Fully Funded - Level 3 Personal Training Skills Bootcamp p…" at bounding box center [588, 311] width 131 height 375
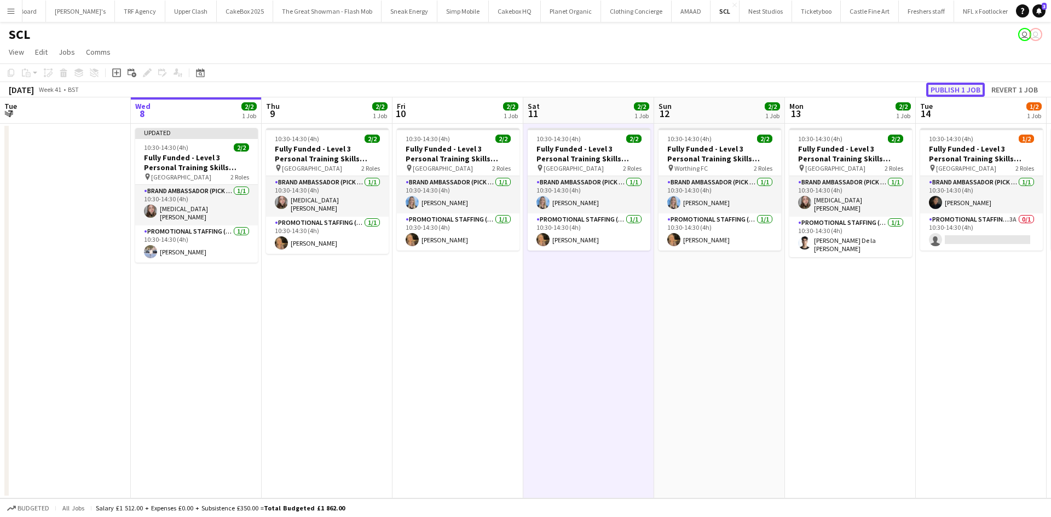
click at [960, 91] on button "Publish 1 job" at bounding box center [955, 90] width 59 height 14
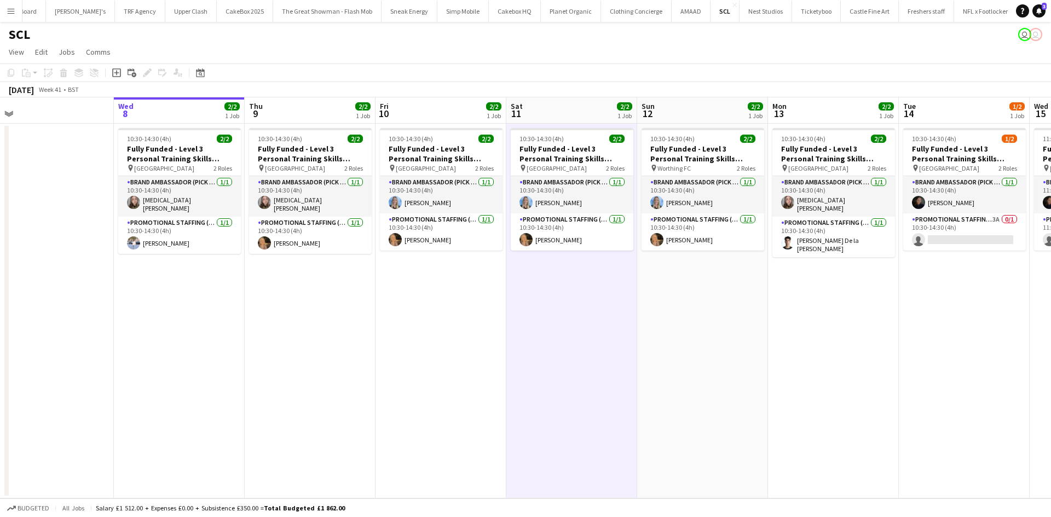
scroll to position [0, 278]
click at [252, 278] on app-date-cell "10:30-14:30 (4h) 2/2 Fully Funded - Level 3 Personal Training Skills Bootcamp p…" at bounding box center [310, 311] width 131 height 375
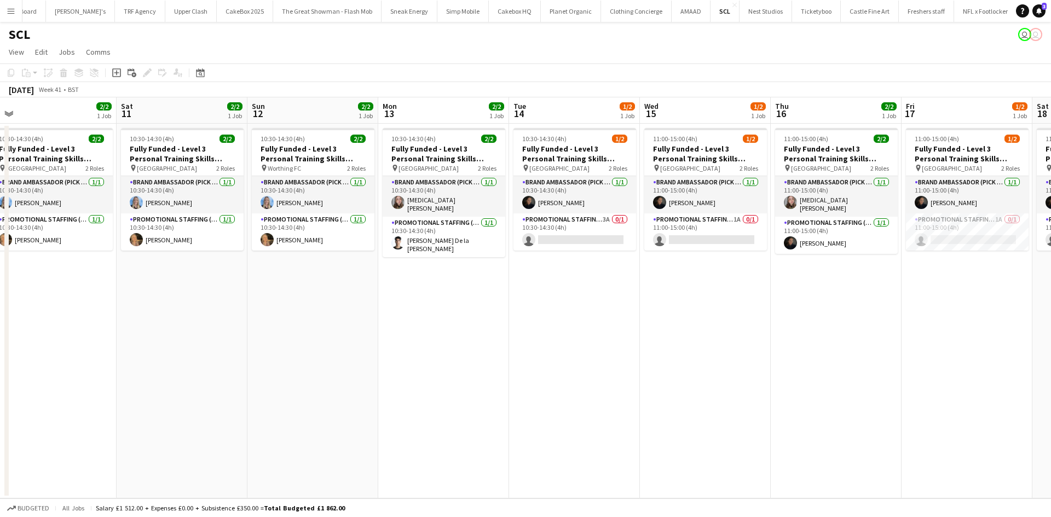
scroll to position [0, 407]
click at [550, 240] on app-card-role "Promotional Staffing (Brand Ambassadors) 3A 0/1 10:30-14:30 (4h) single-neutral…" at bounding box center [574, 232] width 123 height 37
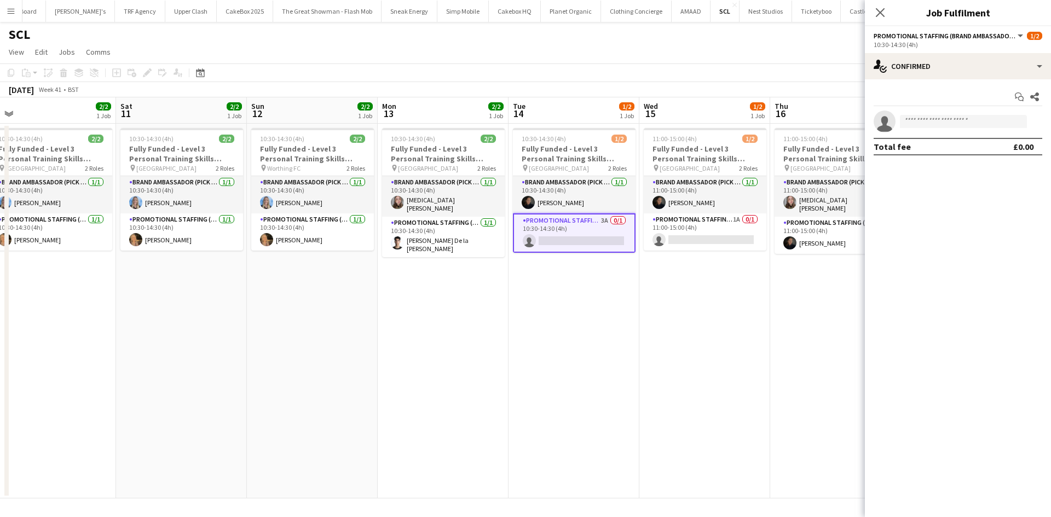
click at [504, 408] on app-date-cell "10:30-14:30 (4h) 2/2 Fully Funded - Level 3 Personal Training Skills Bootcamp p…" at bounding box center [443, 311] width 131 height 375
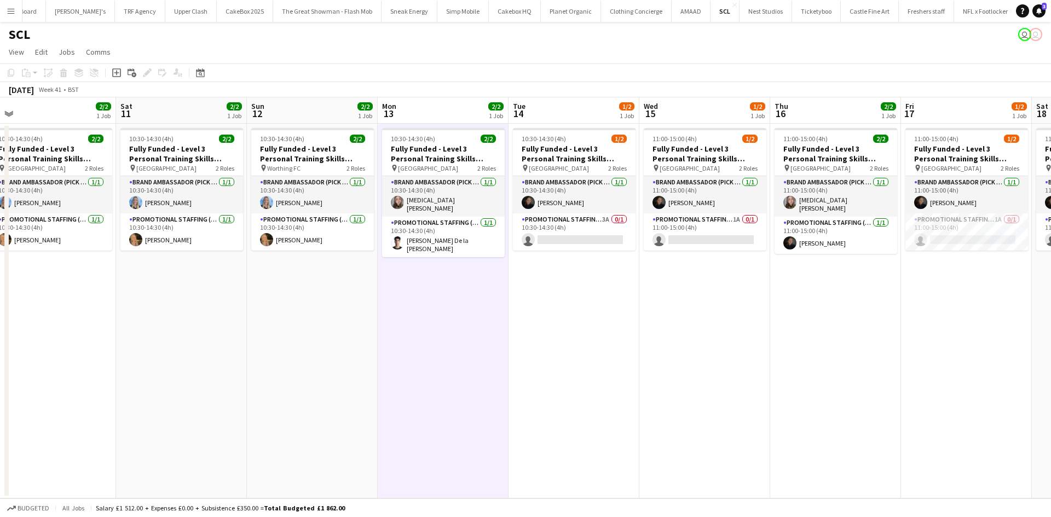
click at [13, 11] on app-icon "Menu" at bounding box center [11, 11] width 9 height 9
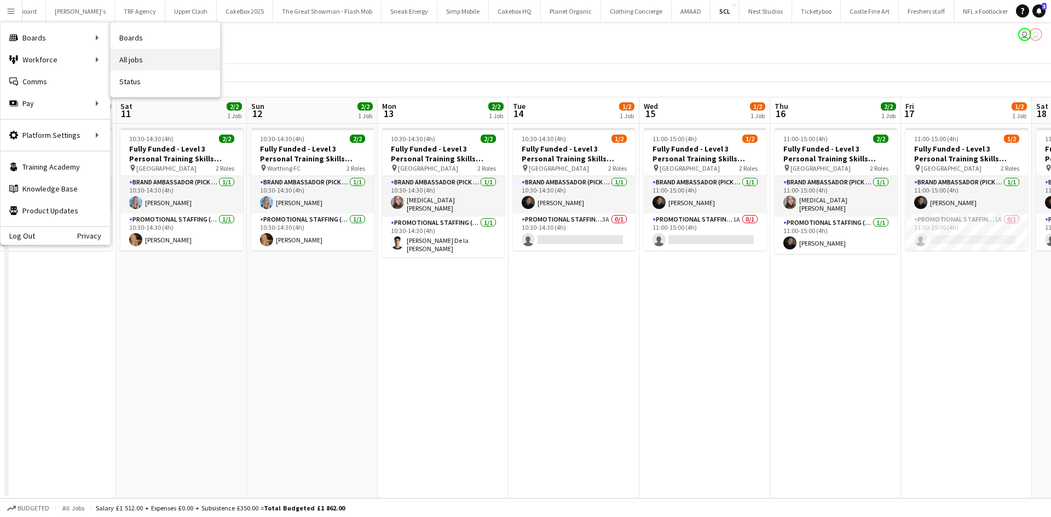
click at [122, 56] on link "All jobs" at bounding box center [165, 60] width 109 height 22
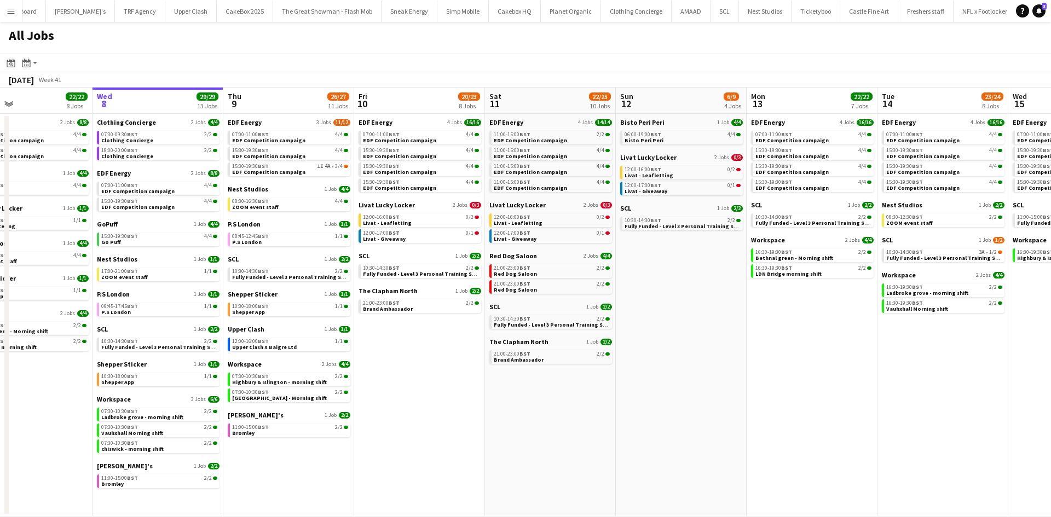
scroll to position [0, 301]
click at [670, 345] on app-date-cell "Bisto Peri Peri 1 Job 4/4 06:00-19:00 BST 4/4 Bisto Peri Peri Livat Lucky Locke…" at bounding box center [680, 315] width 131 height 403
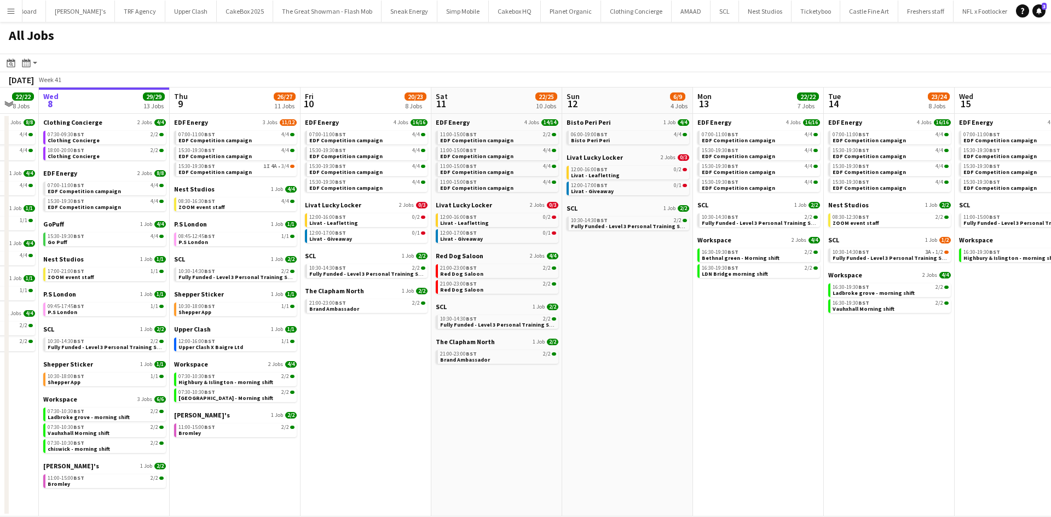
scroll to position [0, 354]
click at [477, 201] on span "Livat Lucky Locker" at bounding box center [463, 205] width 56 height 8
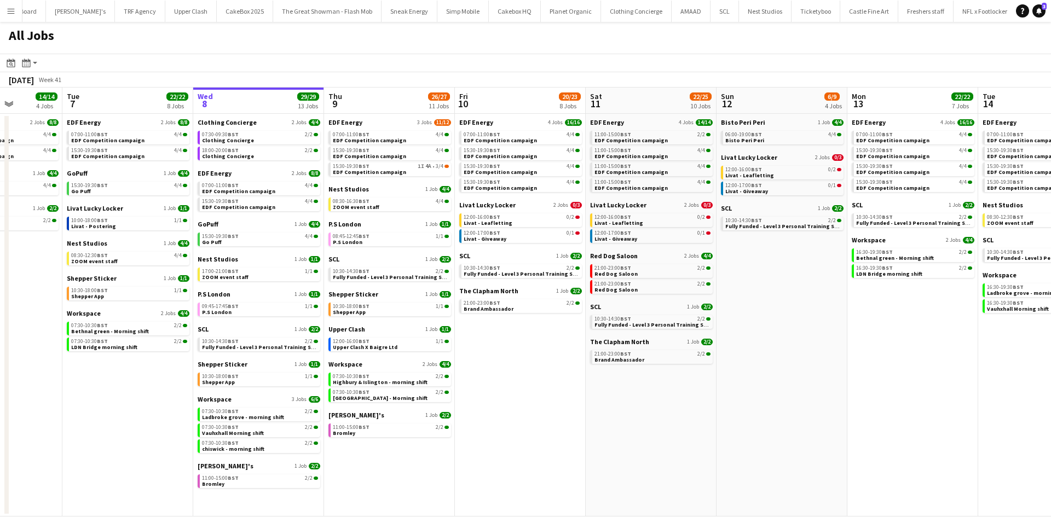
scroll to position [0, 330]
click at [335, 122] on span "EDF Energy" at bounding box center [346, 122] width 34 height 8
click at [350, 120] on span "EDF Energy" at bounding box center [346, 122] width 34 height 8
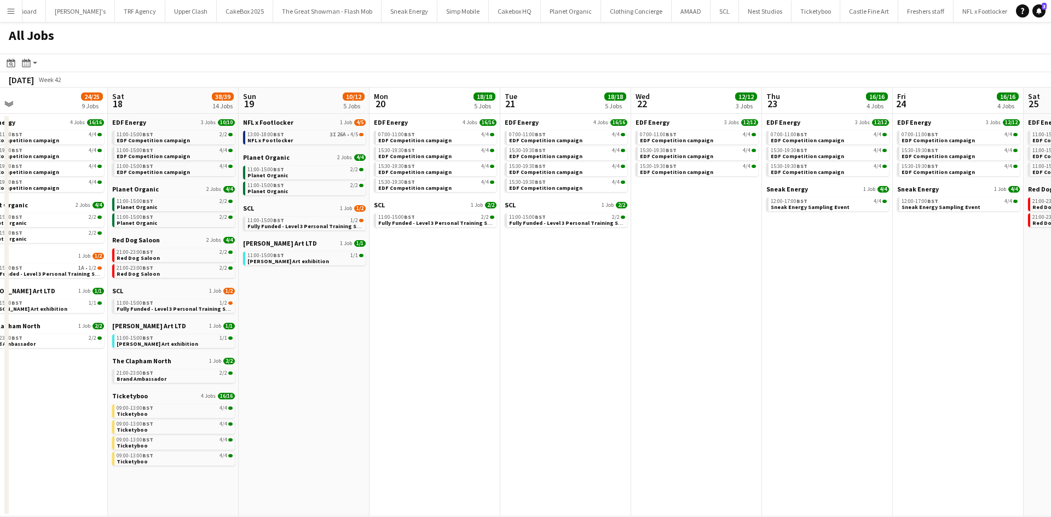
scroll to position [0, 416]
click at [445, 268] on app-date-cell "EDF Energy 4 Jobs 16/16 07:00-11:00 BST 4/4 EDF Competition campaign 15:30-19:3…" at bounding box center [434, 315] width 131 height 403
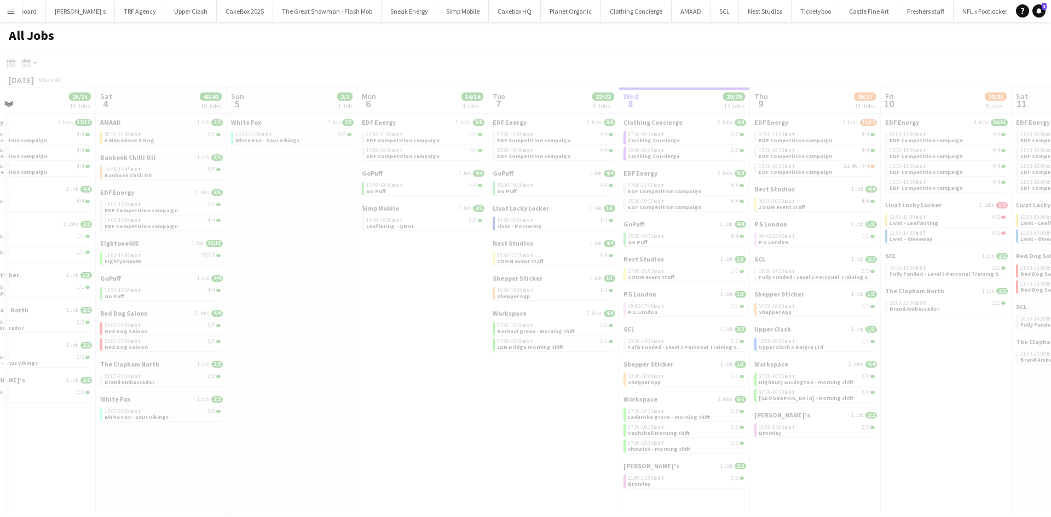
scroll to position [0, 296]
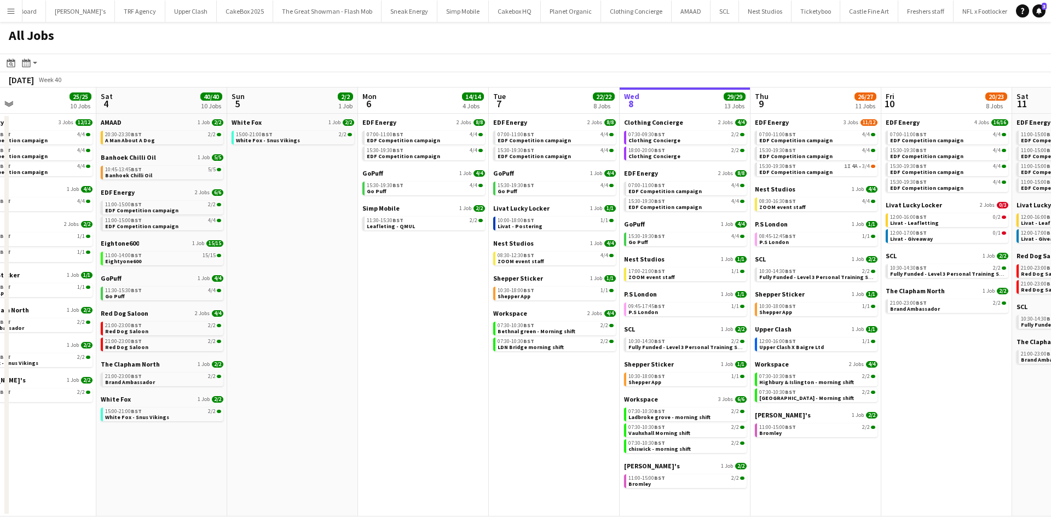
click at [363, 305] on app-date-cell "EDF Energy 2 Jobs 8/8 07:00-11:00 BST 4/4 EDF Competition campaign 15:30-19:30 …" at bounding box center [423, 315] width 131 height 403
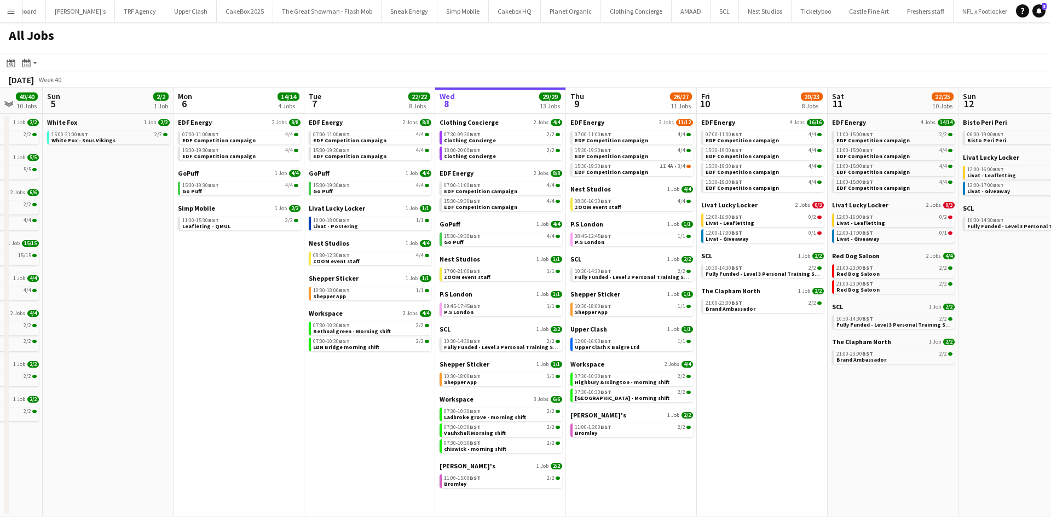
scroll to position [0, 481]
click at [260, 283] on app-date-cell "EDF Energy 2 Jobs 8/8 07:00-11:00 BST 4/4 EDF Competition campaign 15:30-19:30 …" at bounding box center [238, 315] width 131 height 403
click at [240, 107] on app-all-jobs-date-header "Mon 6 14/14 4 Jobs" at bounding box center [238, 101] width 131 height 26
click at [185, 98] on span "6" at bounding box center [184, 103] width 16 height 13
click at [285, 93] on span "14/14" at bounding box center [288, 97] width 22 height 8
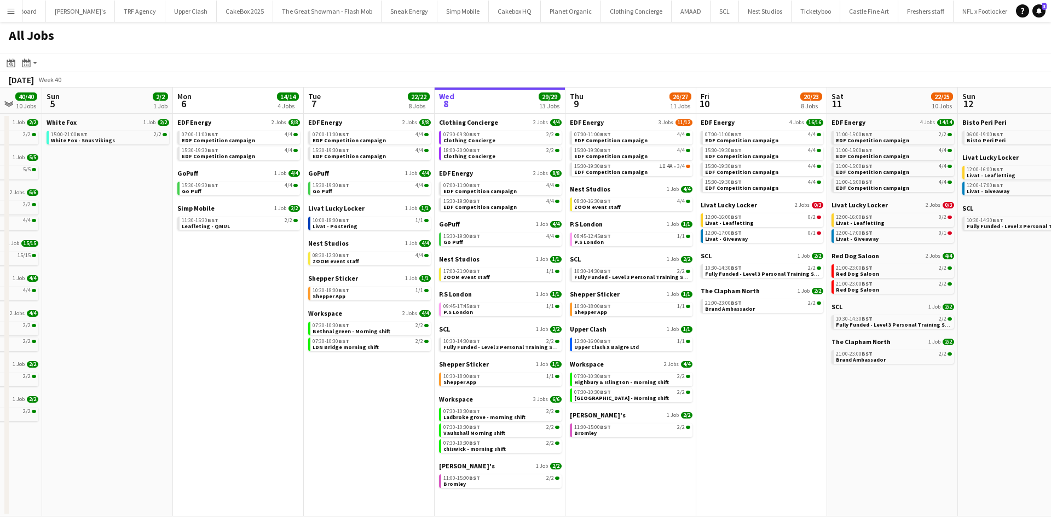
click at [358, 51] on div "All Jobs" at bounding box center [525, 38] width 1051 height 32
click at [625, 100] on app-all-jobs-date-header "Thu 9 26/27 11 Jobs" at bounding box center [631, 101] width 131 height 26
click at [5, 15] on button "Menu" at bounding box center [11, 11] width 22 height 22
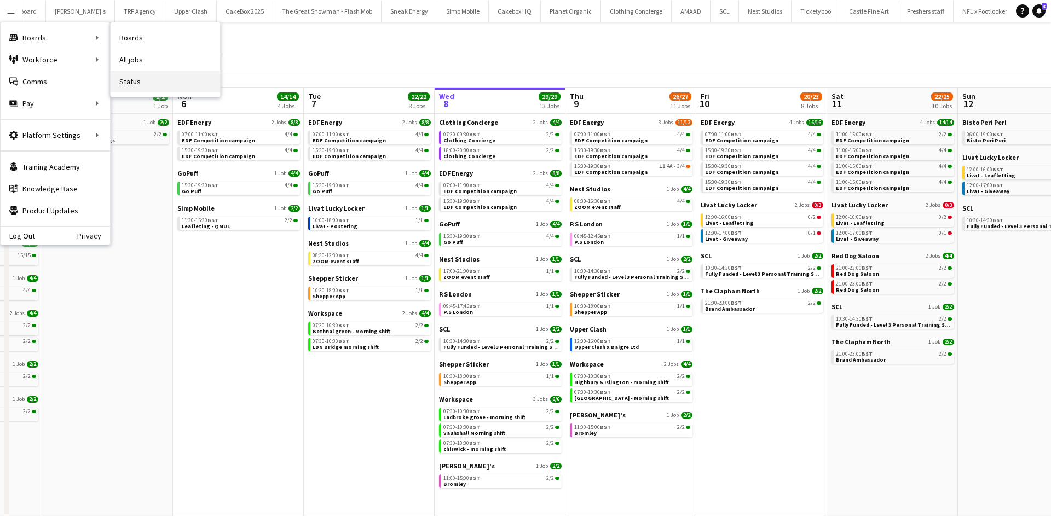
click at [134, 78] on link "Status" at bounding box center [165, 82] width 109 height 22
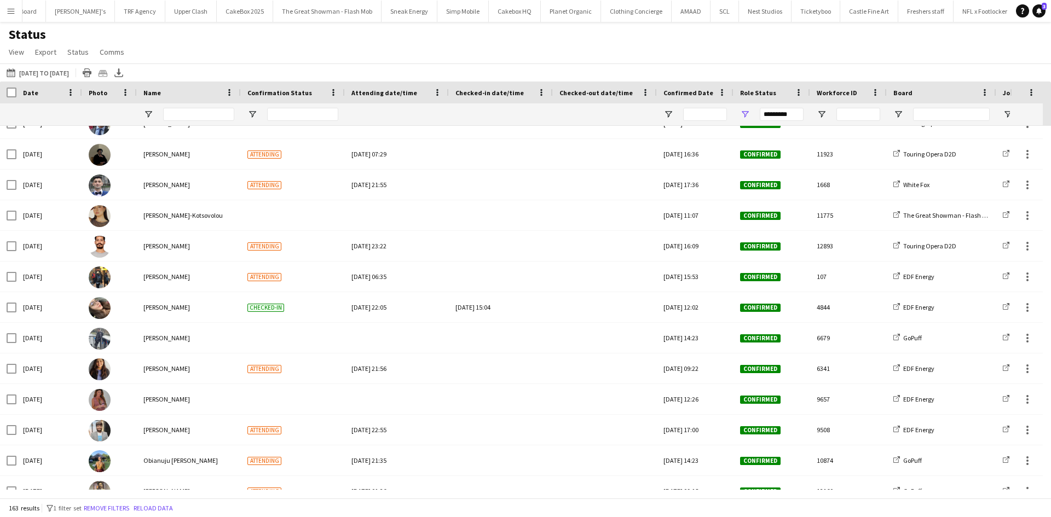
scroll to position [1861, 0]
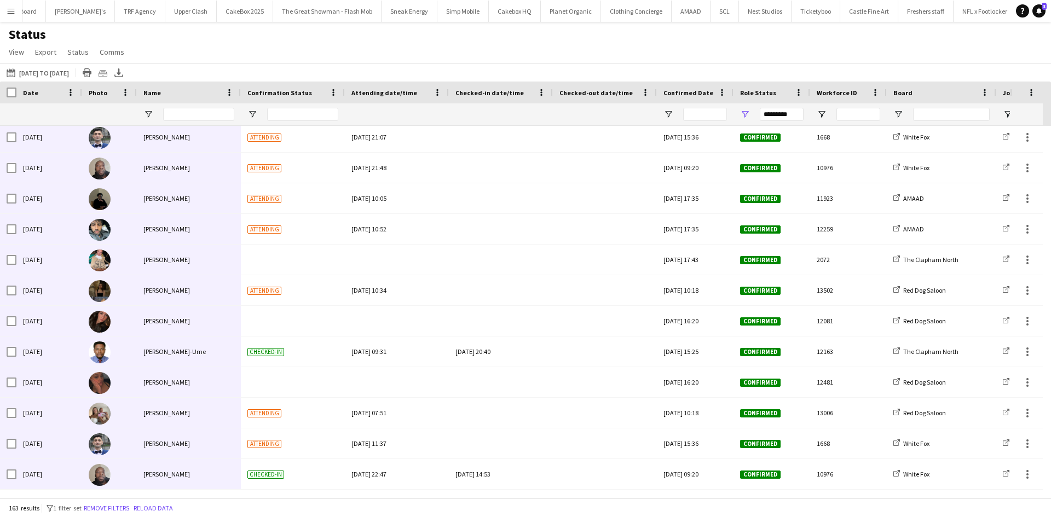
drag, startPoint x: 3, startPoint y: 126, endPoint x: 195, endPoint y: 463, distance: 388.4
click at [44, 70] on button "08-10-2025 to 14-10-2025 29-09-2025 to 05-10-2025" at bounding box center [37, 72] width 67 height 13
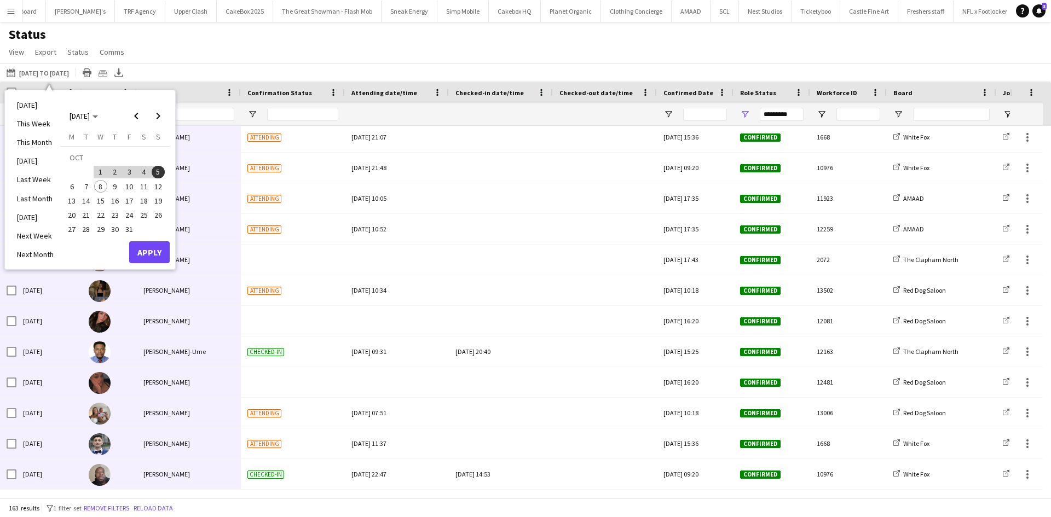
click at [67, 183] on span "6" at bounding box center [71, 186] width 13 height 13
click at [153, 188] on span "12" at bounding box center [158, 186] width 13 height 13
click at [147, 249] on button "Apply" at bounding box center [149, 252] width 41 height 22
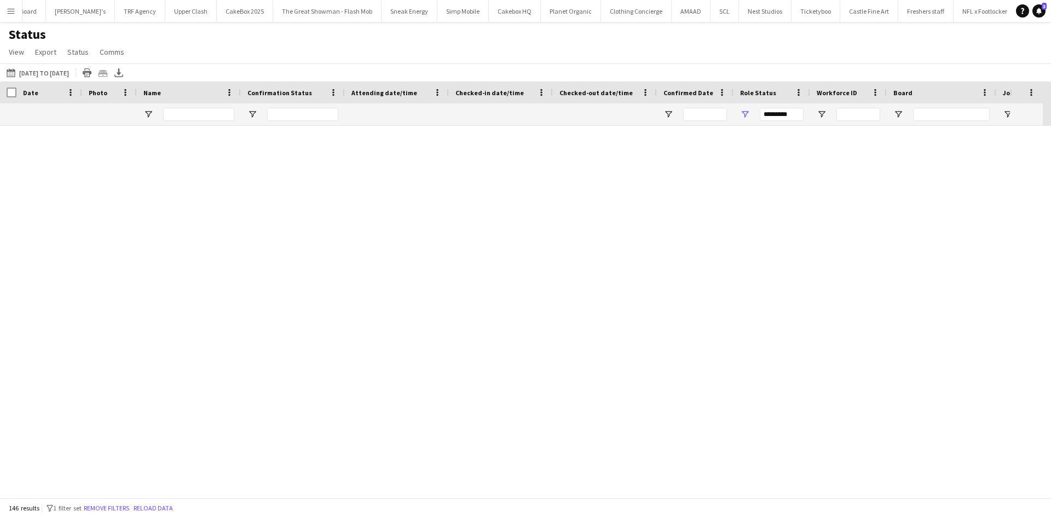
scroll to position [4112, 0]
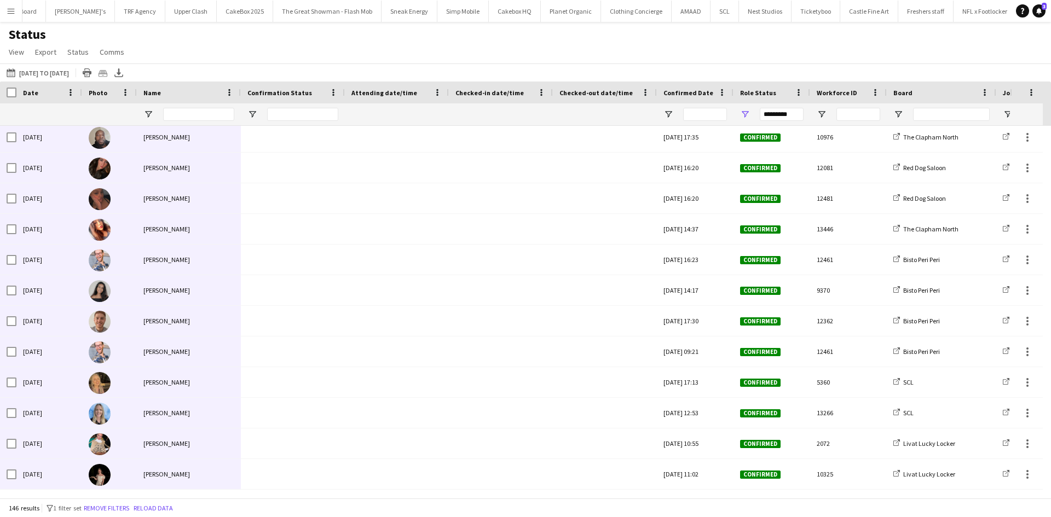
click at [186, 48] on div "Status View Views Default view New view Update view Delete view Edit name Custo…" at bounding box center [525, 44] width 1051 height 37
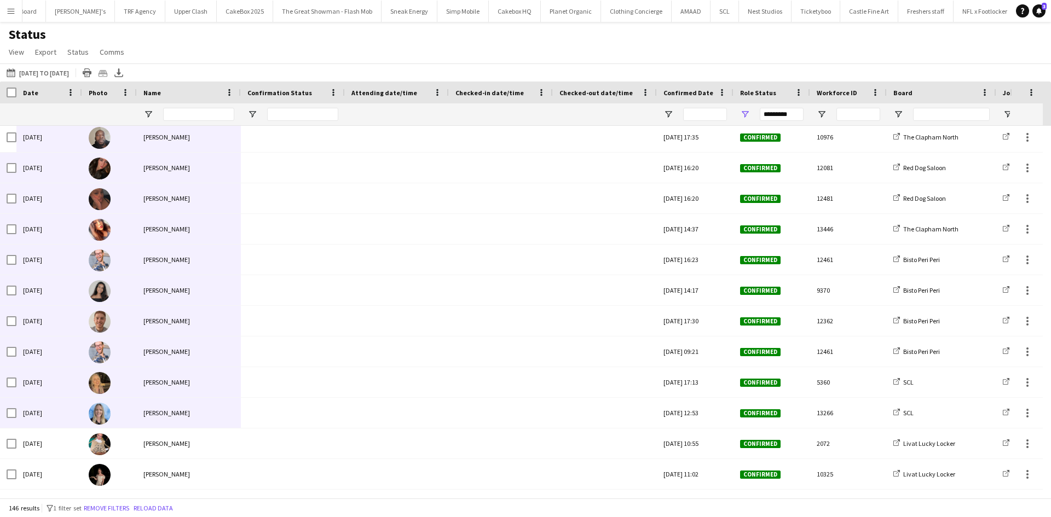
drag, startPoint x: 1, startPoint y: 126, endPoint x: 224, endPoint y: 428, distance: 375.4
click at [281, 64] on div "08-10-2025 to 14-10-2025 06-10-2025 to 12-10-2025 Today This Week This Month Ye…" at bounding box center [525, 73] width 1051 height 18
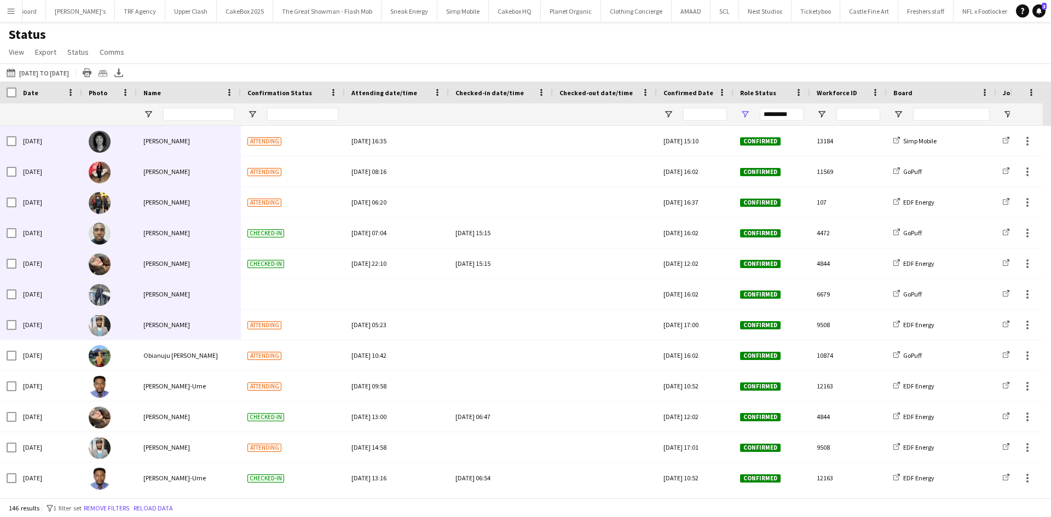
scroll to position [153, 0]
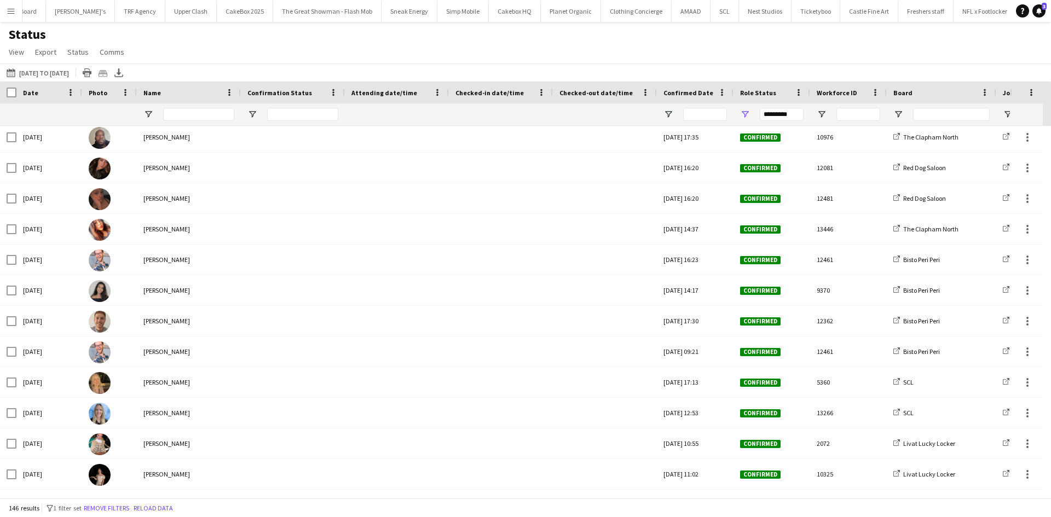
drag, startPoint x: 5, startPoint y: 128, endPoint x: 190, endPoint y: 494, distance: 410.1
click at [190, 494] on div "Crew Shift Details Date Photo Name" at bounding box center [525, 290] width 1051 height 417
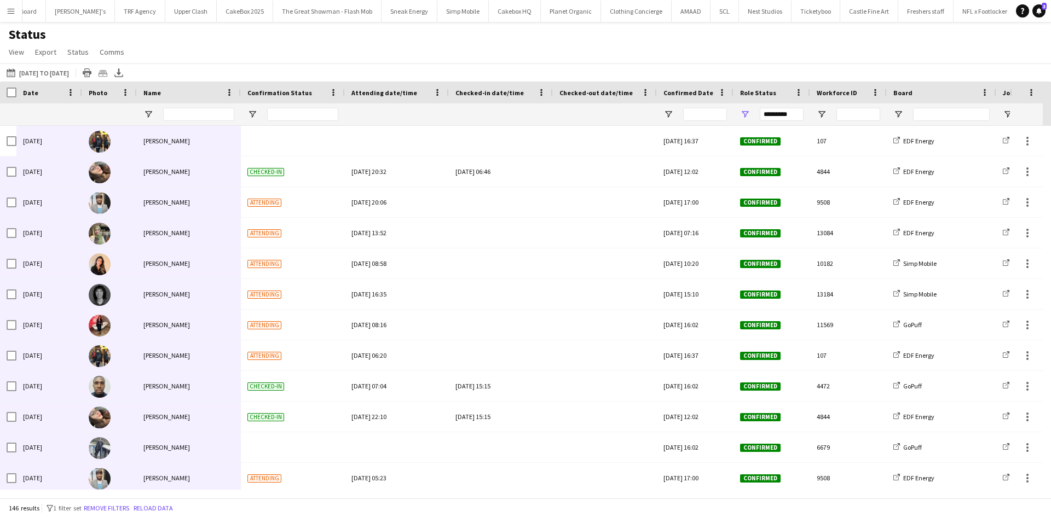
click at [188, 45] on div "Status View Views Default view New view Update view Delete view Edit name Custo…" at bounding box center [525, 44] width 1051 height 37
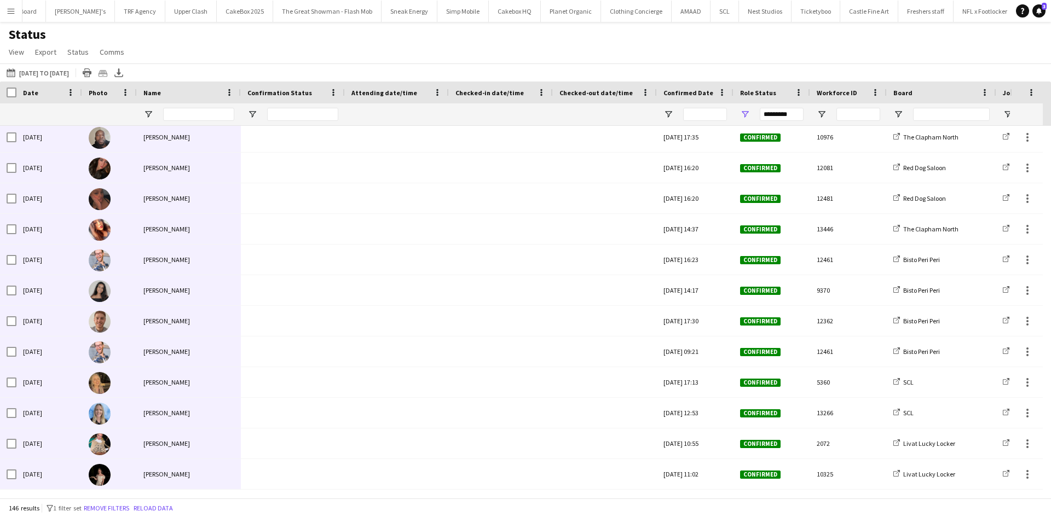
drag, startPoint x: 3, startPoint y: 126, endPoint x: 184, endPoint y: 477, distance: 394.7
click at [418, 52] on div "Status View Views Default view New view Update view Delete view Edit name Custo…" at bounding box center [525, 44] width 1051 height 37
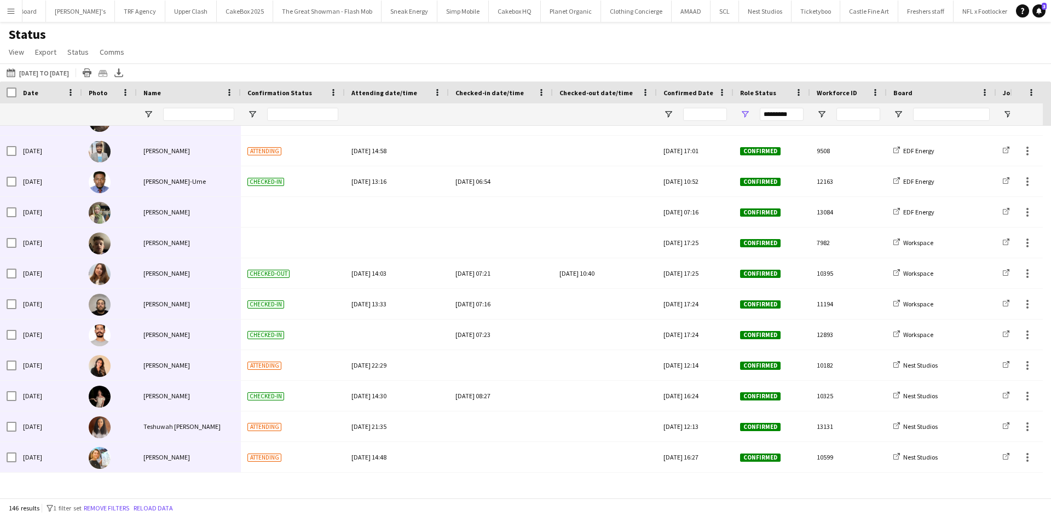
scroll to position [0, 0]
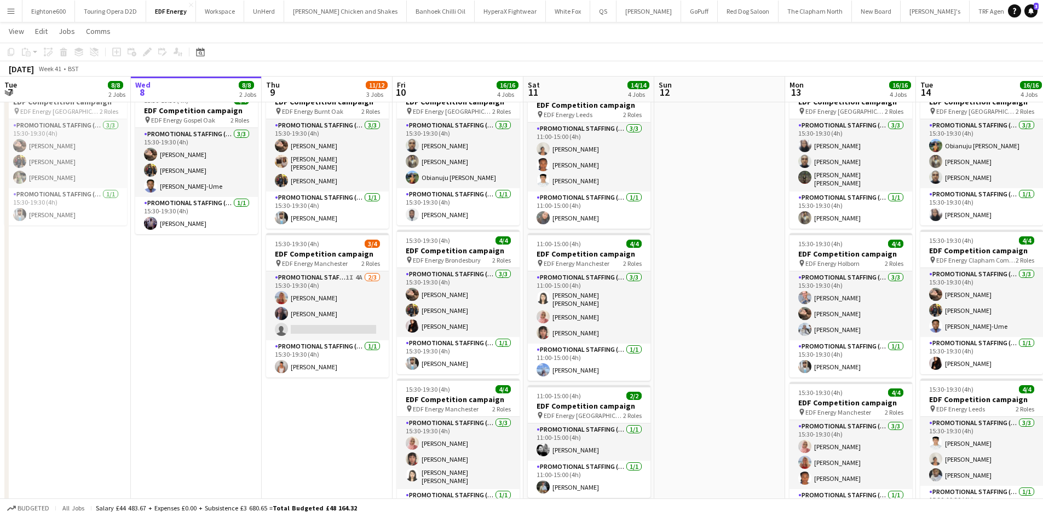
scroll to position [194, 0]
click at [681, 41] on app-page-menu "View Day view expanded Day view collapsed Month view Date picker Jump to [DATE]…" at bounding box center [521, 32] width 1043 height 21
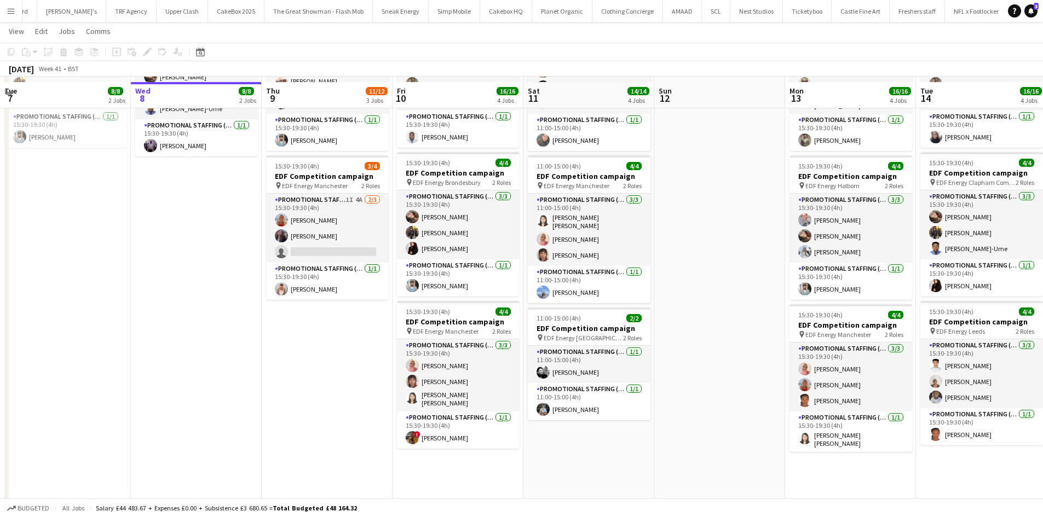
scroll to position [284, 0]
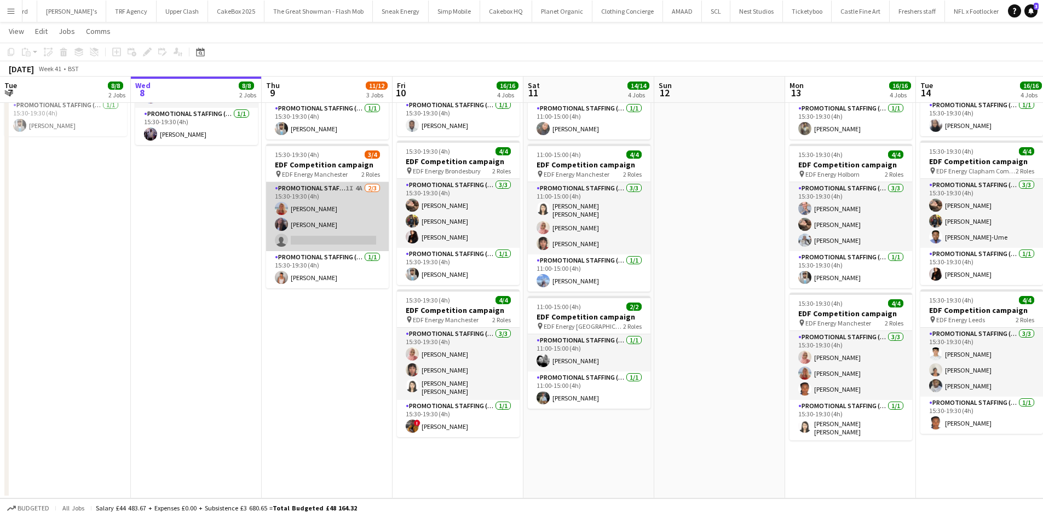
click at [332, 224] on app-card-role "Promotional Staffing (Flyering Staff) 1I 4A [DATE] 15:30-19:30 (4h) [PERSON_NAM…" at bounding box center [327, 216] width 123 height 69
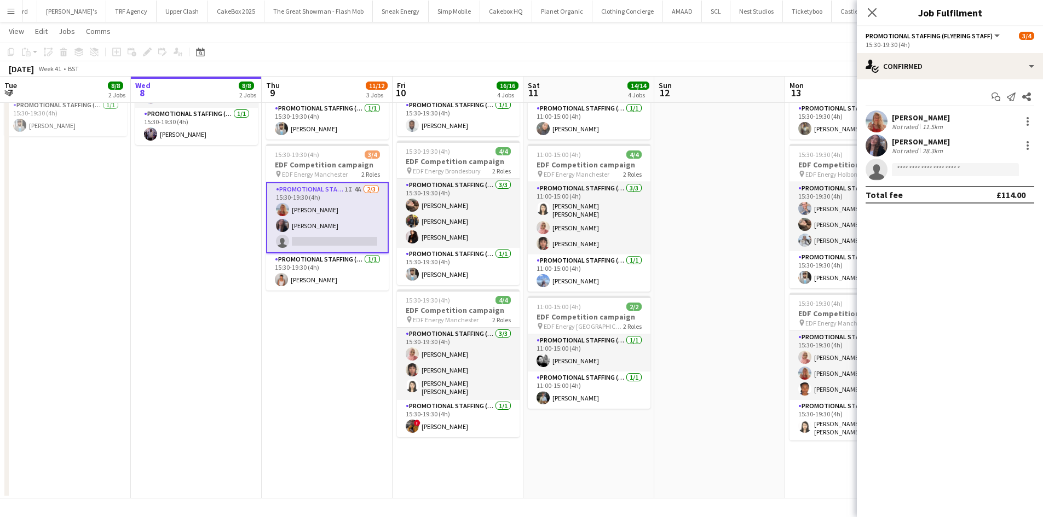
click at [203, 217] on app-date-cell "In progress 07:00-11:00 (4h) 4/4 EDF Competition campaign pin EDF Energy Fulham…" at bounding box center [196, 168] width 131 height 660
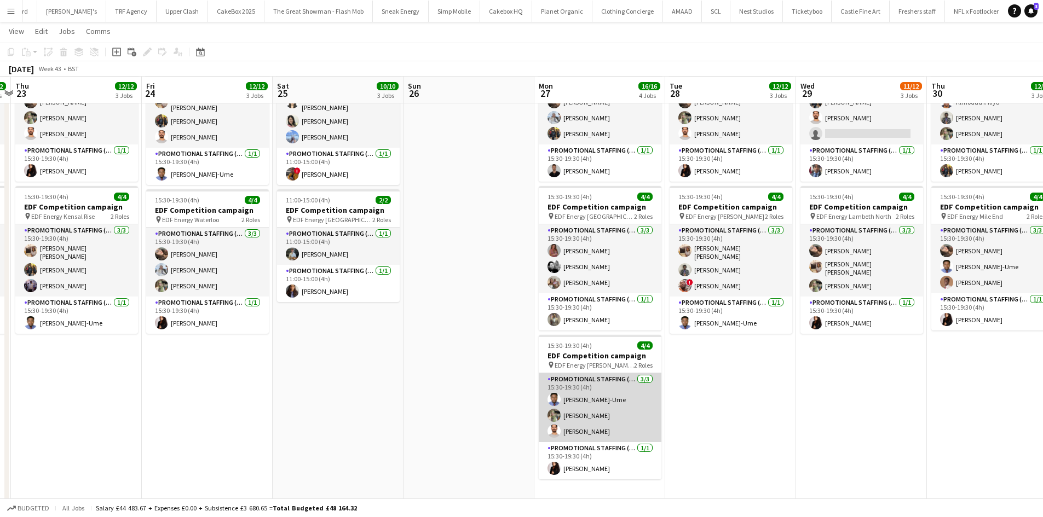
scroll to position [239, 0]
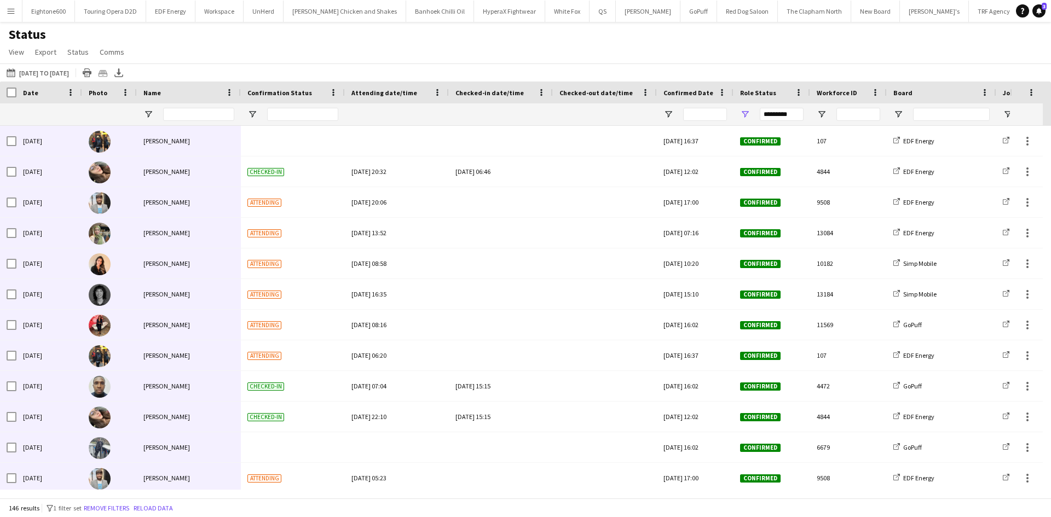
click at [9, 11] on app-icon "Menu" at bounding box center [11, 11] width 9 height 9
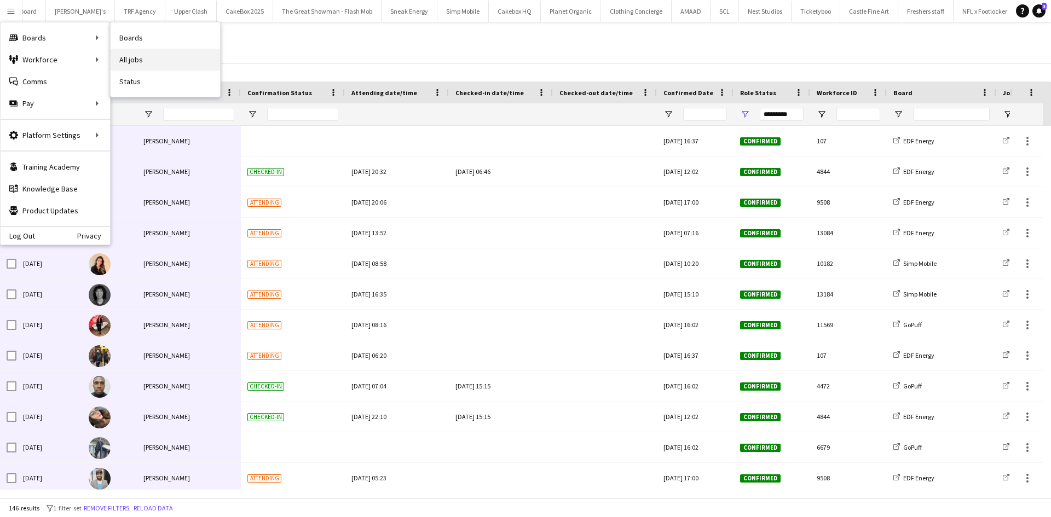
click at [148, 59] on link "All jobs" at bounding box center [165, 60] width 109 height 22
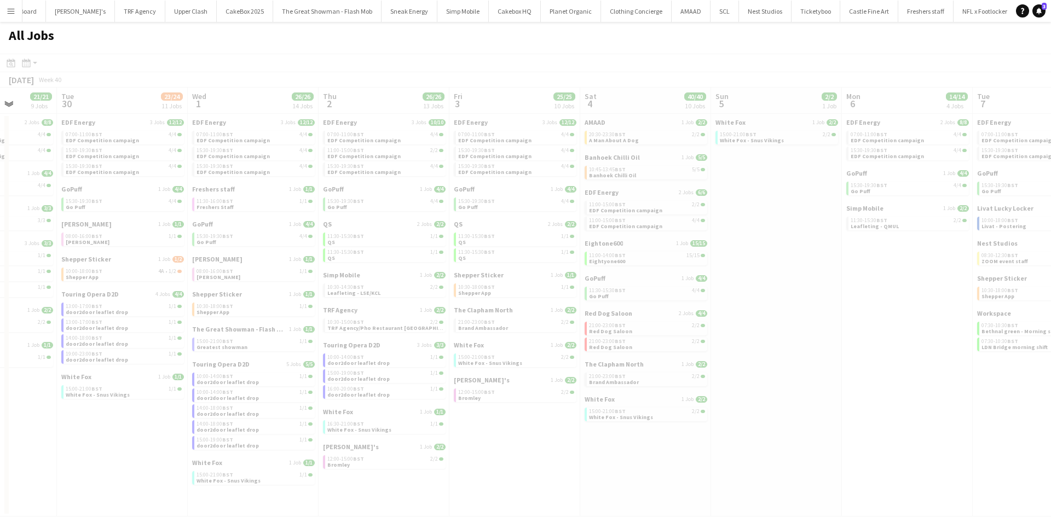
scroll to position [0, 335]
